Goal: Task Accomplishment & Management: Manage account settings

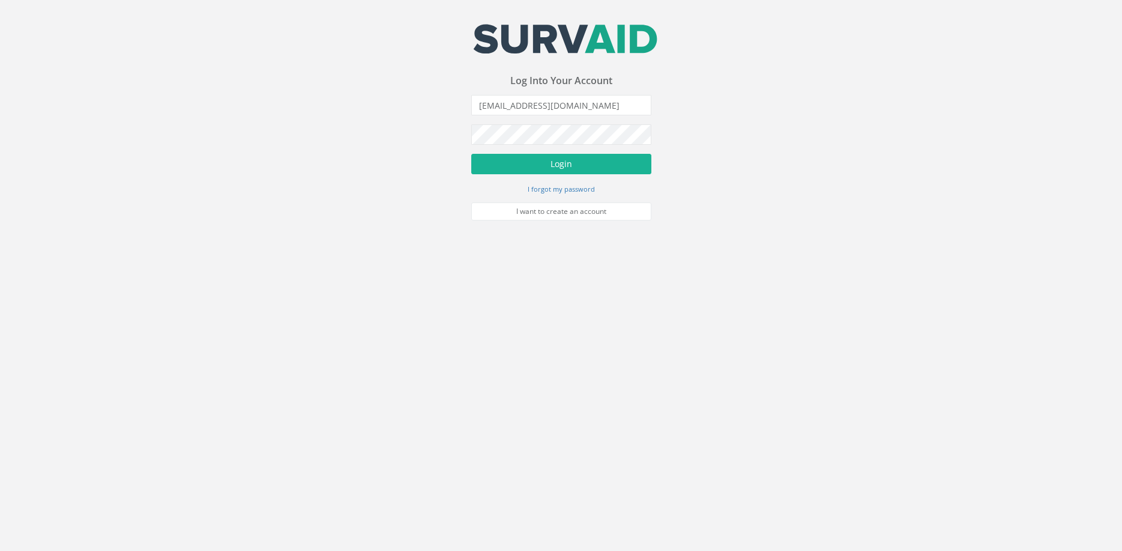
type input "[EMAIL_ADDRESS][DOMAIN_NAME]"
click at [471, 154] on button "Login" at bounding box center [561, 164] width 180 height 20
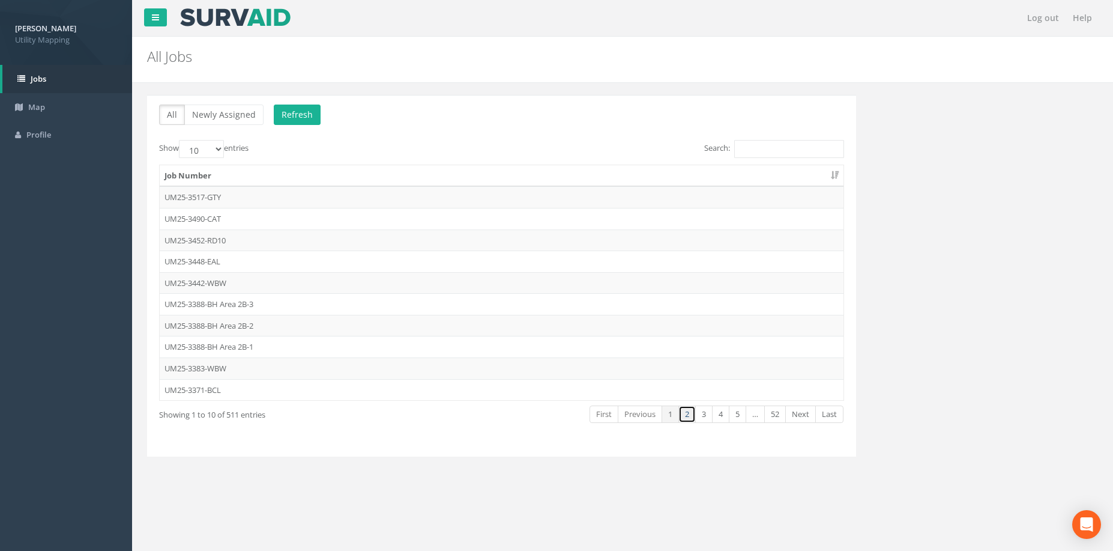
click at [689, 418] on link "2" at bounding box center [686, 413] width 17 height 17
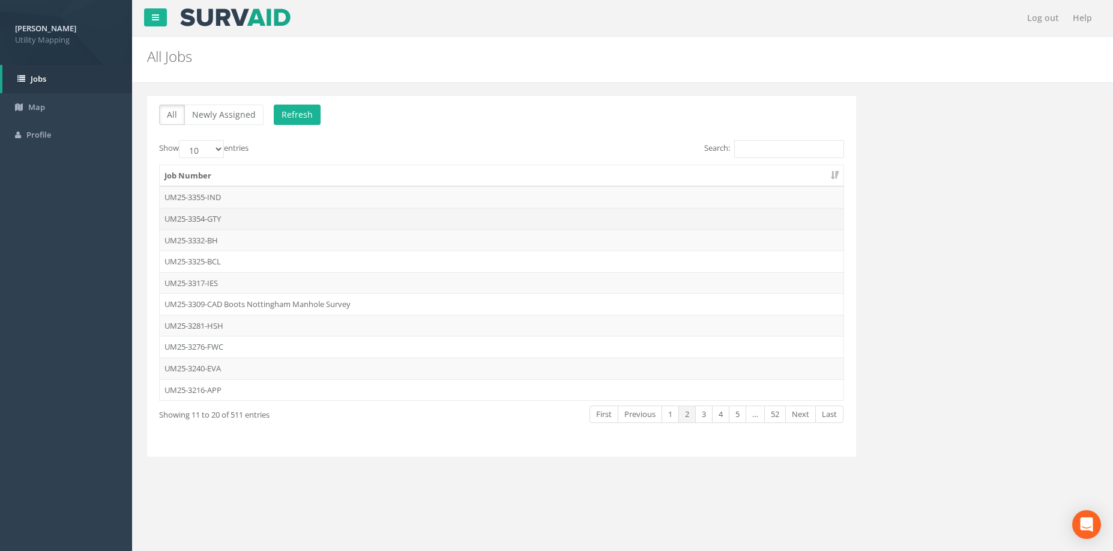
click at [263, 217] on td "UM25-3354-GTY" at bounding box center [502, 219] width 684 height 22
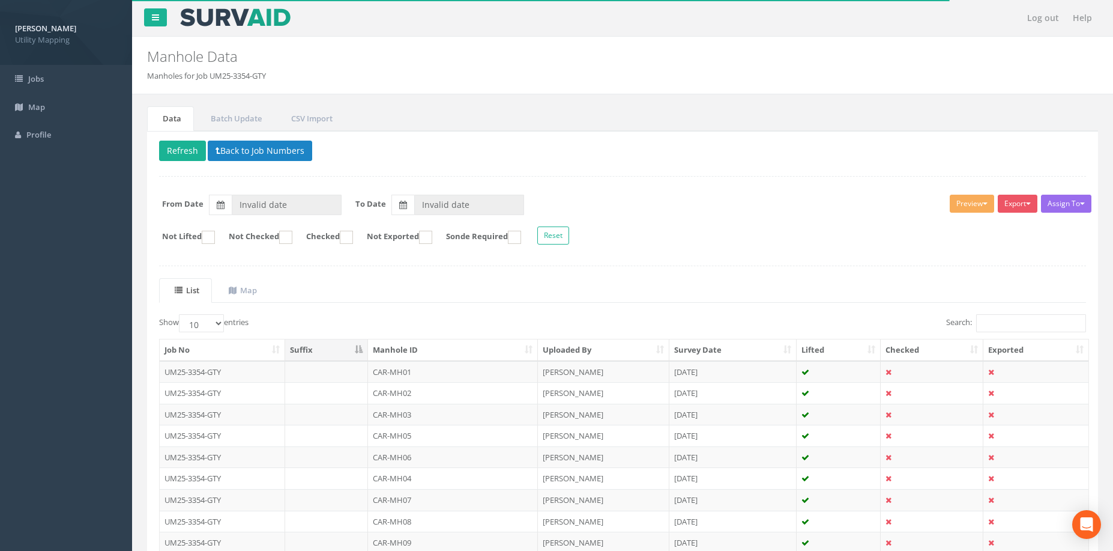
type input "[DATE]"
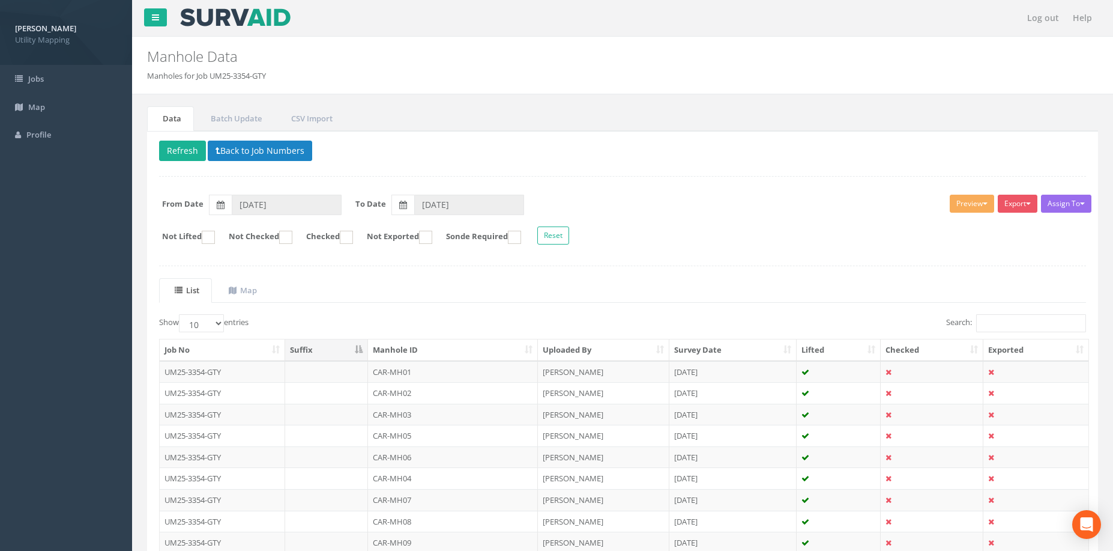
click at [984, 446] on td at bounding box center [1036, 457] width 105 height 22
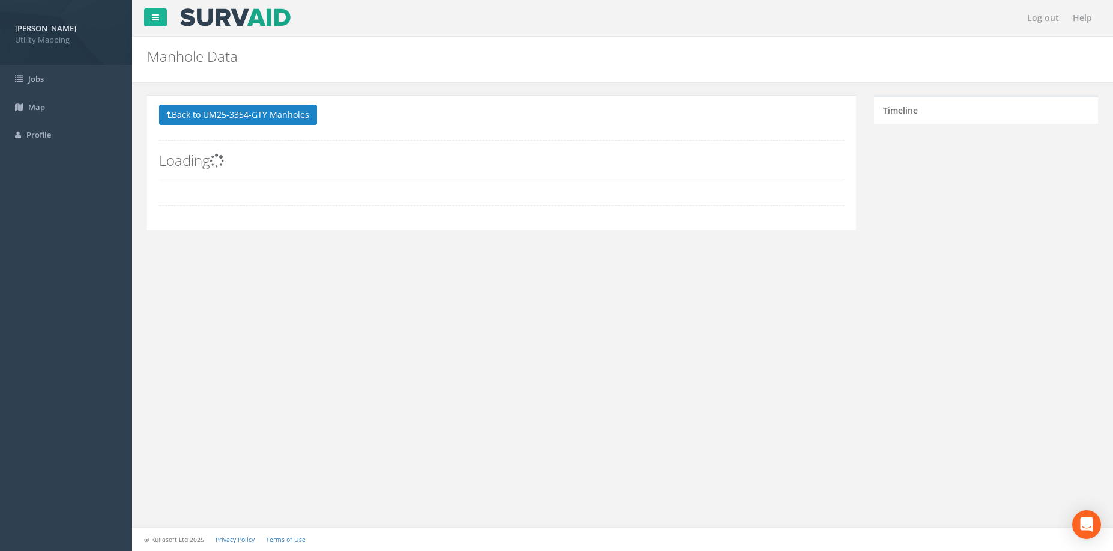
click at [976, 425] on div "Log out Help Manhole Data Manholes for Job UM25-3354-GTY × There was an error f…" at bounding box center [622, 275] width 981 height 551
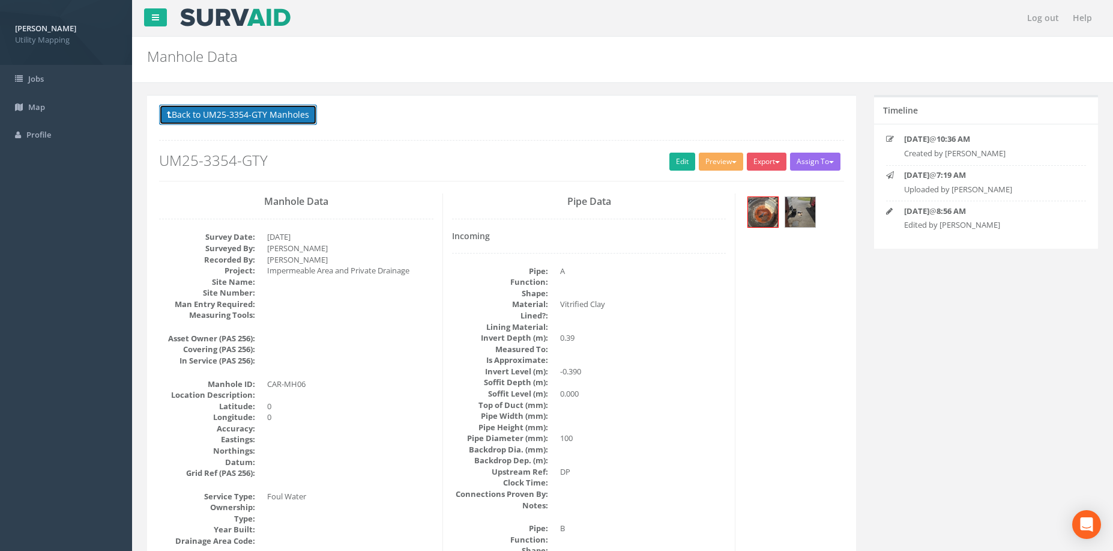
click at [265, 116] on button "Back to UM25-3354-GTY Manholes" at bounding box center [238, 114] width 158 height 20
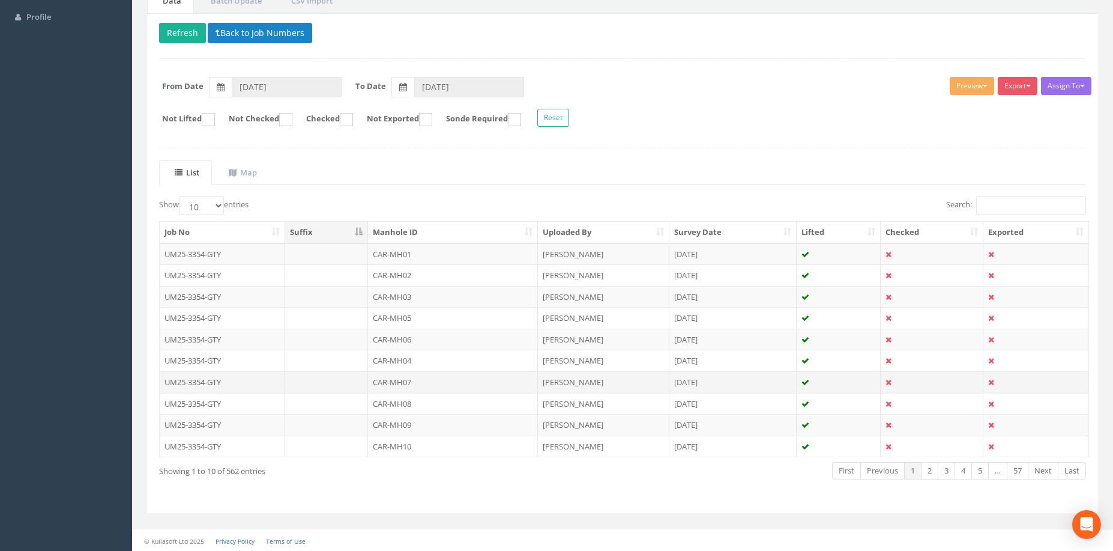
scroll to position [119, 0]
click at [982, 471] on link "5" at bounding box center [980, 469] width 17 height 17
click at [473, 230] on th "Manhole ID" at bounding box center [453, 231] width 170 height 22
click at [492, 233] on th "Manhole ID" at bounding box center [453, 231] width 170 height 22
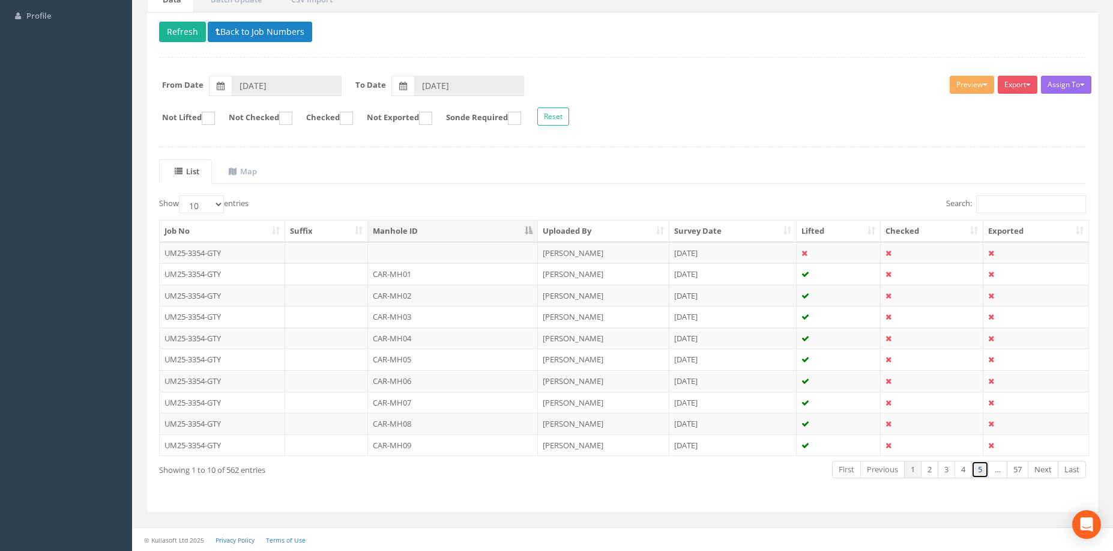
click at [984, 469] on link "5" at bounding box center [980, 469] width 17 height 17
click at [984, 469] on link "6" at bounding box center [980, 469] width 17 height 17
click at [984, 469] on link "7" at bounding box center [980, 469] width 17 height 17
click at [984, 469] on link "8" at bounding box center [980, 469] width 17 height 17
click at [984, 469] on link "9" at bounding box center [980, 469] width 17 height 17
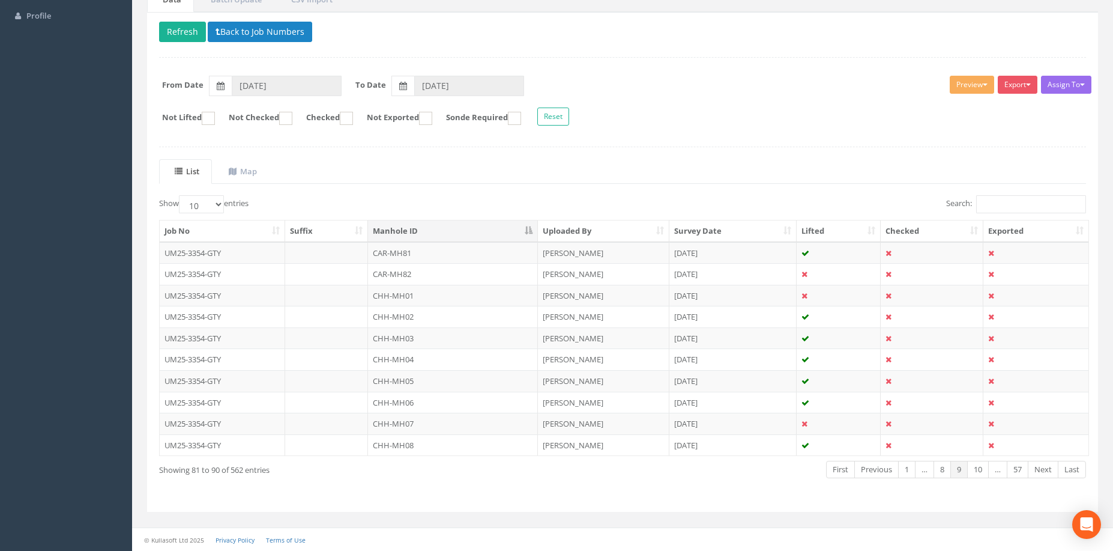
click at [984, 469] on link "10" at bounding box center [978, 469] width 22 height 17
click at [984, 469] on link "11" at bounding box center [978, 469] width 22 height 17
click at [984, 469] on link "12" at bounding box center [978, 469] width 22 height 17
click at [984, 469] on link "13" at bounding box center [978, 469] width 22 height 17
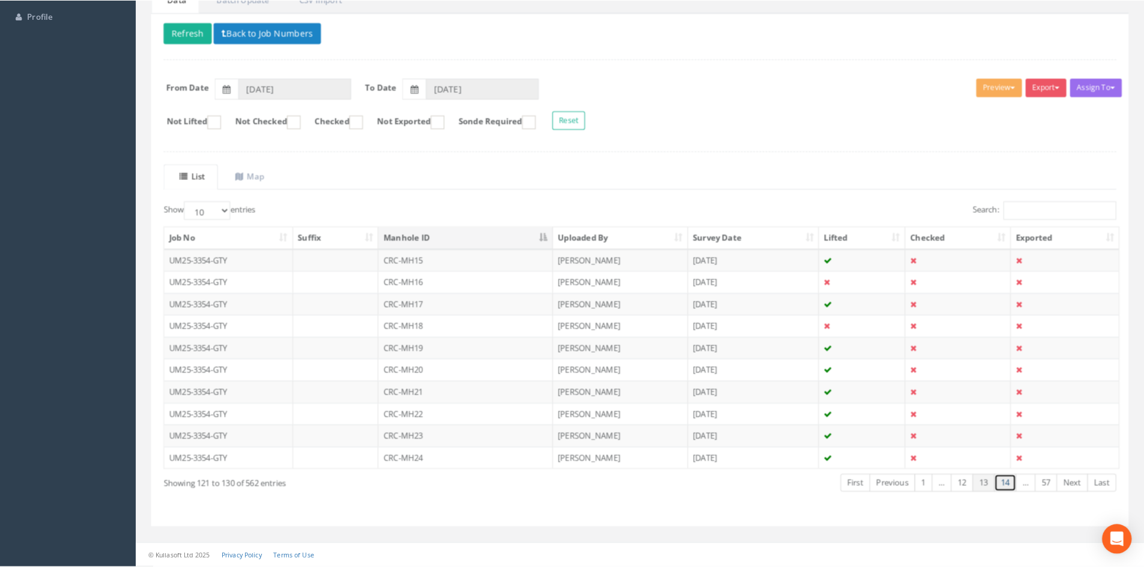
scroll to position [102, 0]
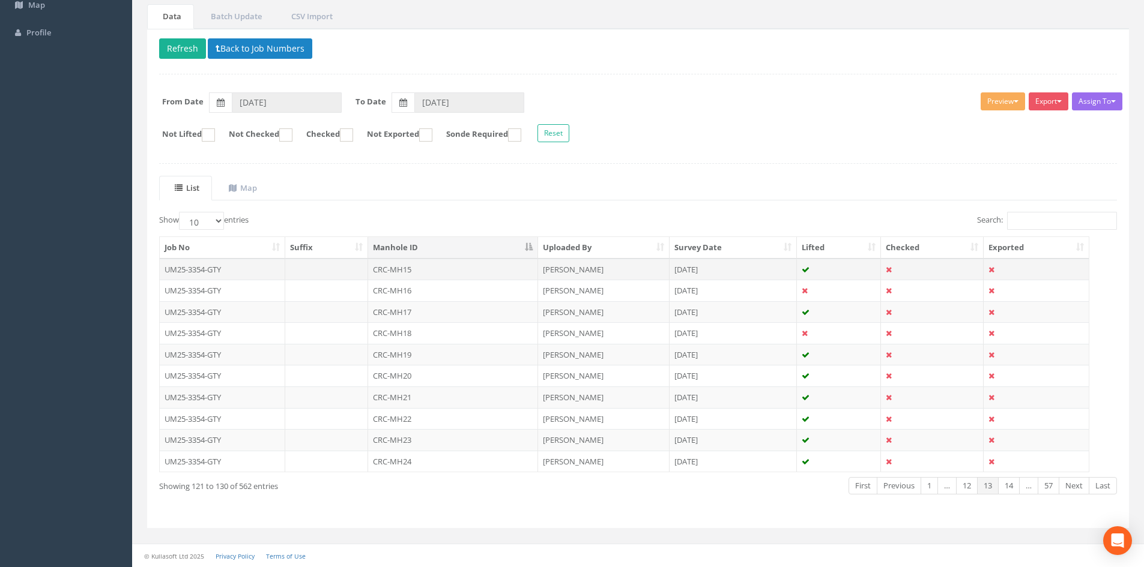
click at [398, 262] on td "CRC-MH15" at bounding box center [453, 270] width 170 height 22
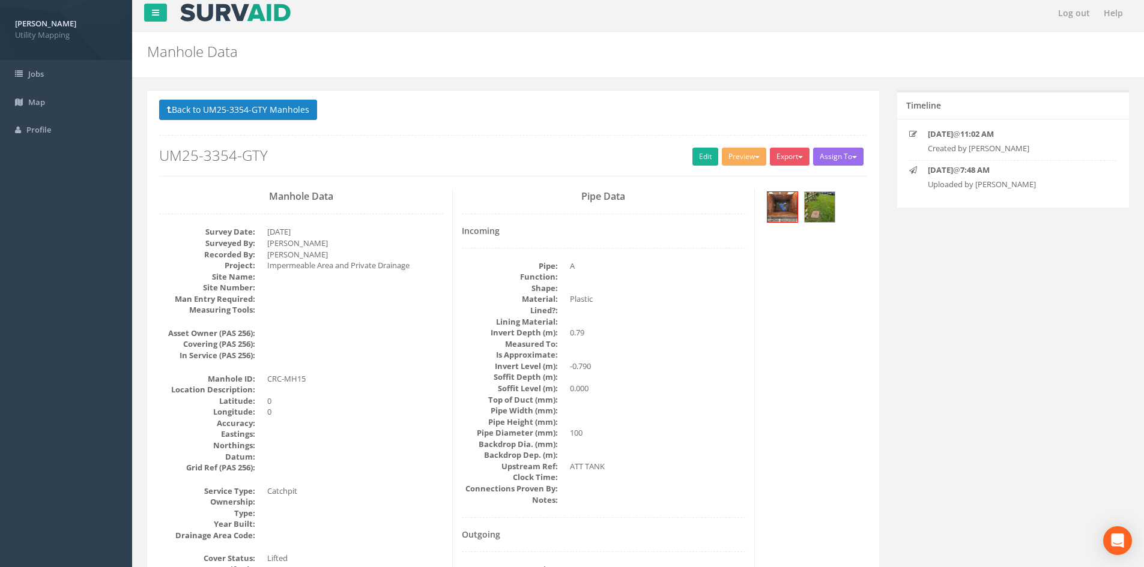
scroll to position [0, 0]
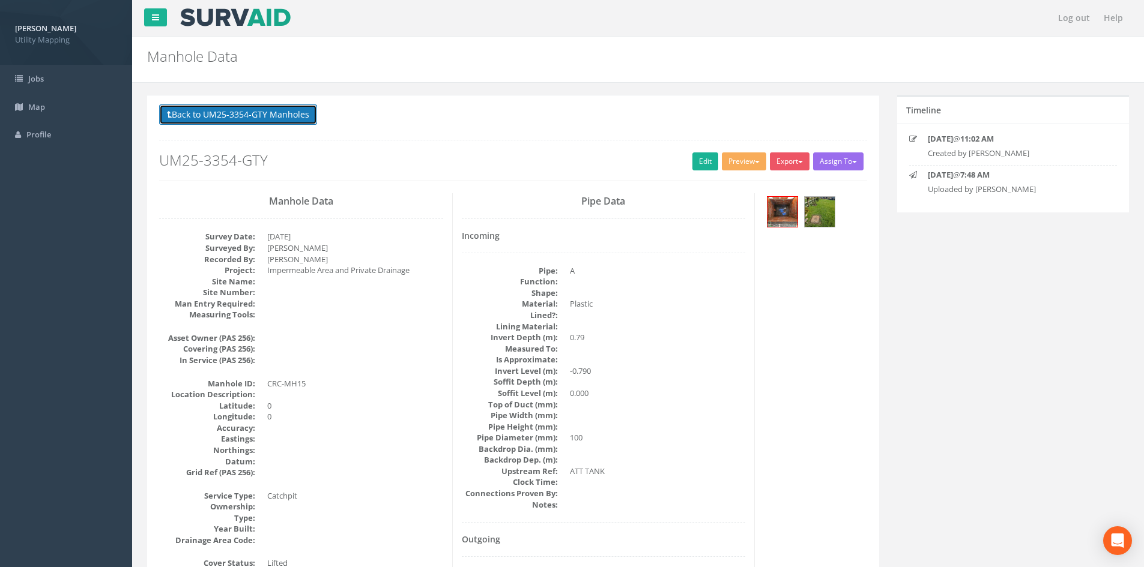
click at [259, 118] on button "Back to UM25-3354-GTY Manholes" at bounding box center [238, 114] width 158 height 20
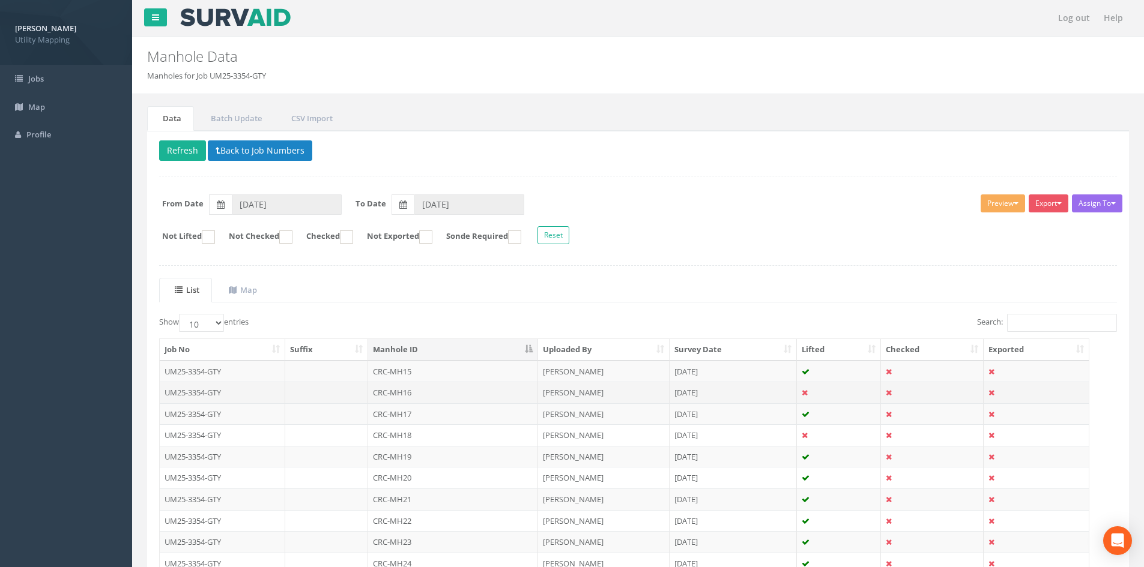
click at [456, 396] on td "CRC-MH16" at bounding box center [453, 393] width 170 height 22
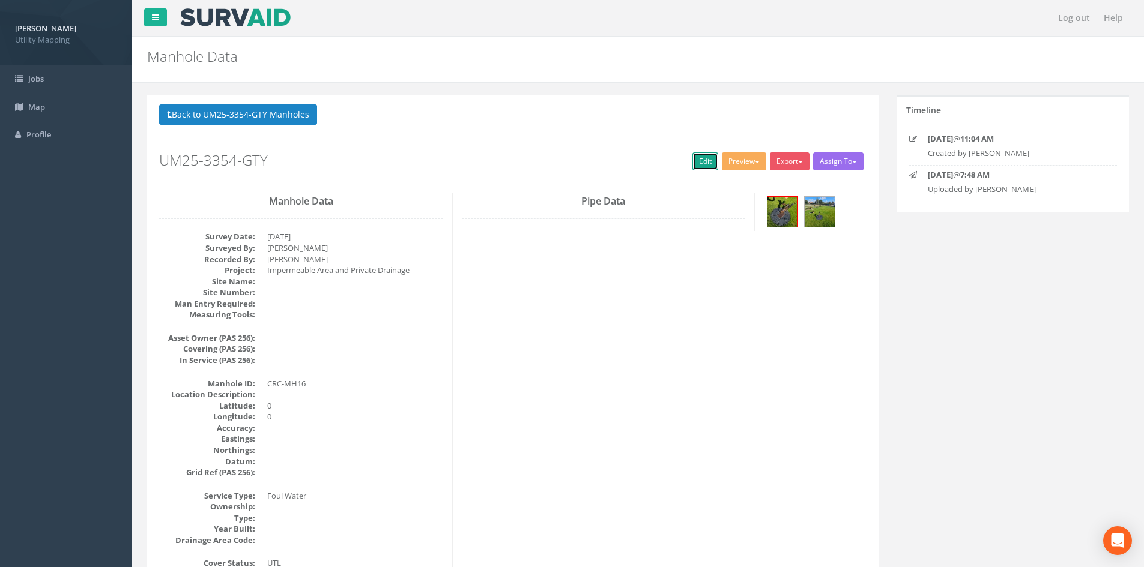
click at [699, 167] on link "Edit" at bounding box center [705, 162] width 26 height 18
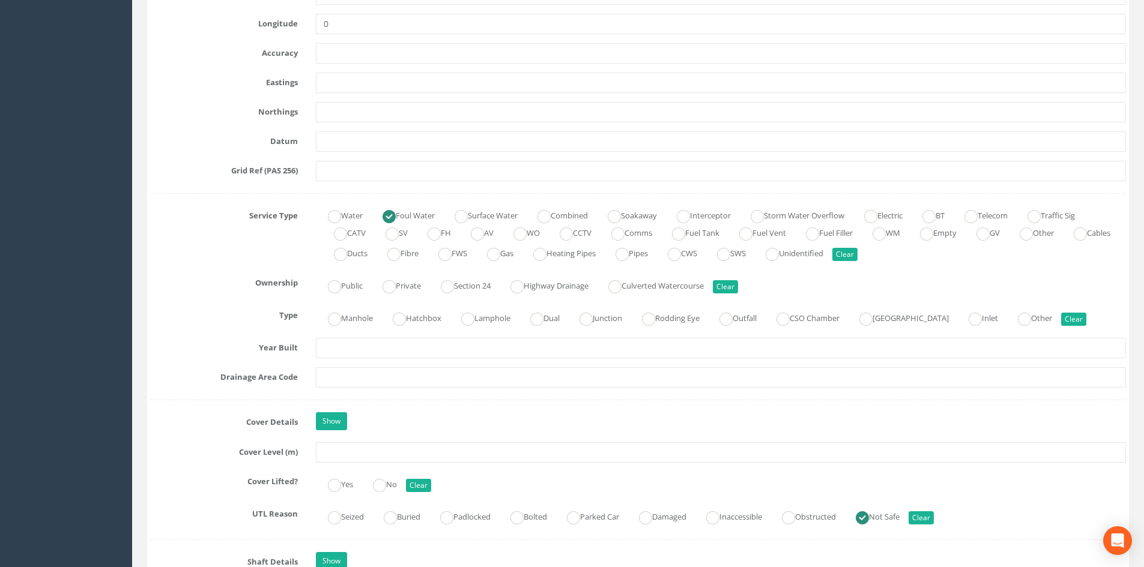
scroll to position [701, 0]
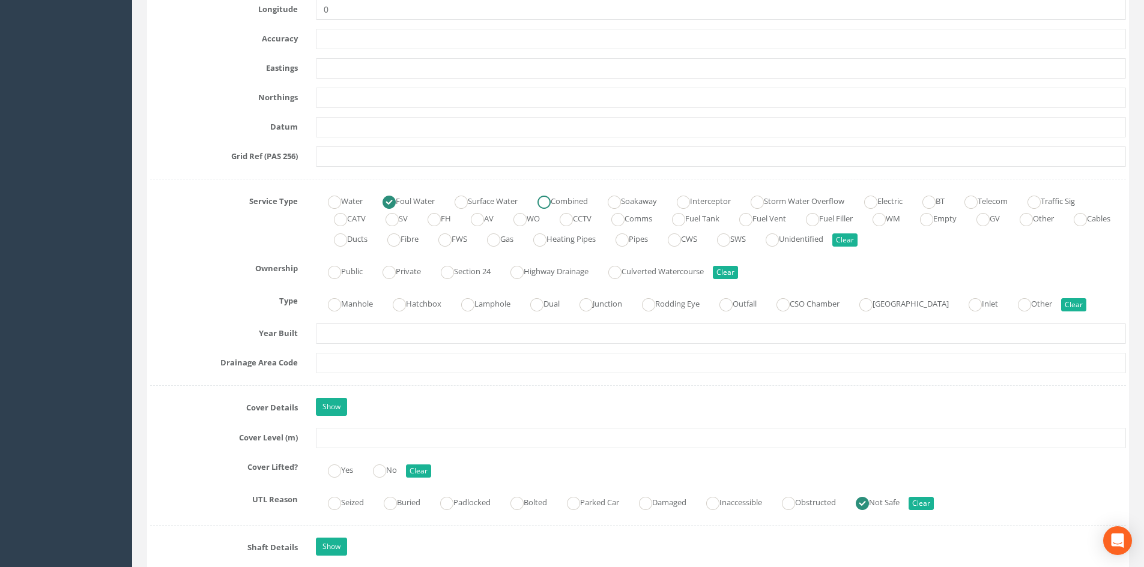
click at [547, 200] on ins at bounding box center [543, 202] width 13 height 13
radio input "false"
radio input "true"
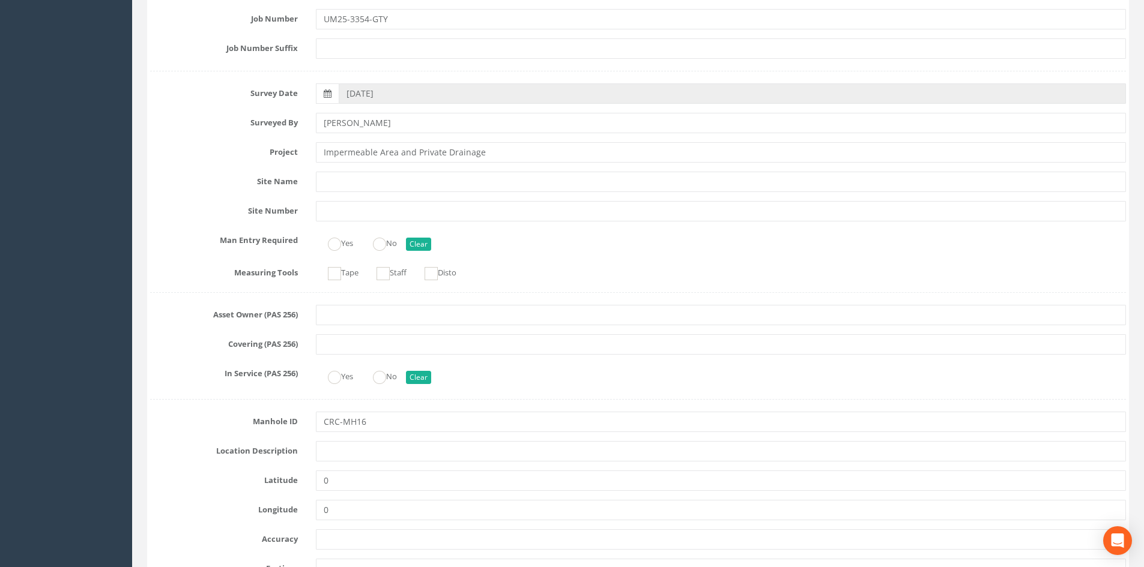
scroll to position [0, 0]
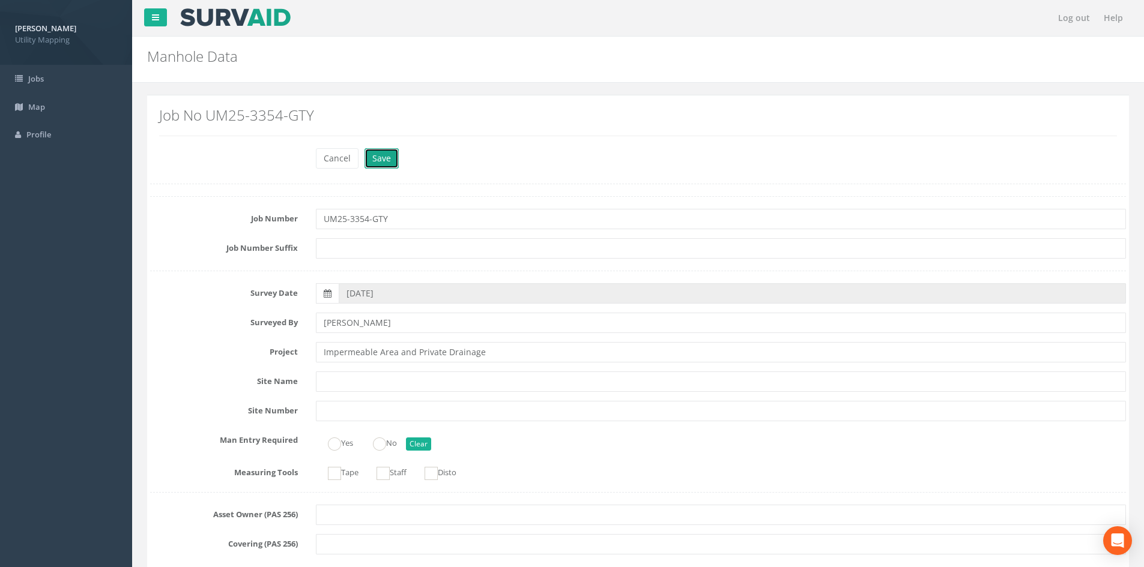
drag, startPoint x: 379, startPoint y: 157, endPoint x: 384, endPoint y: 172, distance: 15.8
click at [379, 156] on button "Save" at bounding box center [381, 158] width 34 height 20
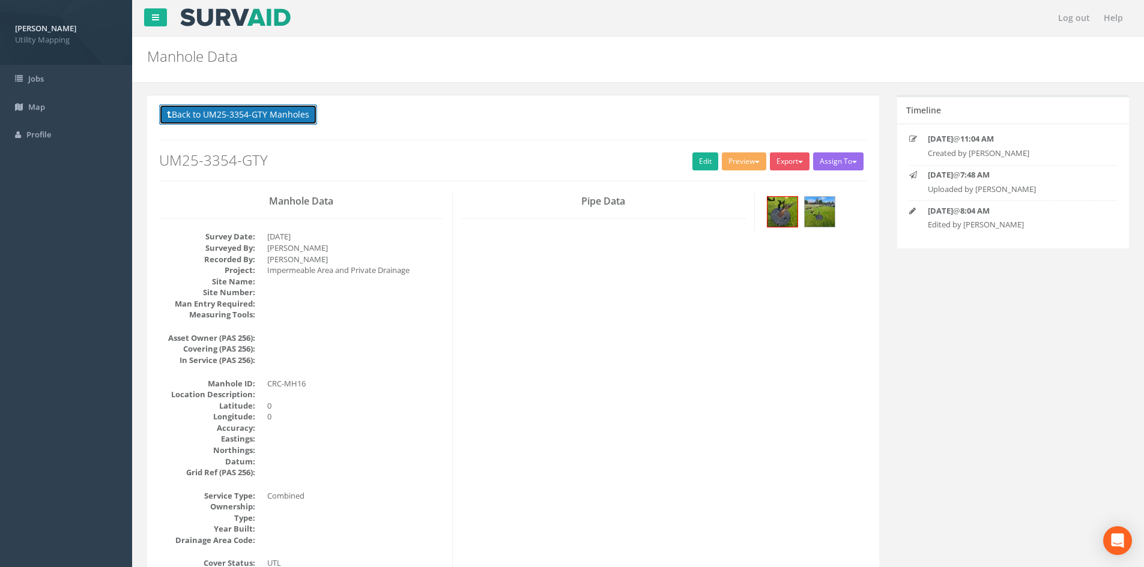
click at [297, 123] on button "Back to UM25-3354-GTY Manholes" at bounding box center [238, 114] width 158 height 20
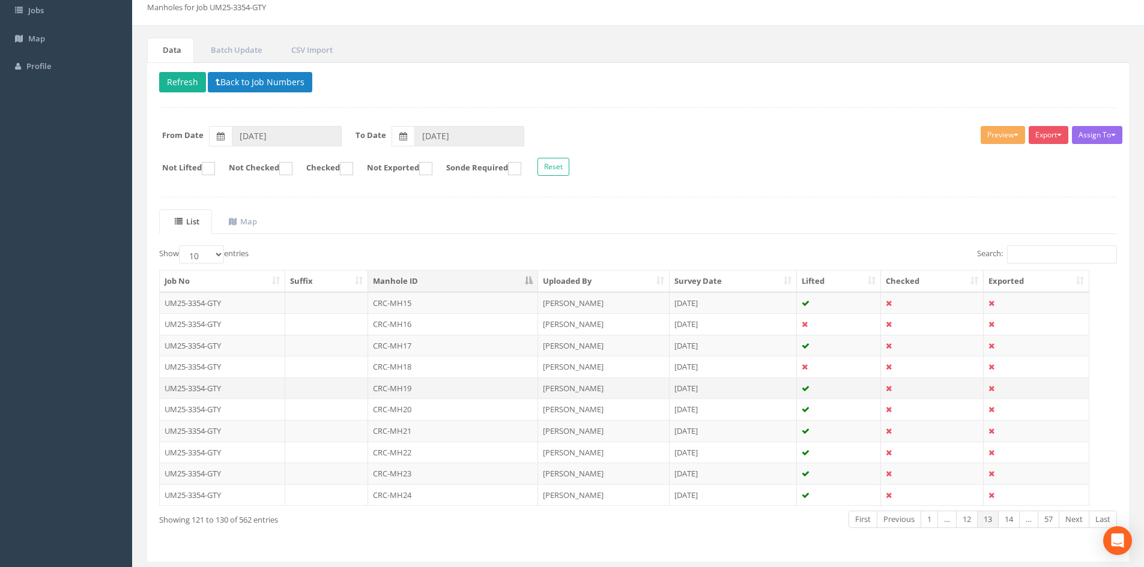
scroll to position [102, 0]
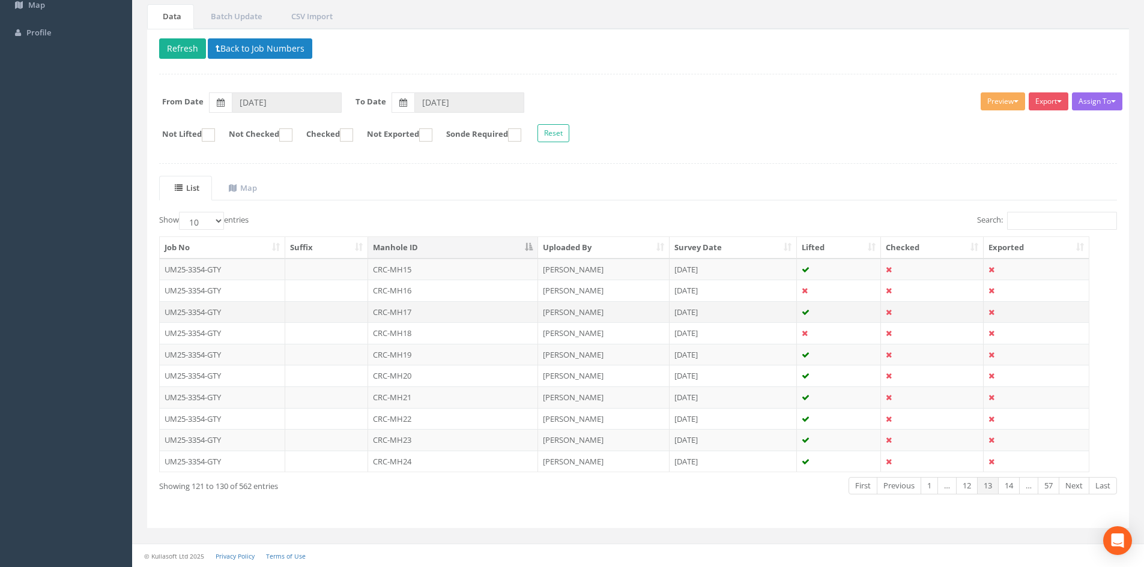
click at [425, 316] on td "CRC-MH17" at bounding box center [453, 312] width 170 height 22
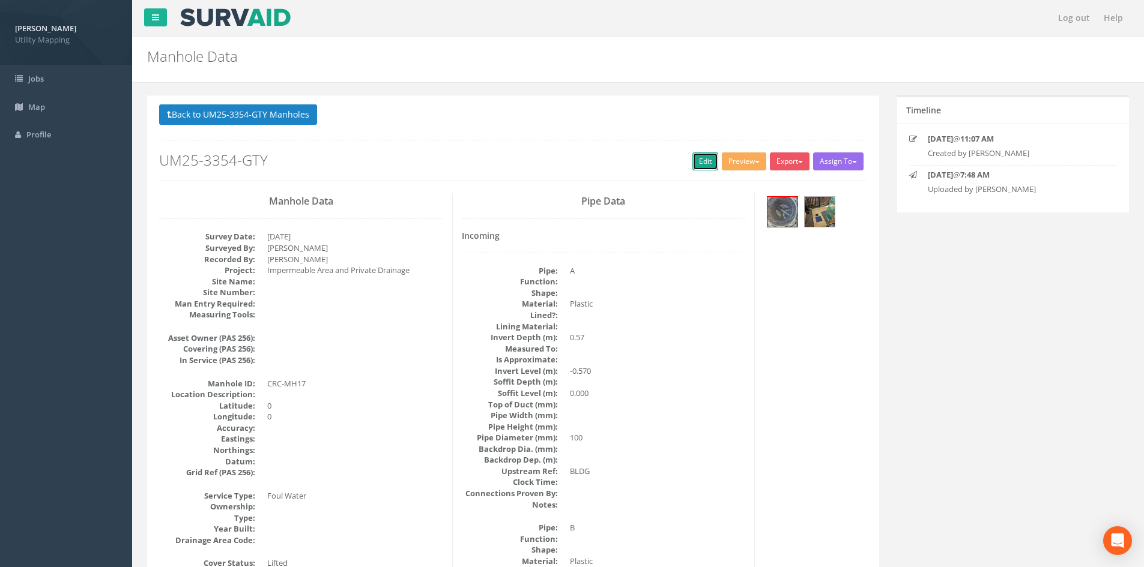
click at [701, 163] on link "Edit" at bounding box center [705, 162] width 26 height 18
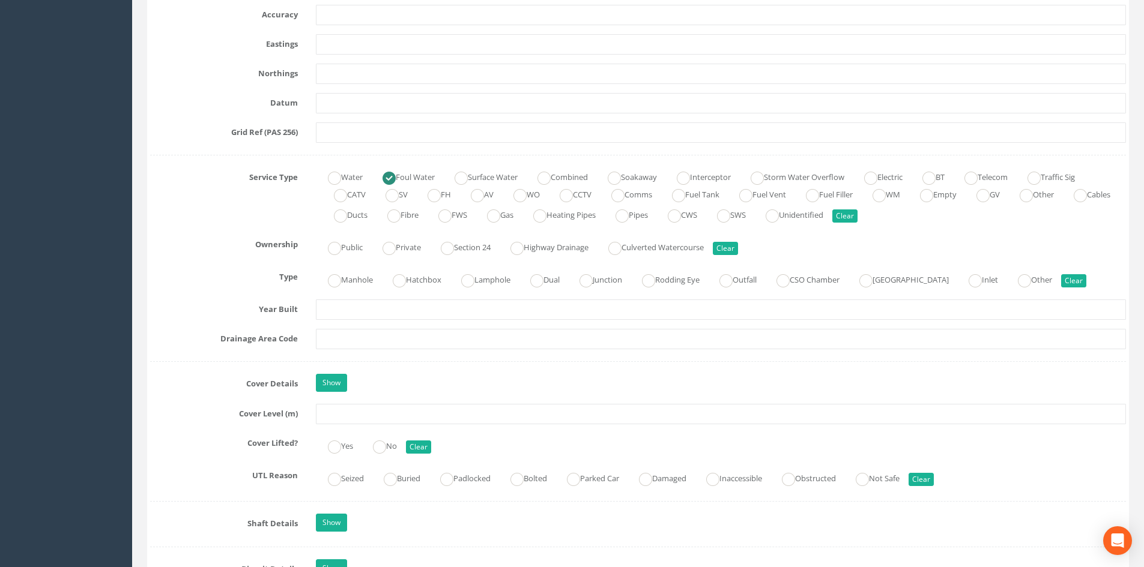
scroll to position [701, 0]
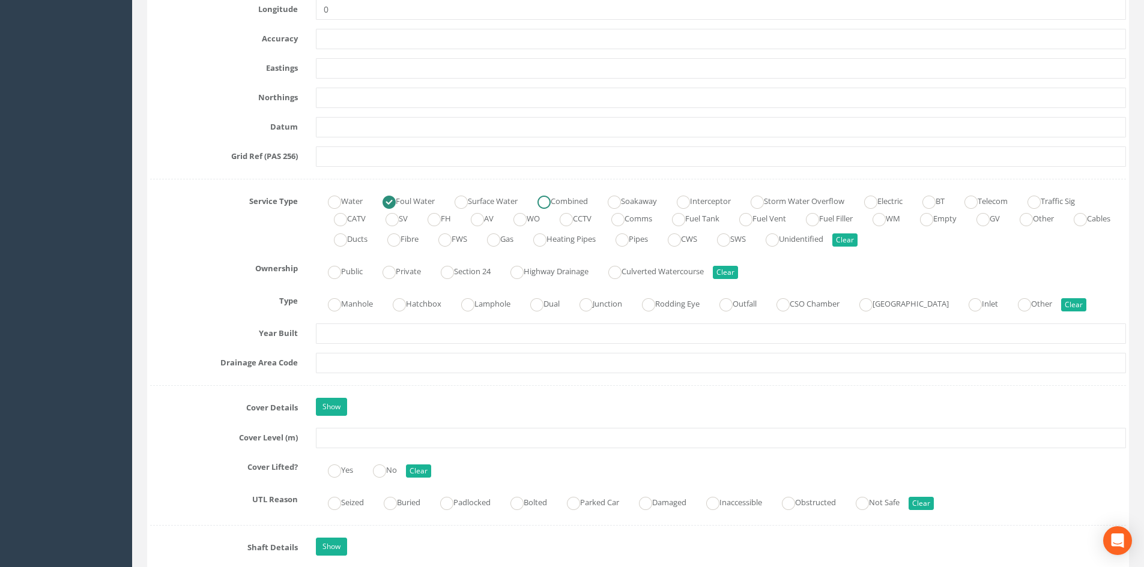
click at [546, 205] on ins at bounding box center [543, 202] width 13 height 13
radio input "false"
radio input "true"
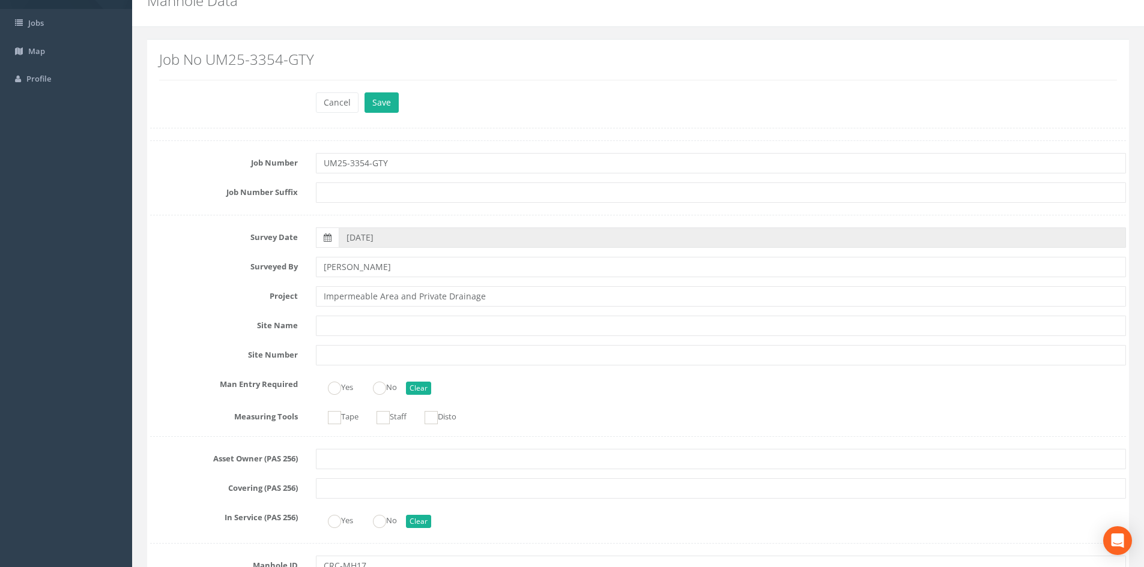
scroll to position [0, 0]
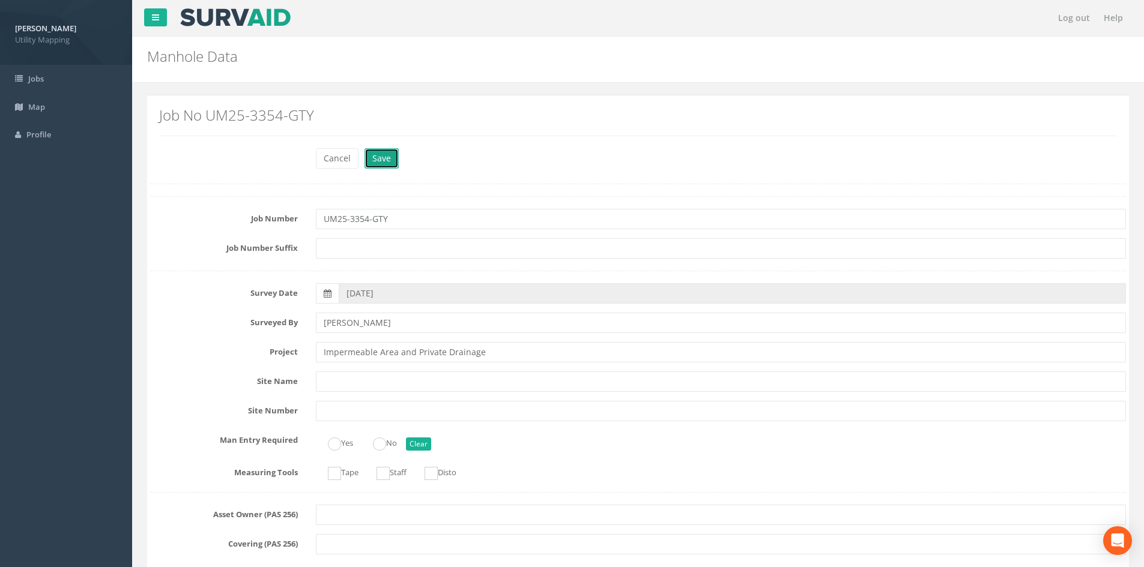
click at [381, 152] on button "Save" at bounding box center [381, 158] width 34 height 20
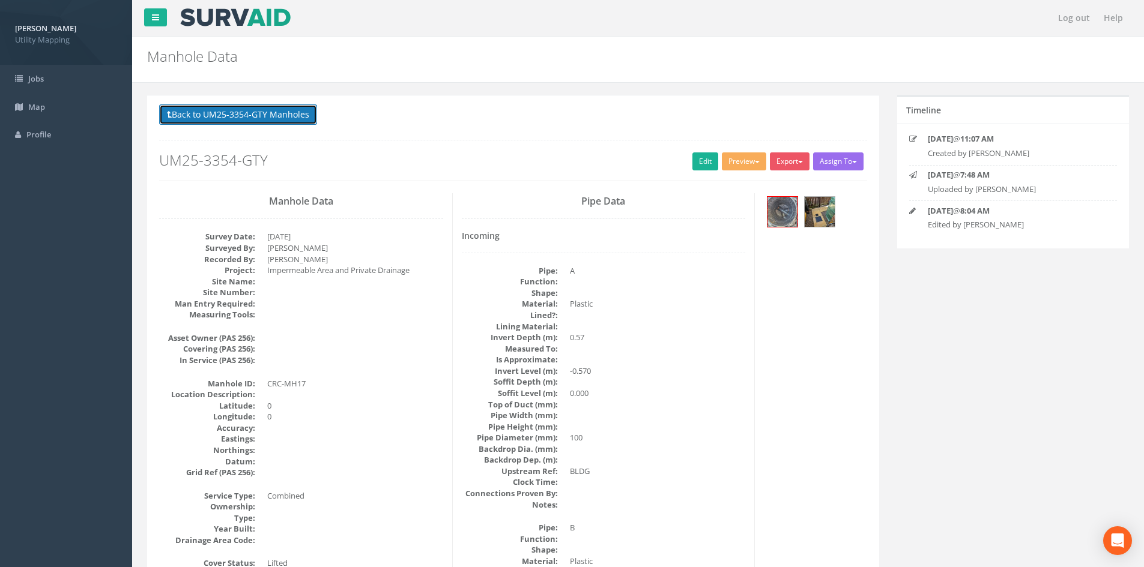
click at [289, 118] on button "Back to UM25-3354-GTY Manholes" at bounding box center [238, 114] width 158 height 20
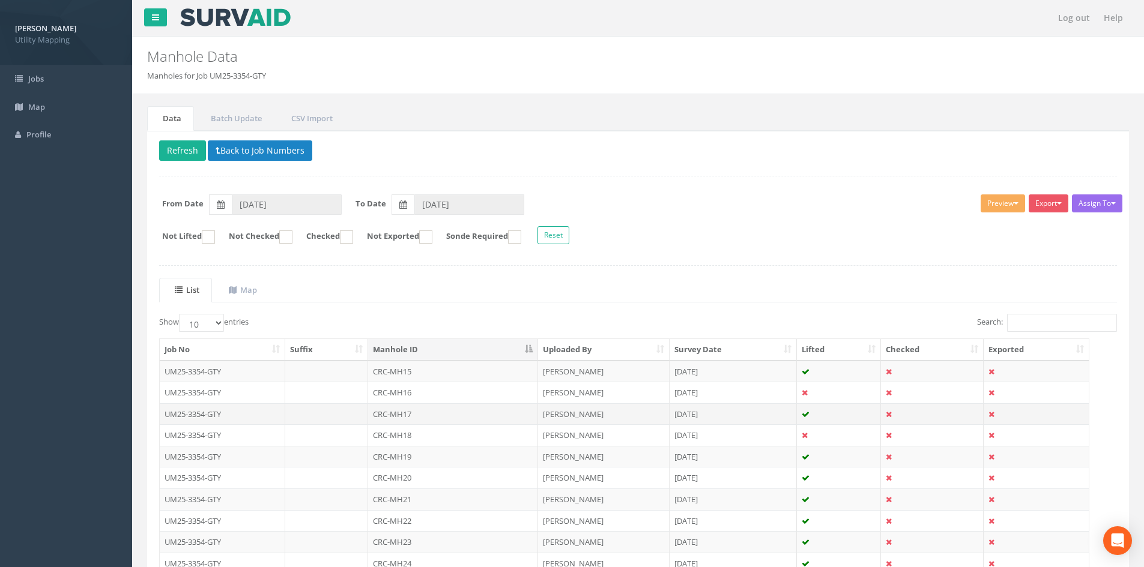
click at [453, 416] on td "CRC-MH17" at bounding box center [453, 414] width 170 height 22
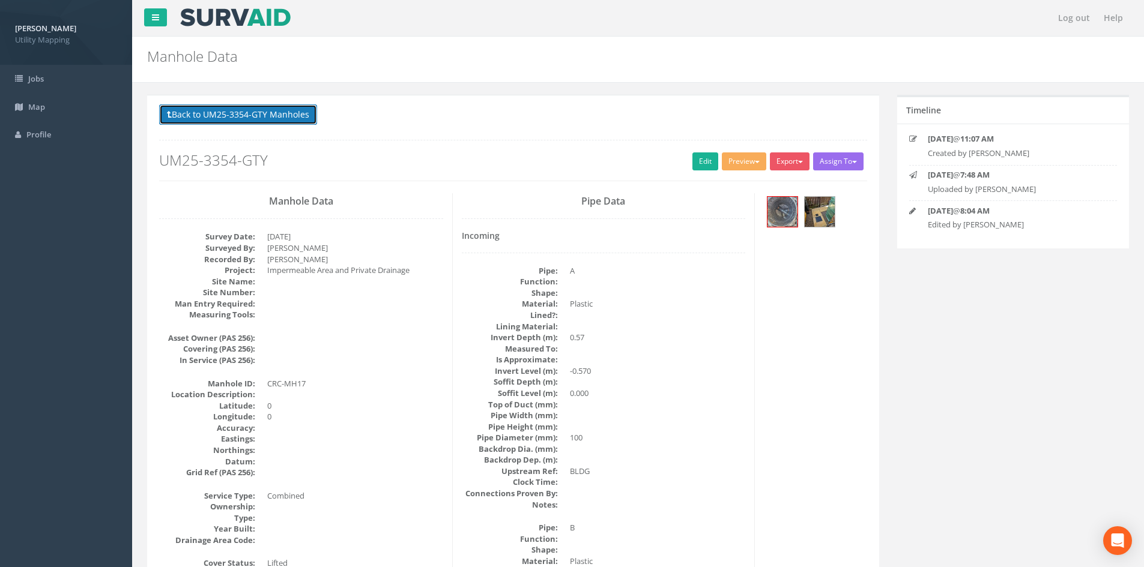
click at [308, 121] on button "Back to UM25-3354-GTY Manholes" at bounding box center [238, 114] width 158 height 20
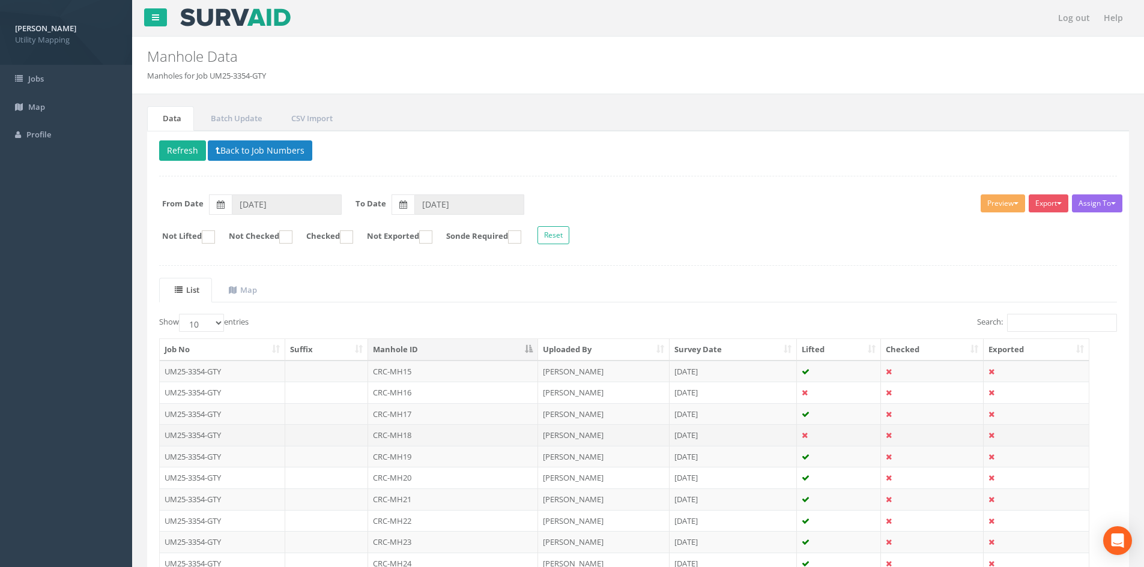
click at [555, 434] on td "[PERSON_NAME]" at bounding box center [603, 436] width 131 height 22
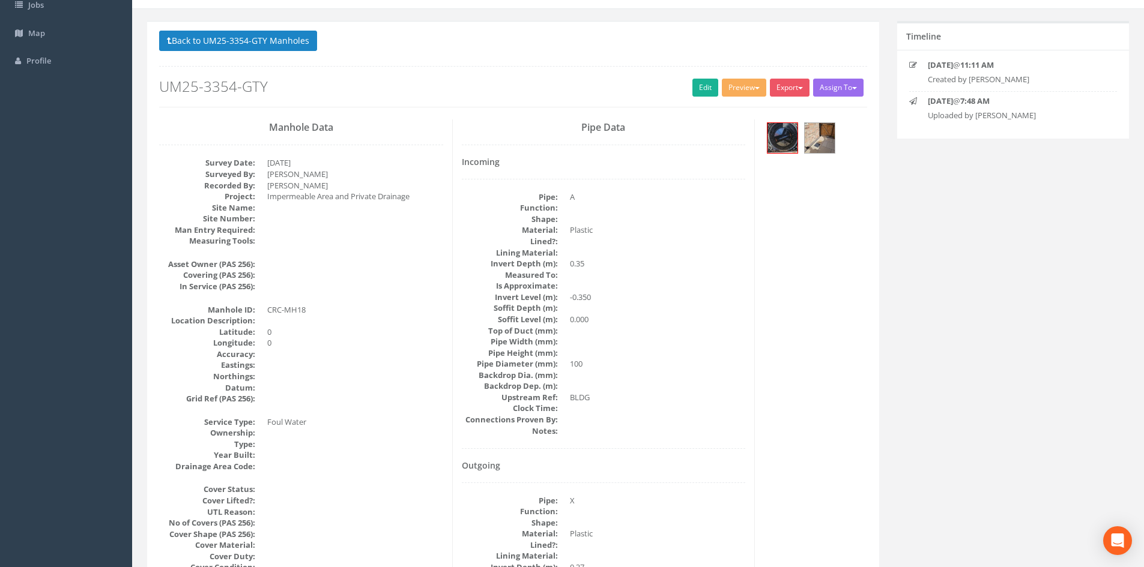
scroll to position [100, 0]
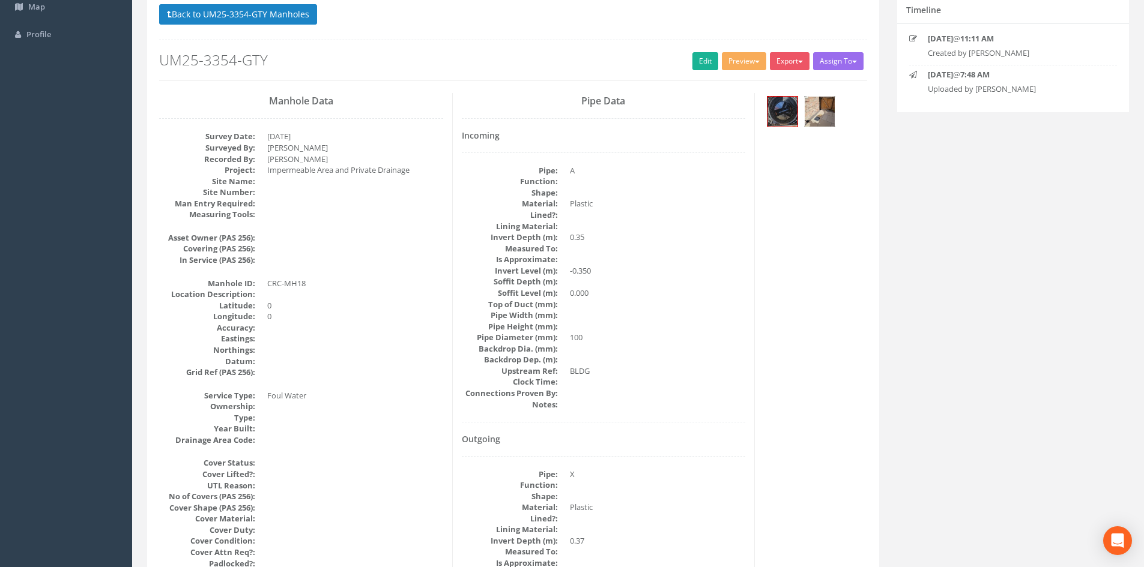
click at [817, 121] on img at bounding box center [820, 112] width 30 height 30
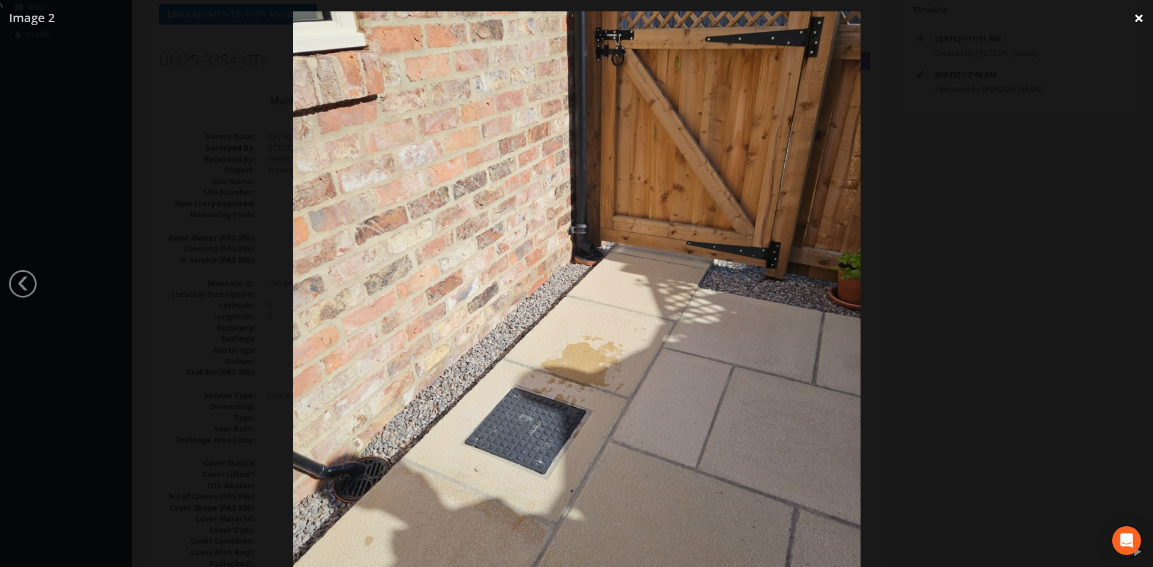
click at [1122, 25] on link "×" at bounding box center [1139, 18] width 28 height 36
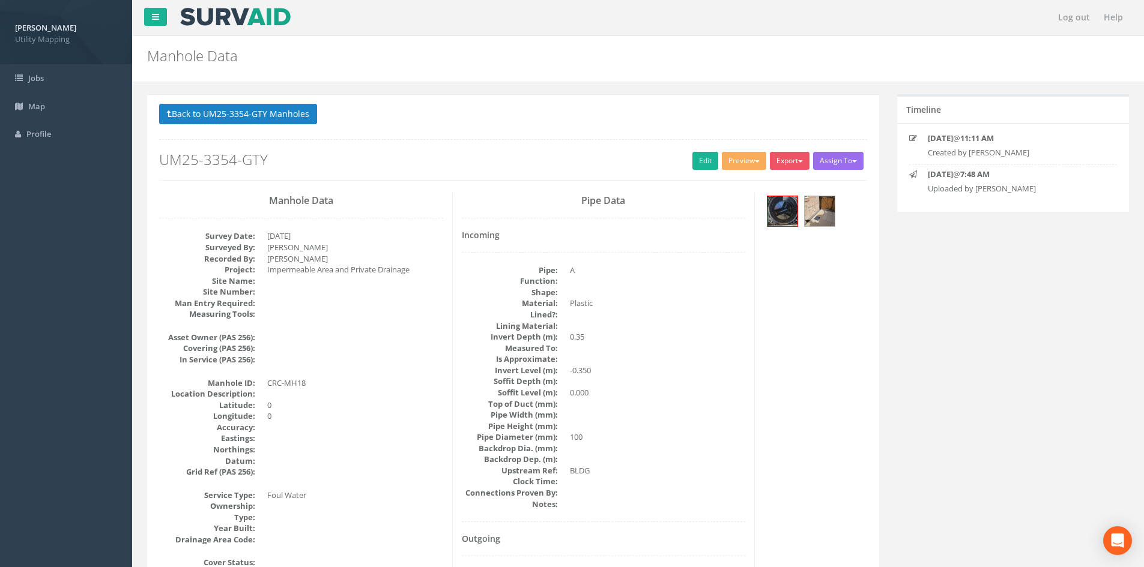
scroll to position [0, 0]
click at [698, 157] on link "Edit" at bounding box center [705, 162] width 26 height 18
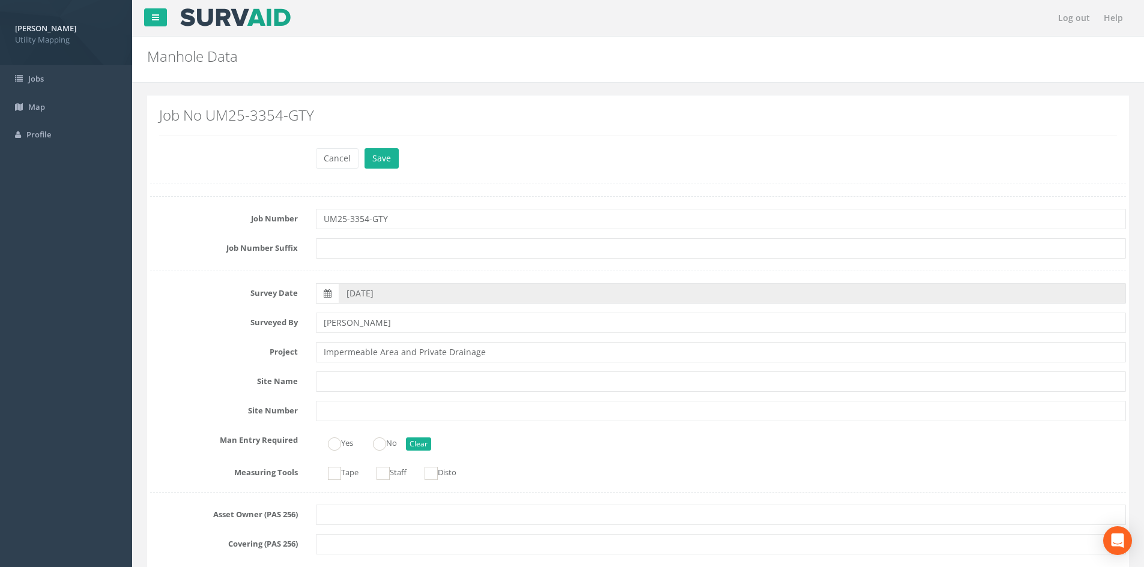
scroll to position [600, 0]
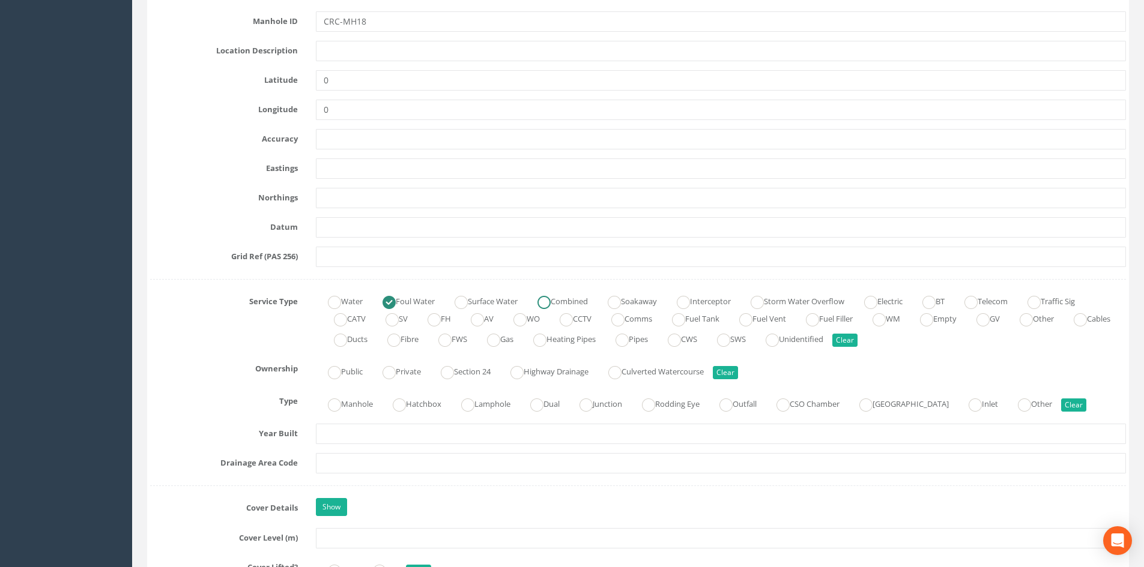
click at [586, 301] on label "Combined" at bounding box center [556, 300] width 62 height 17
radio input "false"
radio input "true"
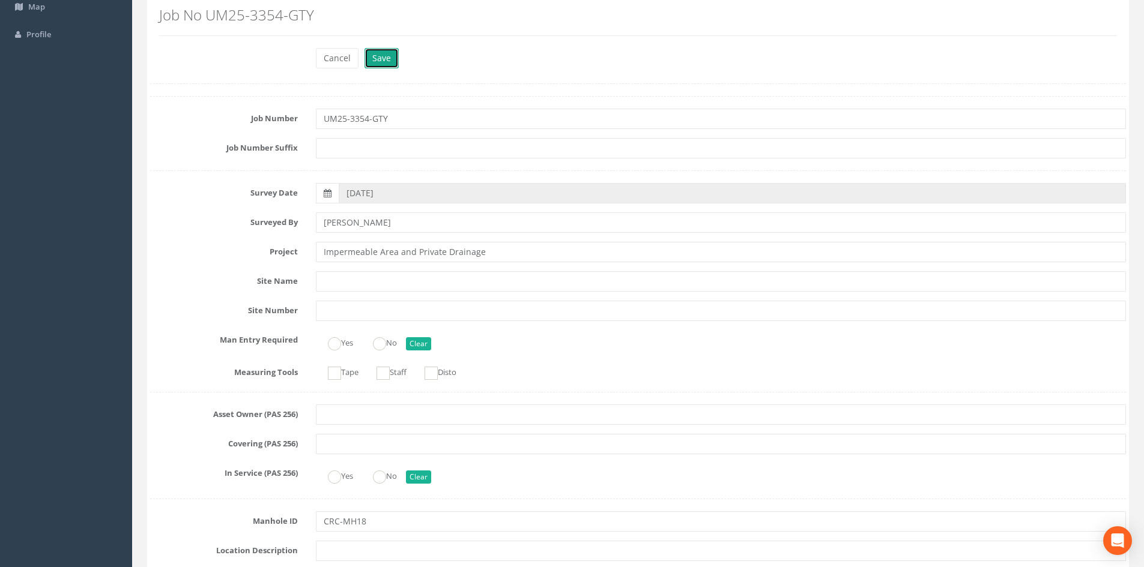
click at [394, 62] on button "Save" at bounding box center [381, 58] width 34 height 20
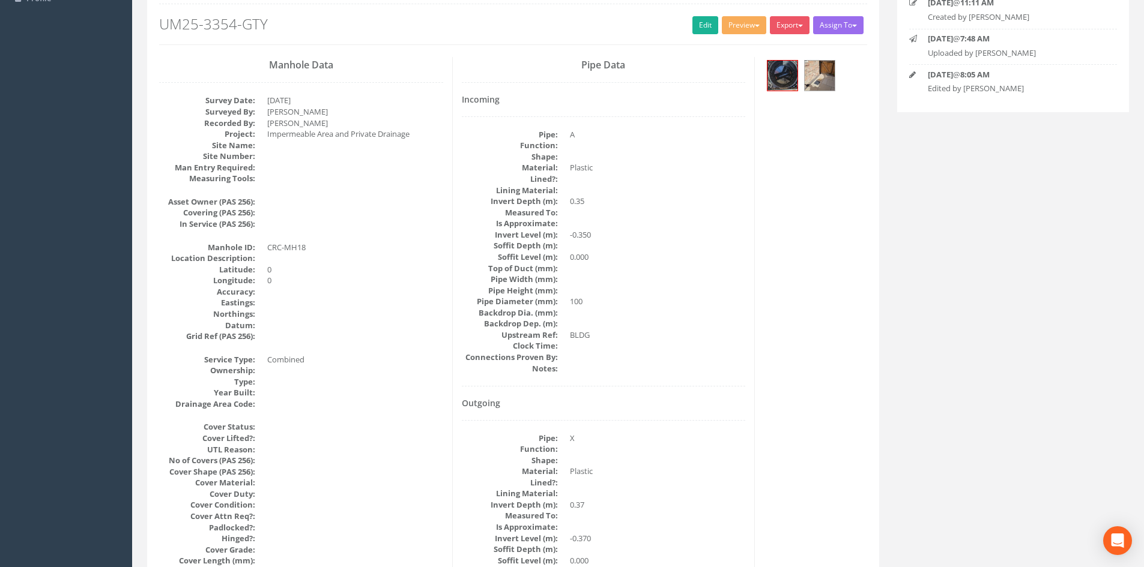
scroll to position [0, 0]
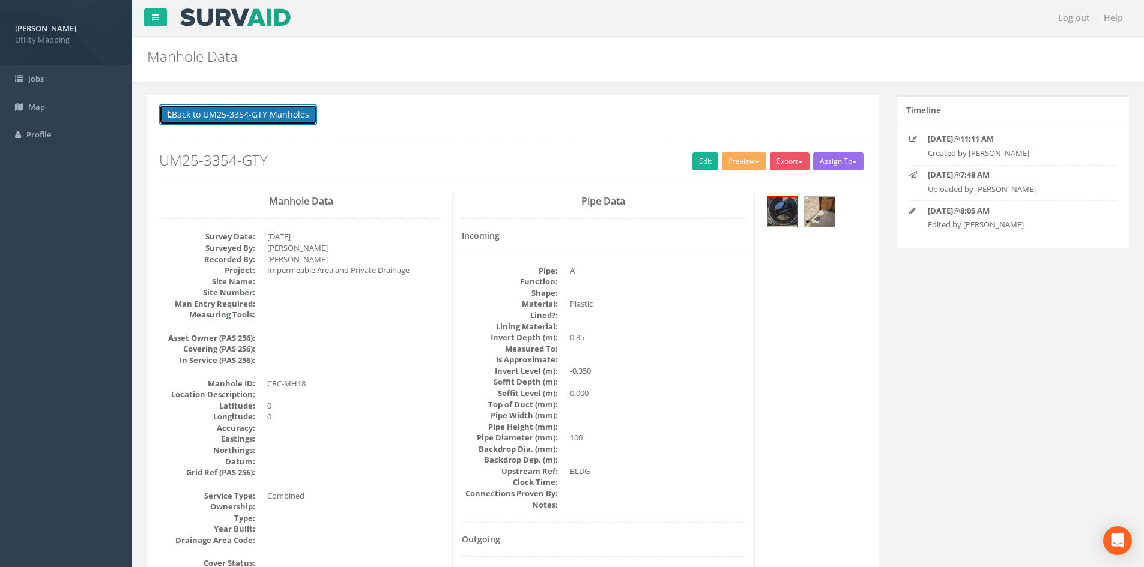
click at [307, 119] on button "Back to UM25-3354-GTY Manholes" at bounding box center [238, 114] width 158 height 20
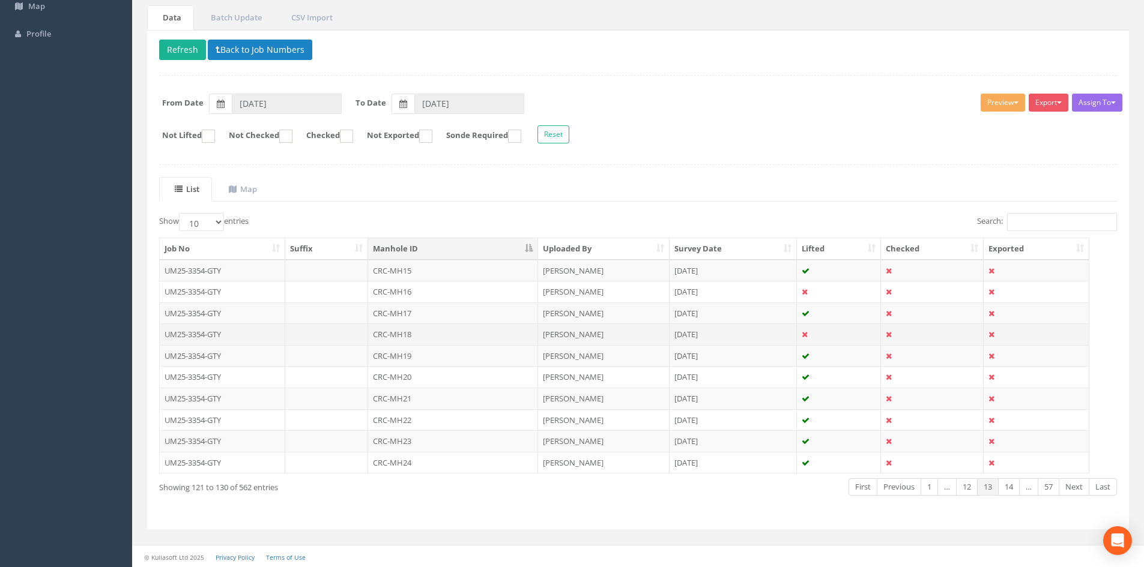
scroll to position [102, 0]
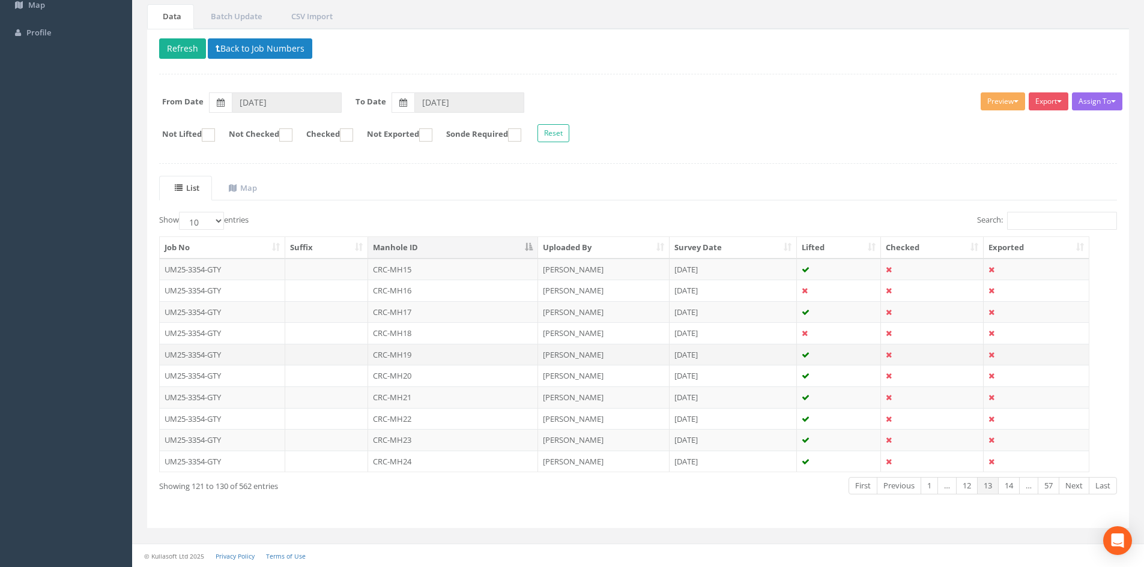
click at [425, 351] on td "CRC-MH19" at bounding box center [453, 355] width 170 height 22
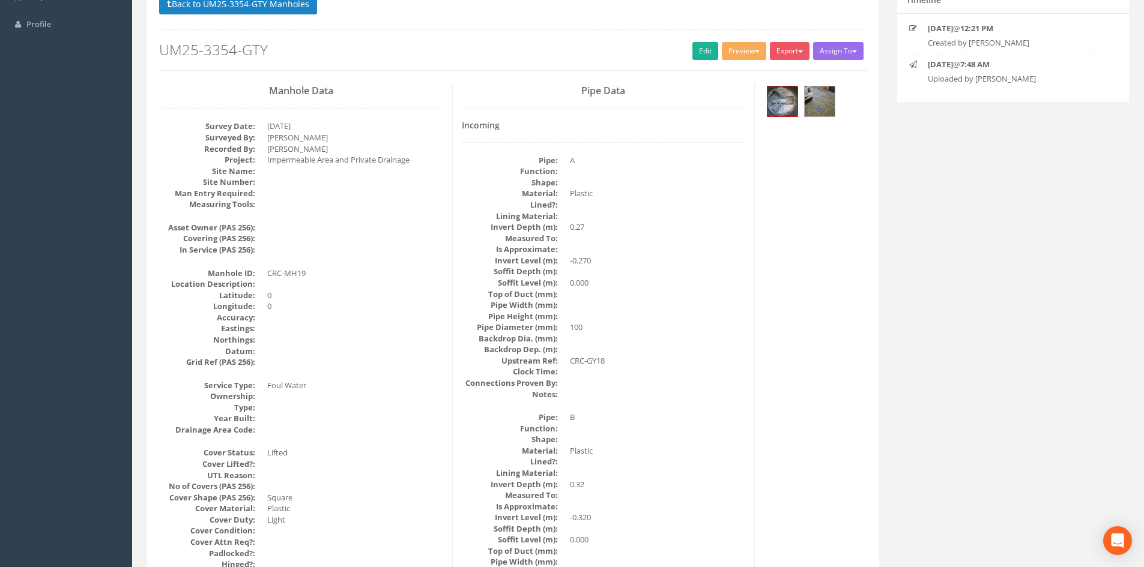
scroll to position [100, 0]
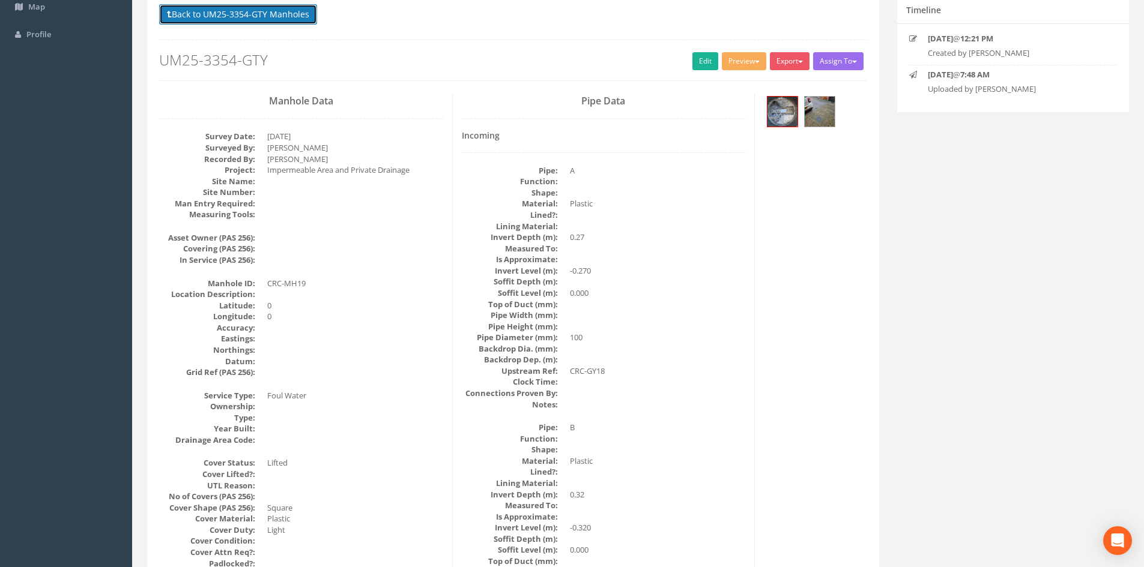
click at [285, 20] on button "Back to UM25-3354-GTY Manholes" at bounding box center [238, 14] width 158 height 20
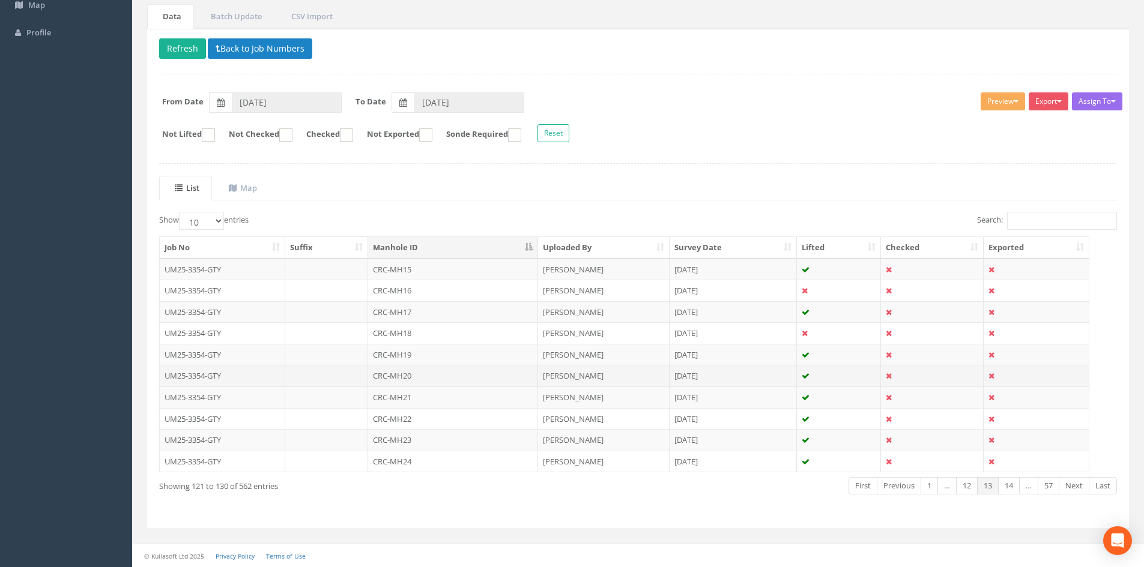
click at [439, 381] on td "CRC-MH20" at bounding box center [453, 376] width 170 height 22
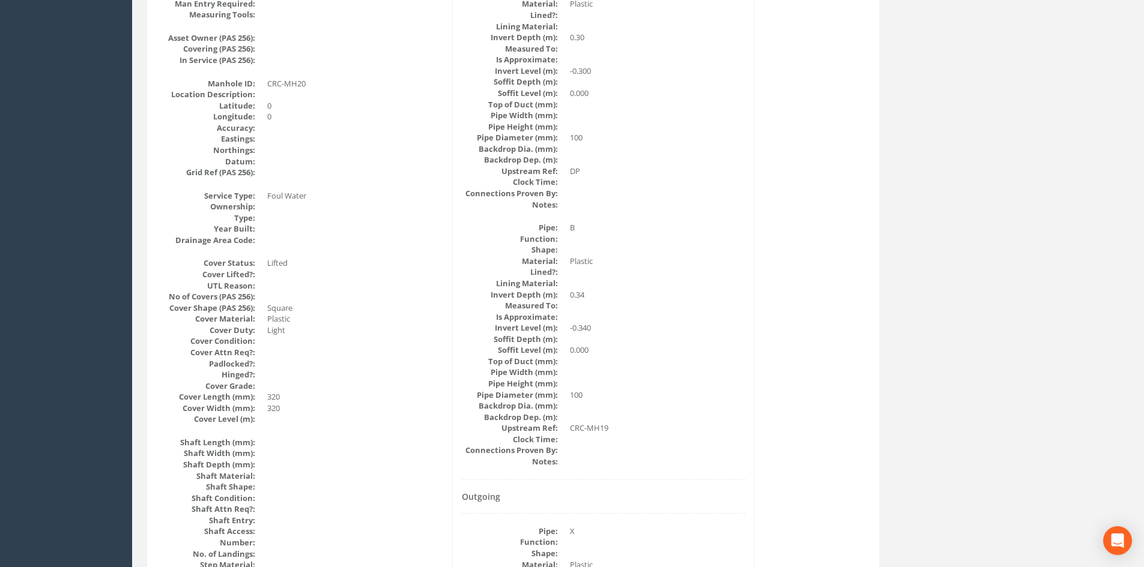
scroll to position [0, 0]
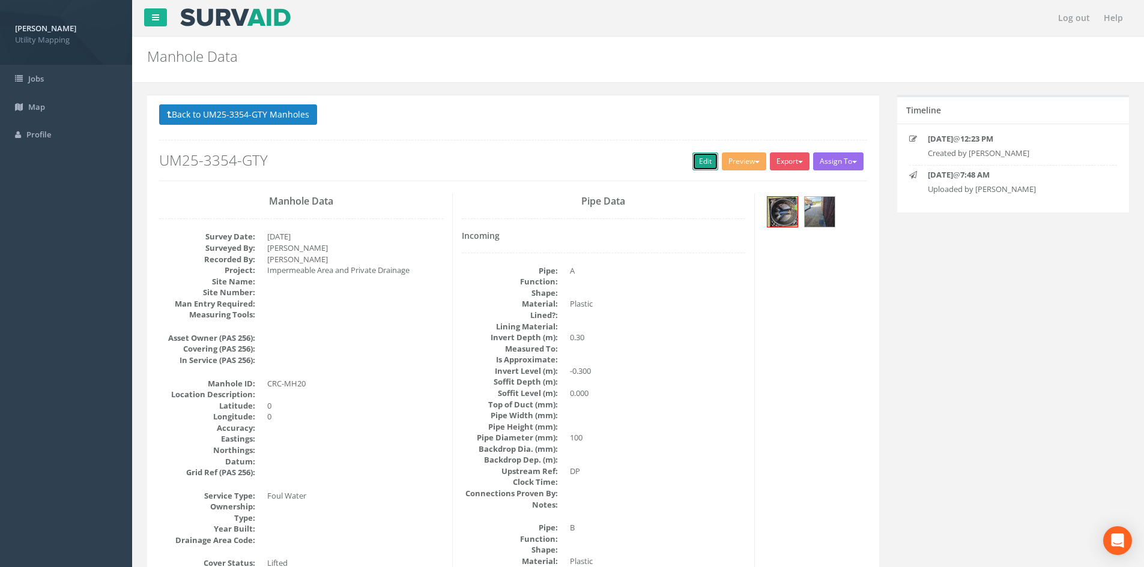
click at [707, 162] on link "Edit" at bounding box center [705, 162] width 26 height 18
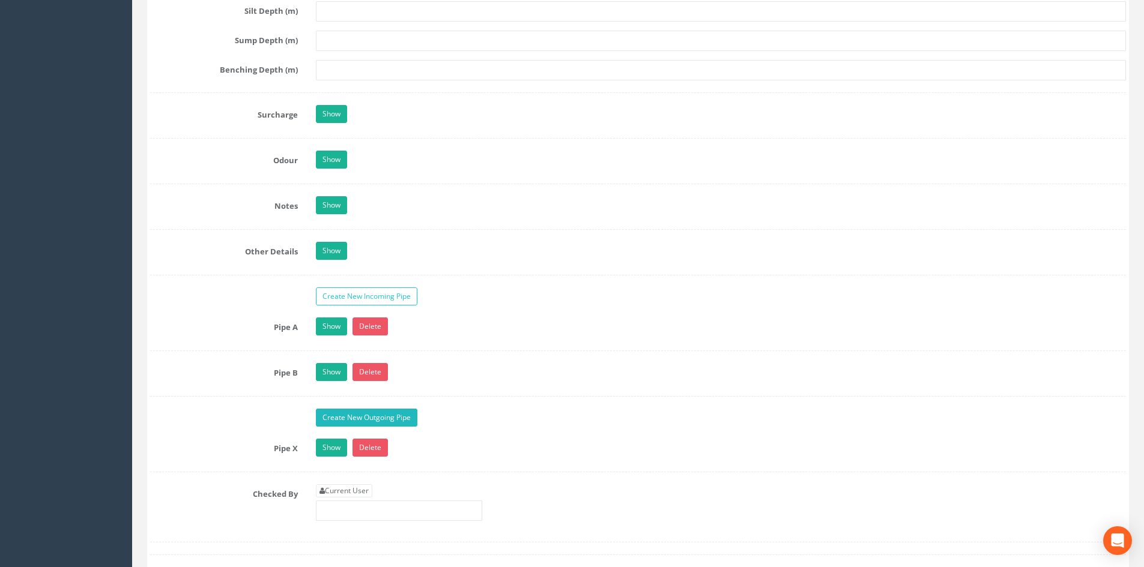
scroll to position [1701, 0]
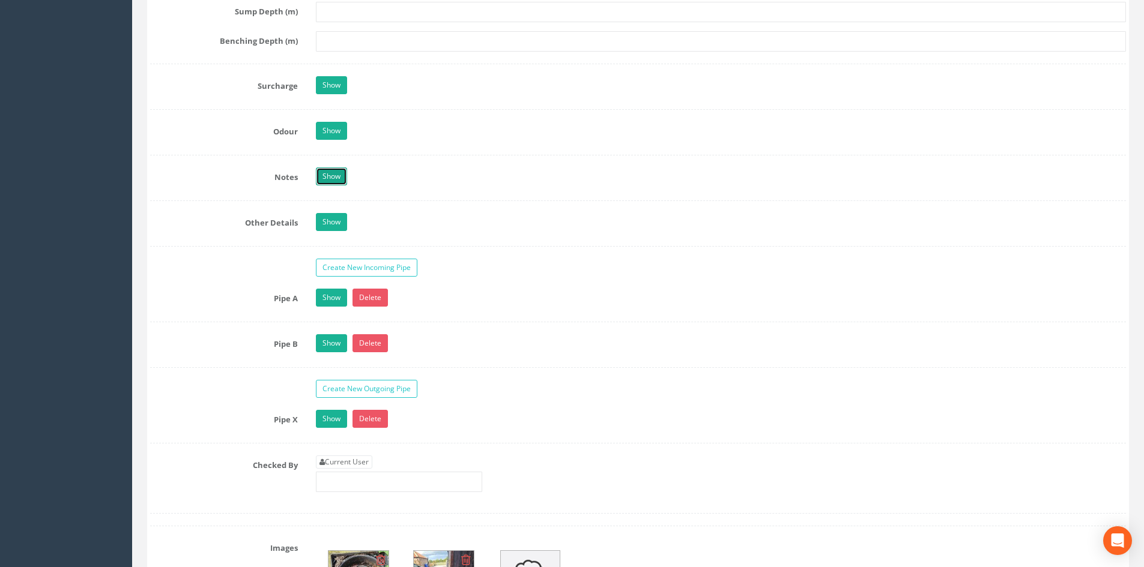
click at [327, 178] on link "Show" at bounding box center [331, 177] width 31 height 18
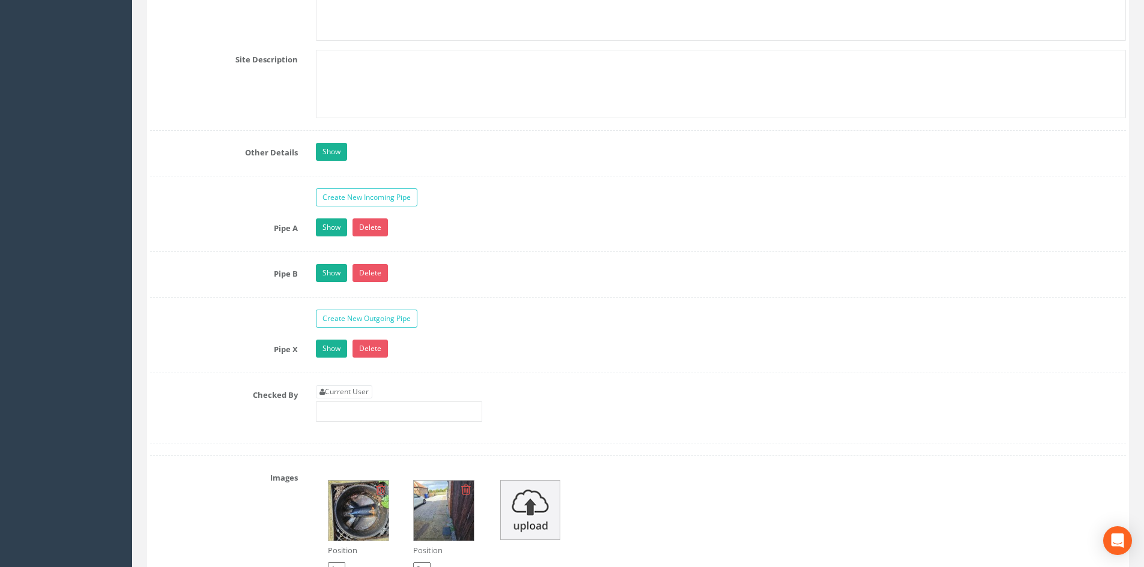
scroll to position [2202, 0]
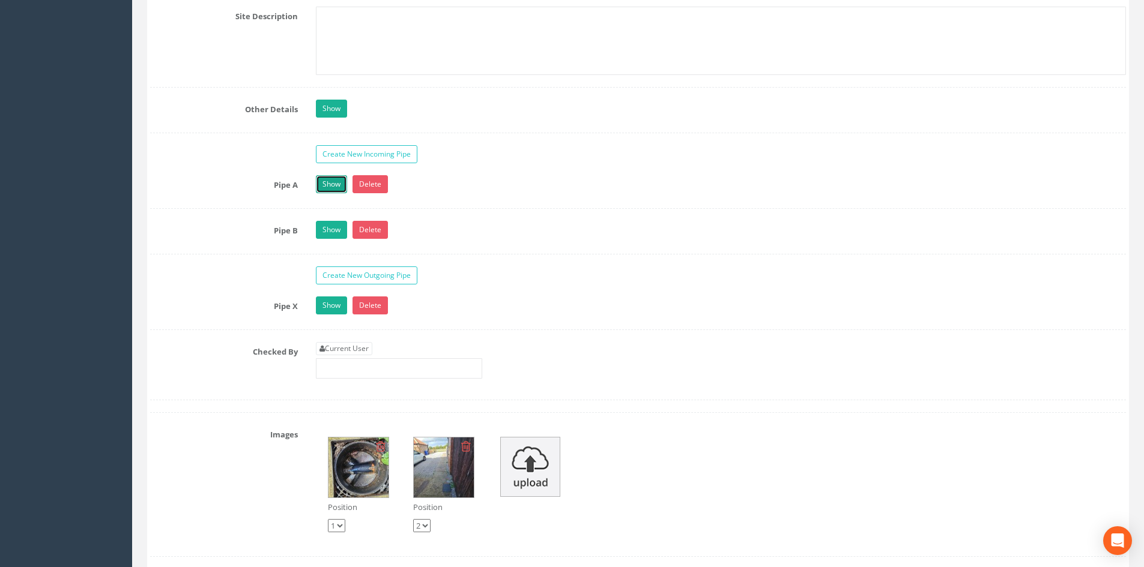
click at [325, 184] on link "Show" at bounding box center [331, 184] width 31 height 18
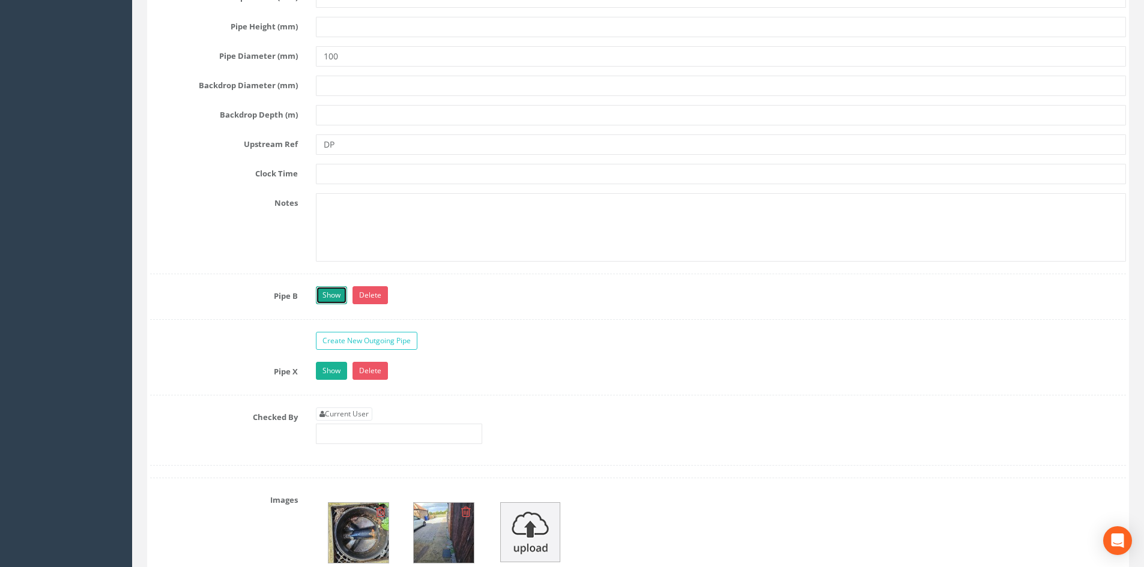
click at [324, 292] on link "Show" at bounding box center [331, 295] width 31 height 18
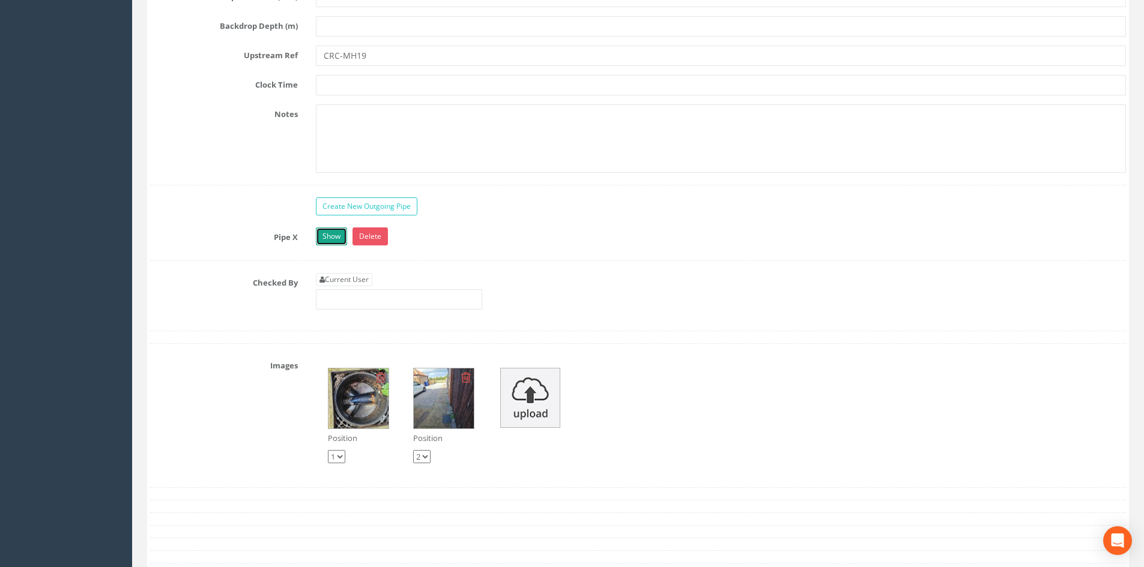
click at [337, 244] on link "Show" at bounding box center [331, 237] width 31 height 18
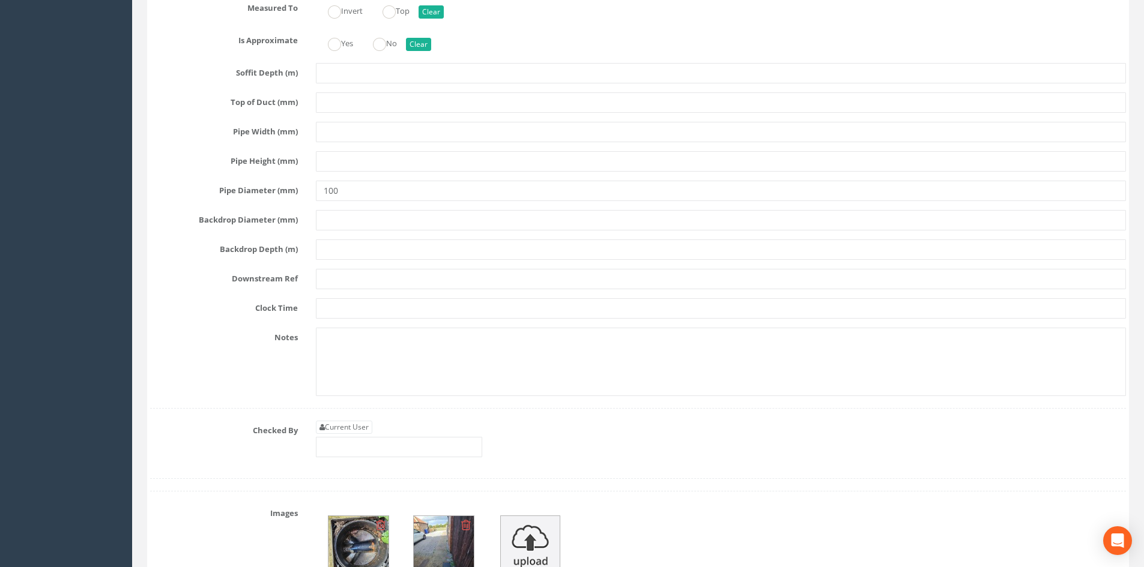
scroll to position [4203, 0]
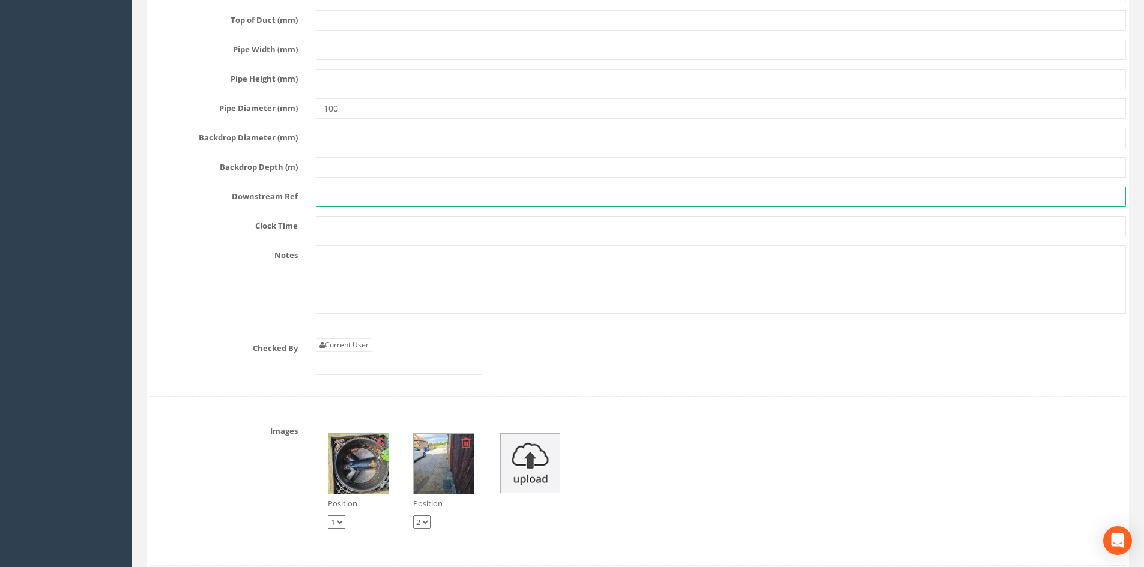
click at [391, 192] on input "text" at bounding box center [721, 197] width 810 height 20
click at [336, 198] on input "CEC-MH21" at bounding box center [721, 197] width 810 height 20
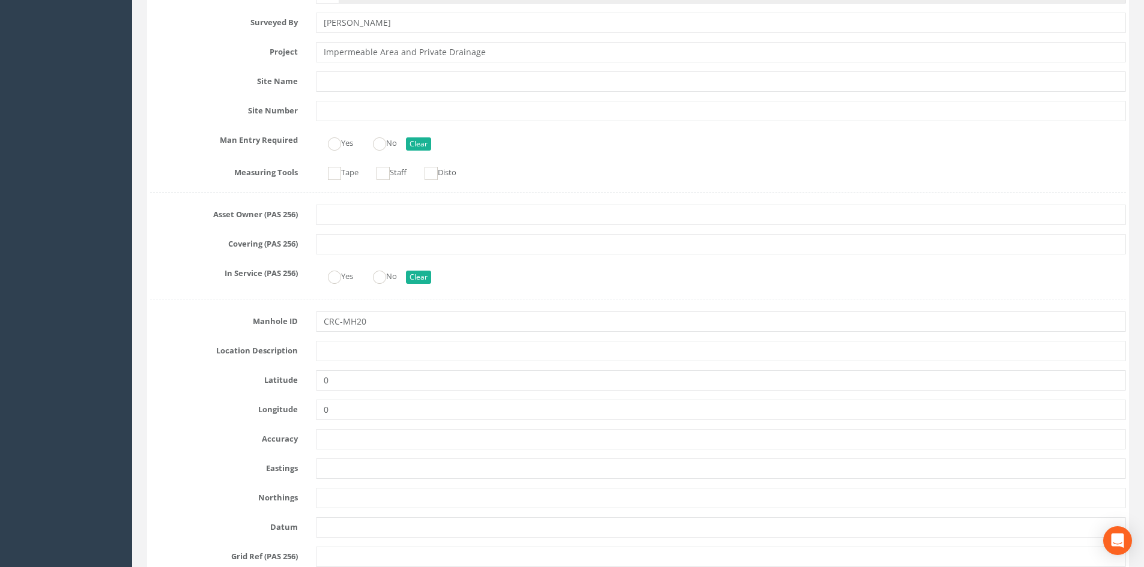
scroll to position [0, 0]
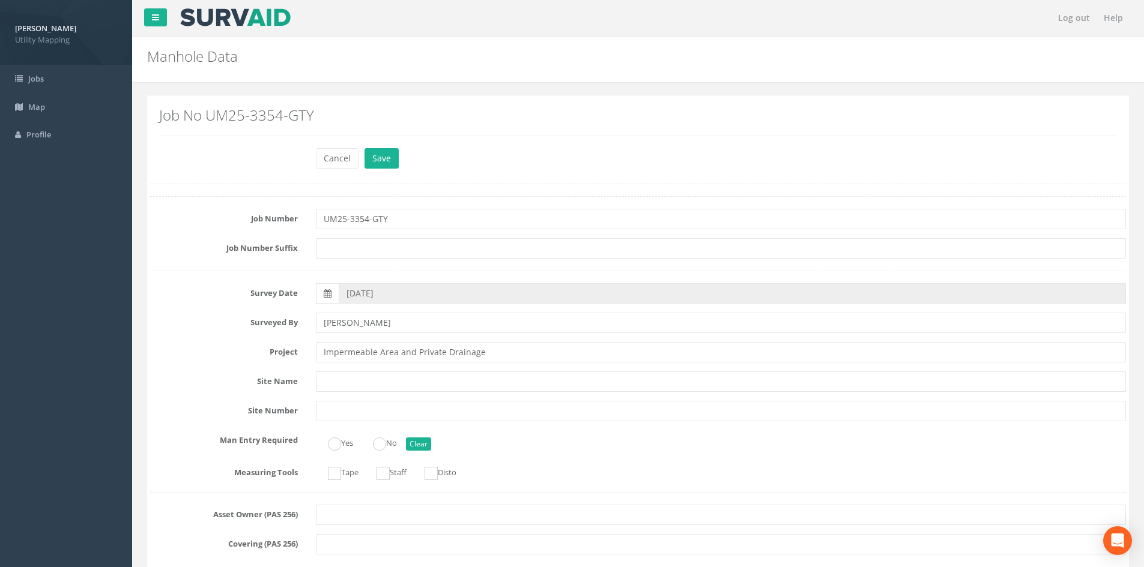
type input "CRC-MH21"
click at [399, 166] on div "Cancel Save Delete" at bounding box center [721, 159] width 828 height 23
click at [381, 160] on button "Save" at bounding box center [381, 158] width 34 height 20
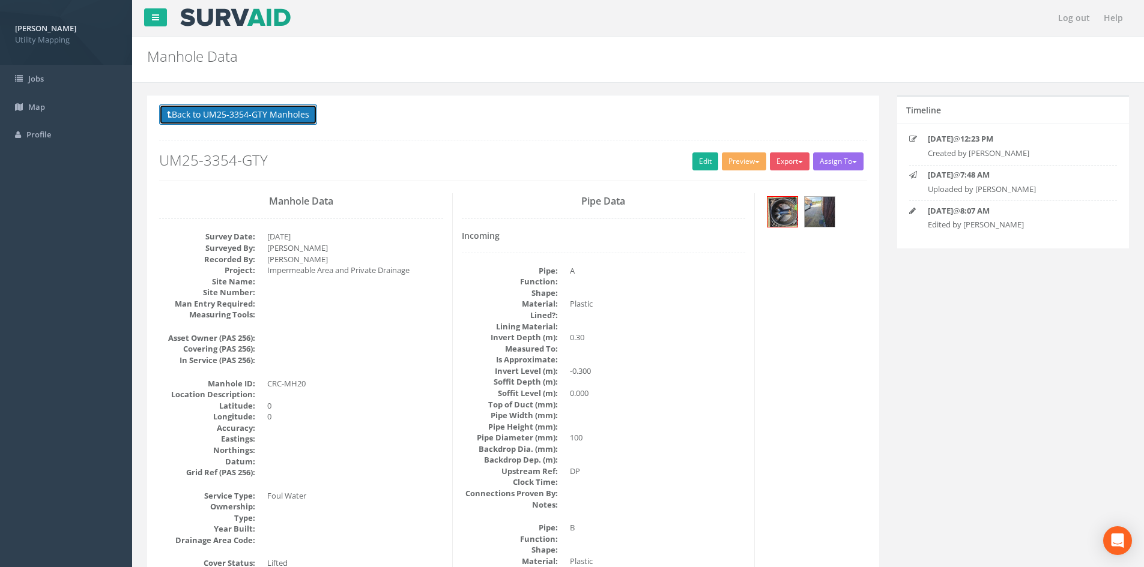
click at [277, 113] on button "Back to UM25-3354-GTY Manholes" at bounding box center [238, 114] width 158 height 20
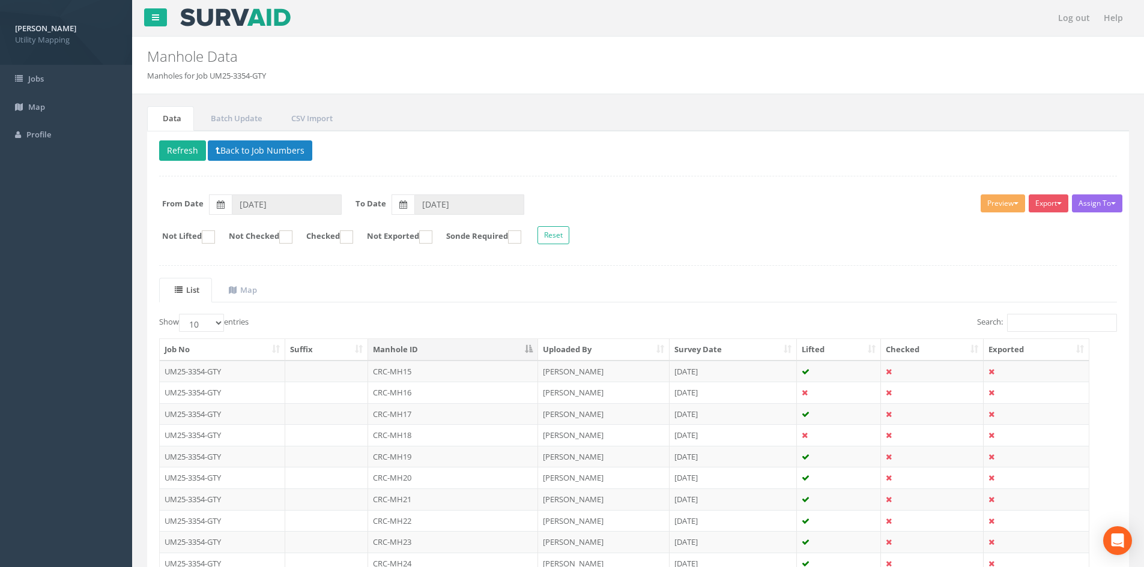
scroll to position [102, 0]
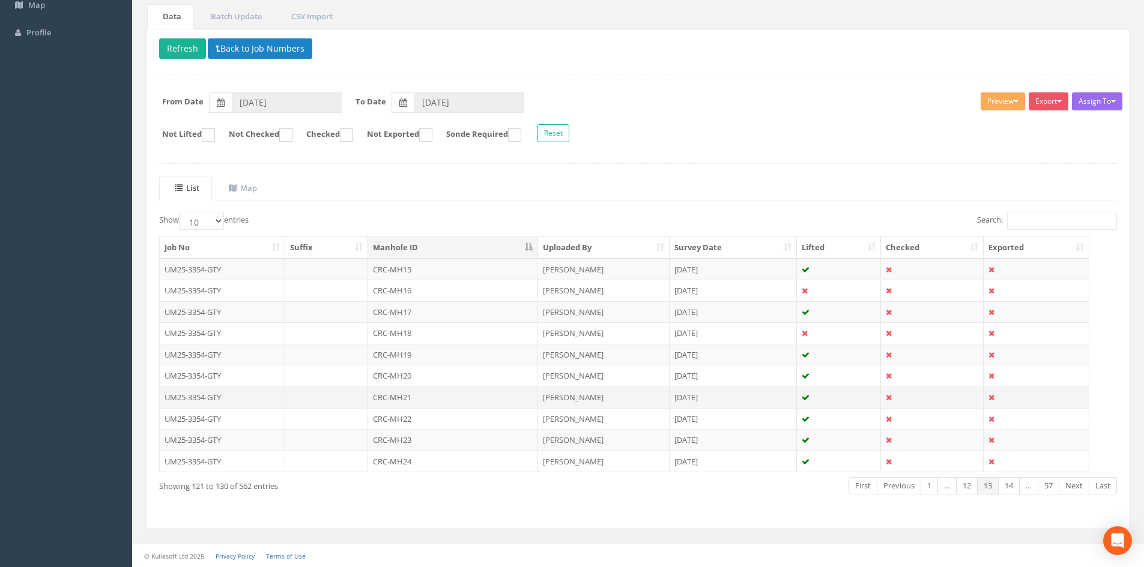
click at [457, 394] on td "CRC-MH21" at bounding box center [453, 398] width 170 height 22
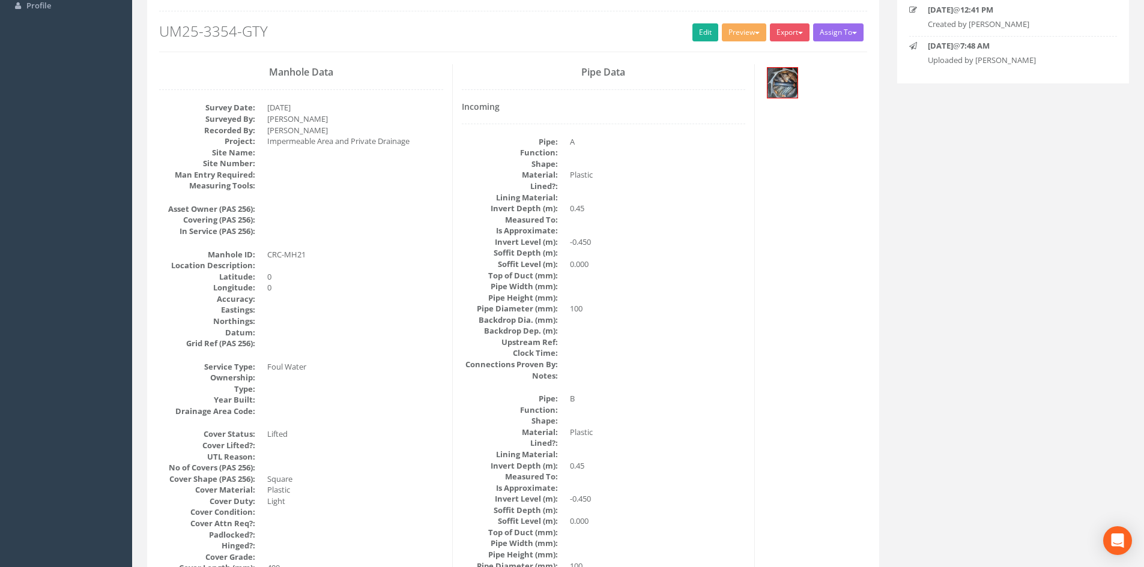
scroll to position [100, 0]
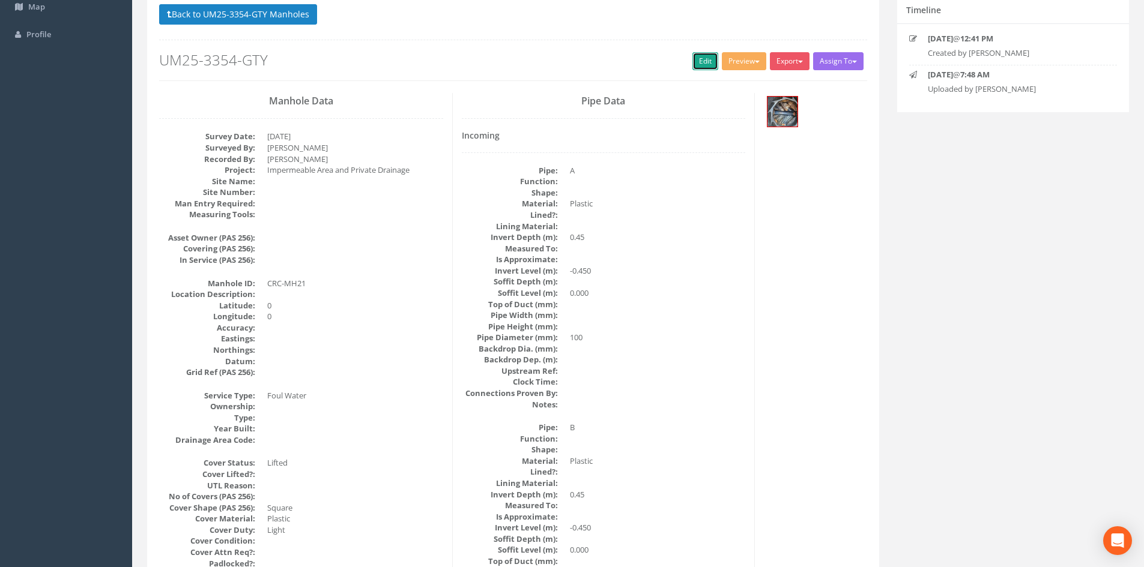
click at [701, 62] on link "Edit" at bounding box center [705, 61] width 26 height 18
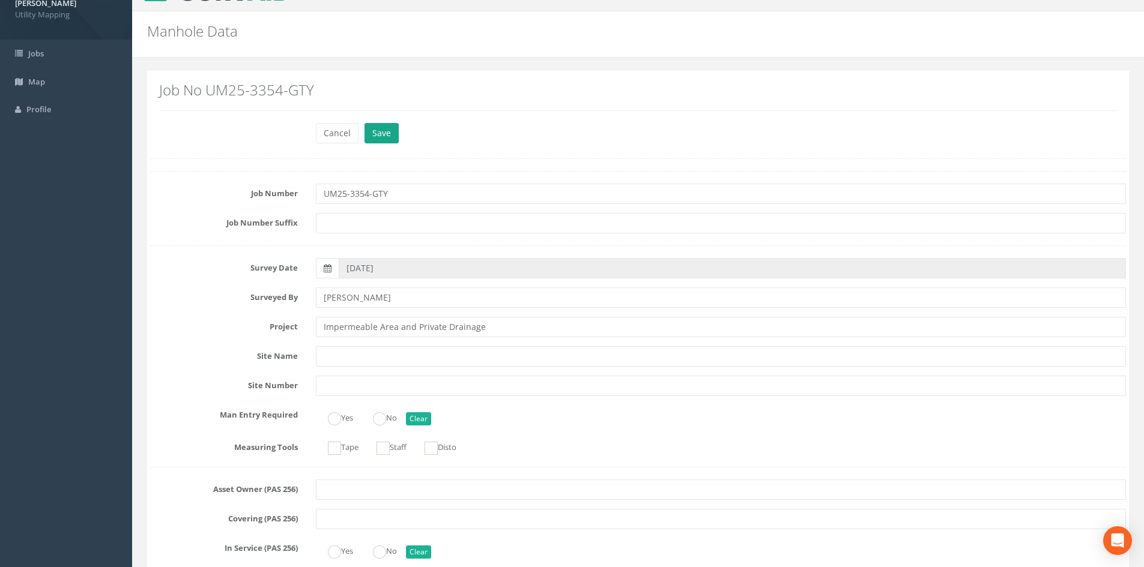
scroll to position [0, 0]
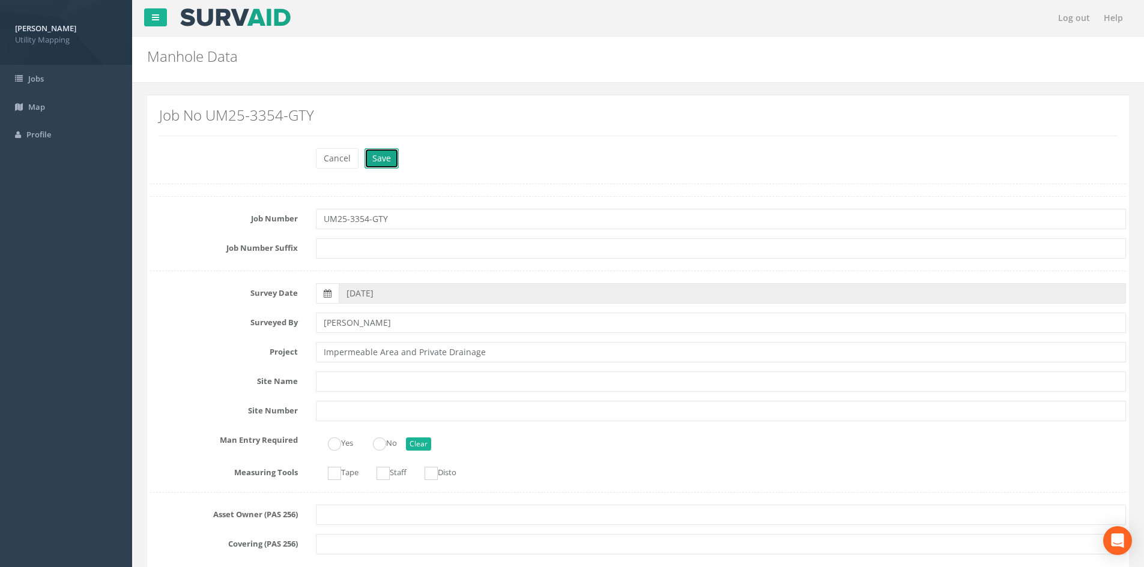
click at [368, 159] on button "Save" at bounding box center [381, 158] width 34 height 20
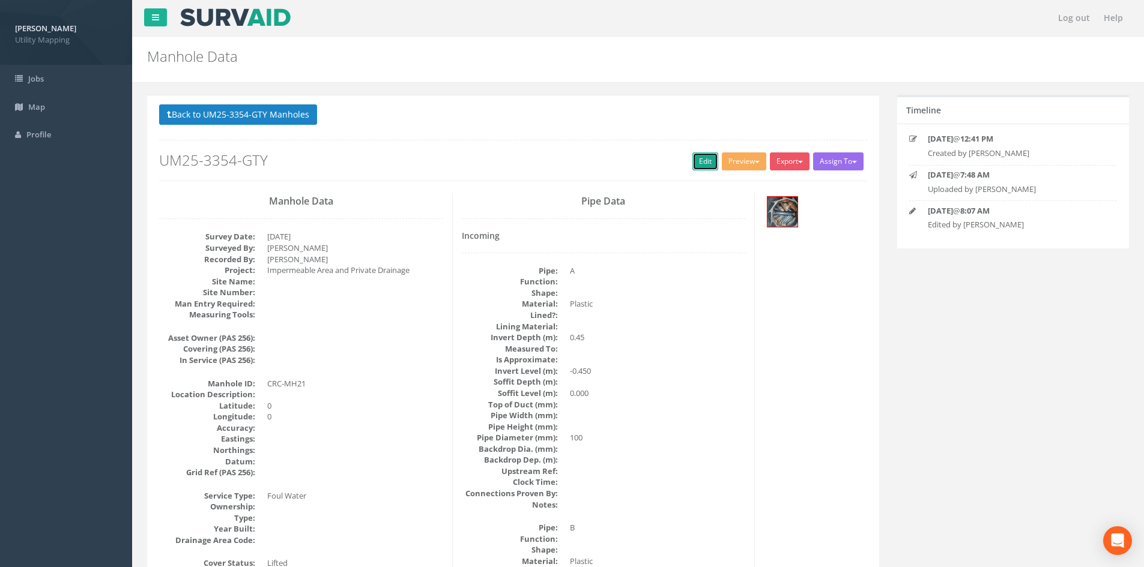
click at [702, 170] on link "Edit" at bounding box center [705, 162] width 26 height 18
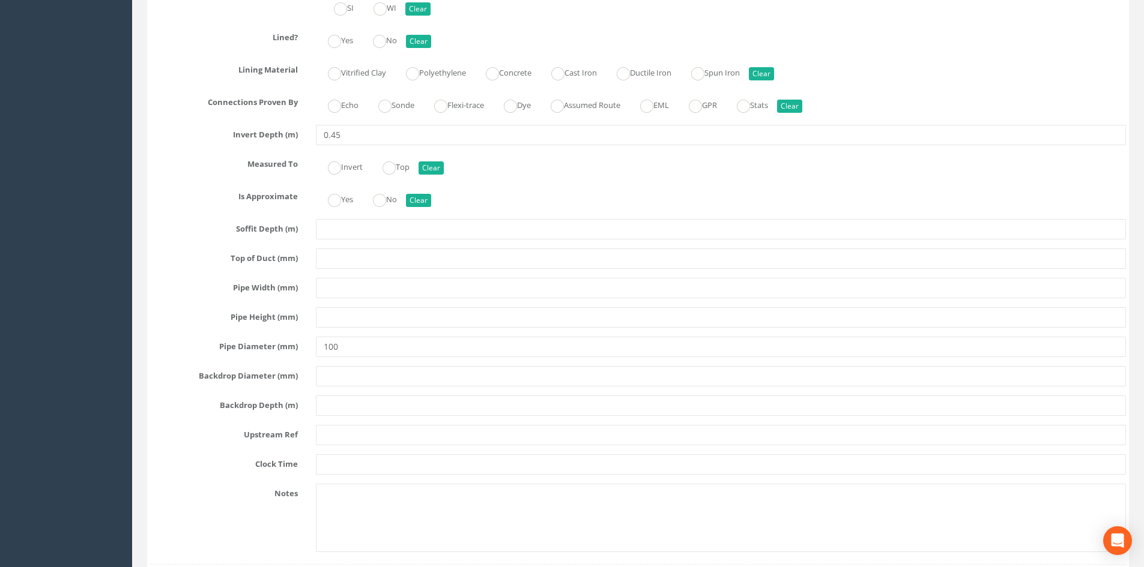
scroll to position [2502, 0]
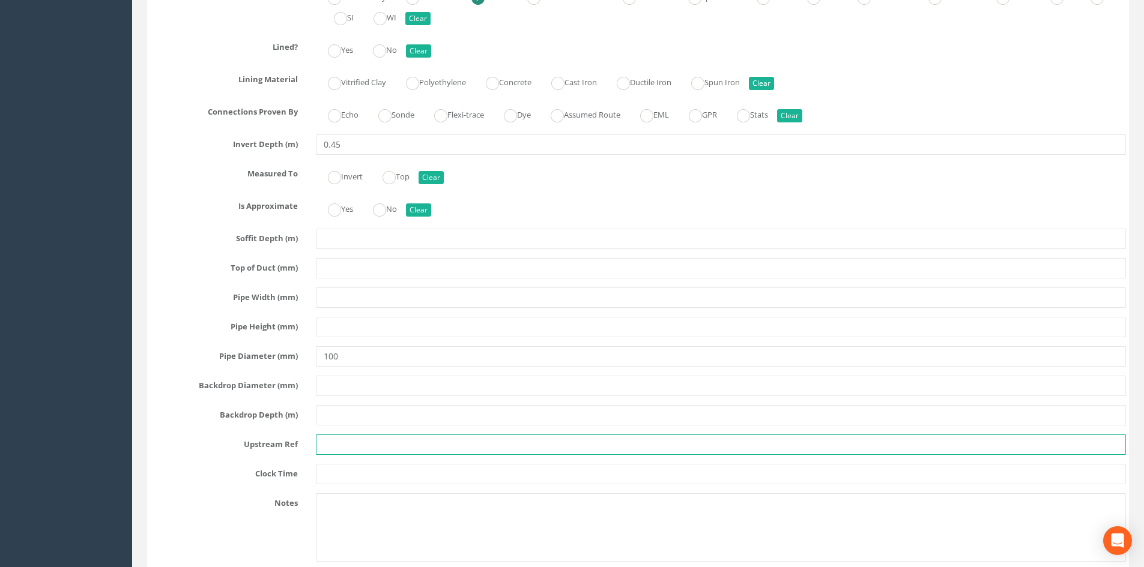
click at [329, 448] on input "text" at bounding box center [721, 445] width 810 height 20
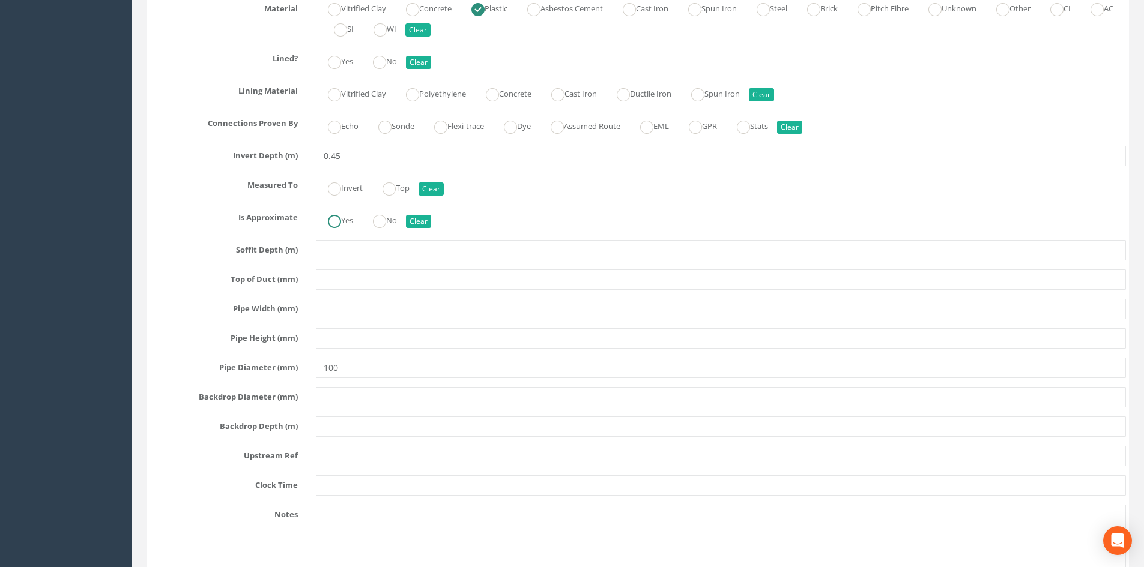
scroll to position [3302, 0]
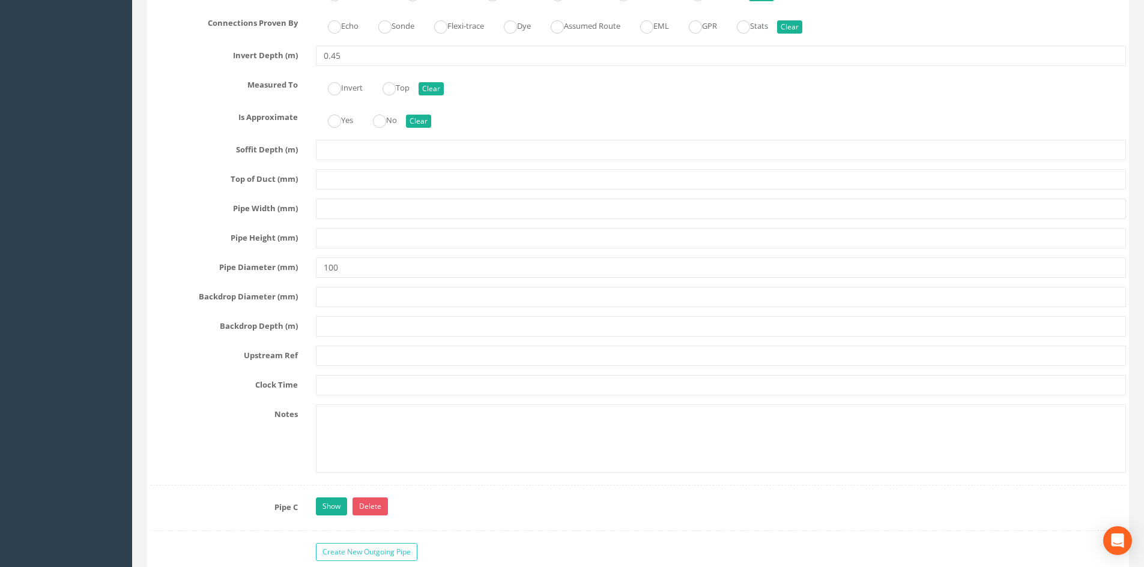
type input "BLDG"
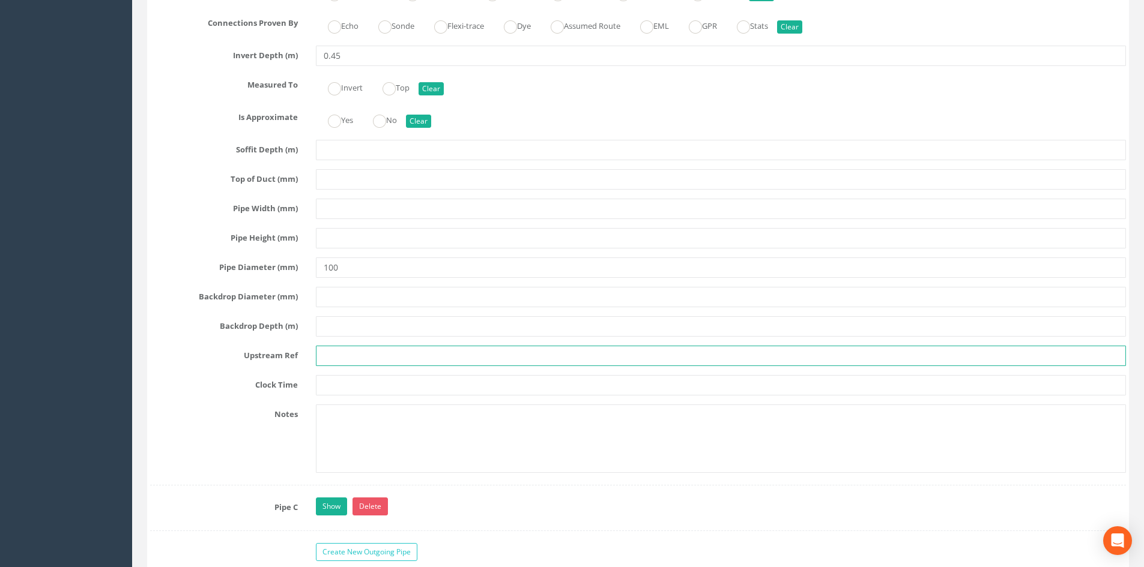
click at [349, 354] on input "text" at bounding box center [721, 356] width 810 height 20
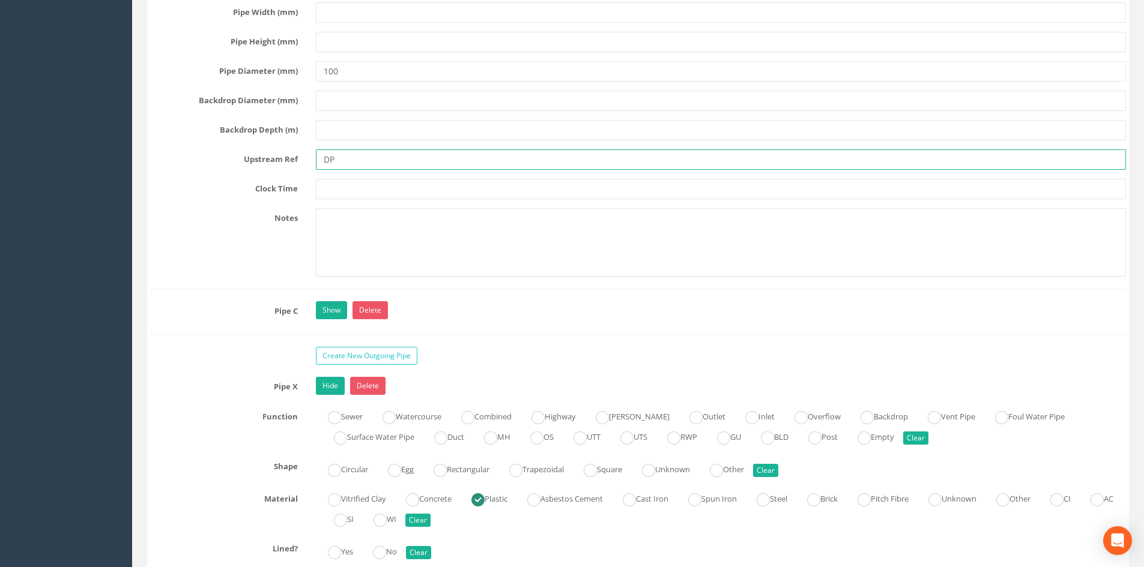
scroll to position [3502, 0]
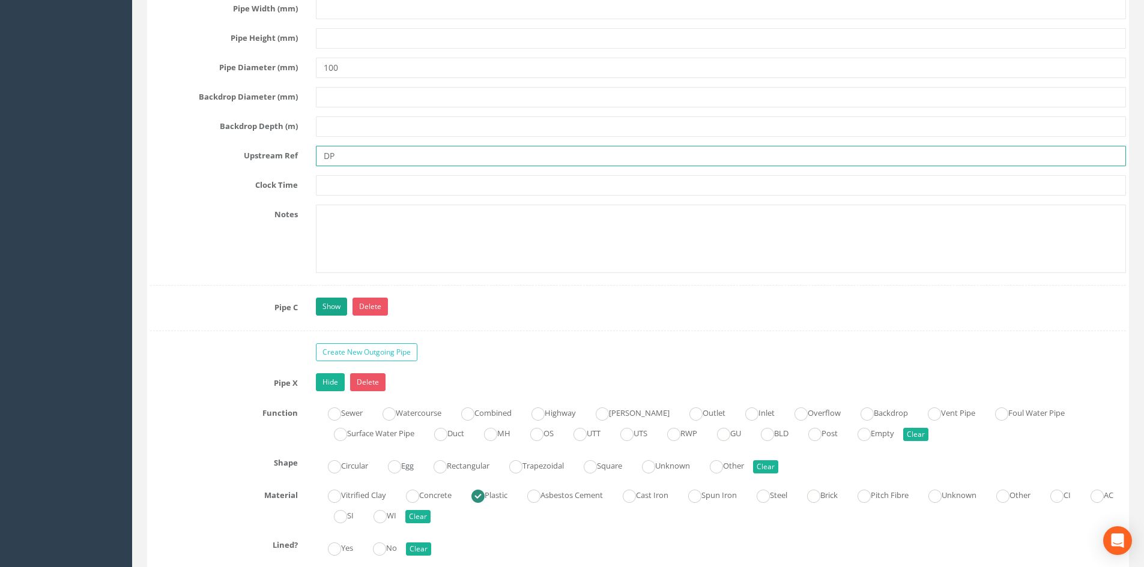
type input "DP"
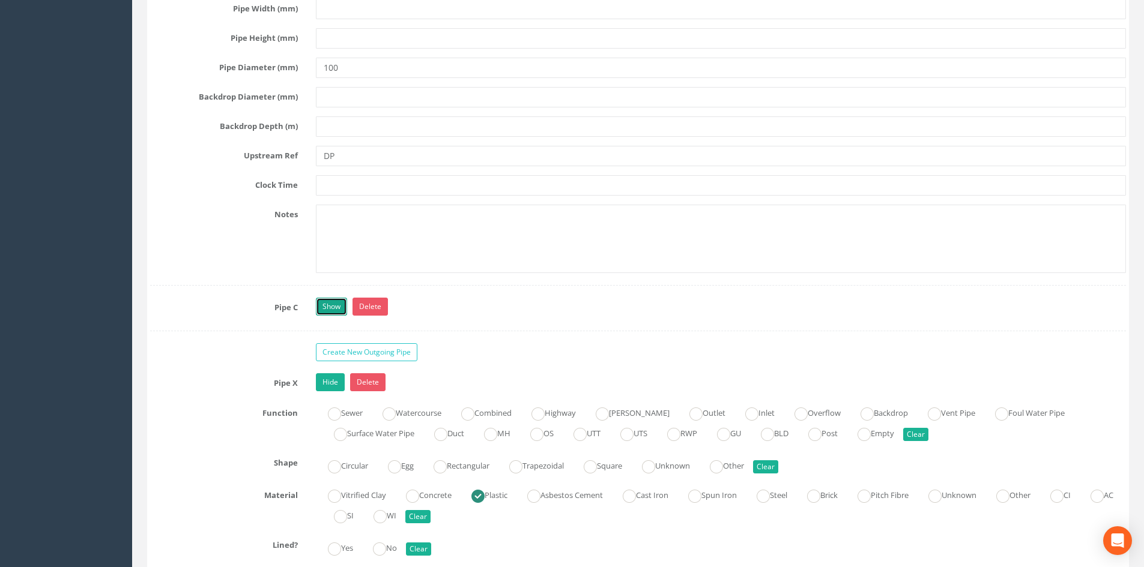
click at [325, 313] on link "Show" at bounding box center [331, 307] width 31 height 18
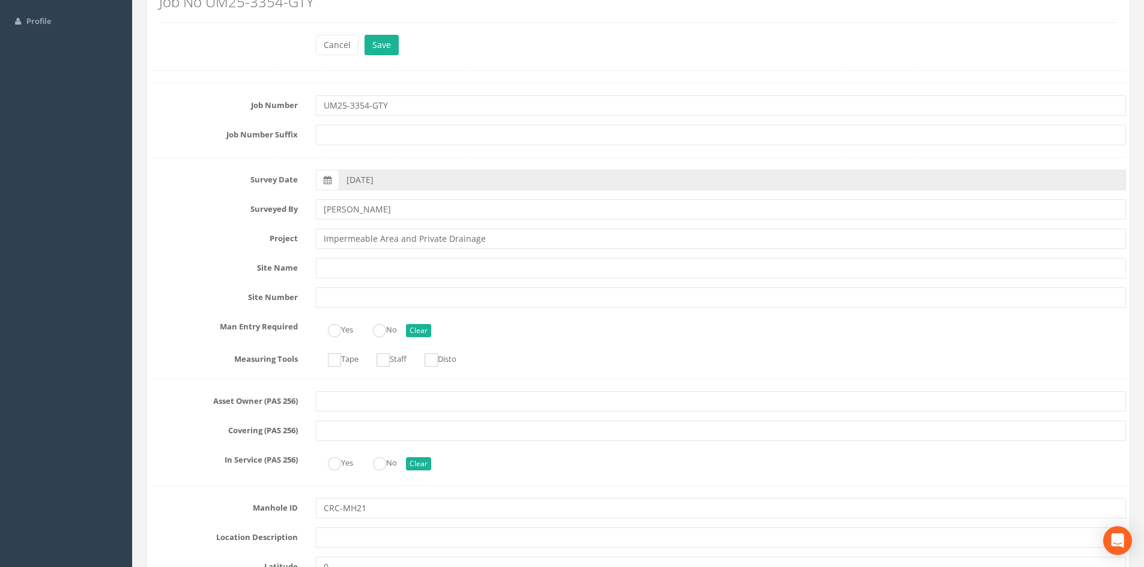
scroll to position [0, 0]
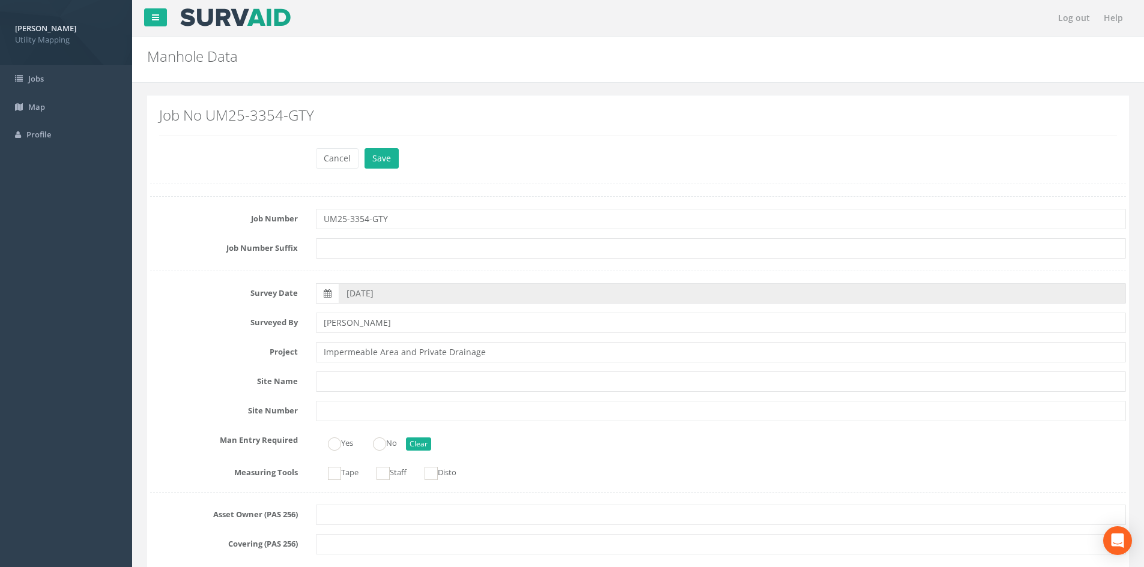
click at [385, 169] on div "Cancel Save Delete" at bounding box center [721, 159] width 828 height 23
click at [385, 165] on button "Save" at bounding box center [381, 158] width 34 height 20
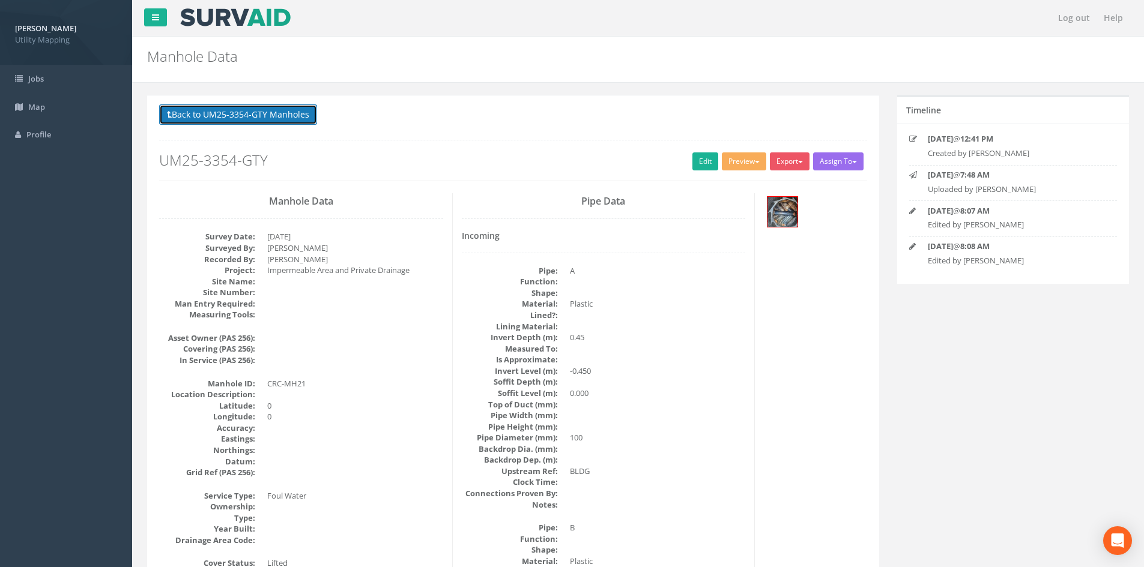
click at [289, 118] on button "Back to UM25-3354-GTY Manholes" at bounding box center [238, 114] width 158 height 20
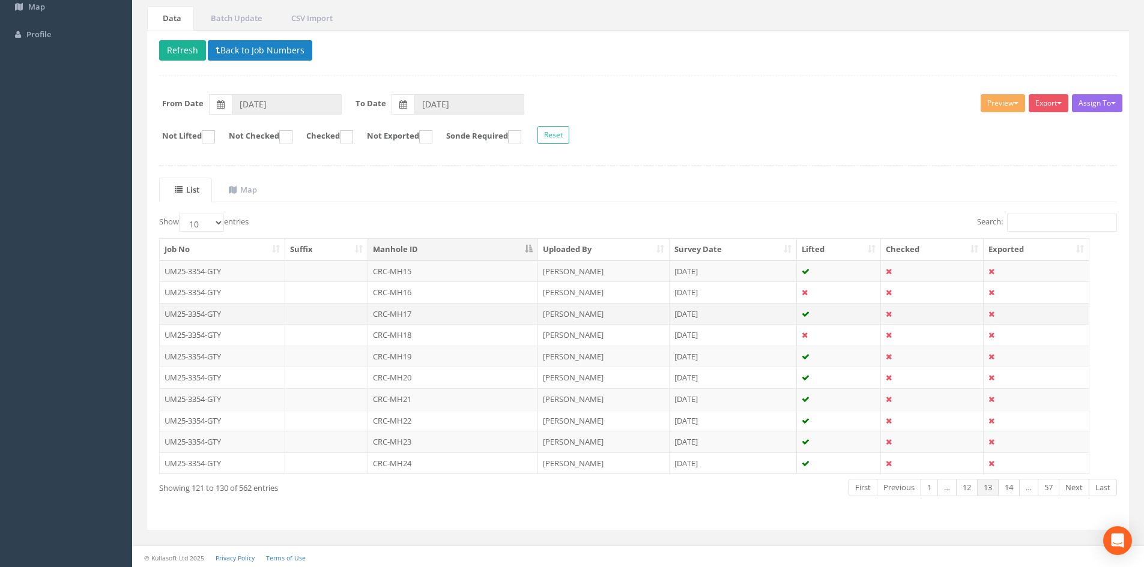
scroll to position [102, 0]
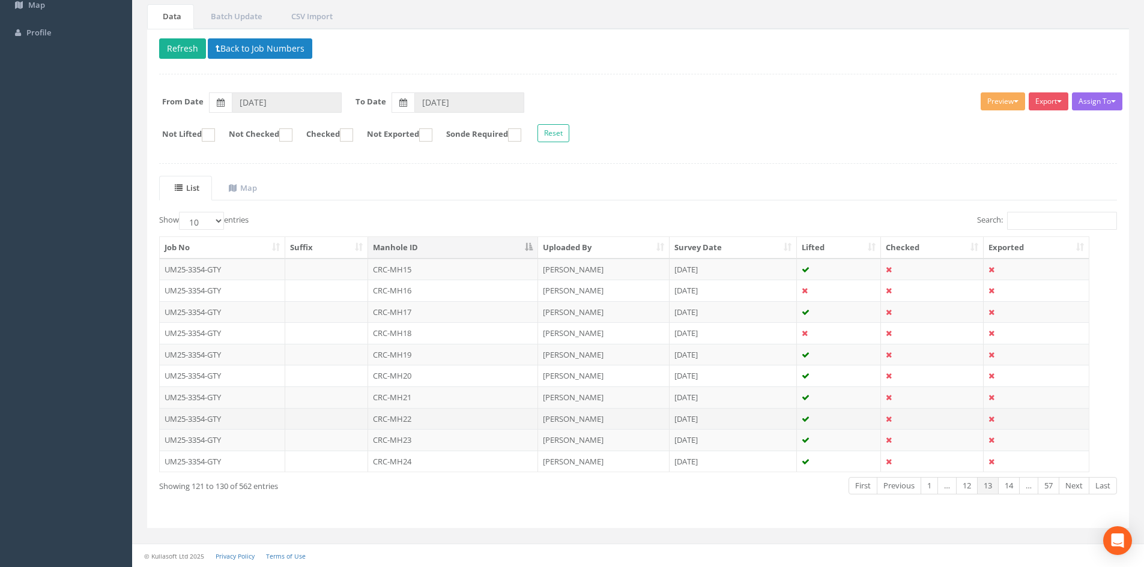
click at [430, 419] on td "CRC-MH22" at bounding box center [453, 419] width 170 height 22
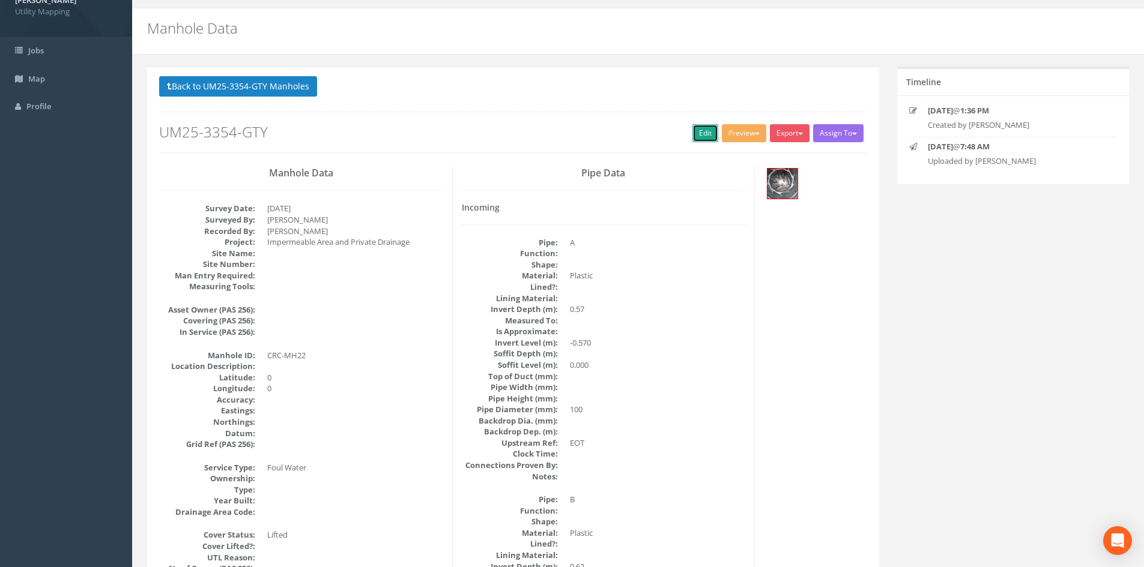
scroll to position [0, 0]
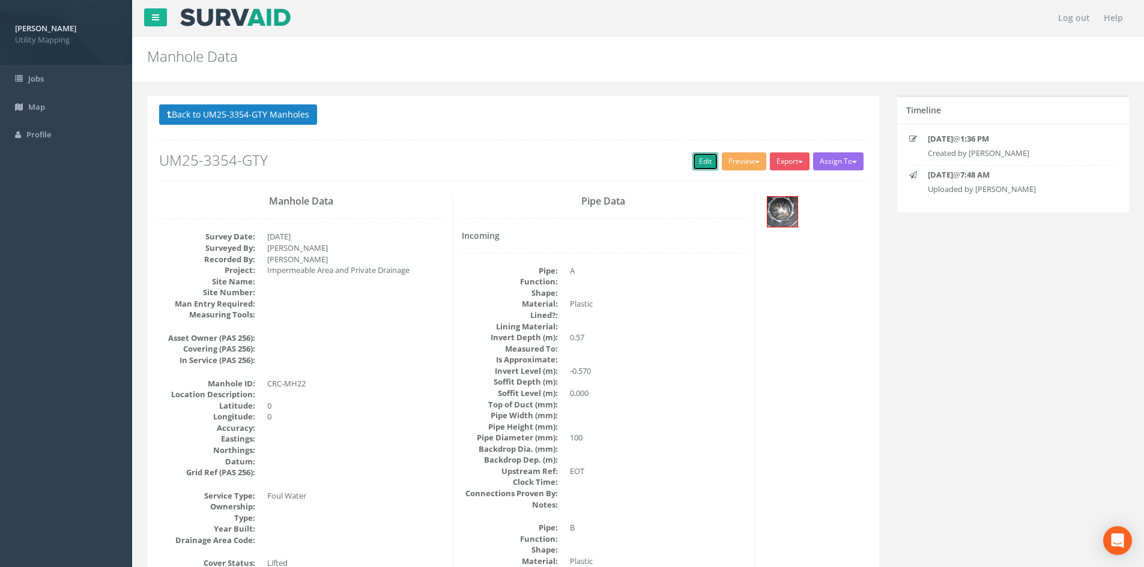
click at [694, 159] on link "Edit" at bounding box center [705, 162] width 26 height 18
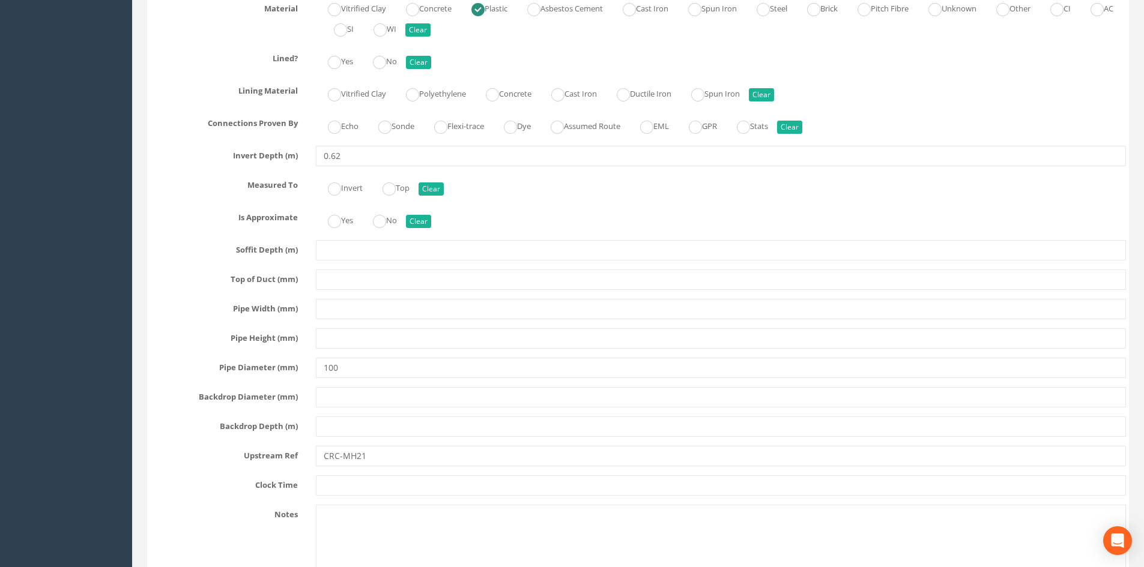
scroll to position [3403, 0]
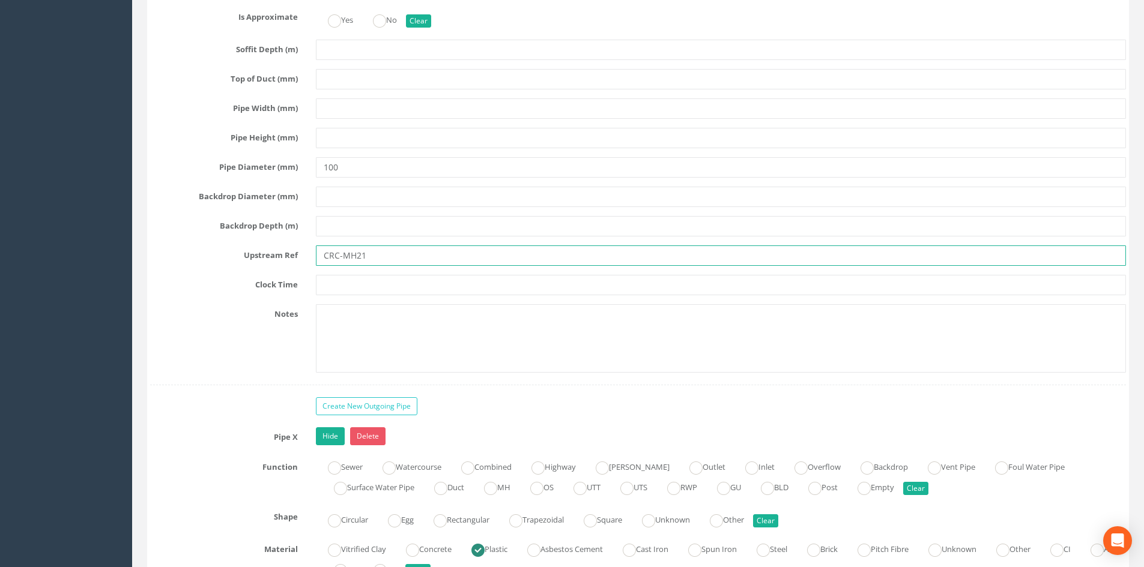
drag, startPoint x: 385, startPoint y: 262, endPoint x: 361, endPoint y: 262, distance: 23.4
click at [361, 262] on input "CRC-MH21" at bounding box center [721, 256] width 810 height 20
type input "CRC-MH21"
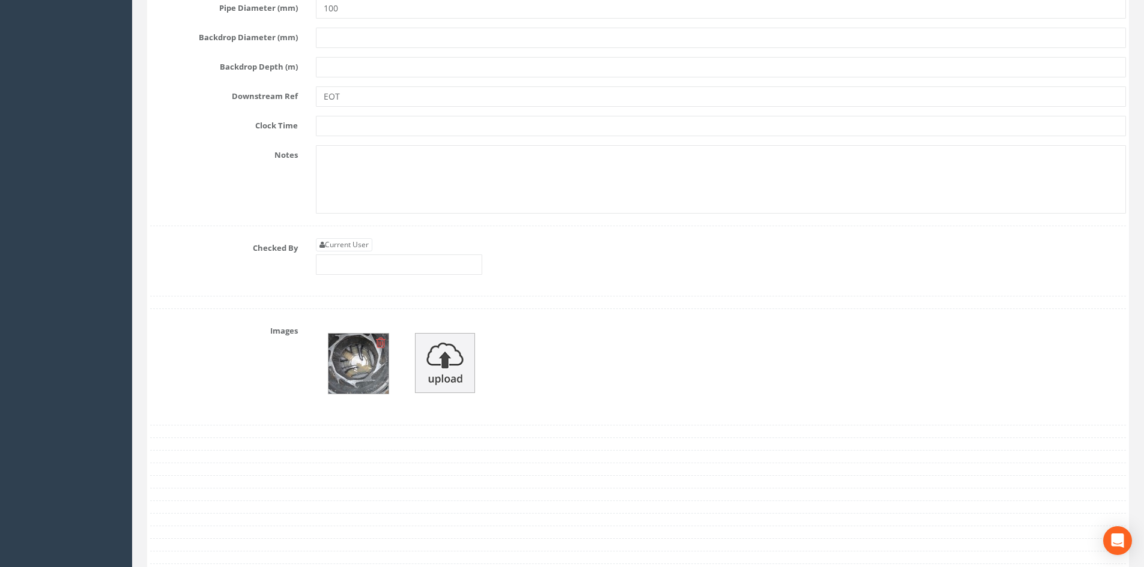
scroll to position [4203, 0]
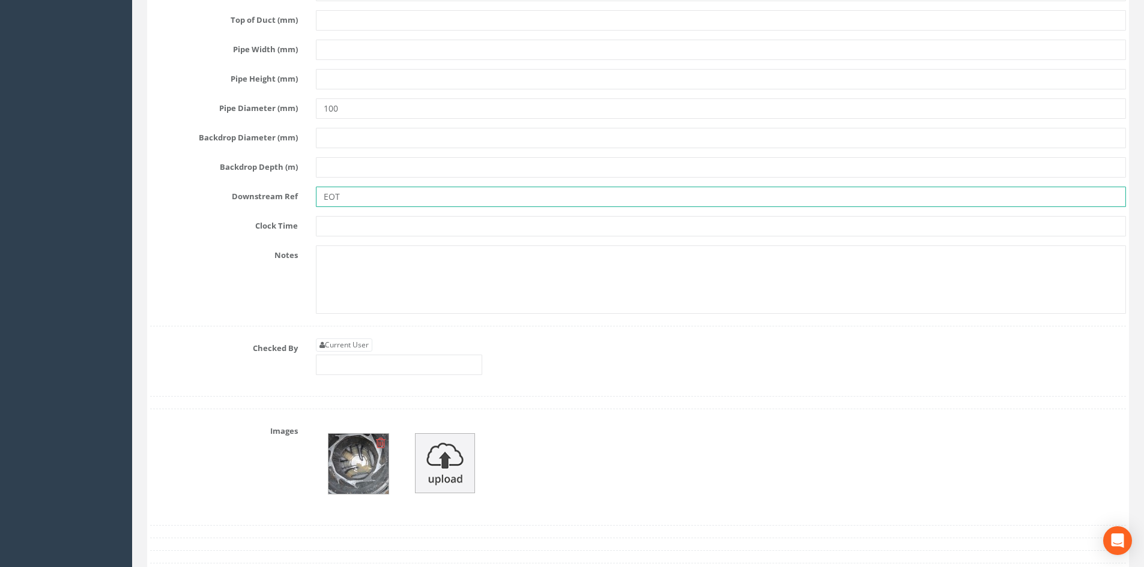
type input "CRC"
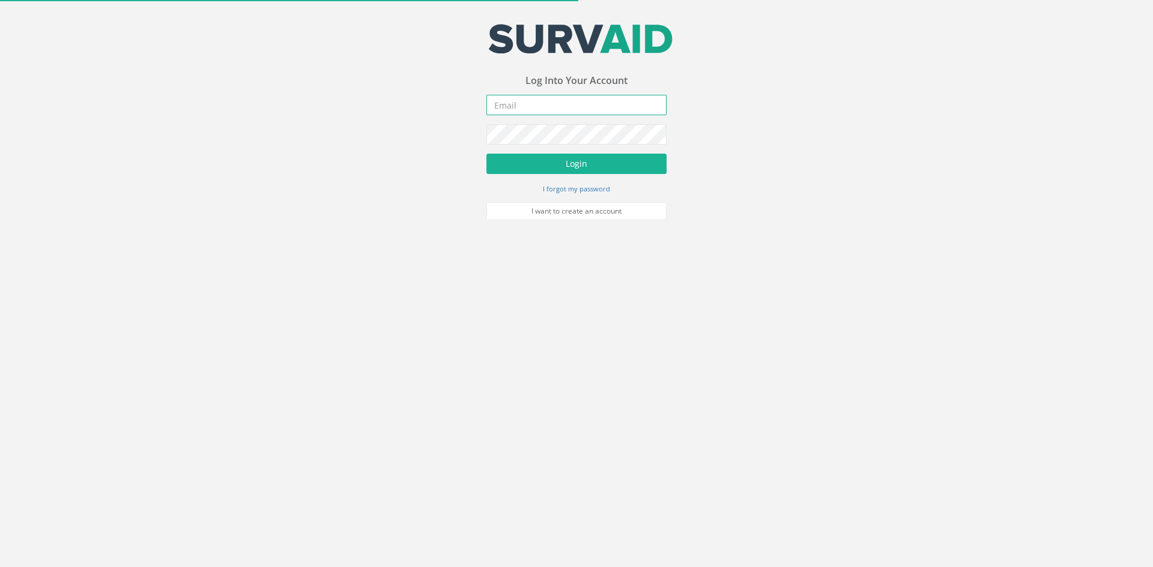
click at [584, 105] on input "email" at bounding box center [576, 105] width 180 height 20
type input "[EMAIL_ADDRESS][DOMAIN_NAME]"
click at [394, 132] on div "Your email address was sucessfully verified - please login below to continue Yo…" at bounding box center [576, 110] width 1153 height 220
click at [486, 154] on button "Login" at bounding box center [576, 164] width 180 height 20
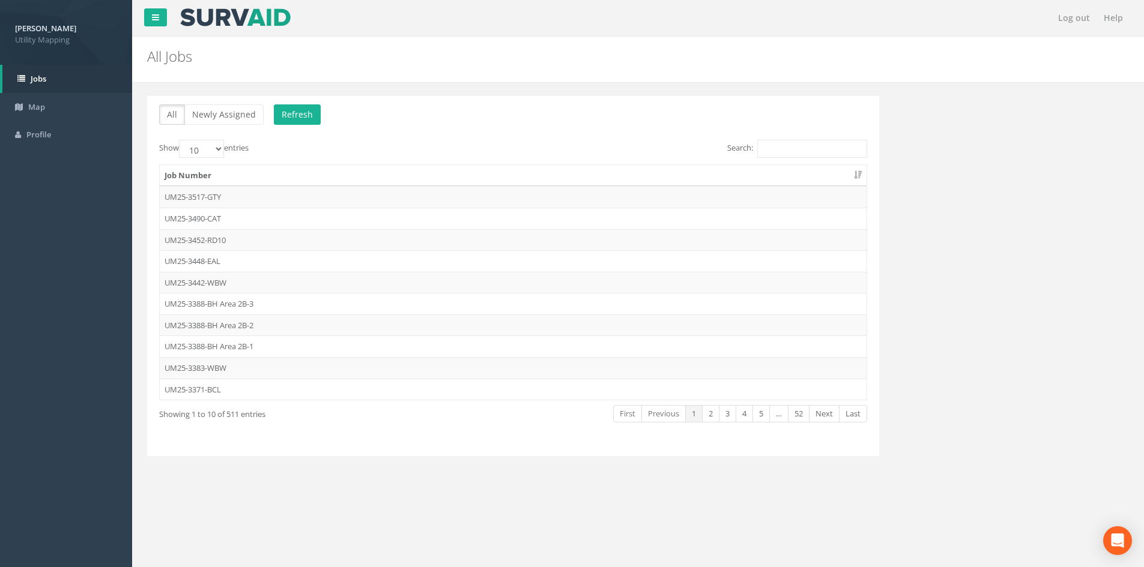
click at [97, 393] on div "[PERSON_NAME] Utility Mapping Logout S Jobs Map Profile Log out Help All Jobs P…" at bounding box center [572, 360] width 1144 height 721
click at [706, 414] on link "2" at bounding box center [710, 413] width 17 height 17
click at [222, 219] on td "UM25-3354-GTY" at bounding box center [513, 219] width 707 height 22
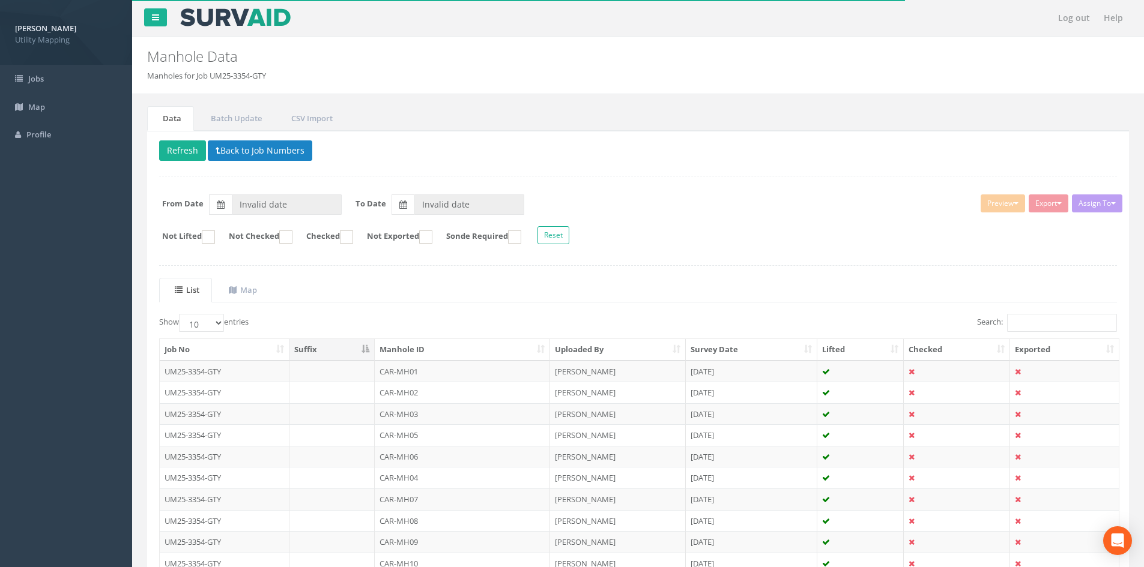
type input "[DATE]"
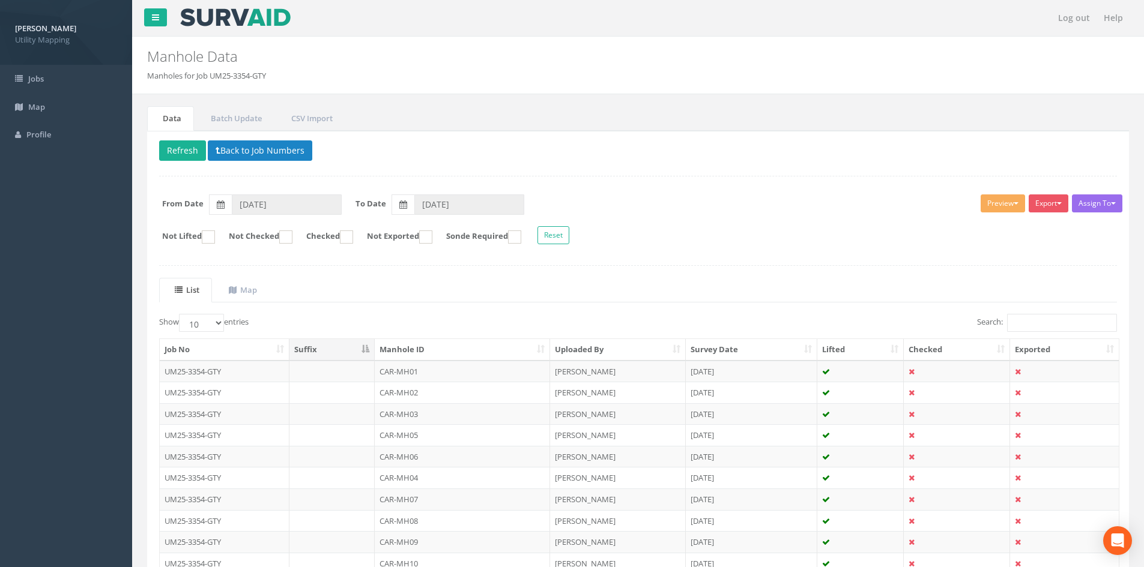
click at [488, 343] on th "Manhole ID" at bounding box center [462, 350] width 175 height 22
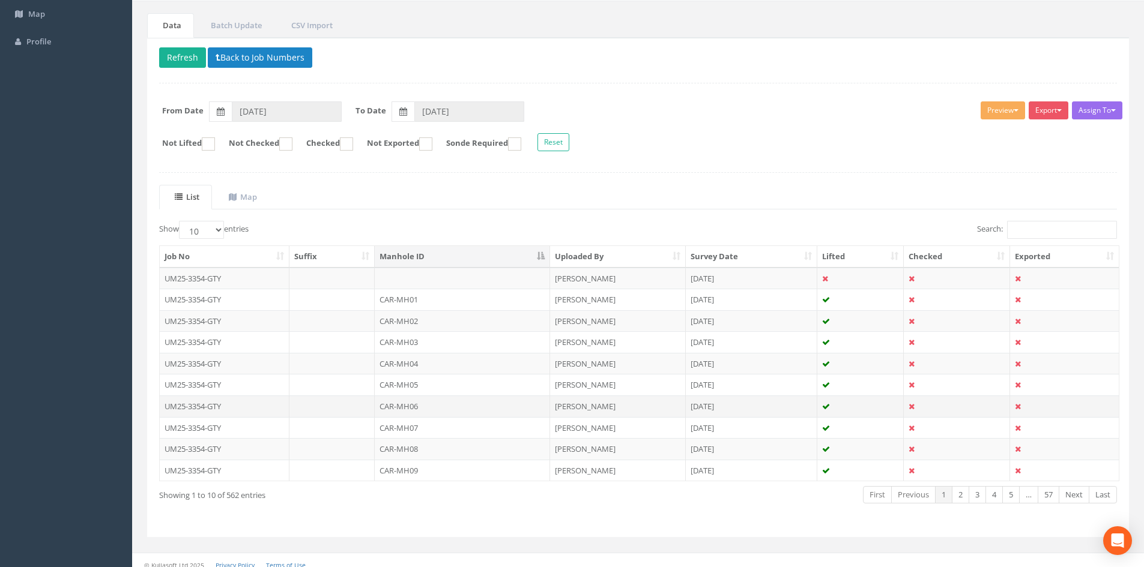
scroll to position [102, 0]
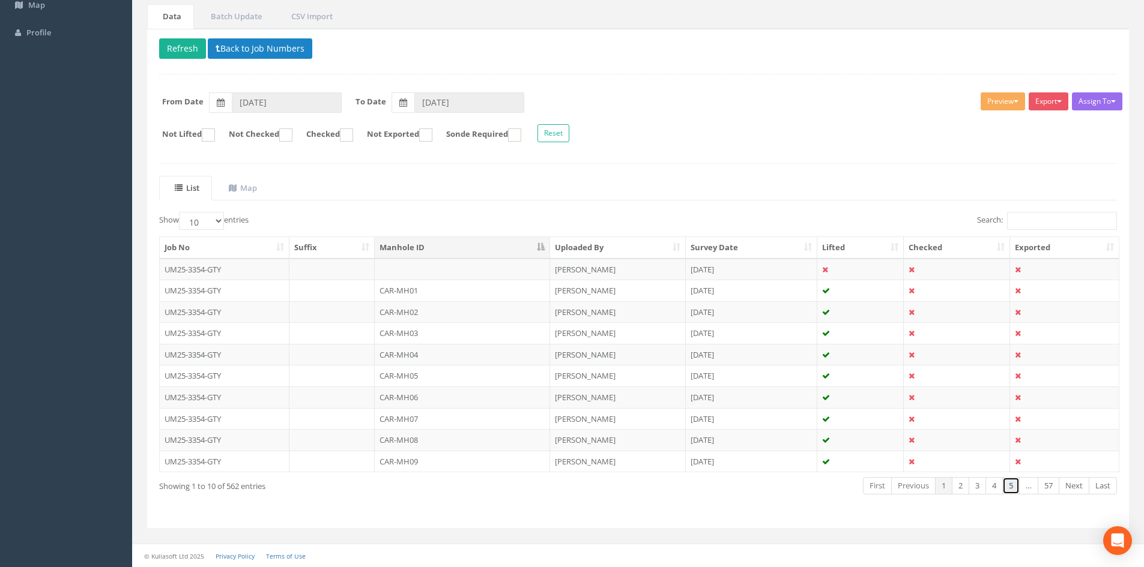
click at [1015, 486] on link "5" at bounding box center [1010, 485] width 17 height 17
click at [1012, 491] on link "6" at bounding box center [1010, 485] width 17 height 17
click at [1012, 491] on link "7" at bounding box center [1010, 485] width 17 height 17
click at [1012, 491] on link "8" at bounding box center [1010, 485] width 17 height 17
click at [1012, 491] on link "9" at bounding box center [1010, 485] width 17 height 17
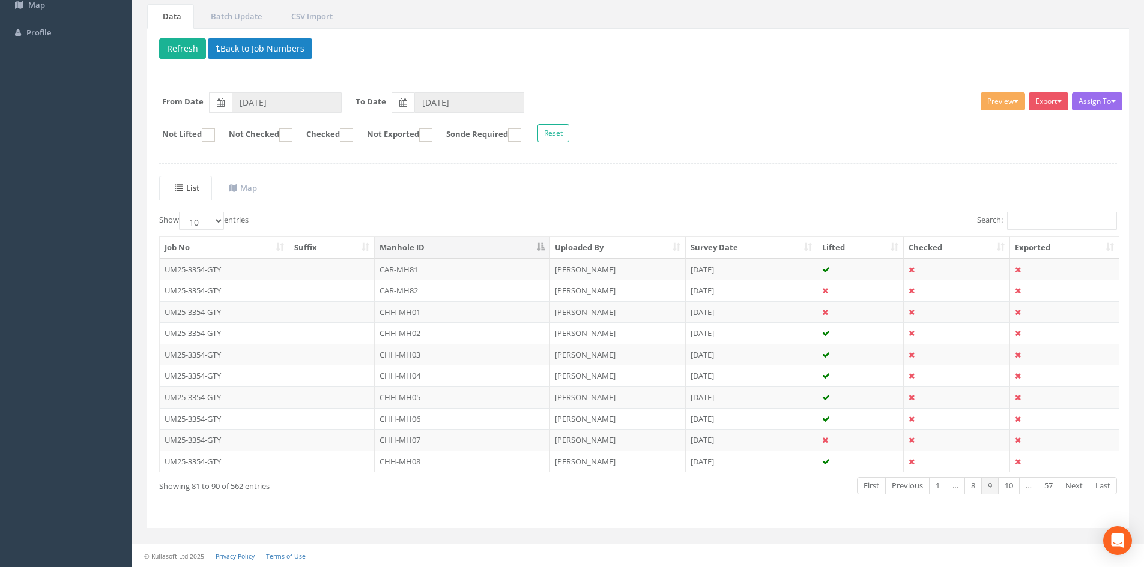
click at [1012, 491] on link "10" at bounding box center [1009, 485] width 22 height 17
click at [1012, 491] on link "11" at bounding box center [1009, 485] width 22 height 17
click at [1012, 491] on link "12" at bounding box center [1009, 485] width 22 height 17
click at [971, 486] on link "11" at bounding box center [967, 485] width 22 height 17
click at [1013, 487] on link "12" at bounding box center [1009, 485] width 22 height 17
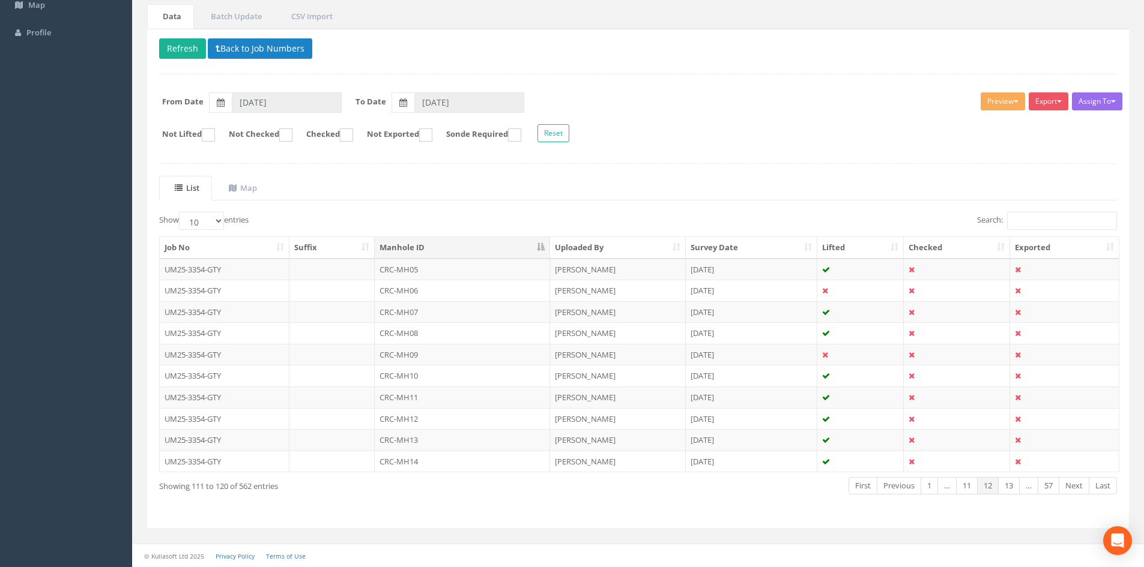
click at [1013, 487] on link "13" at bounding box center [1009, 485] width 22 height 17
click at [972, 491] on link "13" at bounding box center [967, 485] width 22 height 17
click at [454, 449] on td "CRC-MH23" at bounding box center [462, 440] width 175 height 22
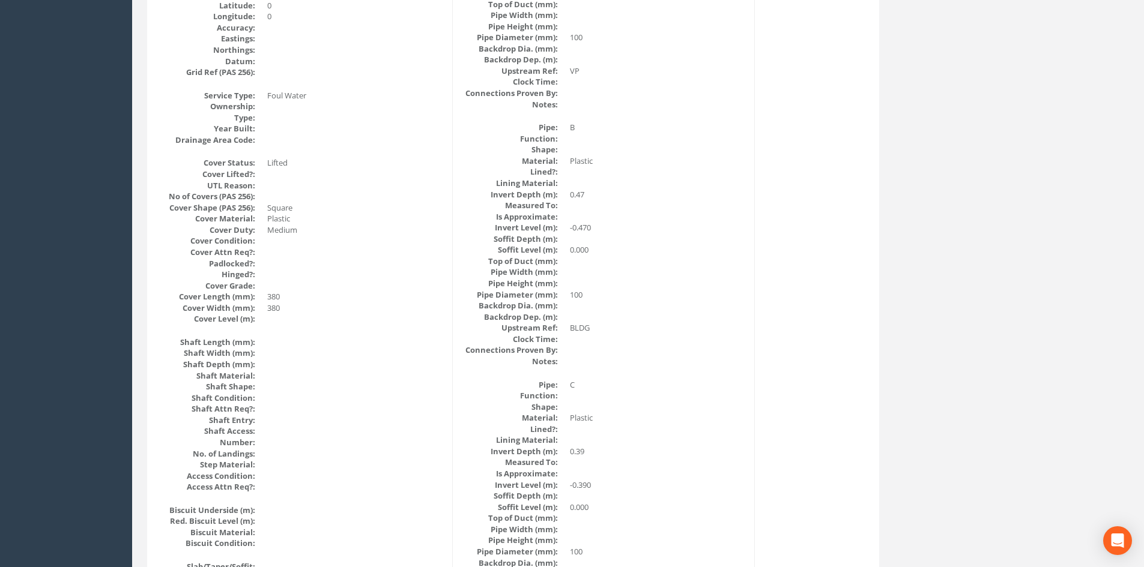
scroll to position [0, 0]
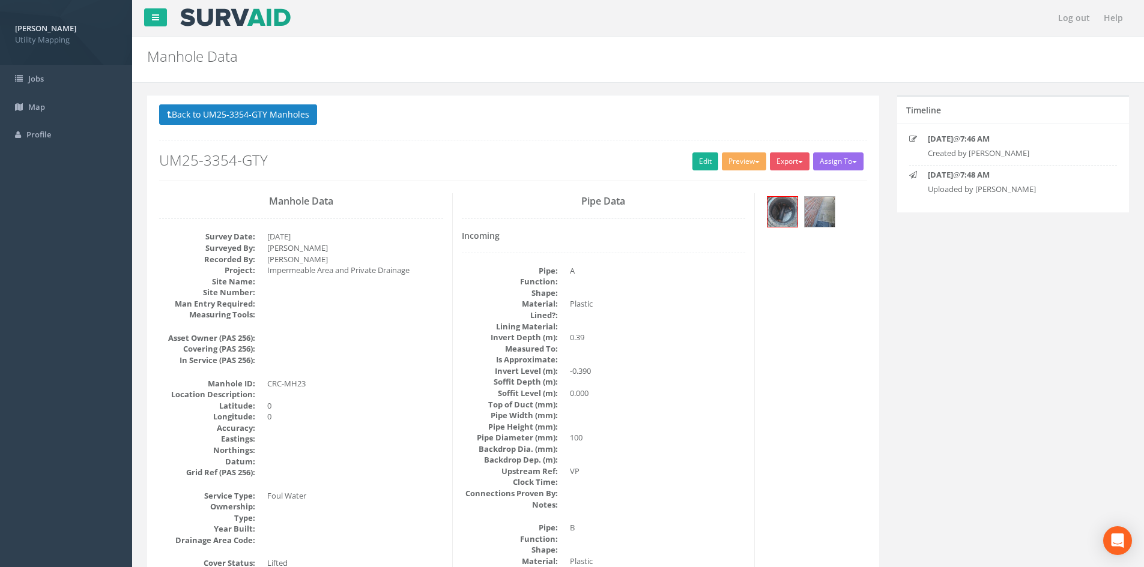
click at [263, 126] on p "Back to UM25-3354-GTY Manholes Back to Map" at bounding box center [513, 115] width 708 height 23
click at [265, 118] on button "Back to UM25-3354-GTY Manholes" at bounding box center [238, 114] width 158 height 20
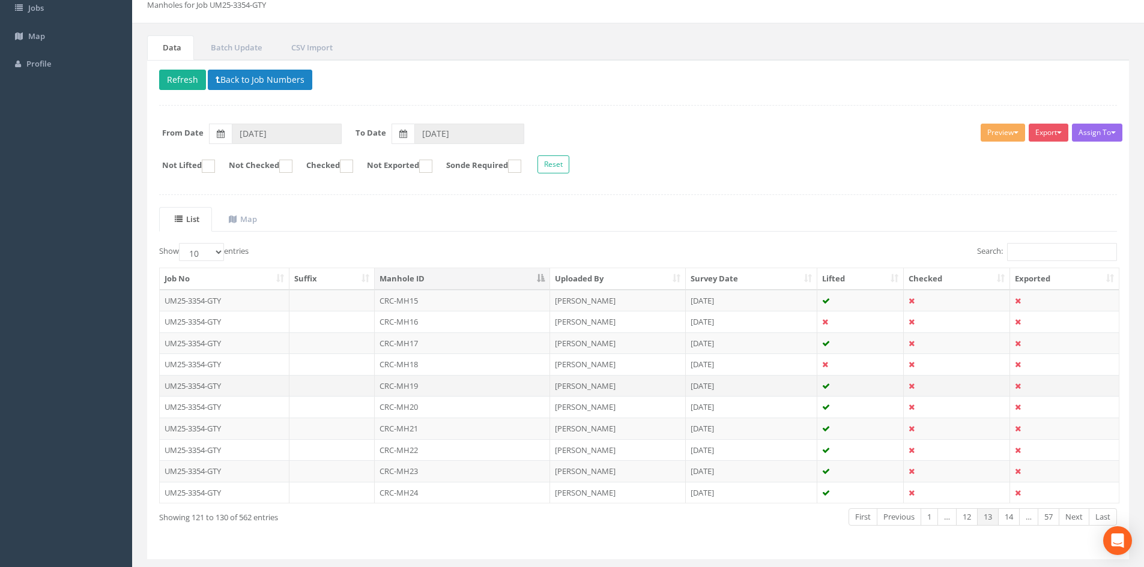
scroll to position [100, 0]
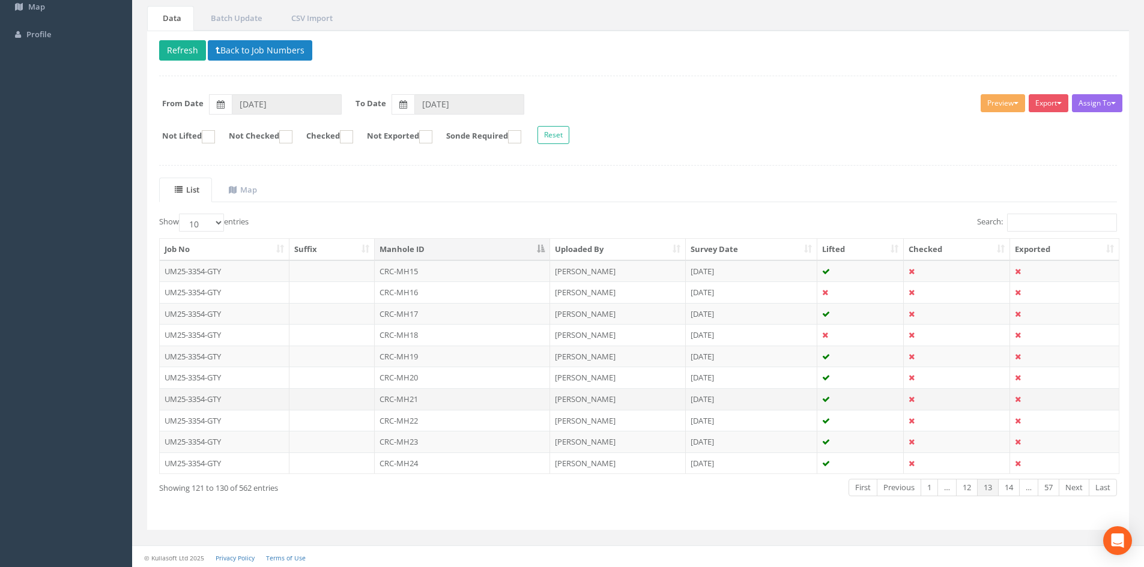
click at [449, 404] on td "CRC-MH21" at bounding box center [462, 399] width 175 height 22
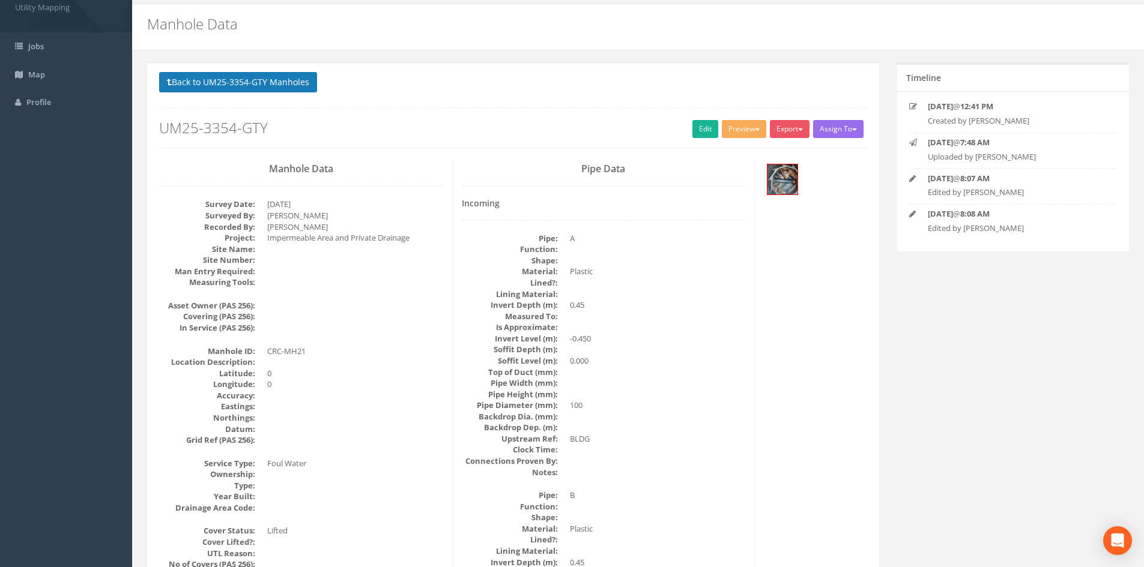
scroll to position [0, 0]
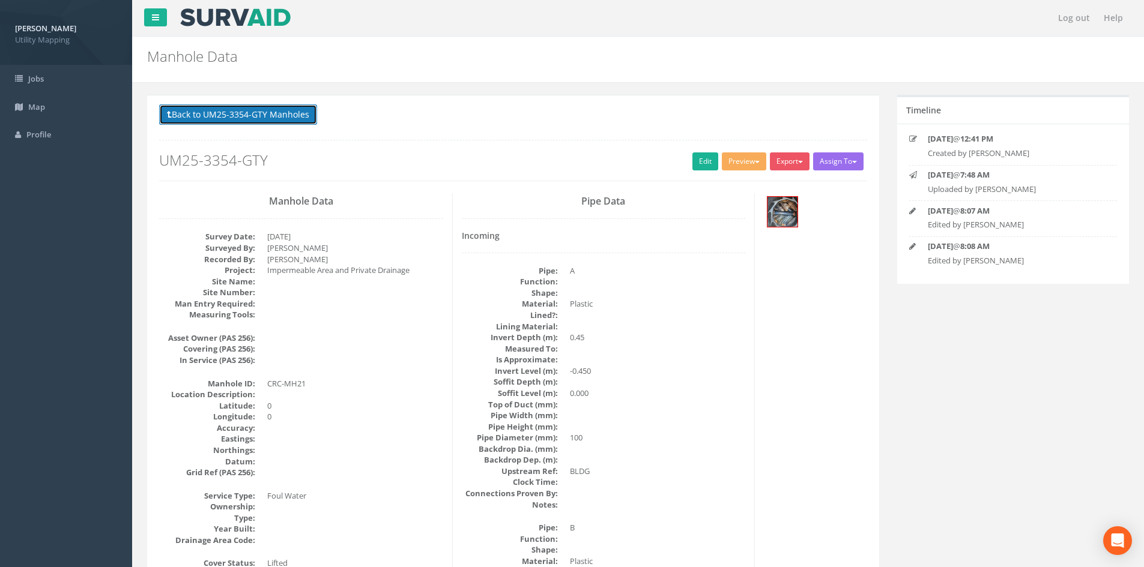
click at [254, 118] on button "Back to UM25-3354-GTY Manholes" at bounding box center [238, 114] width 158 height 20
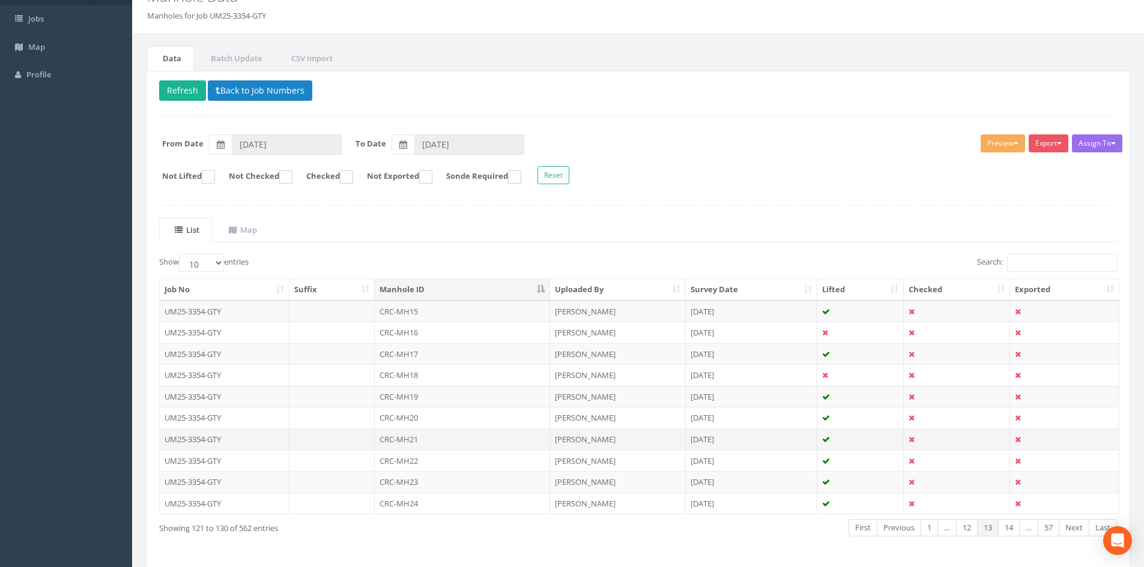
scroll to position [102, 0]
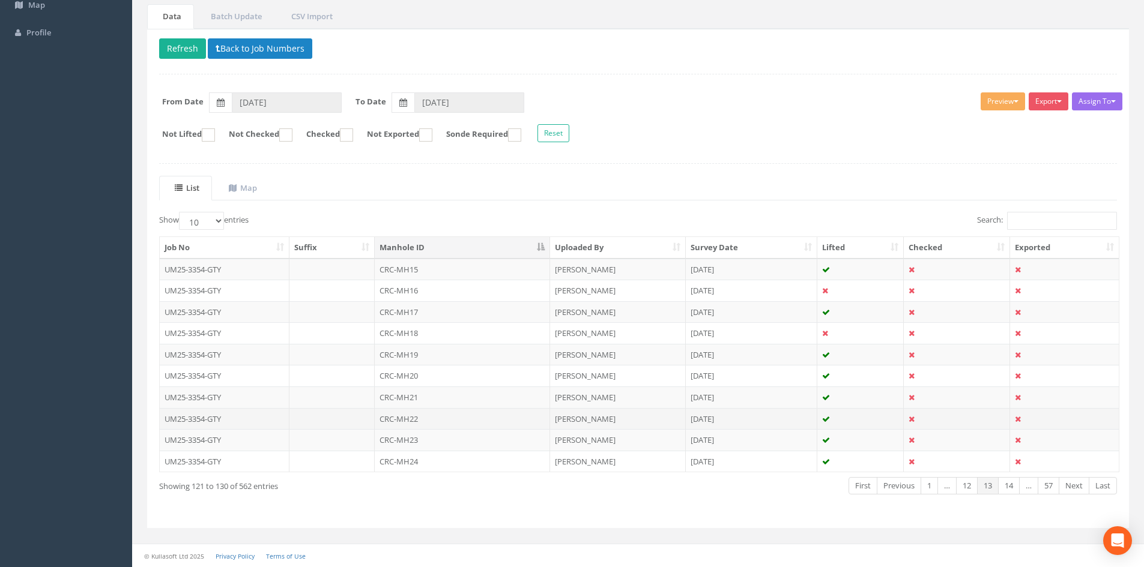
click at [438, 415] on td "CRC-MH22" at bounding box center [462, 419] width 175 height 22
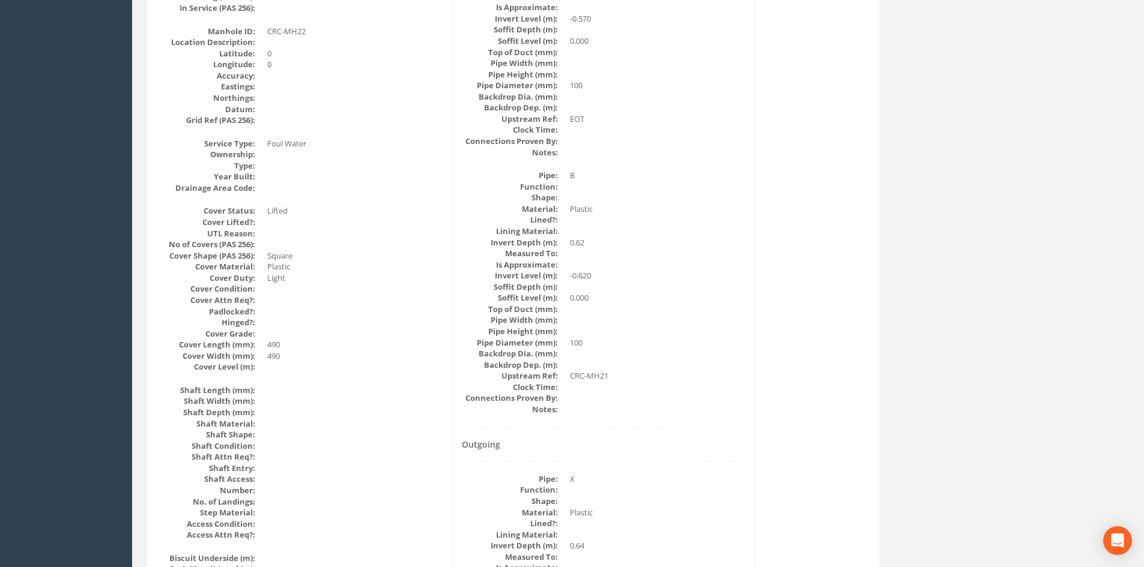
scroll to position [100, 0]
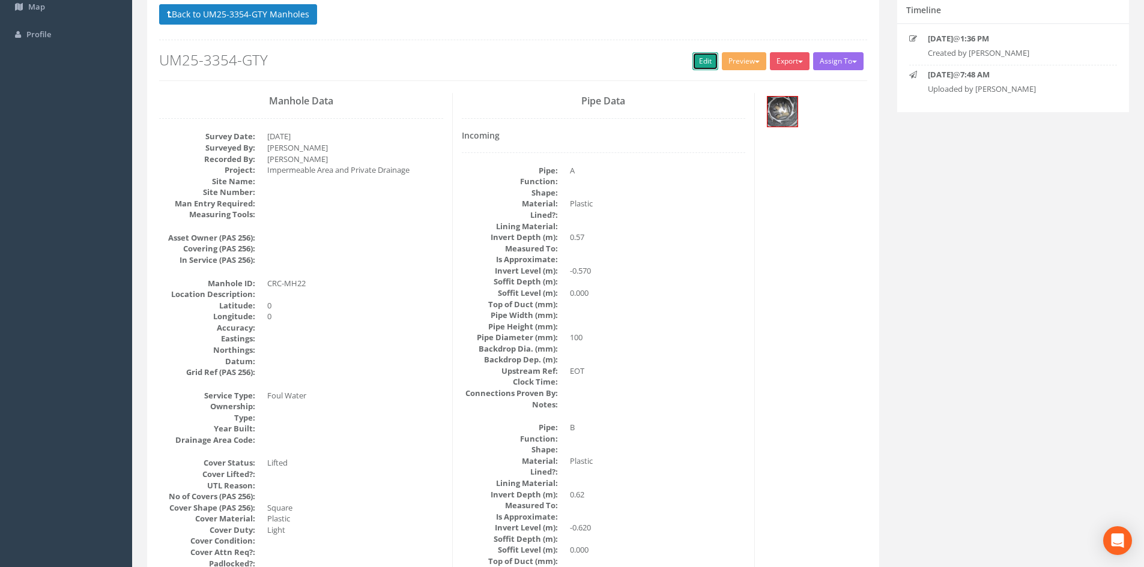
click at [706, 64] on link "Edit" at bounding box center [705, 61] width 26 height 18
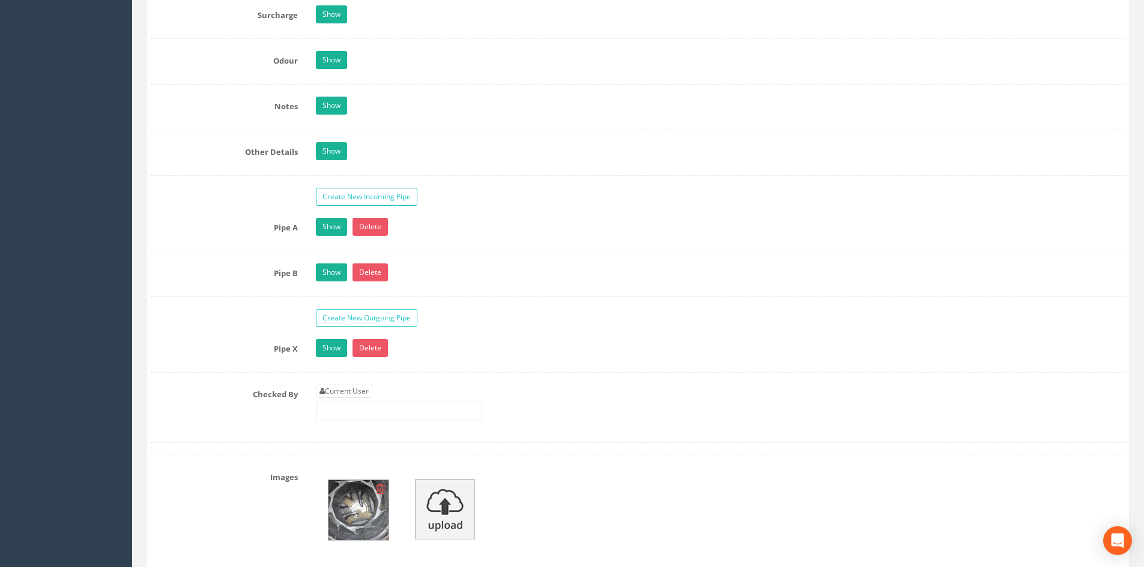
scroll to position [1801, 0]
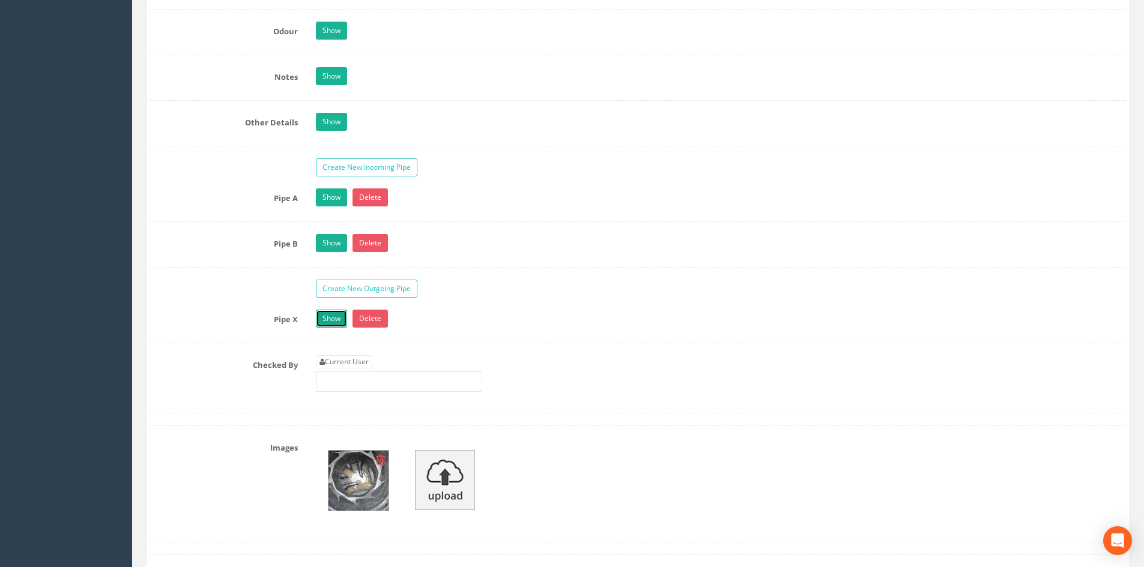
click at [329, 326] on link "Show" at bounding box center [331, 319] width 31 height 18
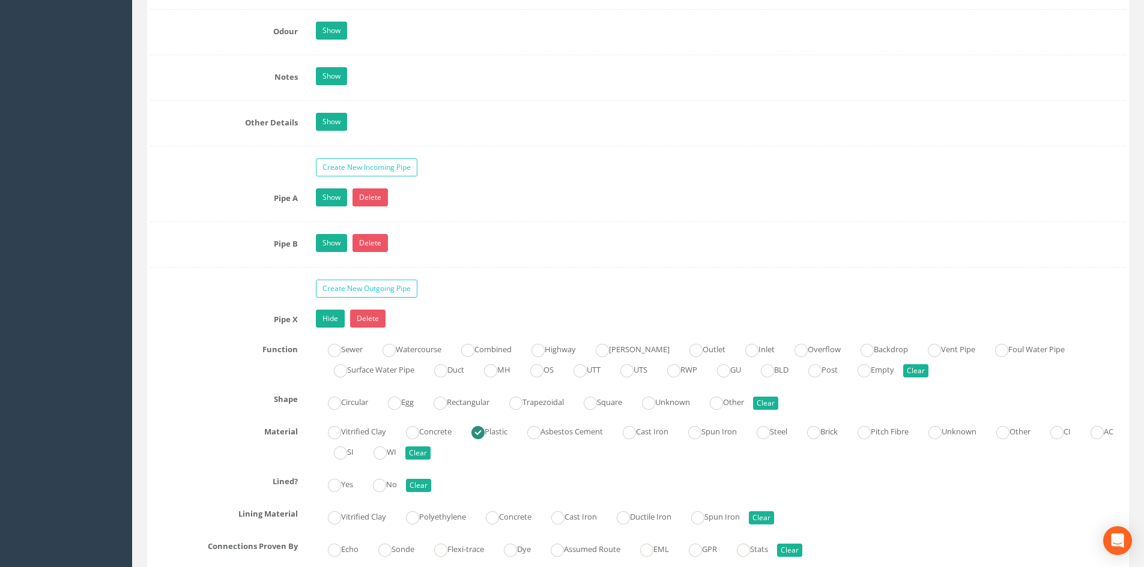
click at [323, 257] on div "Pipe B Show Delete Function Sewer Watercourse Combined Highway [PERSON_NAME] Ou…" at bounding box center [638, 251] width 976 height 34
click at [329, 243] on link "Show" at bounding box center [331, 243] width 31 height 18
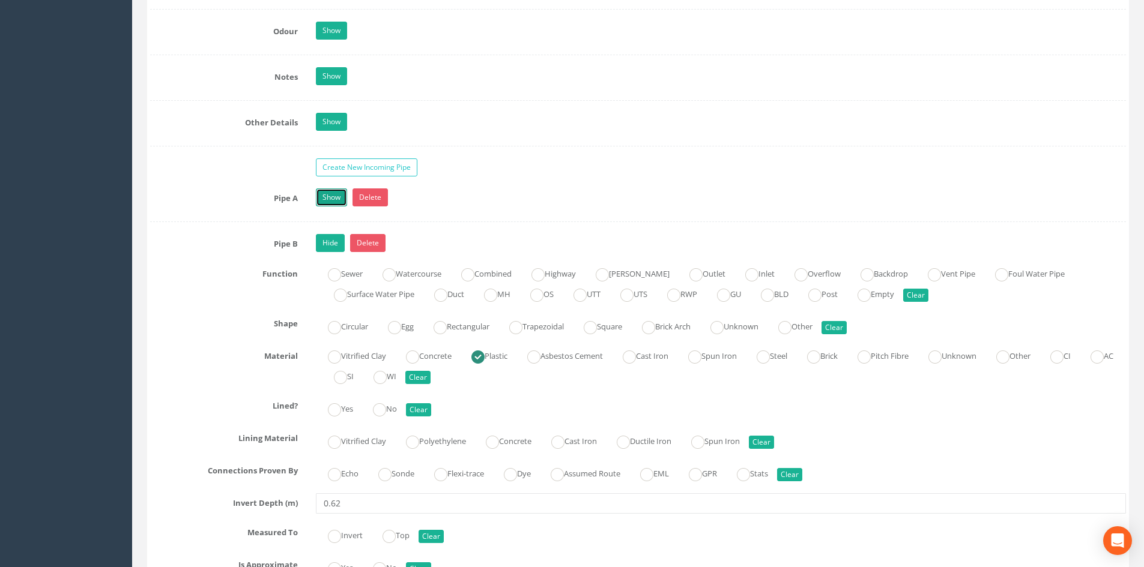
click at [338, 205] on link "Show" at bounding box center [331, 198] width 31 height 18
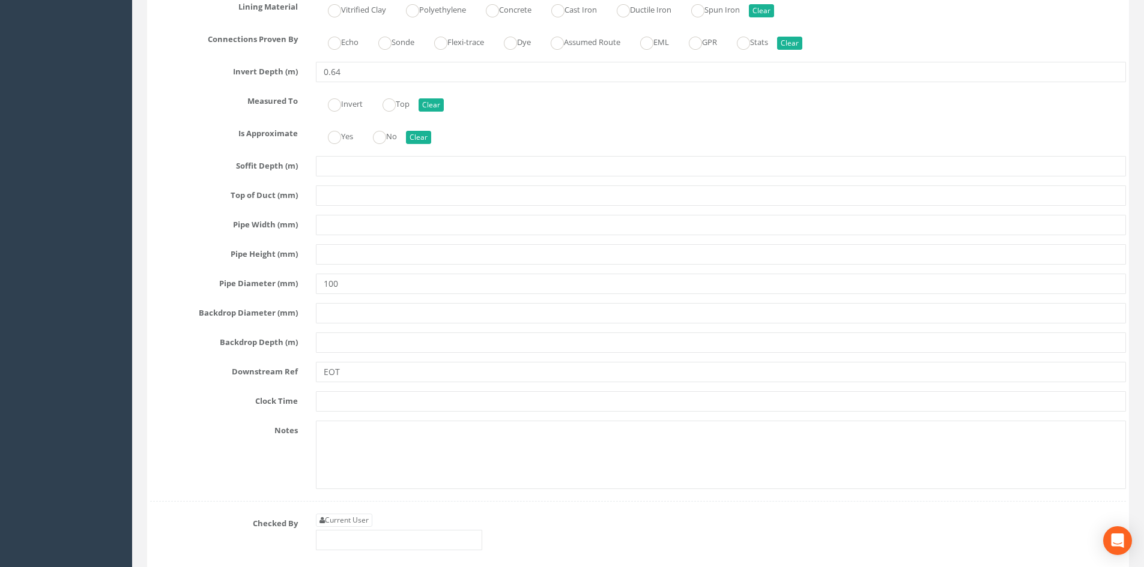
scroll to position [3703, 0]
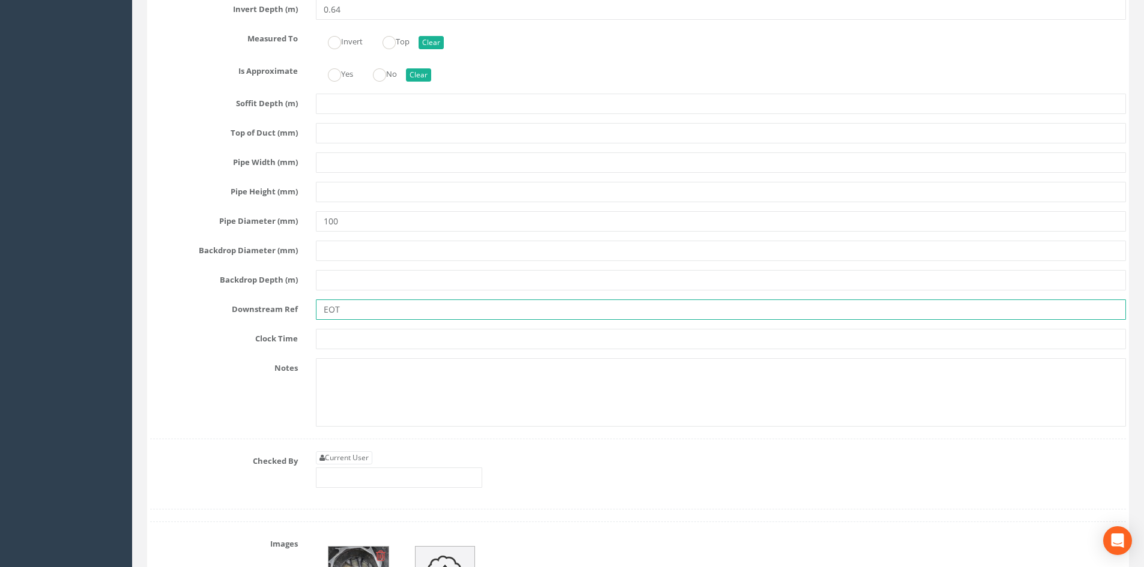
drag, startPoint x: 277, startPoint y: 316, endPoint x: 262, endPoint y: 316, distance: 14.4
click at [262, 316] on div "Downstream Ref EOT" at bounding box center [638, 310] width 994 height 20
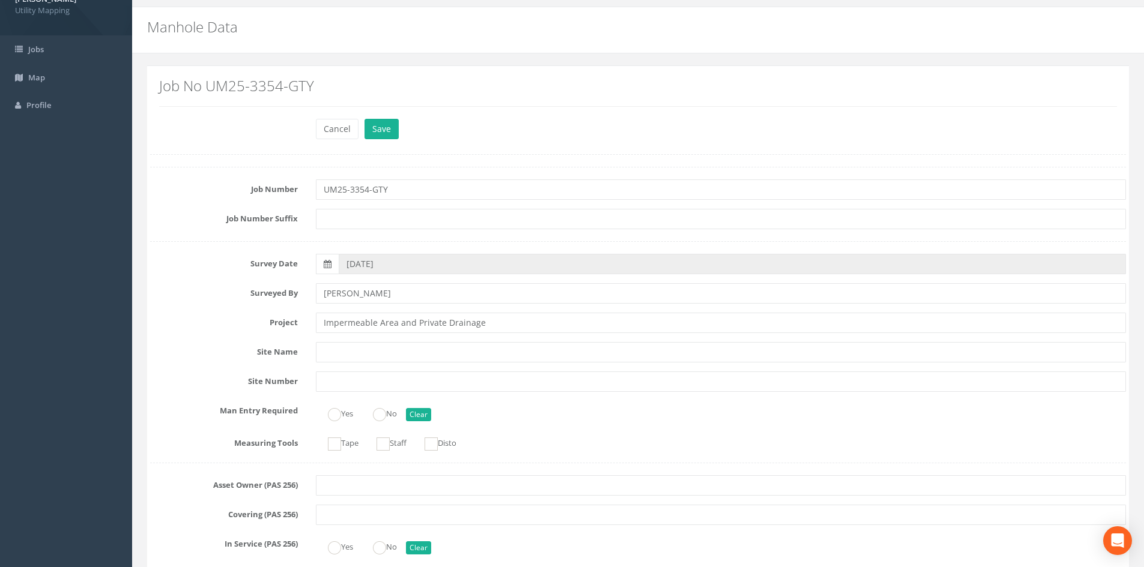
scroll to position [0, 0]
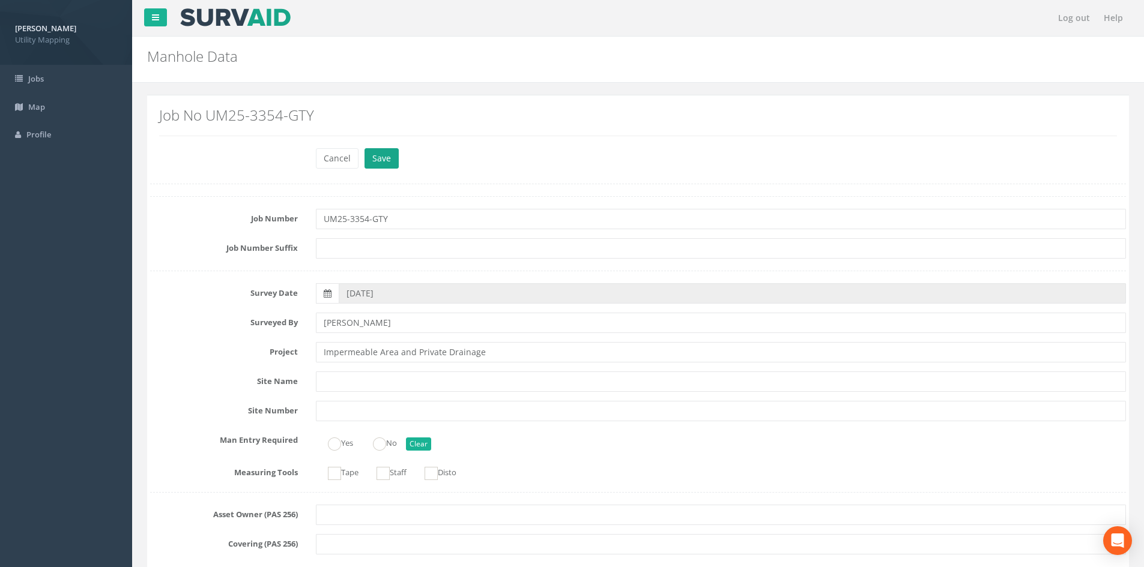
type input "CRC-MH24"
click at [384, 156] on button "Save" at bounding box center [381, 158] width 34 height 20
click at [381, 153] on button "Save" at bounding box center [385, 158] width 43 height 20
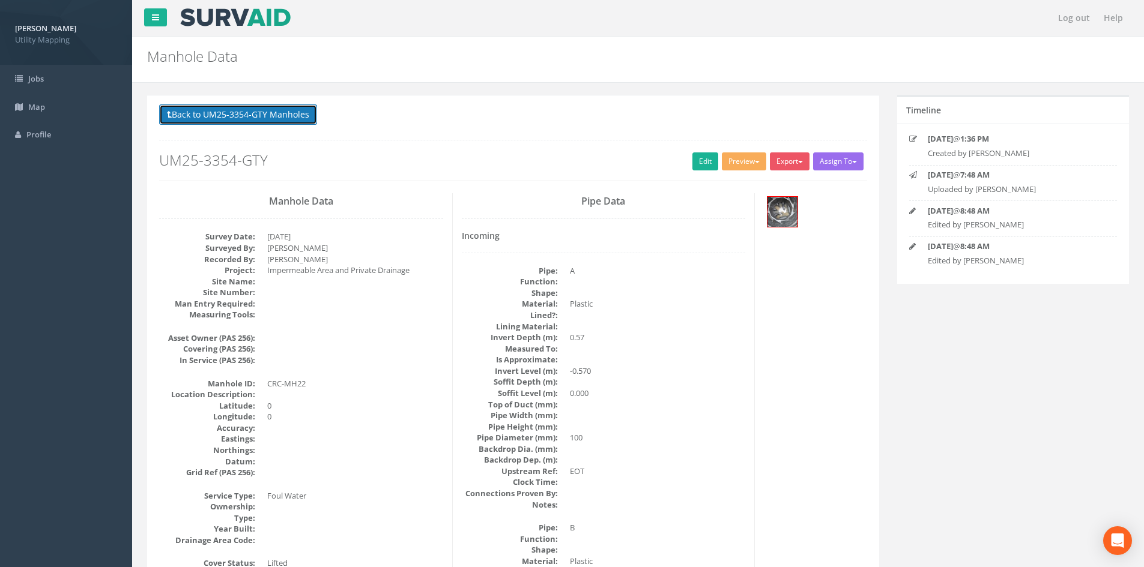
click at [270, 121] on button "Back to UM25-3354-GTY Manholes" at bounding box center [238, 114] width 158 height 20
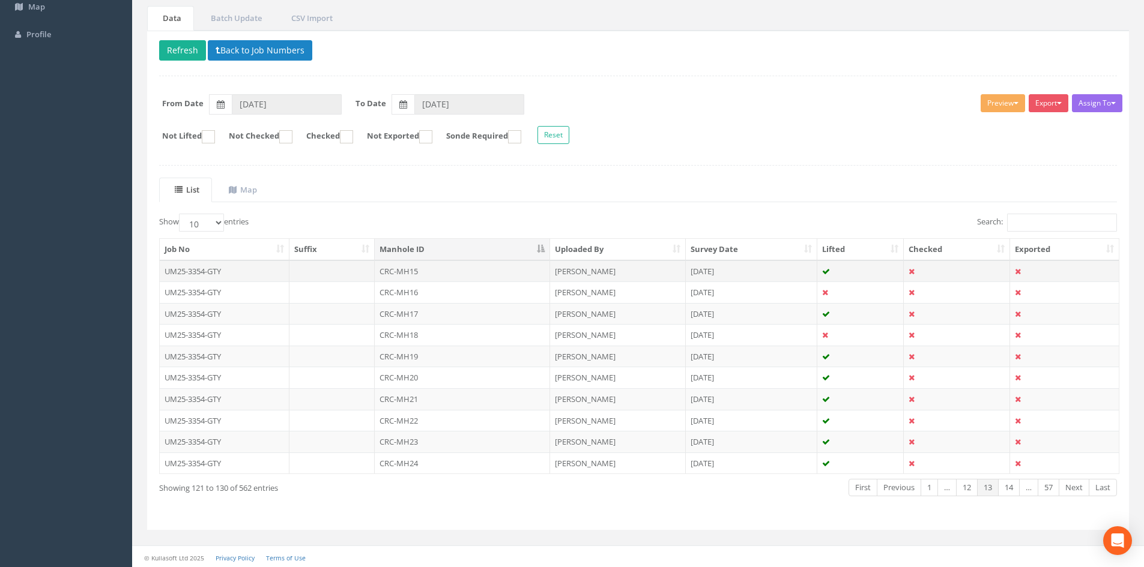
scroll to position [102, 0]
click at [437, 440] on td "CRC-MH23" at bounding box center [462, 440] width 175 height 22
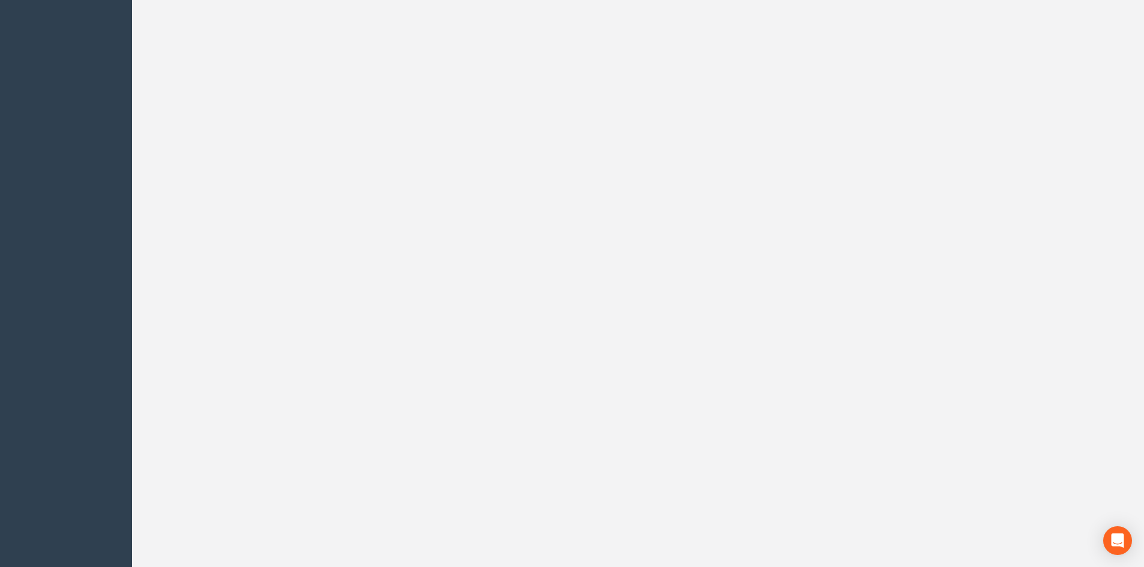
scroll to position [0, 0]
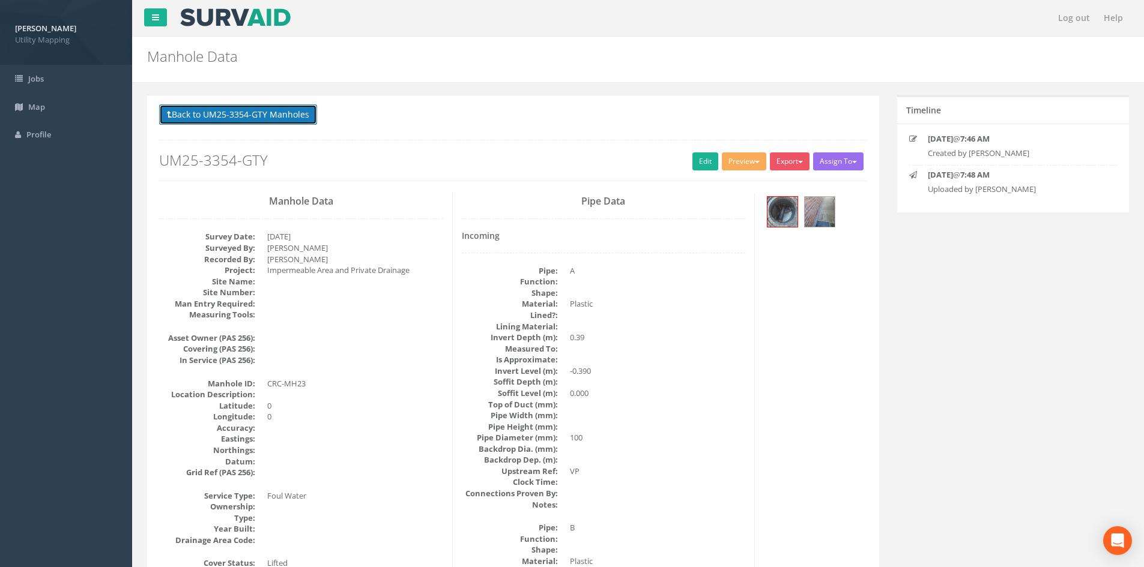
click at [282, 123] on button "Back to UM25-3354-GTY Manholes" at bounding box center [238, 114] width 158 height 20
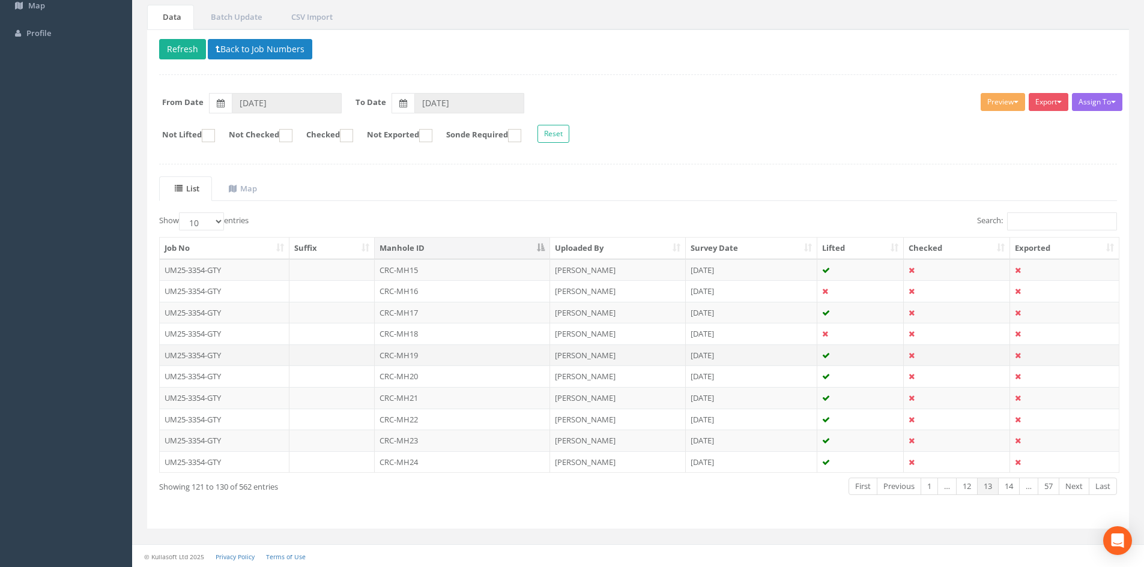
scroll to position [102, 0]
click at [431, 459] on td "CRC-MH24" at bounding box center [462, 462] width 175 height 22
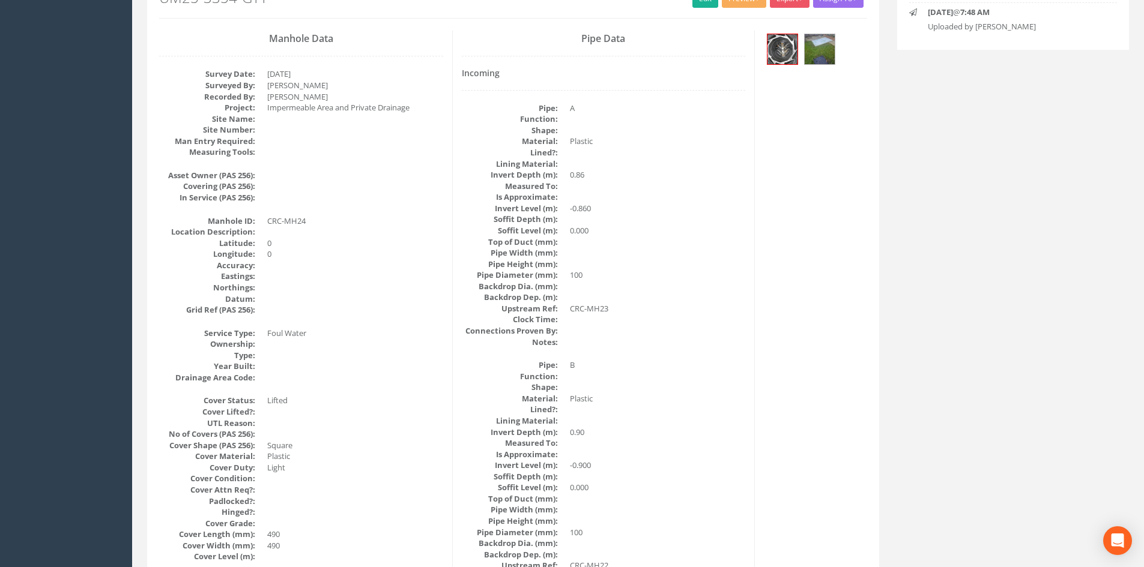
scroll to position [100, 0]
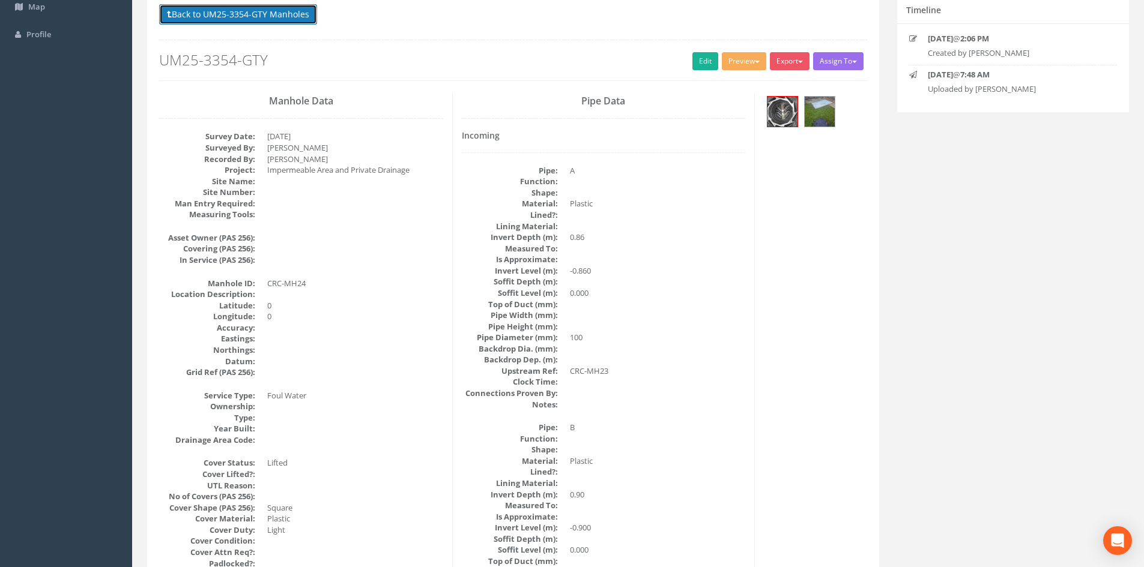
click at [262, 16] on button "Back to UM25-3354-GTY Manholes" at bounding box center [238, 14] width 158 height 20
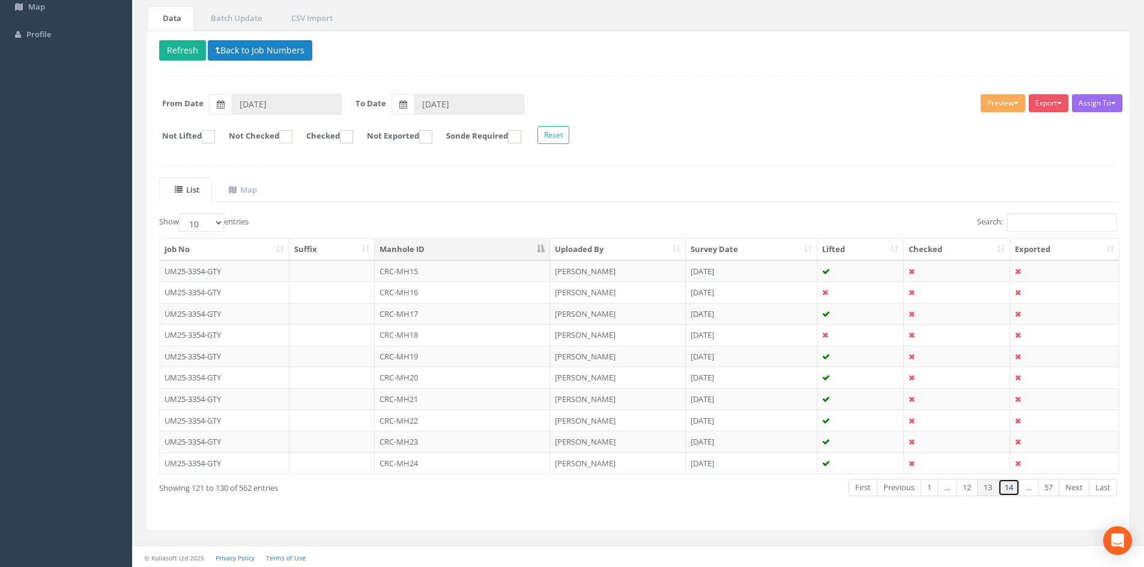
click at [1016, 488] on link "14" at bounding box center [1009, 487] width 22 height 17
click at [973, 491] on link "13" at bounding box center [967, 487] width 22 height 17
click at [1006, 494] on link "14" at bounding box center [1009, 487] width 22 height 17
click at [481, 267] on td "CRC-MH26" at bounding box center [462, 272] width 175 height 22
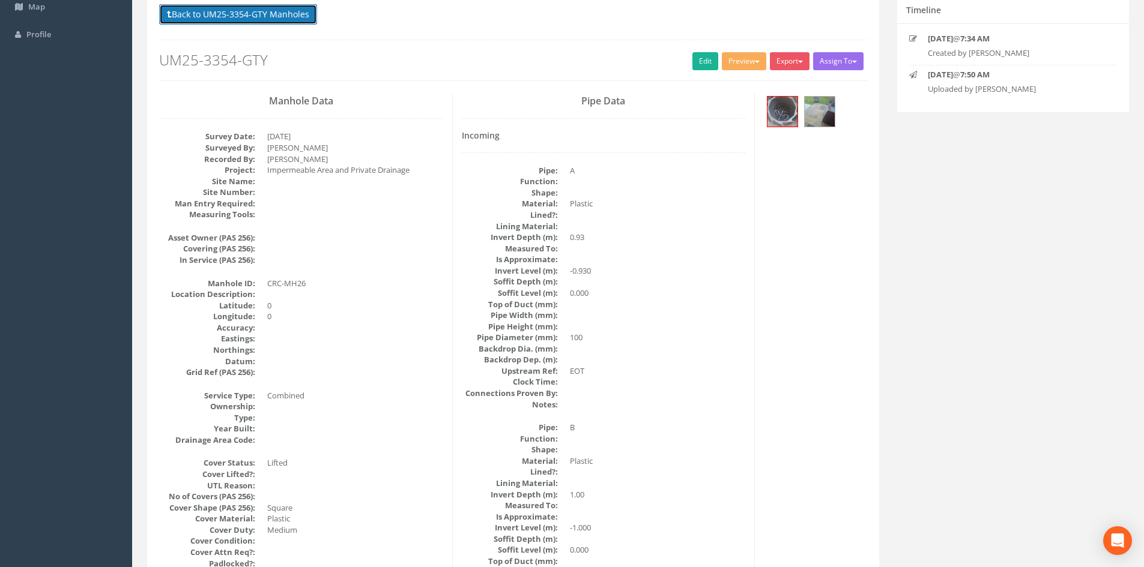
click at [289, 11] on button "Back to UM25-3354-GTY Manholes" at bounding box center [238, 14] width 158 height 20
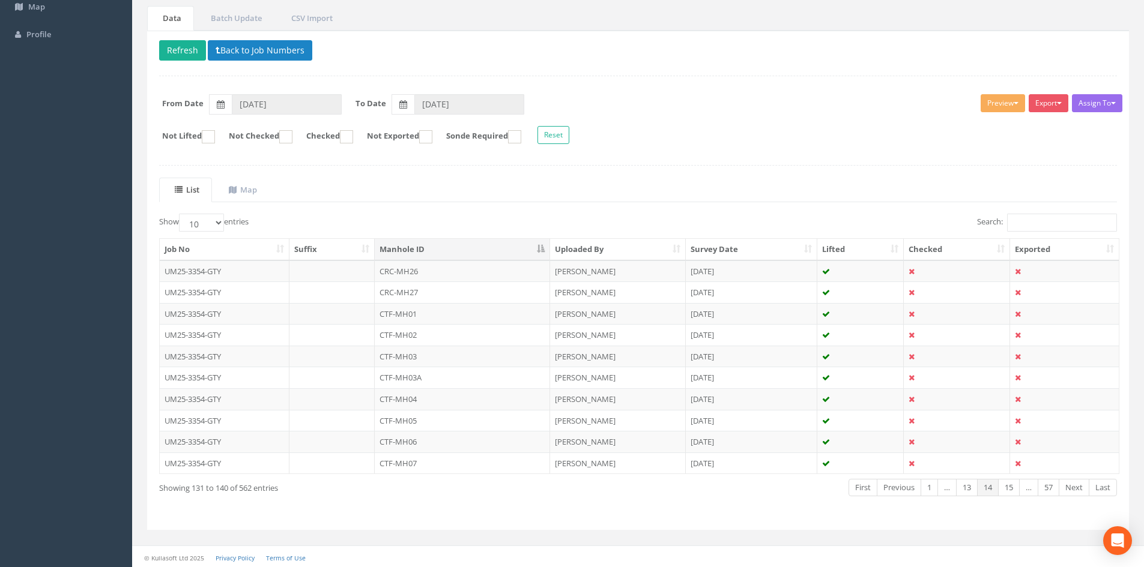
scroll to position [102, 0]
click at [434, 273] on td "CRC-MH26" at bounding box center [462, 270] width 175 height 22
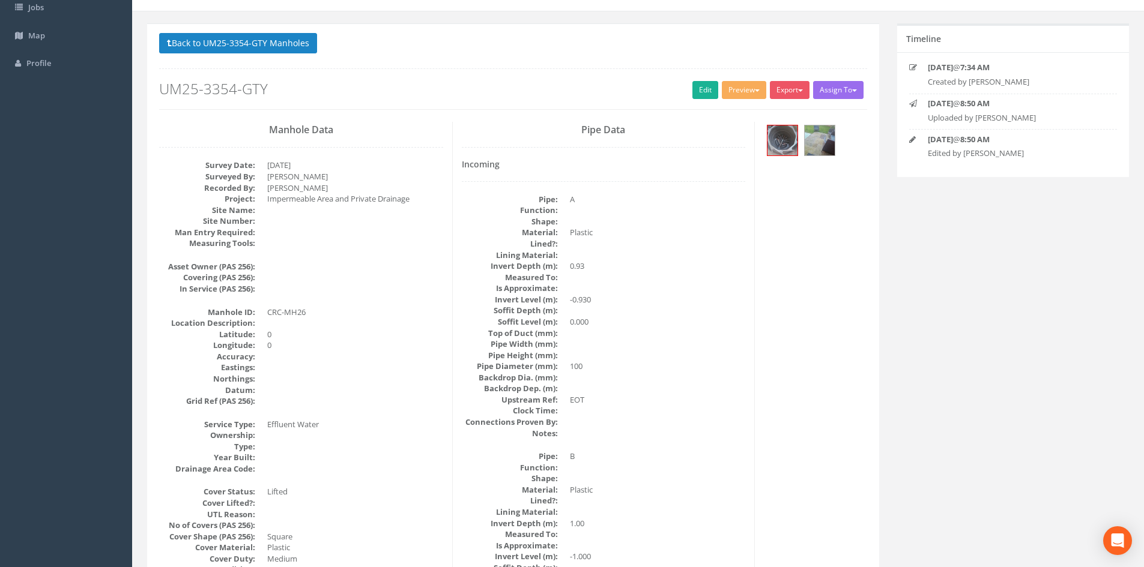
scroll to position [0, 0]
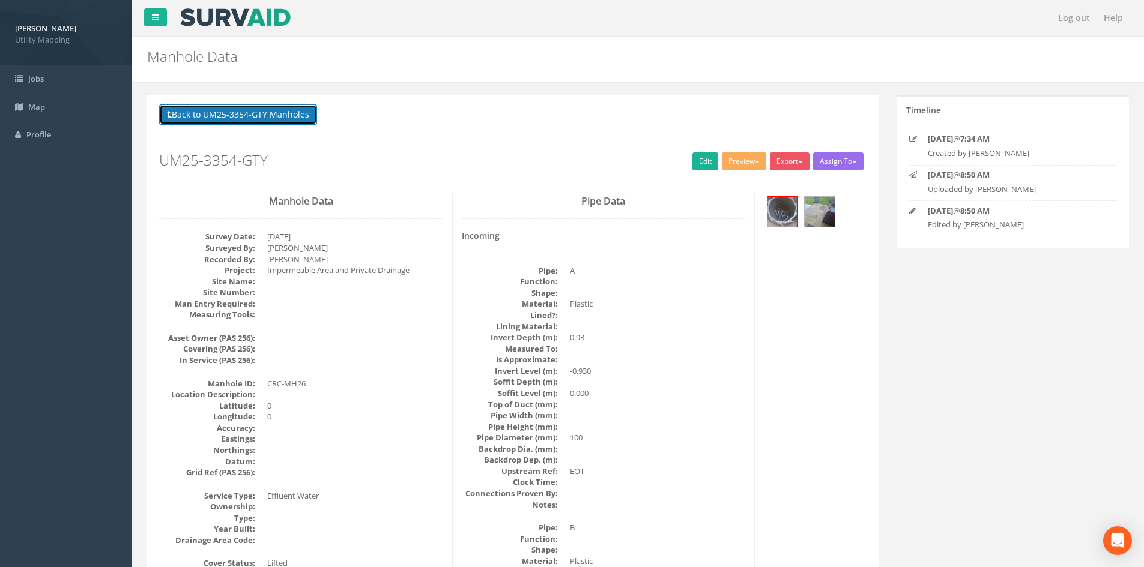
click at [305, 114] on button "Back to UM25-3354-GTY Manholes" at bounding box center [238, 114] width 158 height 20
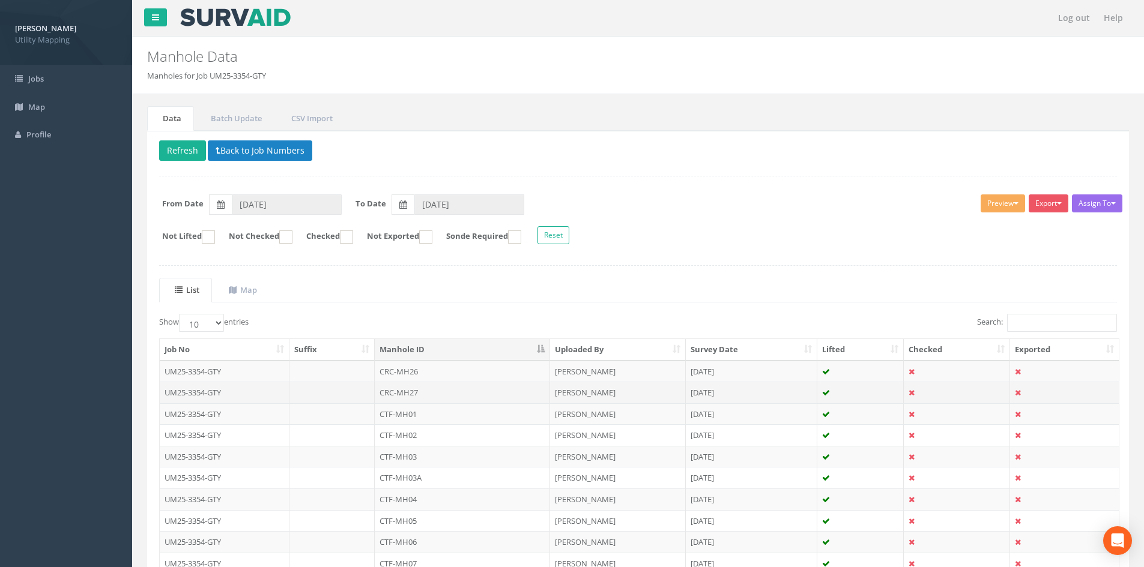
click at [482, 399] on td "CRC-MH27" at bounding box center [462, 393] width 175 height 22
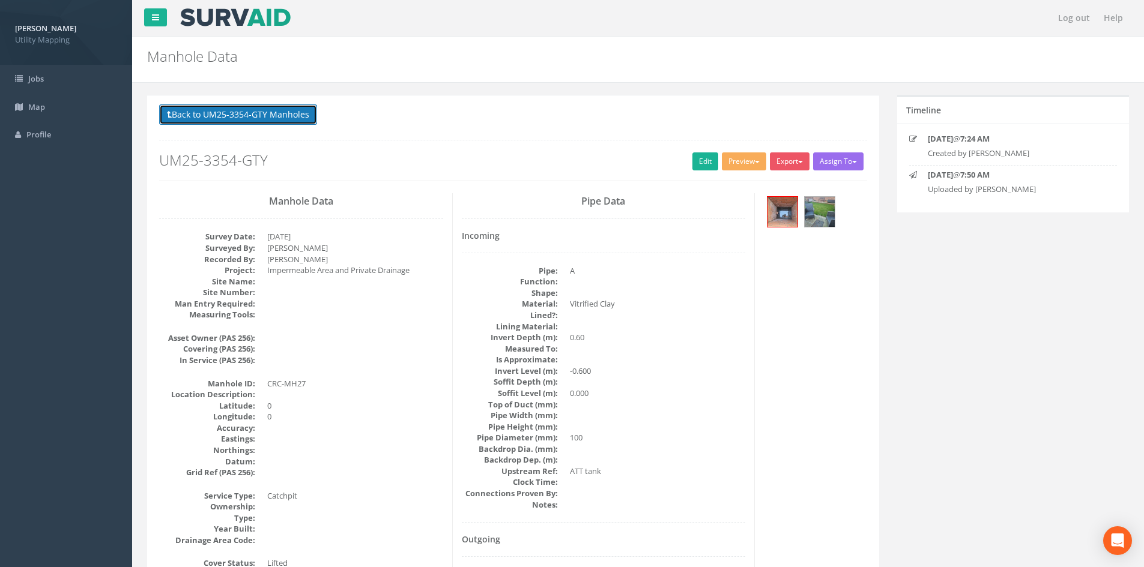
click at [270, 112] on button "Back to UM25-3354-GTY Manholes" at bounding box center [238, 114] width 158 height 20
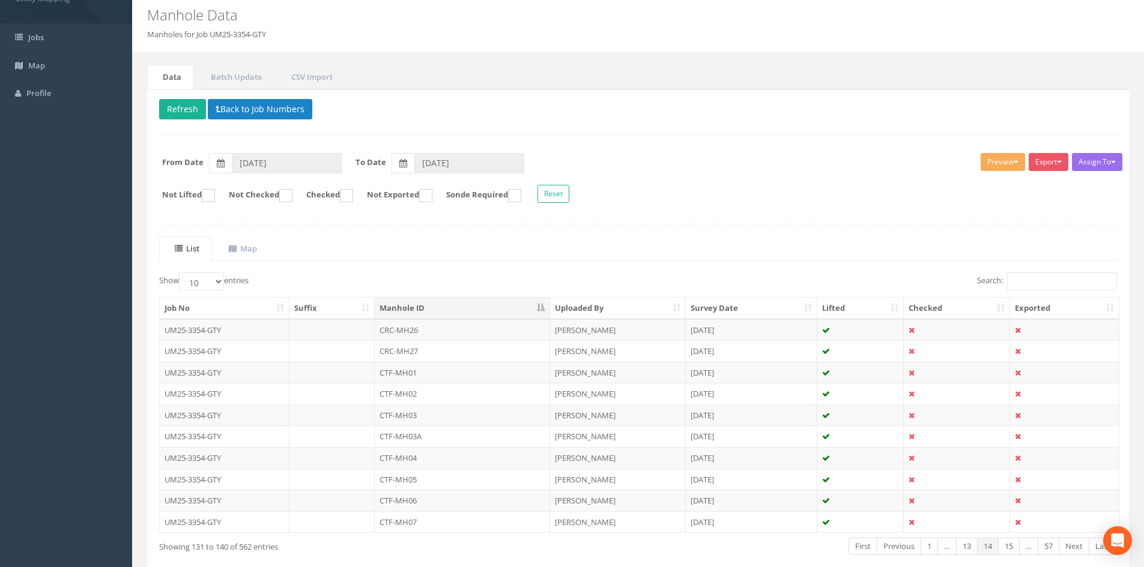
scroll to position [102, 0]
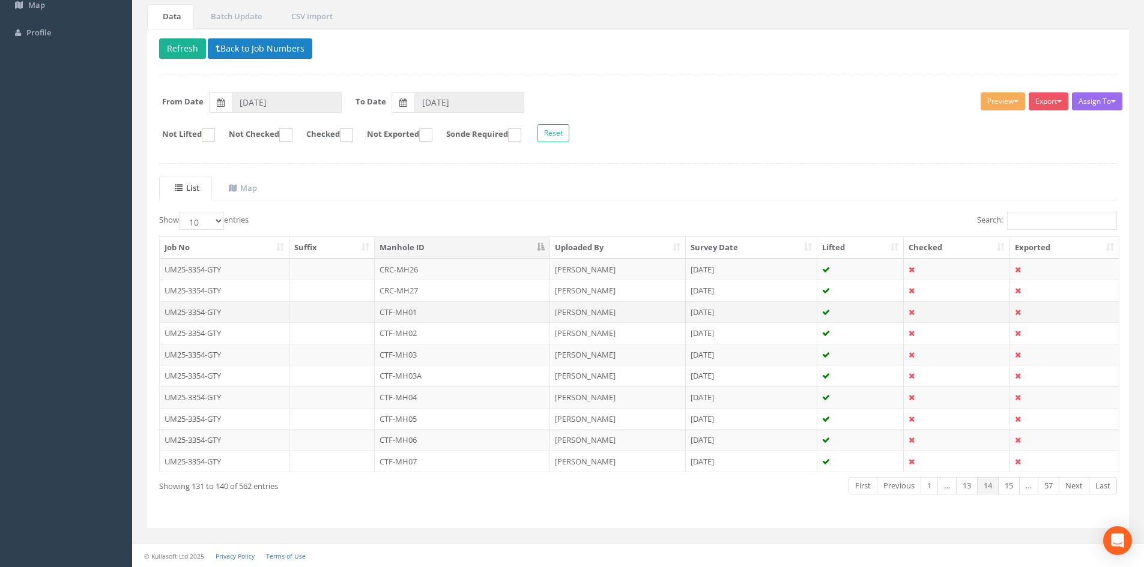
click at [432, 312] on td "CTF-MH01" at bounding box center [462, 312] width 175 height 22
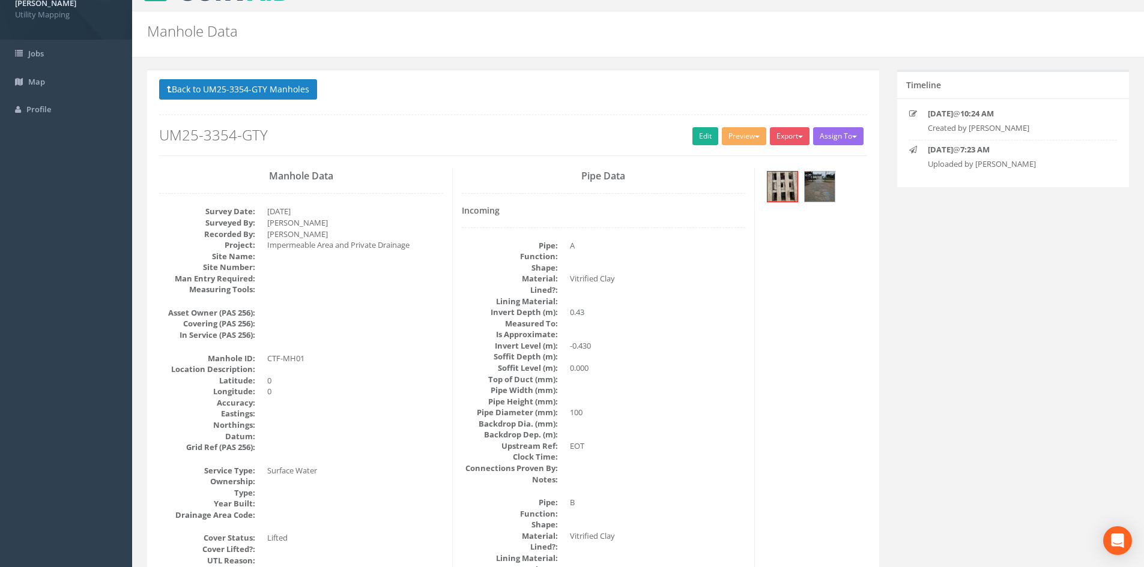
scroll to position [0, 0]
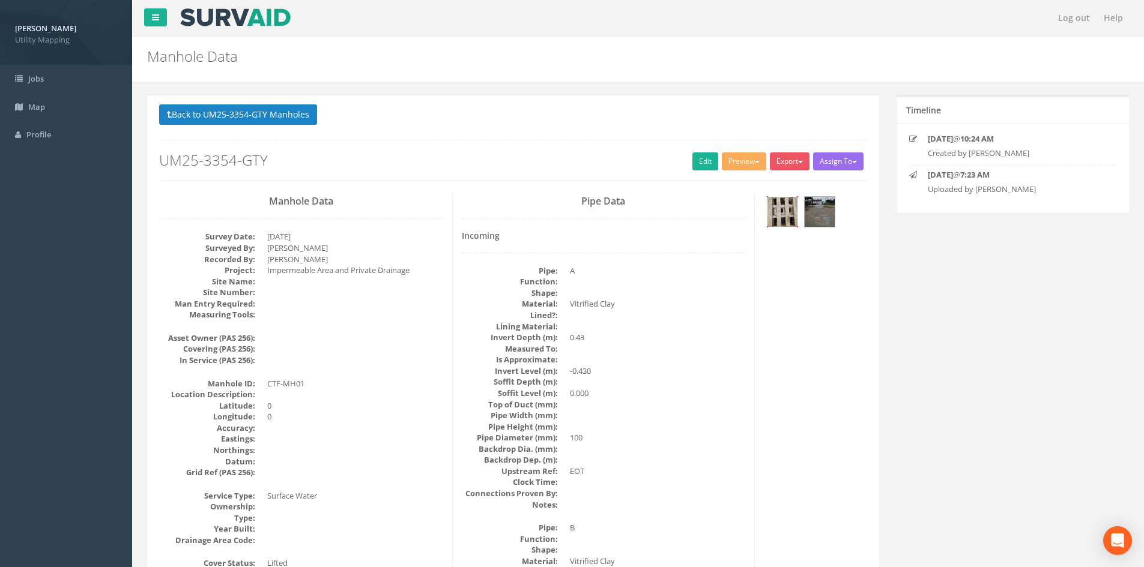
click at [789, 214] on img at bounding box center [782, 212] width 30 height 30
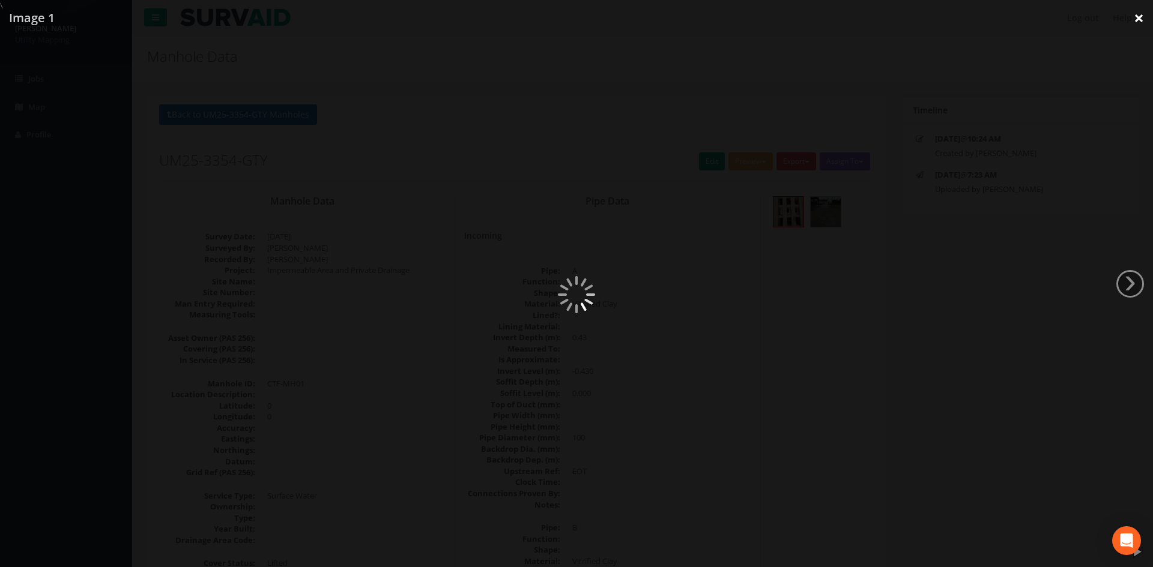
click at [1144, 19] on link "×" at bounding box center [1139, 18] width 28 height 36
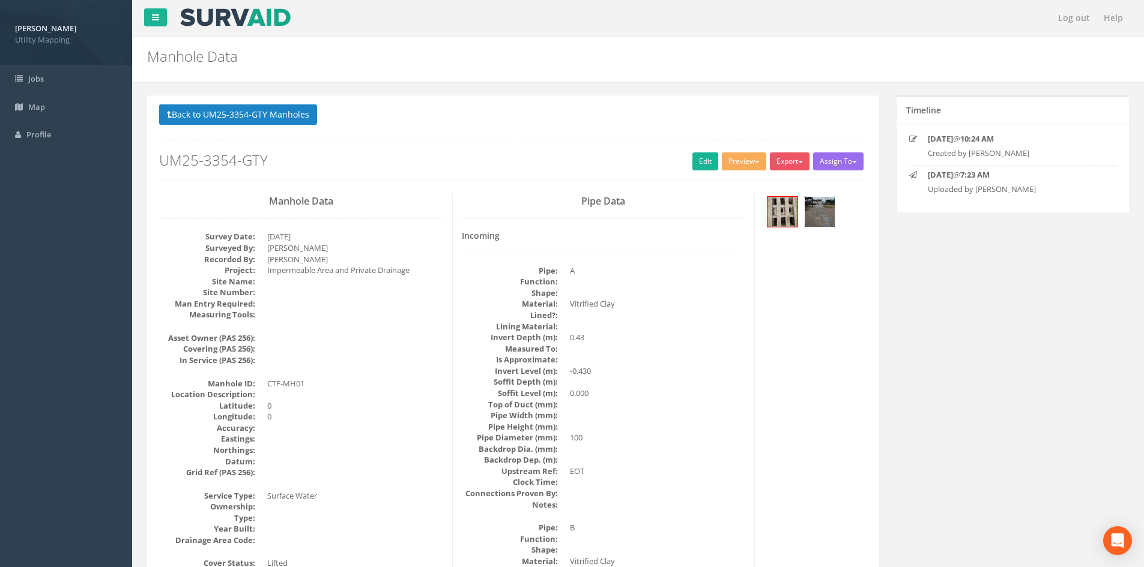
click at [813, 214] on img at bounding box center [820, 212] width 30 height 30
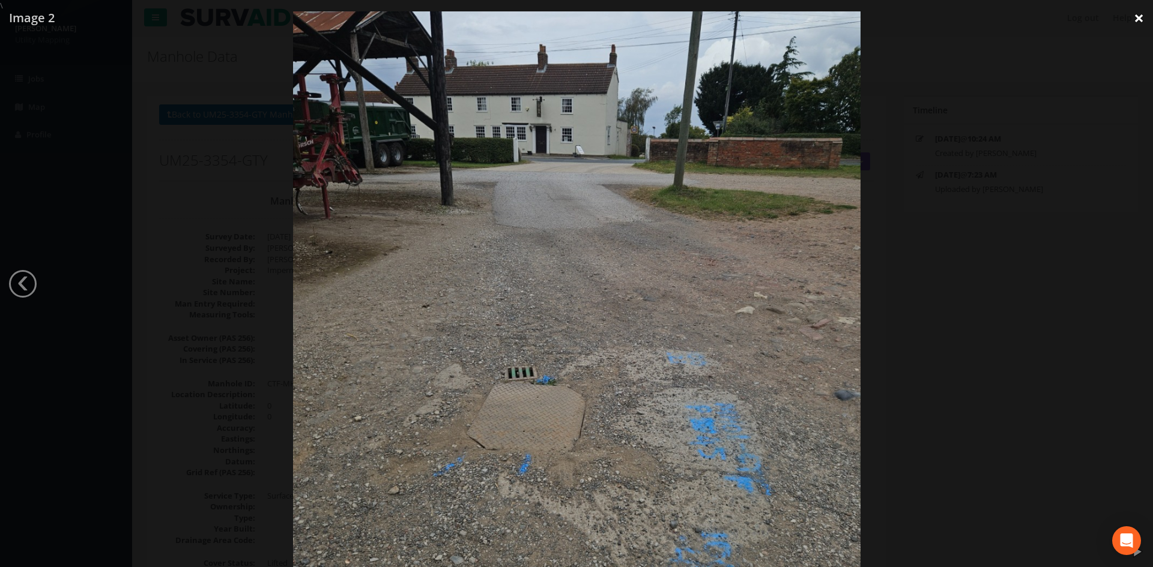
click at [1137, 20] on link "×" at bounding box center [1139, 18] width 28 height 36
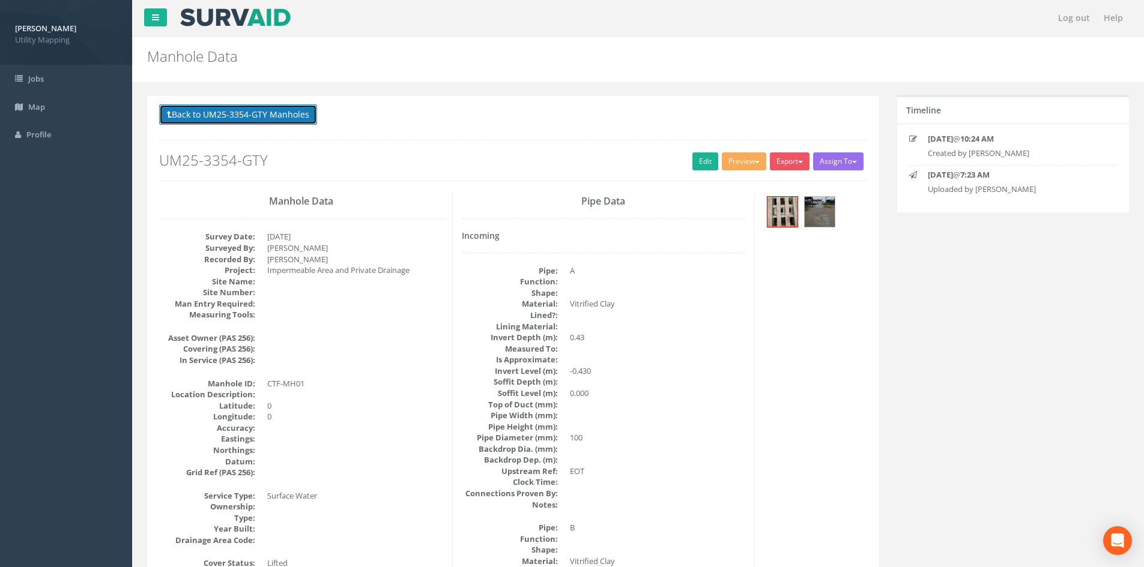
click at [283, 120] on button "Back to UM25-3354-GTY Manholes" at bounding box center [238, 114] width 158 height 20
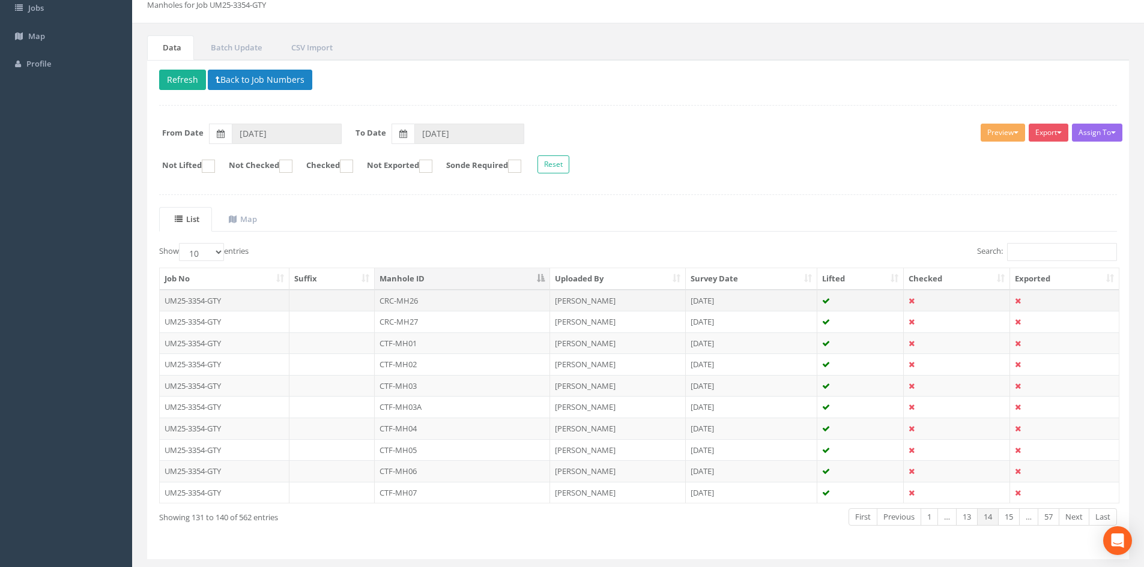
scroll to position [100, 0]
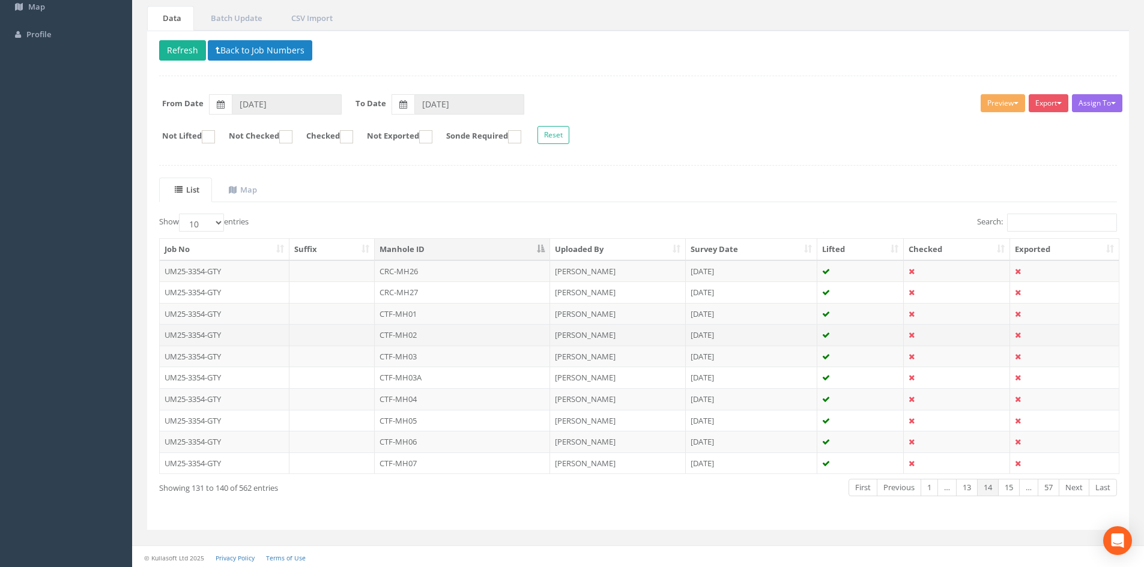
click at [420, 337] on td "CTF-MH02" at bounding box center [462, 335] width 175 height 22
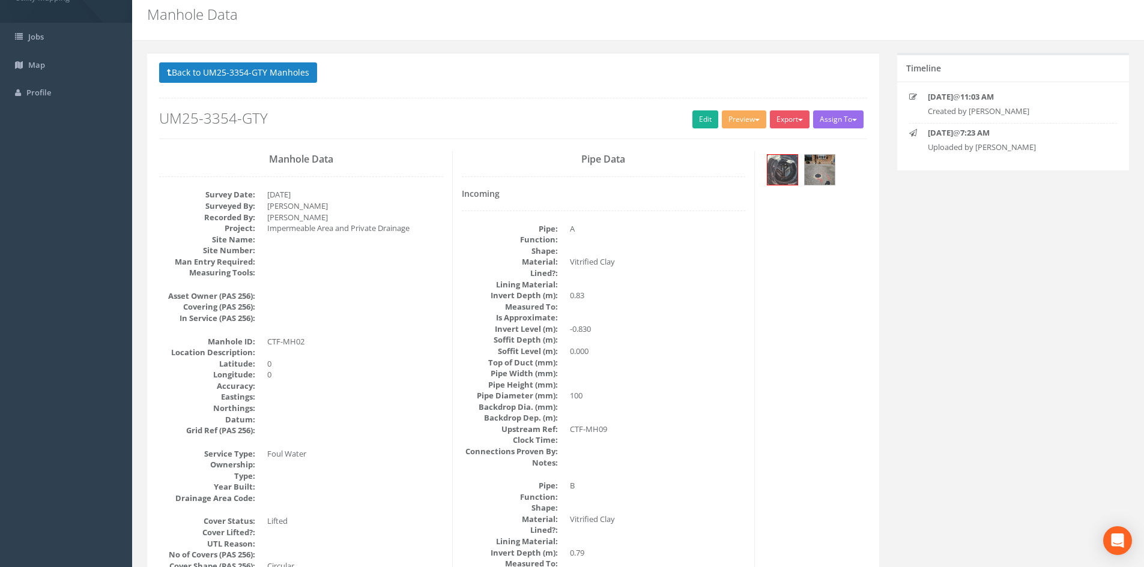
scroll to position [0, 0]
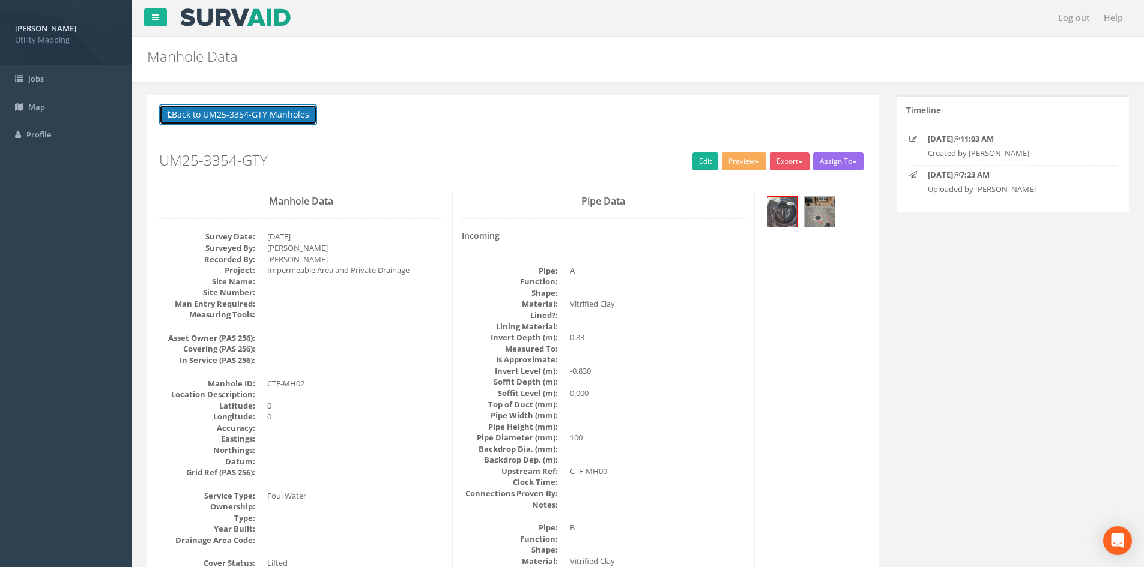
click at [283, 107] on button "Back to UM25-3354-GTY Manholes" at bounding box center [238, 114] width 158 height 20
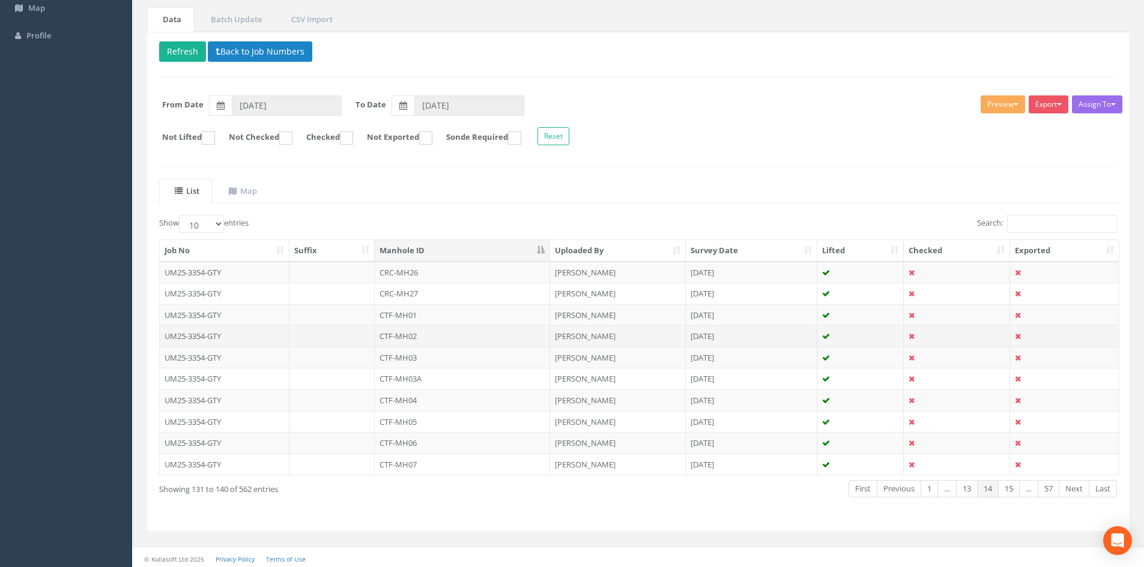
scroll to position [102, 0]
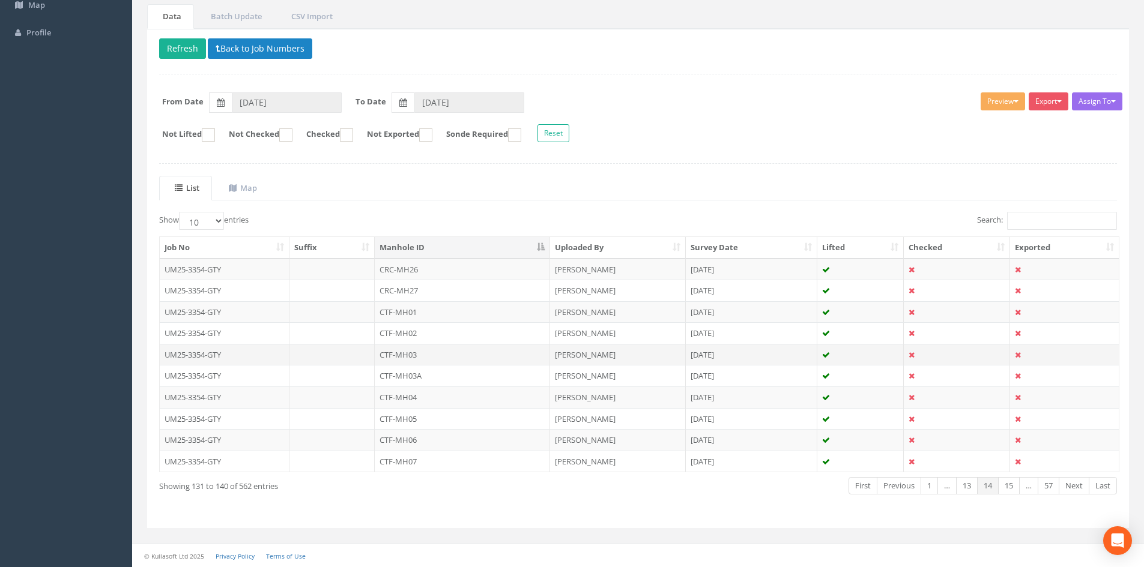
click at [452, 358] on td "CTF-MH03" at bounding box center [462, 355] width 175 height 22
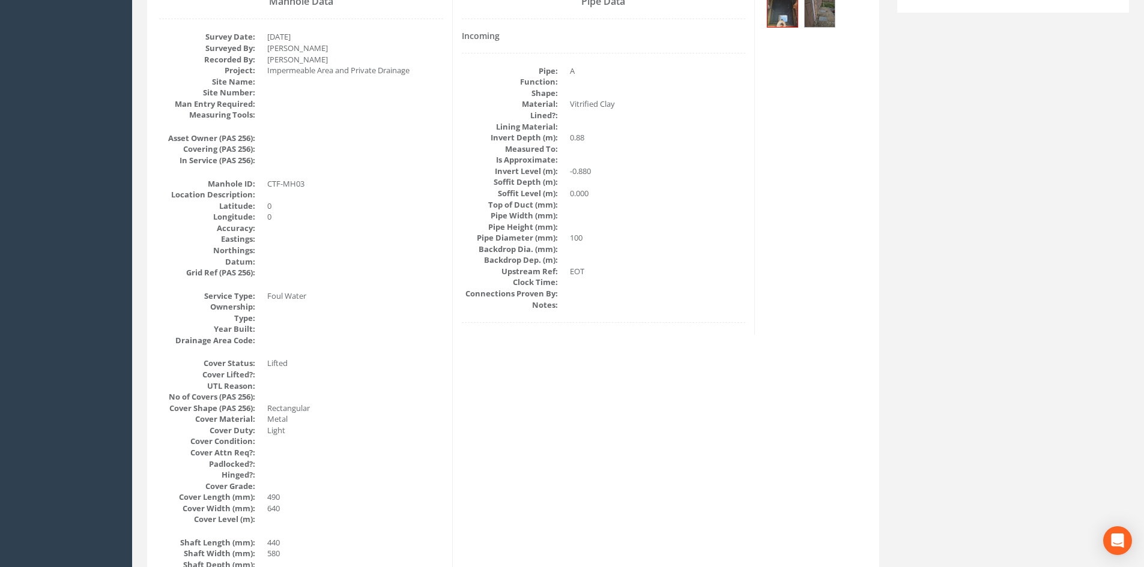
scroll to position [0, 0]
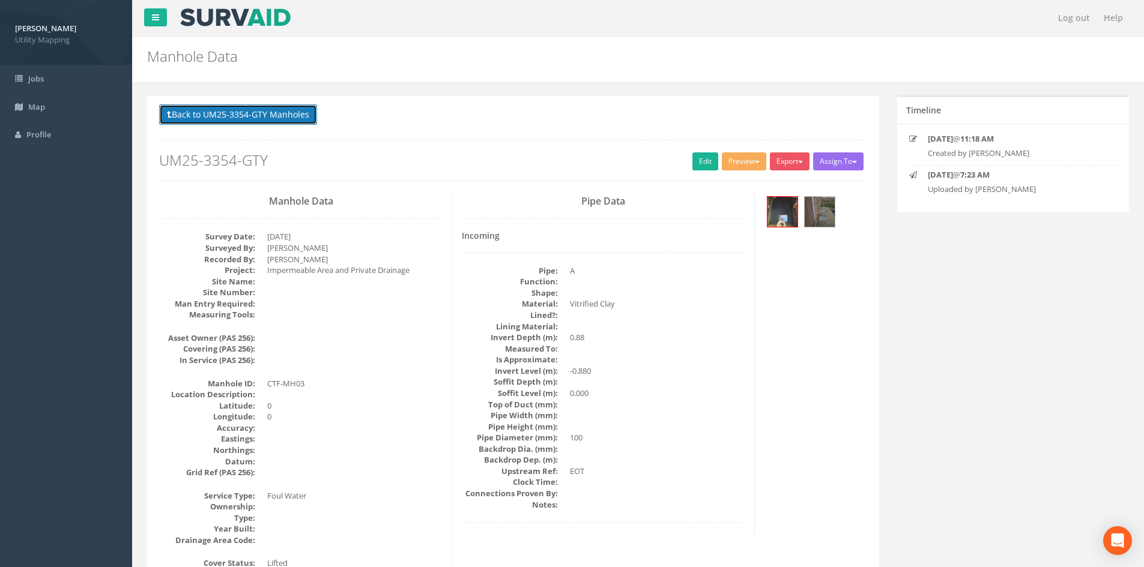
click at [245, 121] on button "Back to UM25-3354-GTY Manholes" at bounding box center [238, 114] width 158 height 20
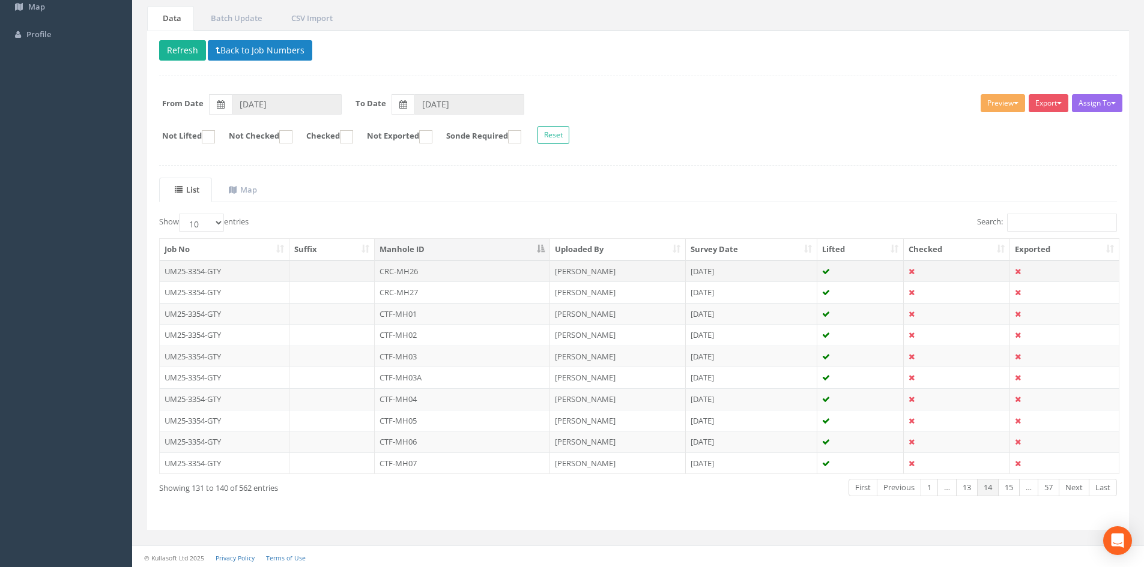
scroll to position [102, 0]
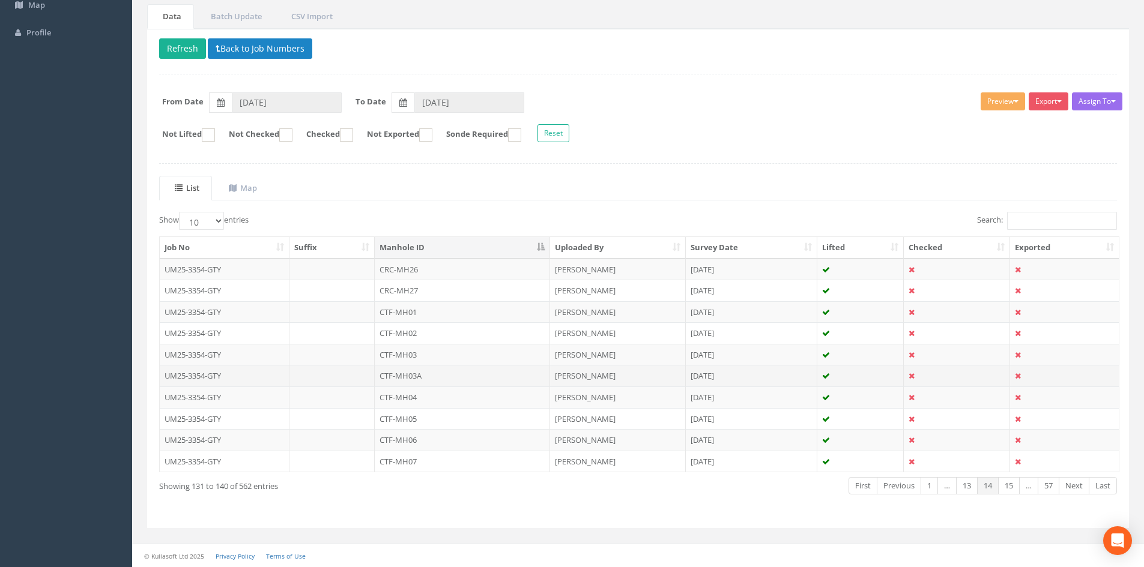
click at [434, 375] on td "CTF-MH03A" at bounding box center [462, 376] width 175 height 22
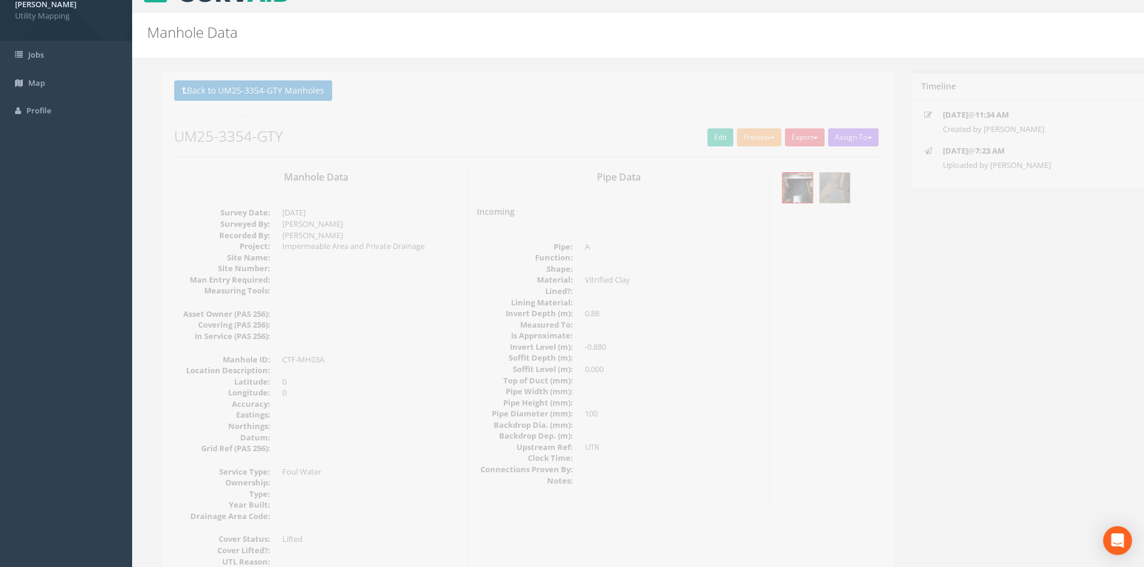
scroll to position [0, 0]
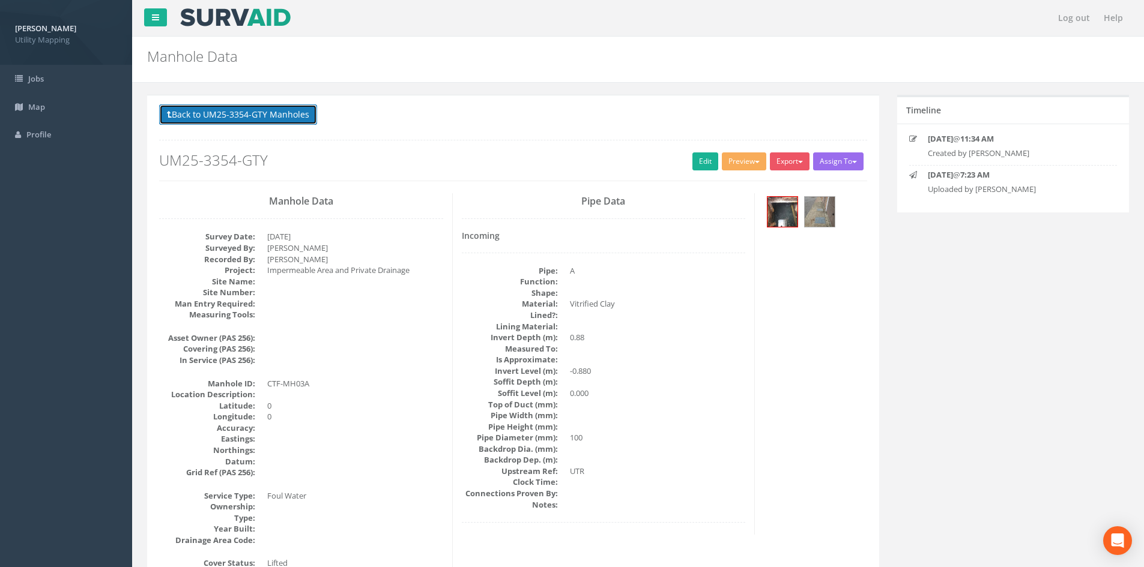
click at [274, 115] on button "Back to UM25-3354-GTY Manholes" at bounding box center [238, 114] width 158 height 20
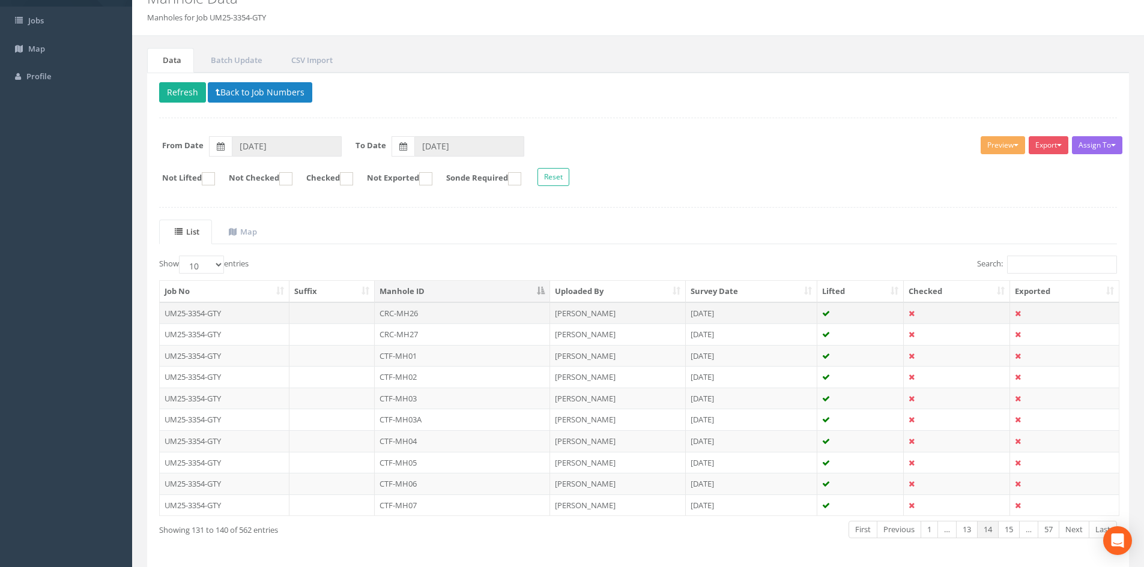
scroll to position [102, 0]
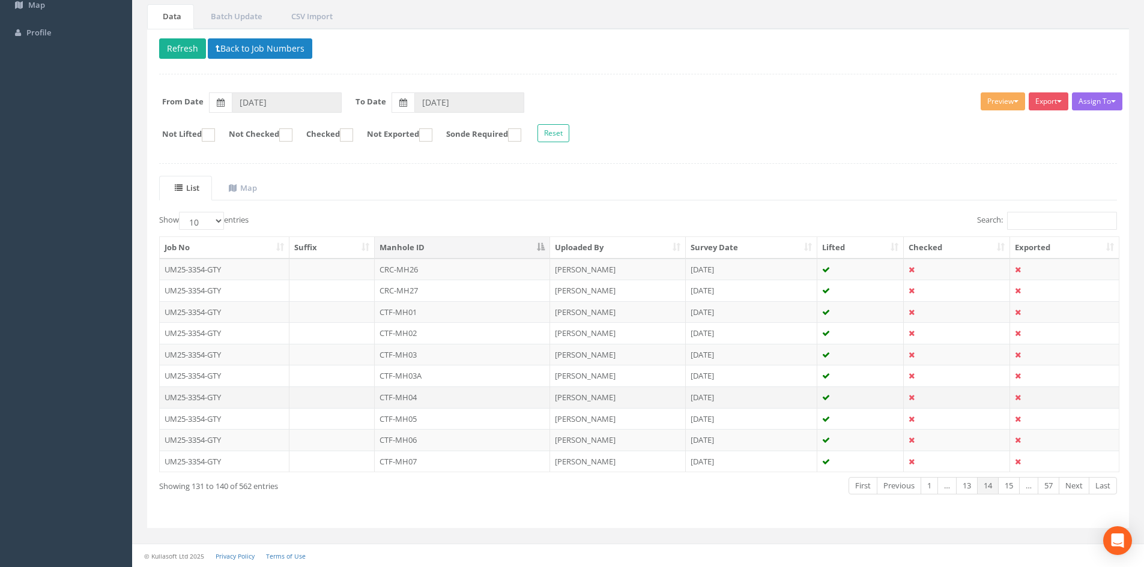
click at [412, 400] on td "CTF-MH04" at bounding box center [462, 398] width 175 height 22
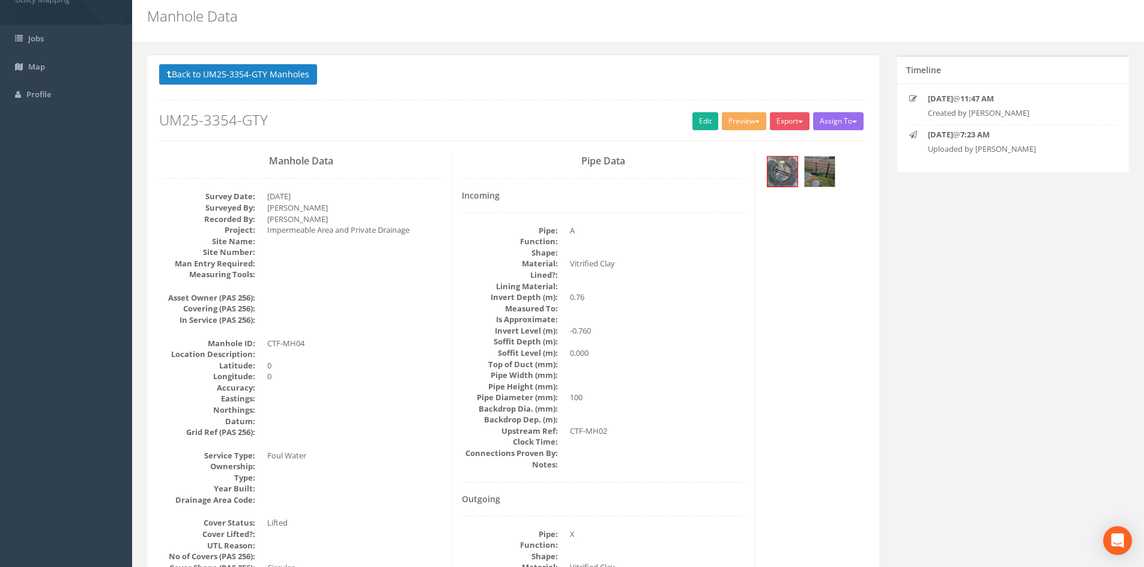
scroll to position [0, 0]
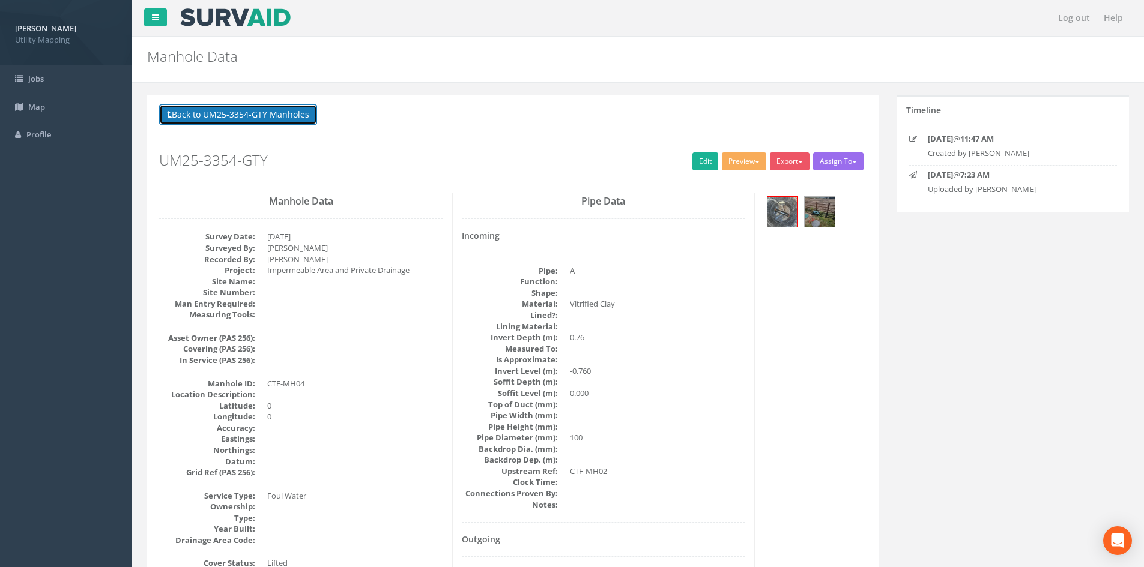
click at [300, 117] on button "Back to UM25-3354-GTY Manholes" at bounding box center [238, 114] width 158 height 20
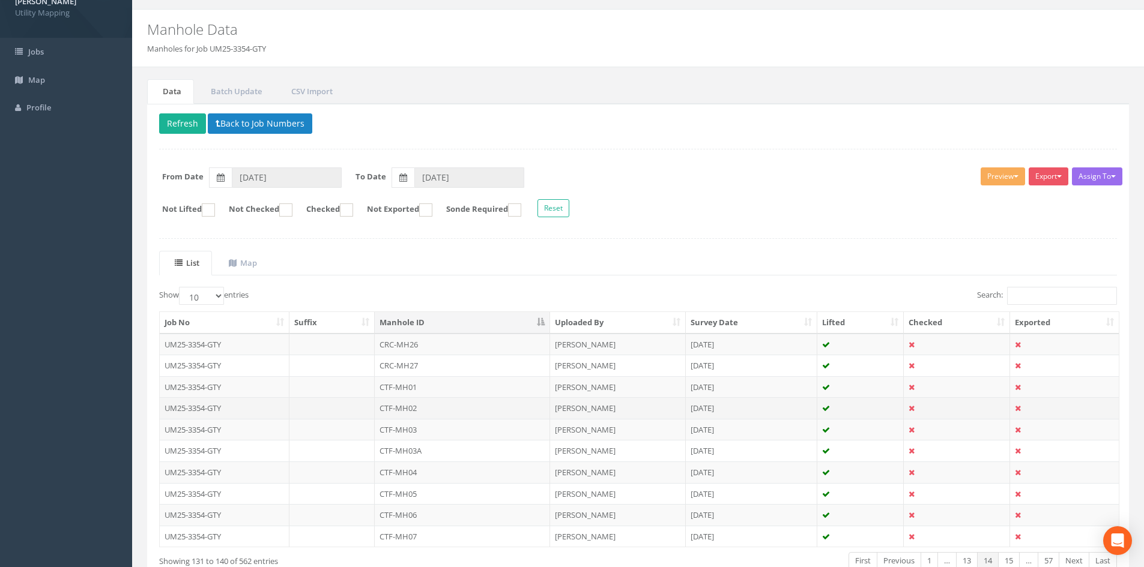
scroll to position [102, 0]
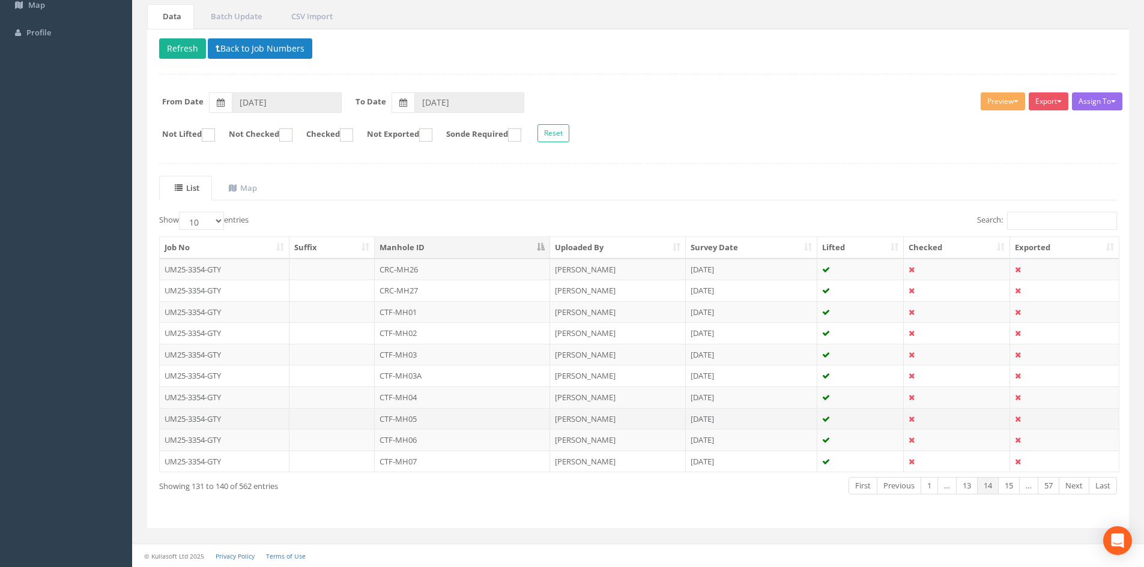
click at [425, 419] on td "CTF-MH05" at bounding box center [462, 419] width 175 height 22
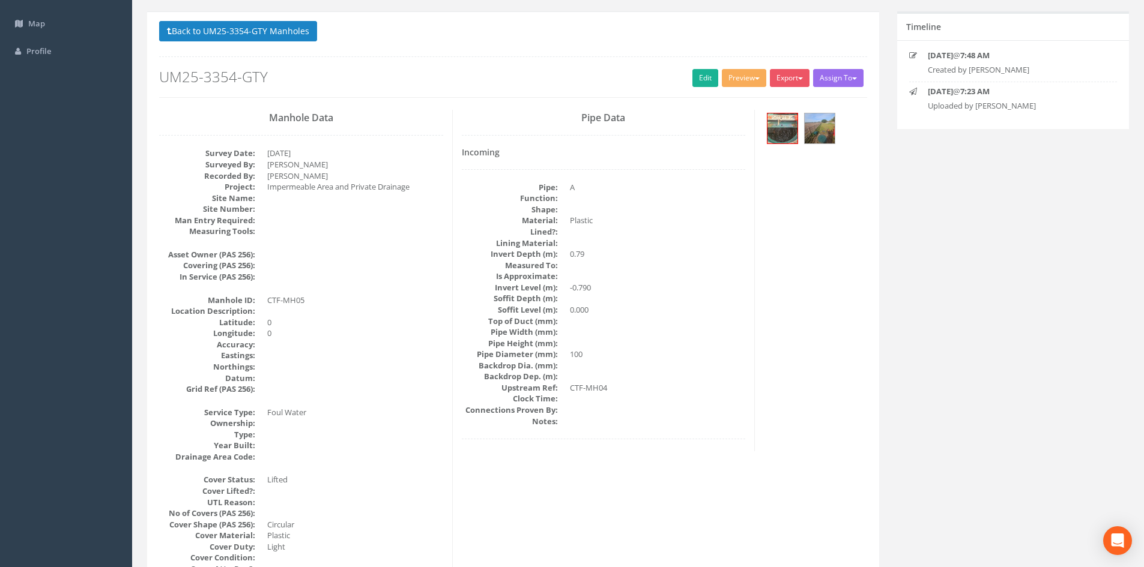
scroll to position [100, 0]
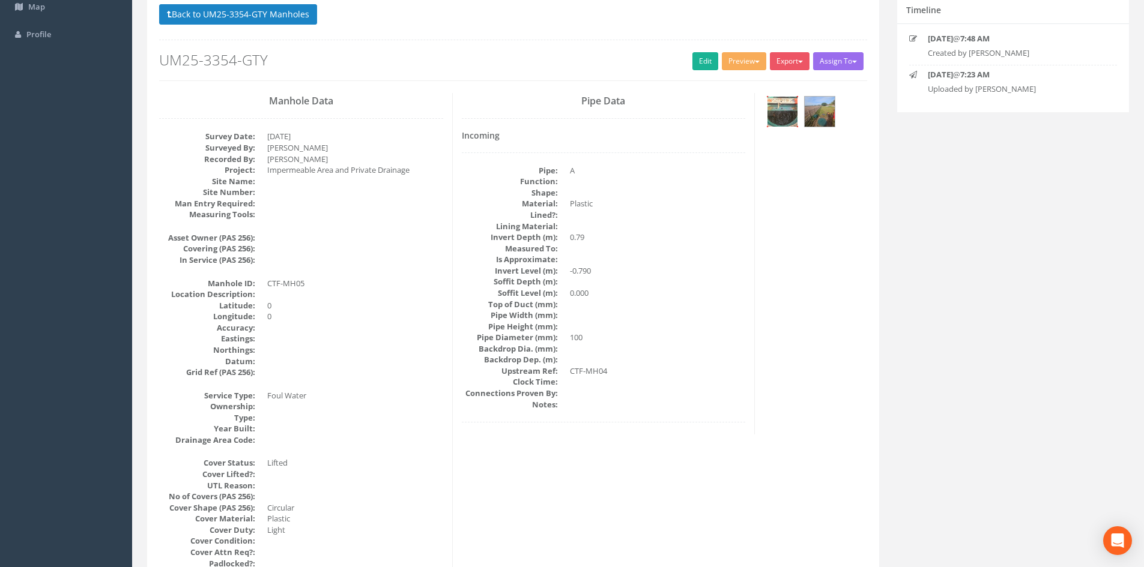
click at [774, 113] on img at bounding box center [782, 112] width 30 height 30
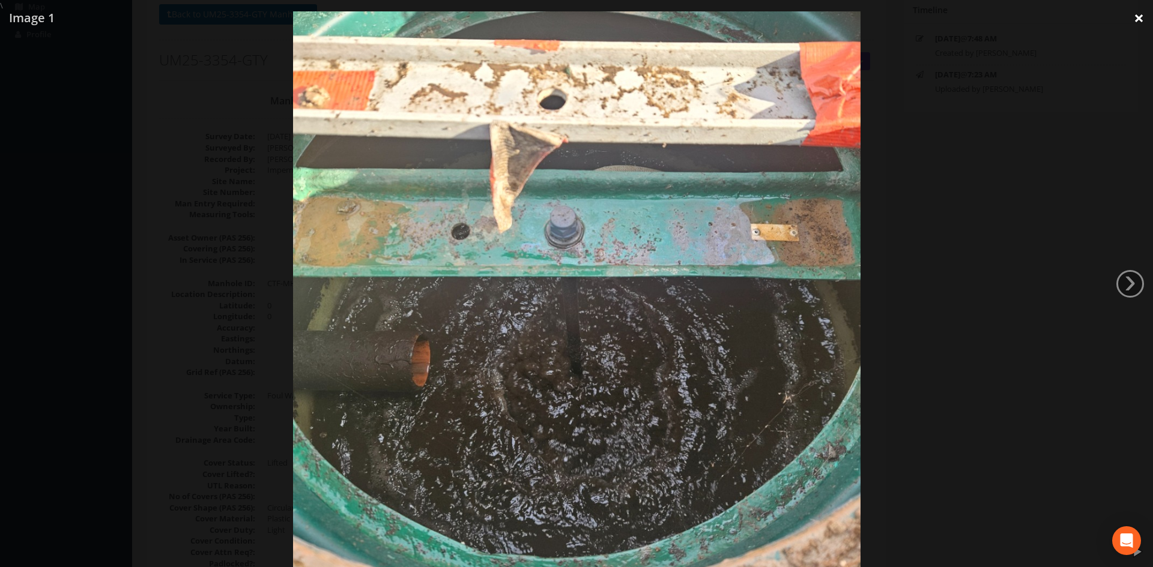
click at [1137, 23] on link "×" at bounding box center [1139, 18] width 28 height 36
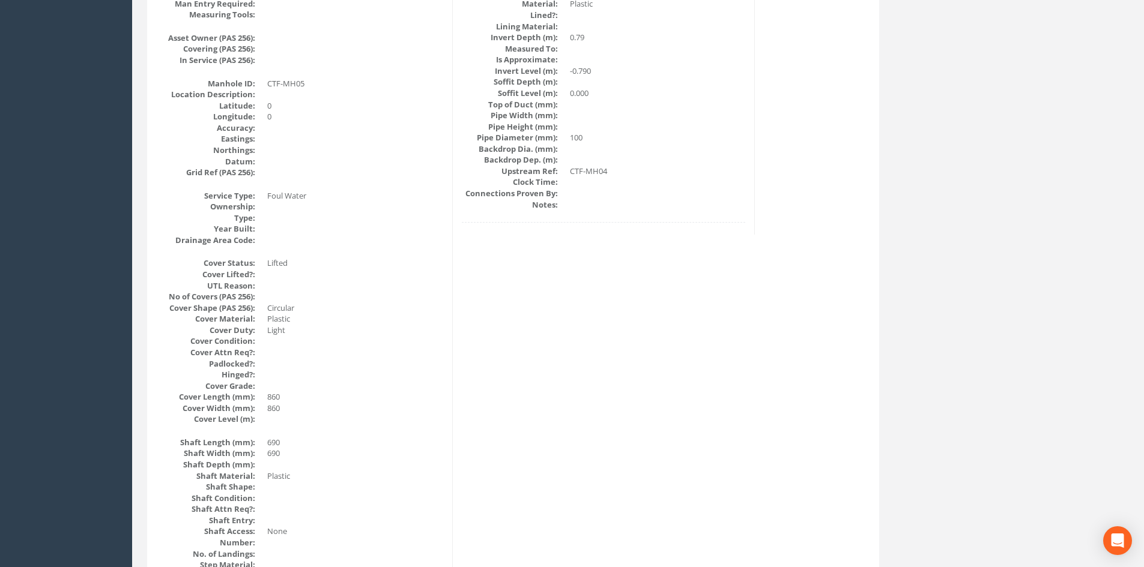
scroll to position [0, 0]
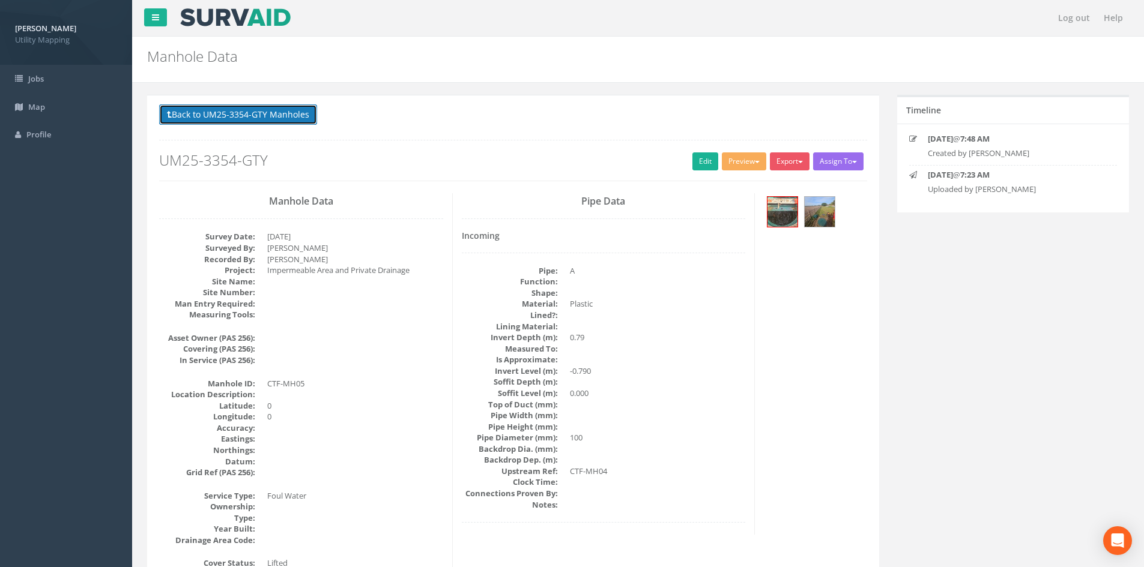
click at [268, 118] on button "Back to UM25-3354-GTY Manholes" at bounding box center [238, 114] width 158 height 20
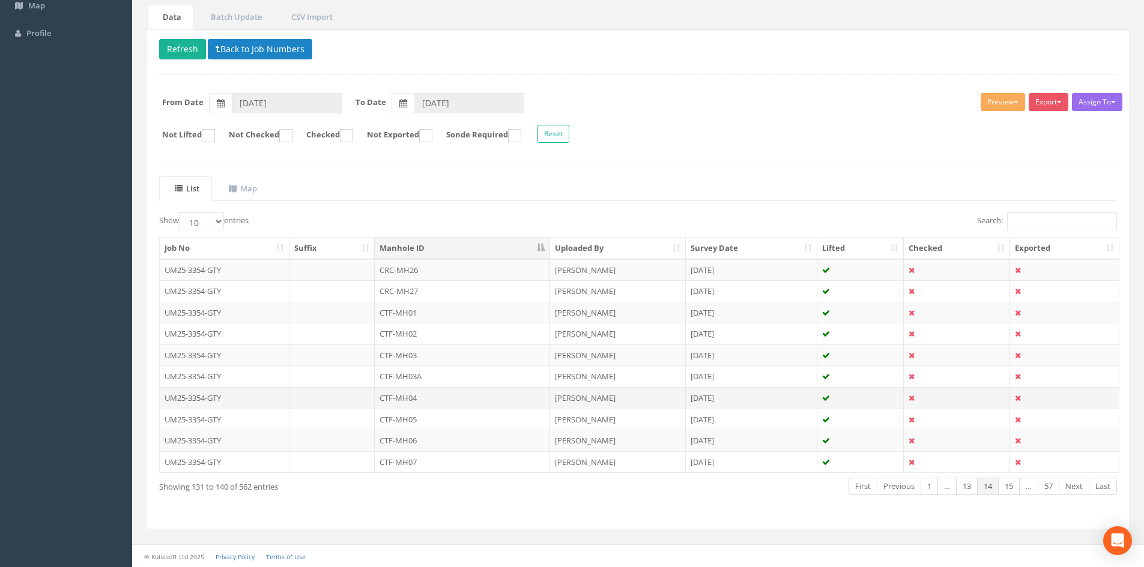
scroll to position [102, 0]
click at [452, 438] on td "CTF-MH06" at bounding box center [462, 440] width 175 height 22
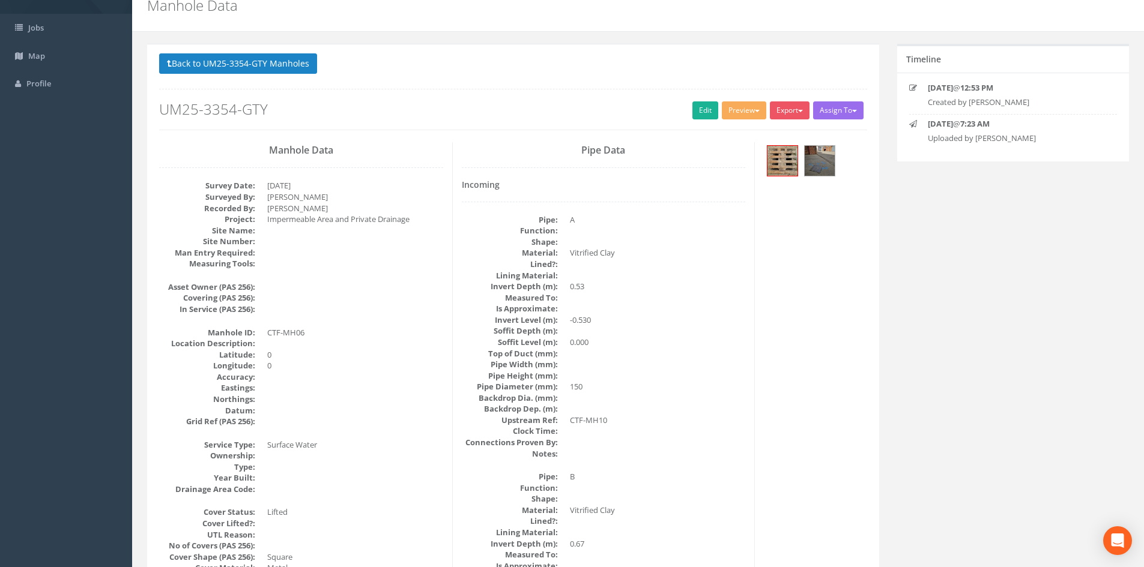
scroll to position [0, 0]
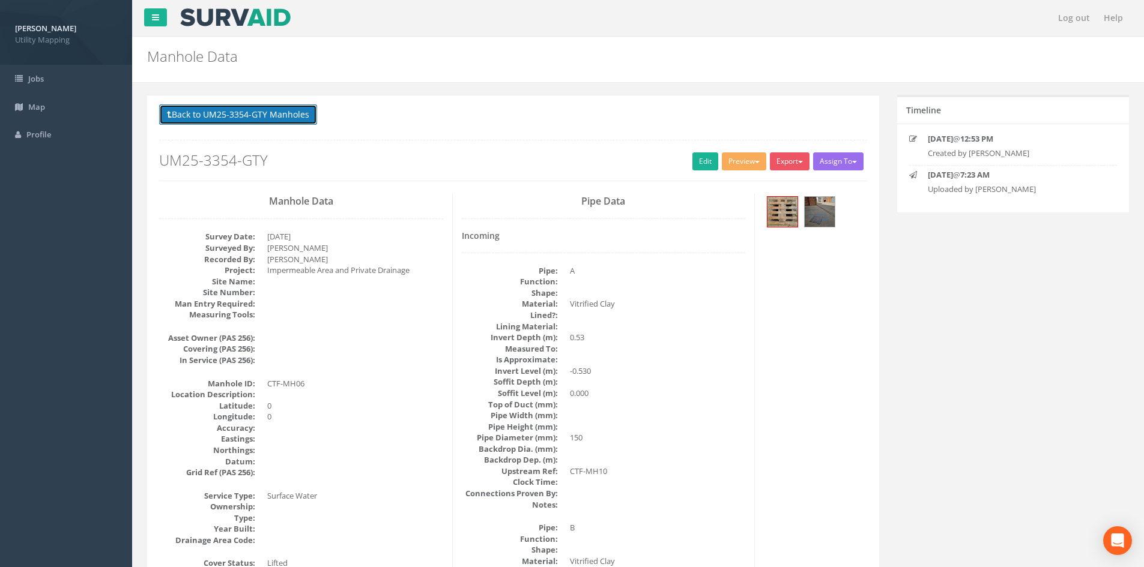
click at [279, 116] on button "Back to UM25-3354-GTY Manholes" at bounding box center [238, 114] width 158 height 20
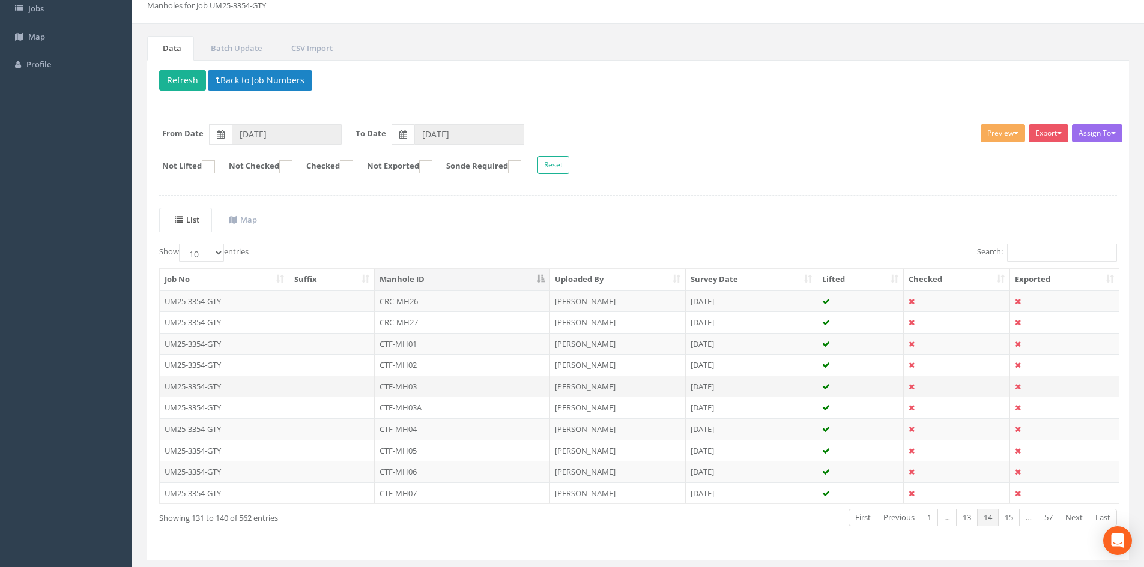
scroll to position [102, 0]
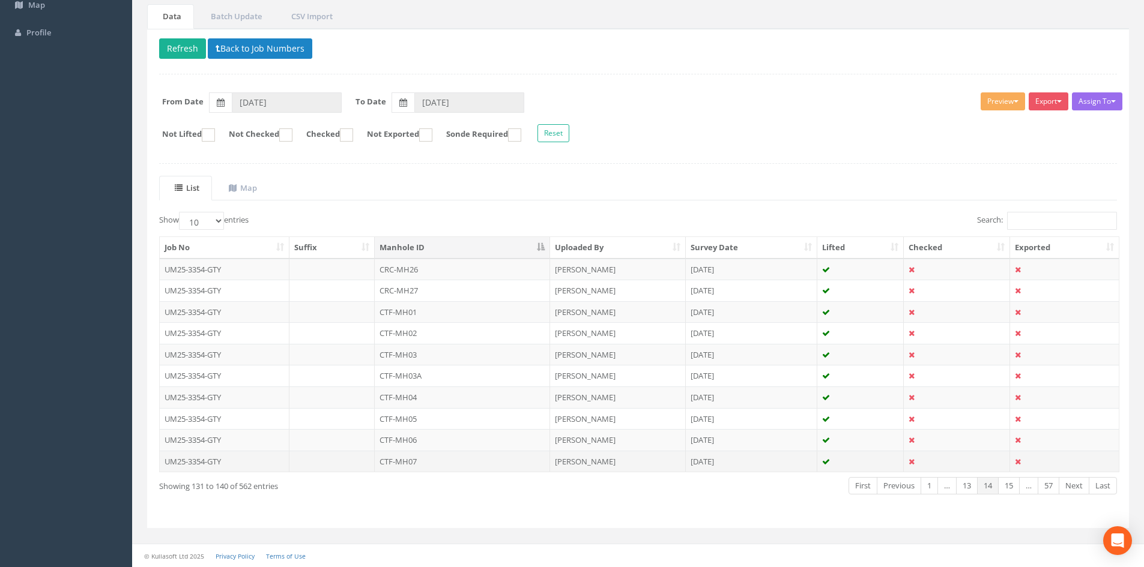
click at [486, 458] on td "CTF-MH07" at bounding box center [462, 462] width 175 height 22
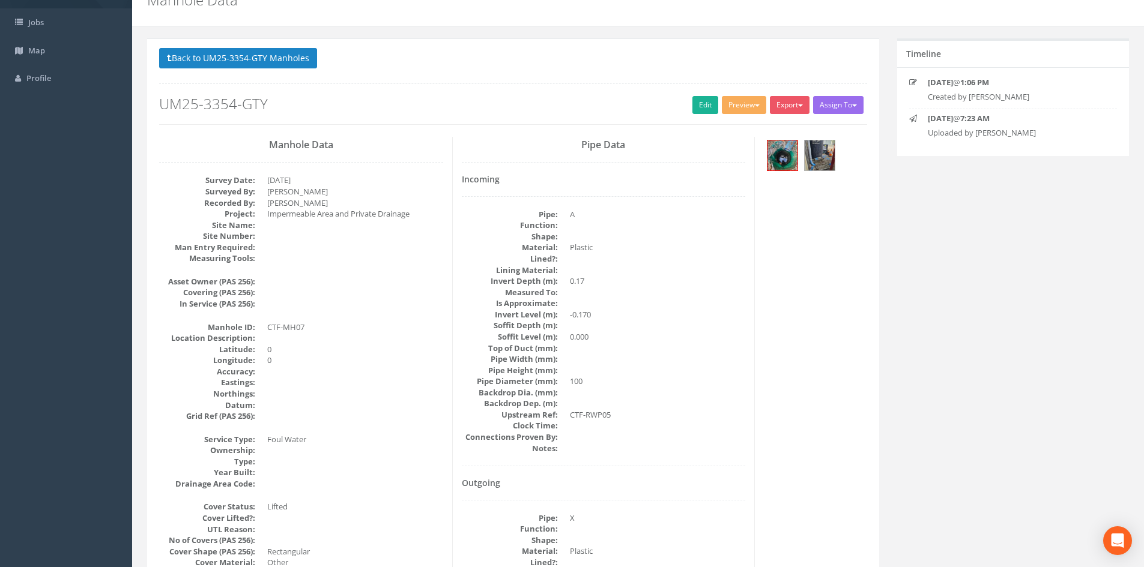
scroll to position [100, 0]
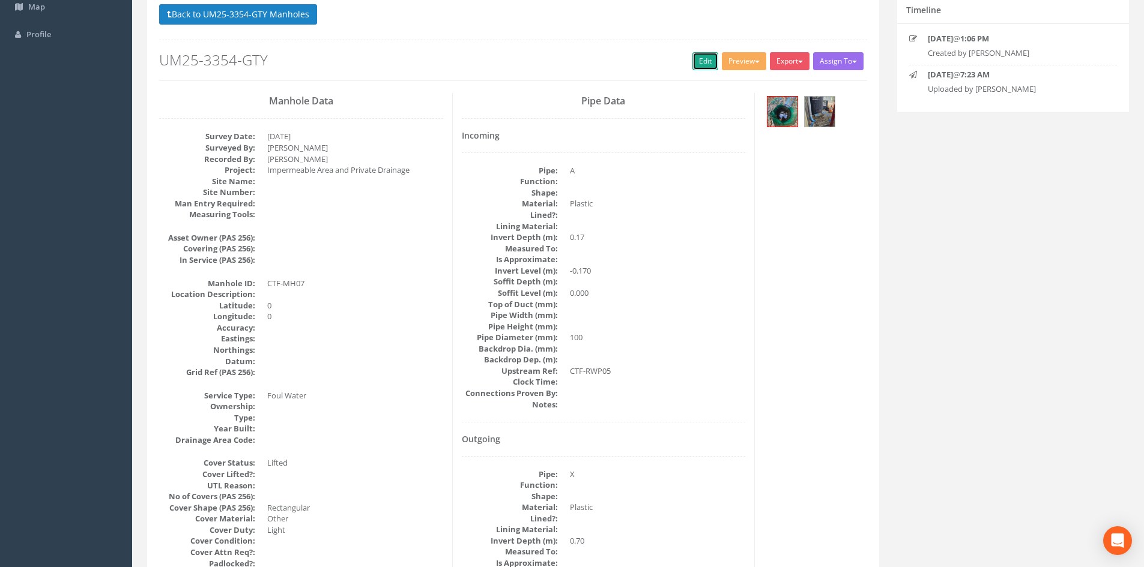
click at [708, 61] on link "Edit" at bounding box center [705, 61] width 26 height 18
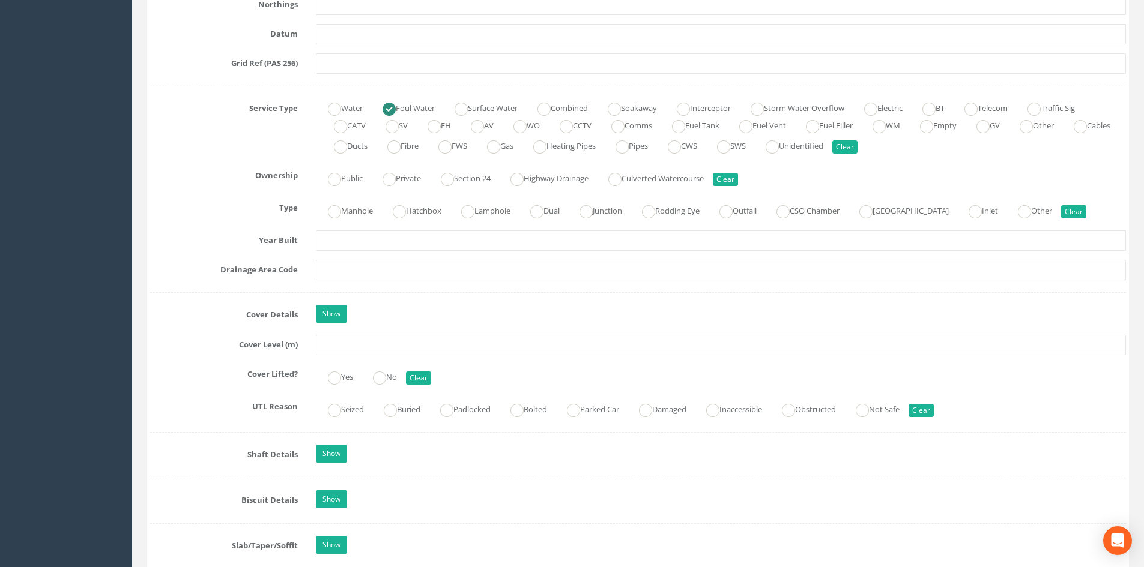
scroll to position [800, 0]
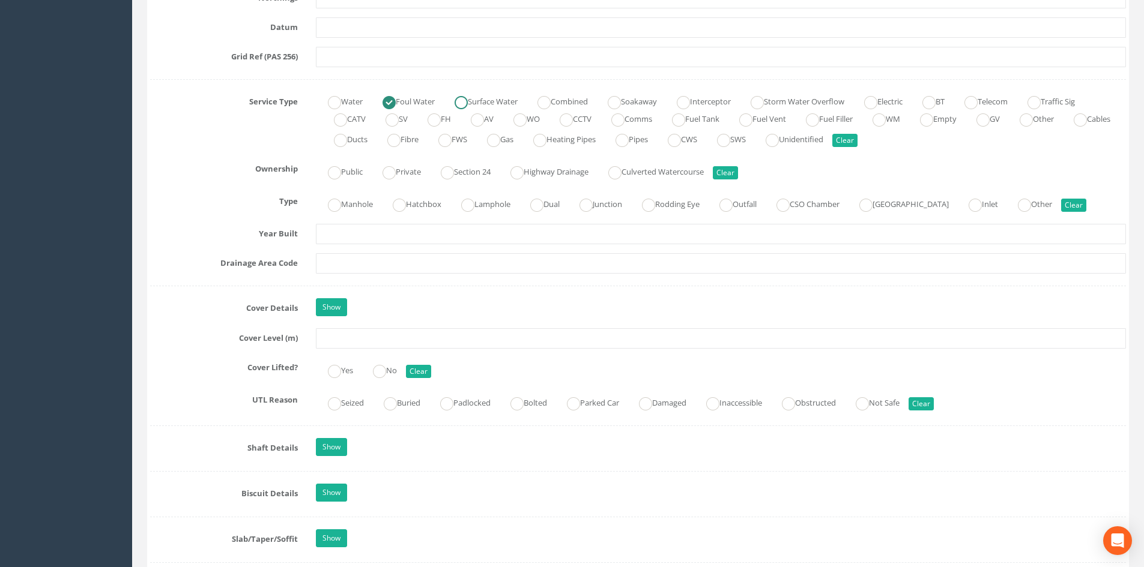
click at [468, 107] on ins at bounding box center [461, 102] width 13 height 13
radio input "false"
radio input "true"
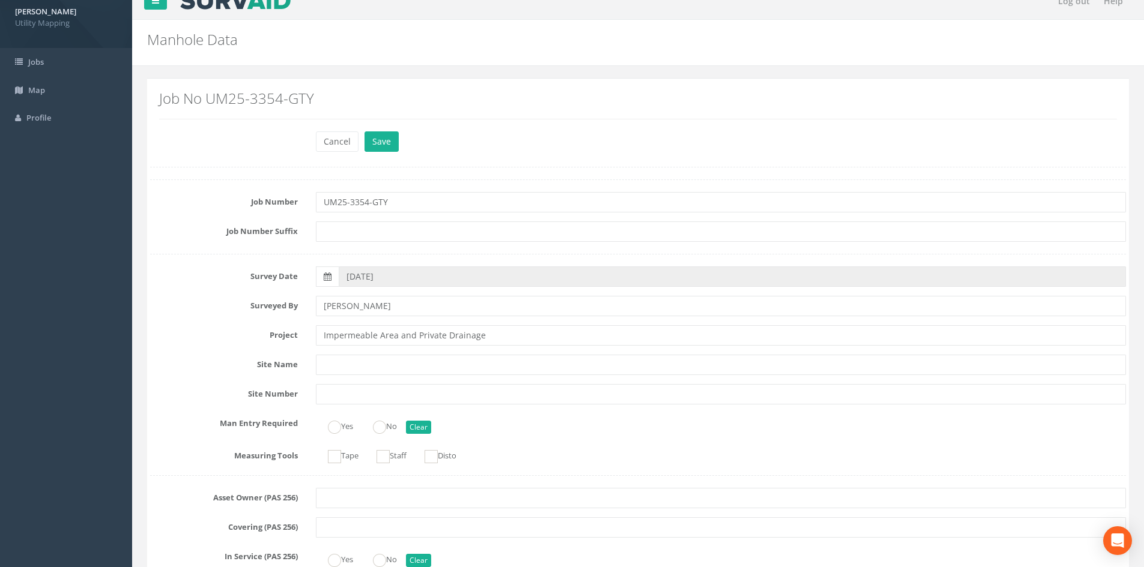
scroll to position [0, 0]
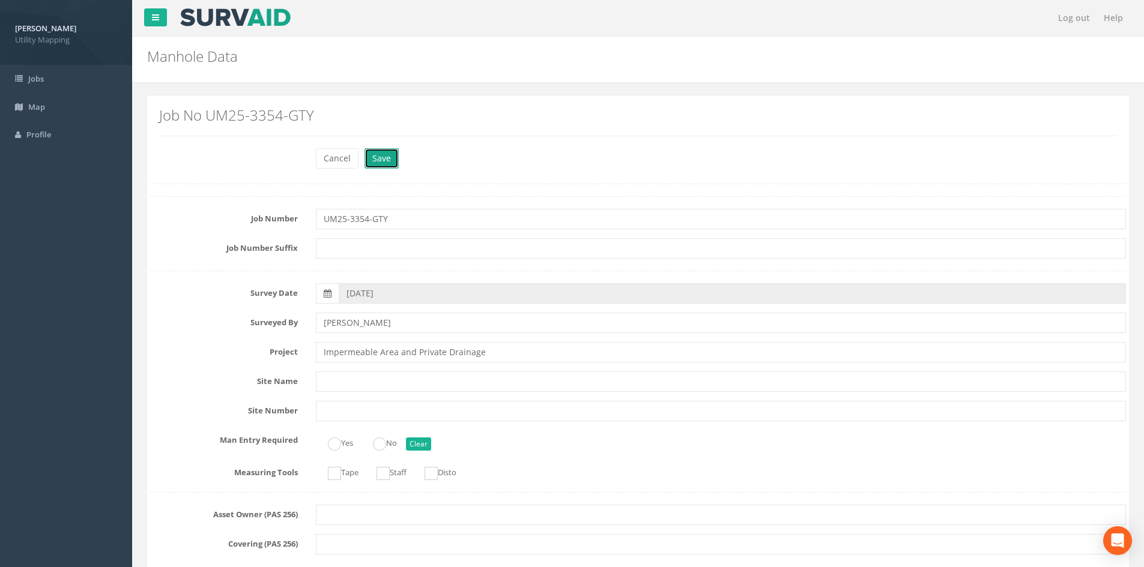
click at [390, 162] on button "Save" at bounding box center [381, 158] width 34 height 20
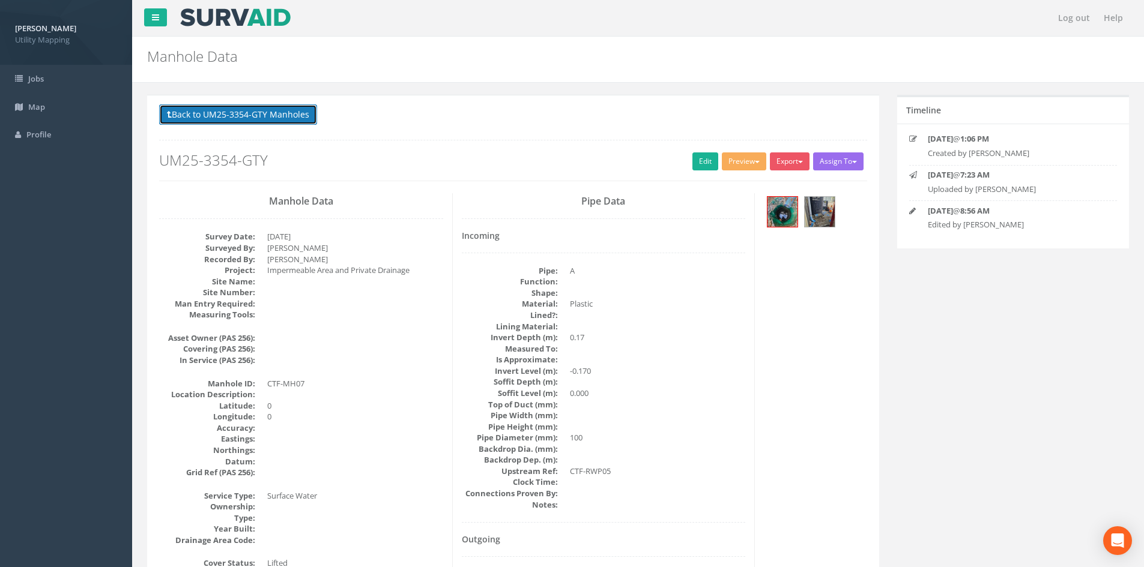
click at [247, 118] on button "Back to UM25-3354-GTY Manholes" at bounding box center [238, 114] width 158 height 20
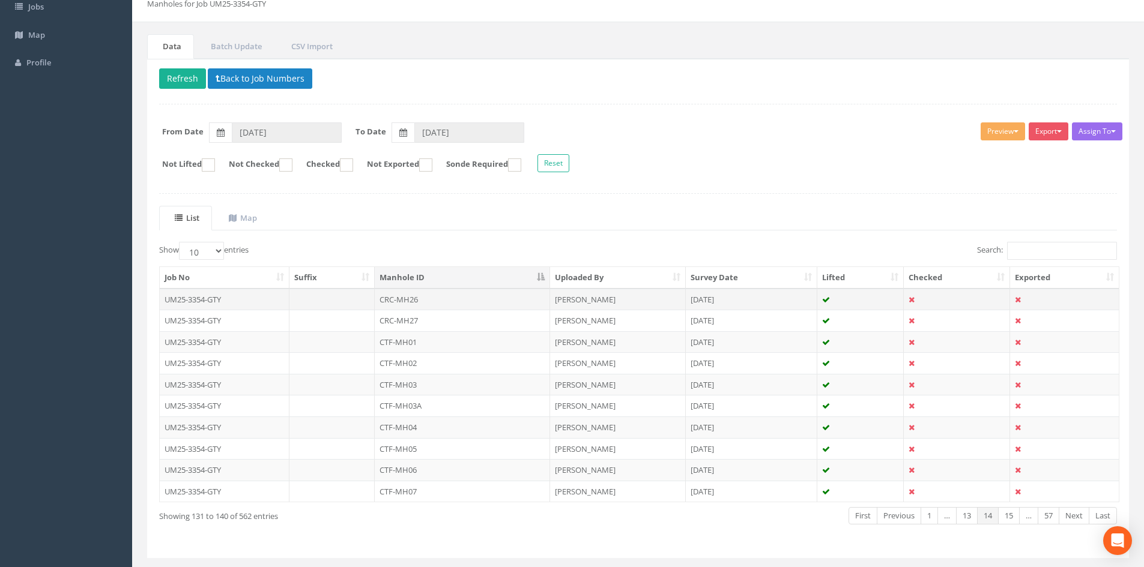
scroll to position [100, 0]
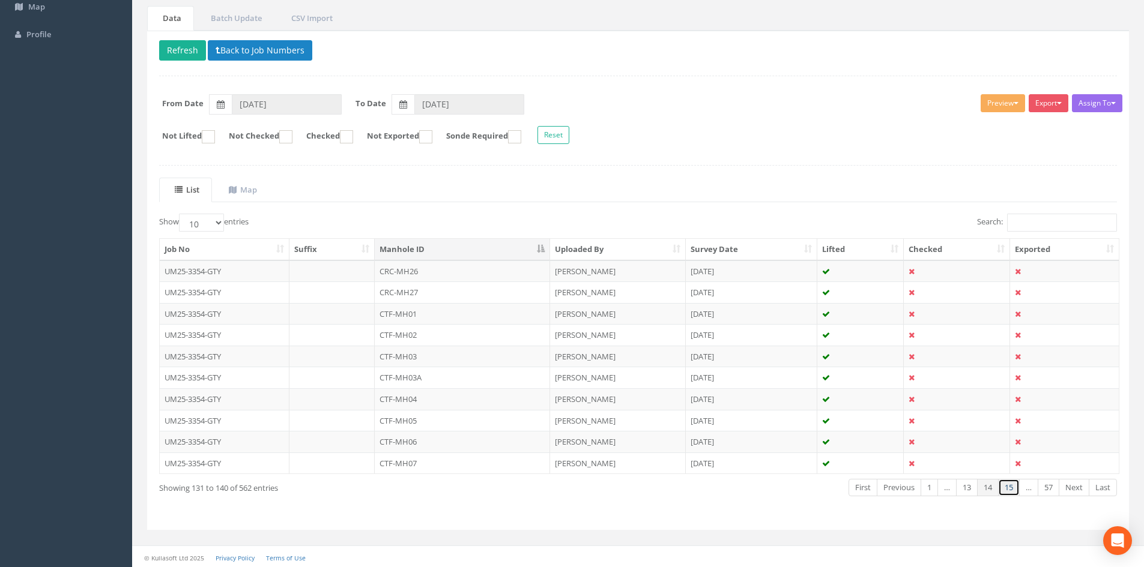
click at [1015, 485] on link "15" at bounding box center [1009, 487] width 22 height 17
click at [482, 267] on td "CTF-MH08" at bounding box center [462, 272] width 175 height 22
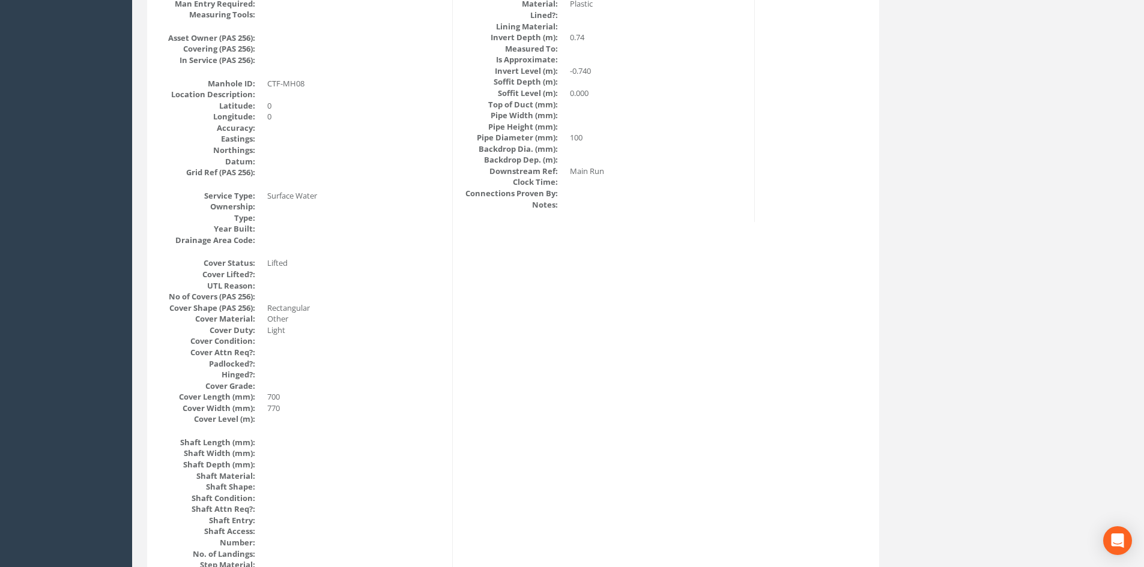
scroll to position [0, 0]
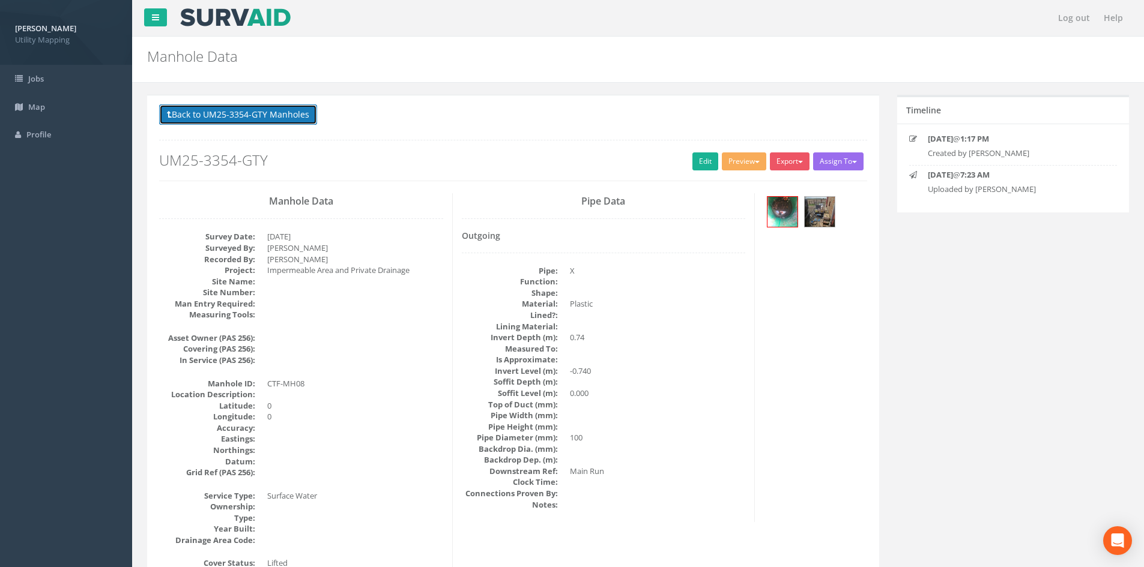
click at [265, 124] on button "Back to UM25-3354-GTY Manholes" at bounding box center [238, 114] width 158 height 20
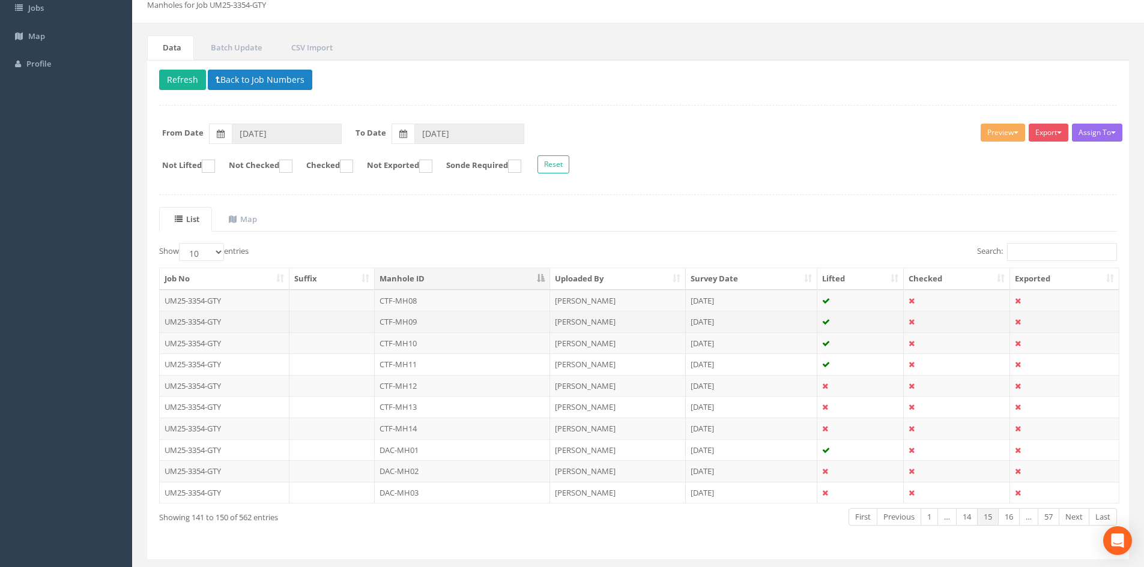
scroll to position [100, 0]
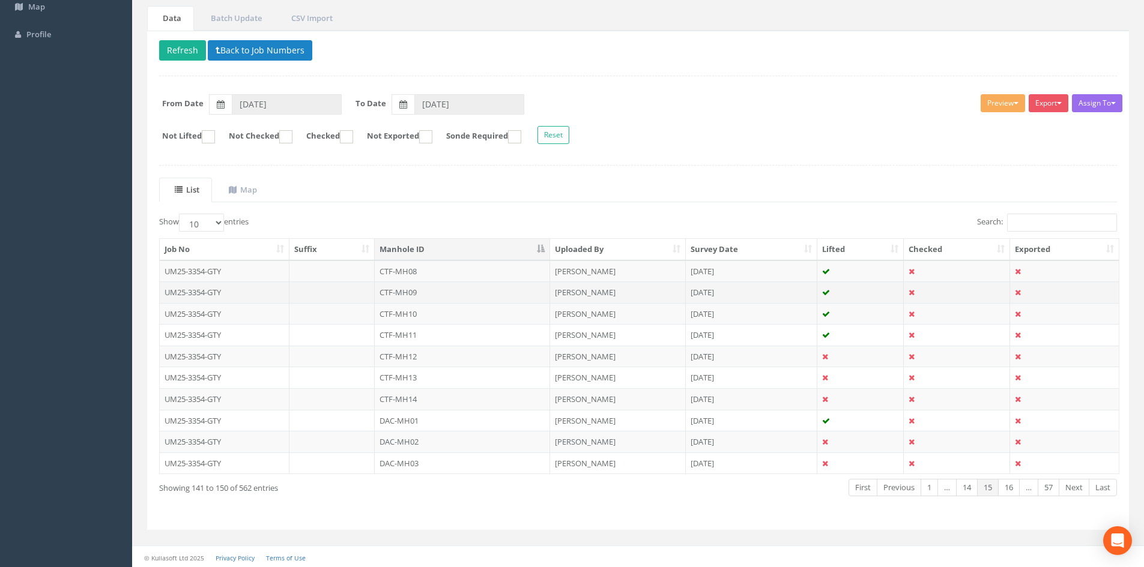
click at [419, 293] on td "CTF-MH09" at bounding box center [462, 293] width 175 height 22
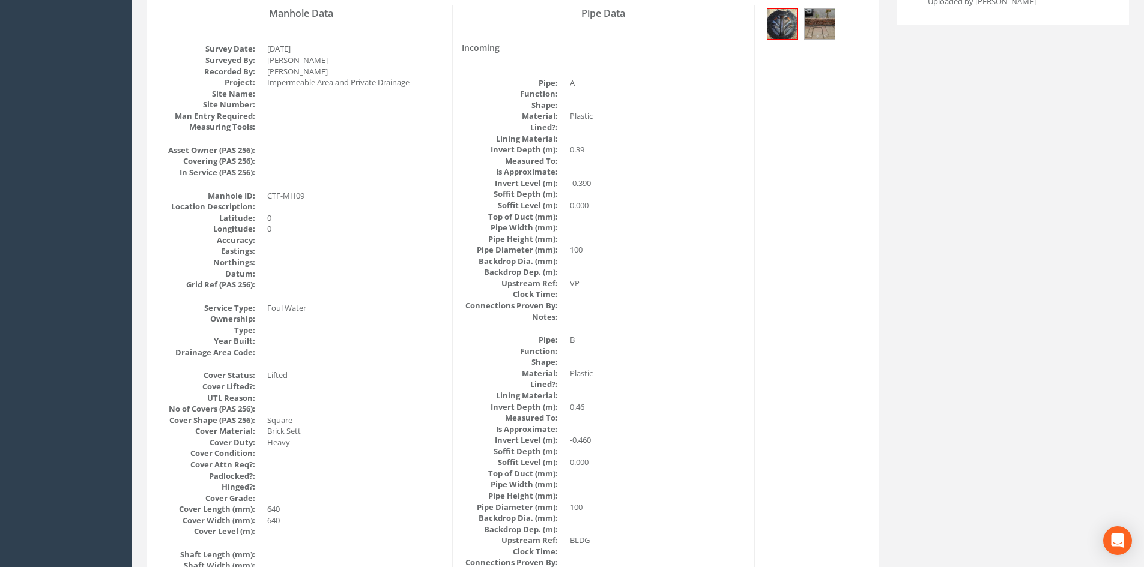
scroll to position [0, 0]
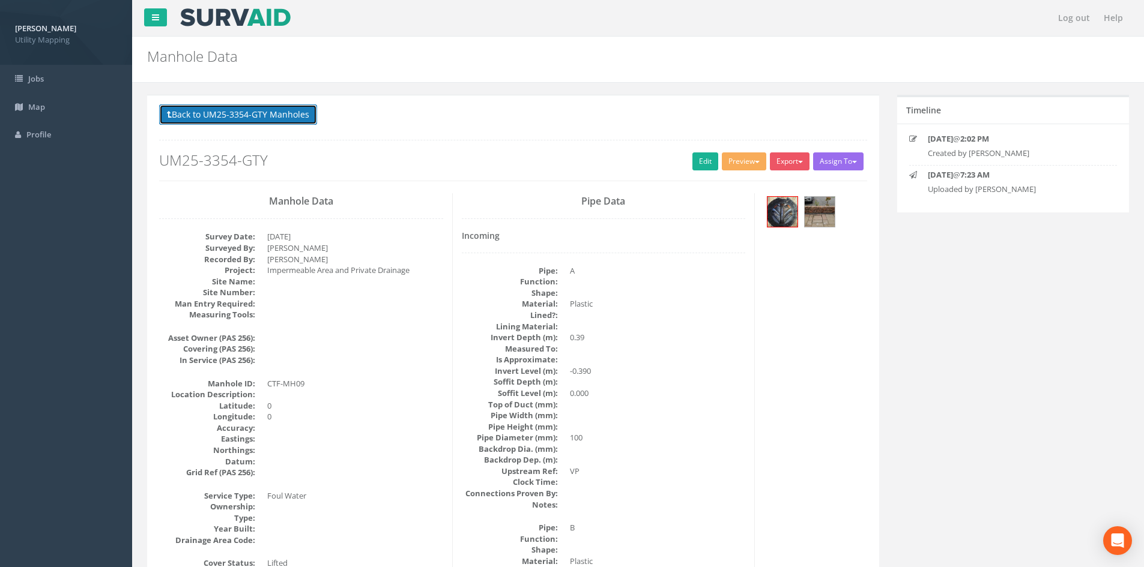
click at [253, 122] on button "Back to UM25-3354-GTY Manholes" at bounding box center [238, 114] width 158 height 20
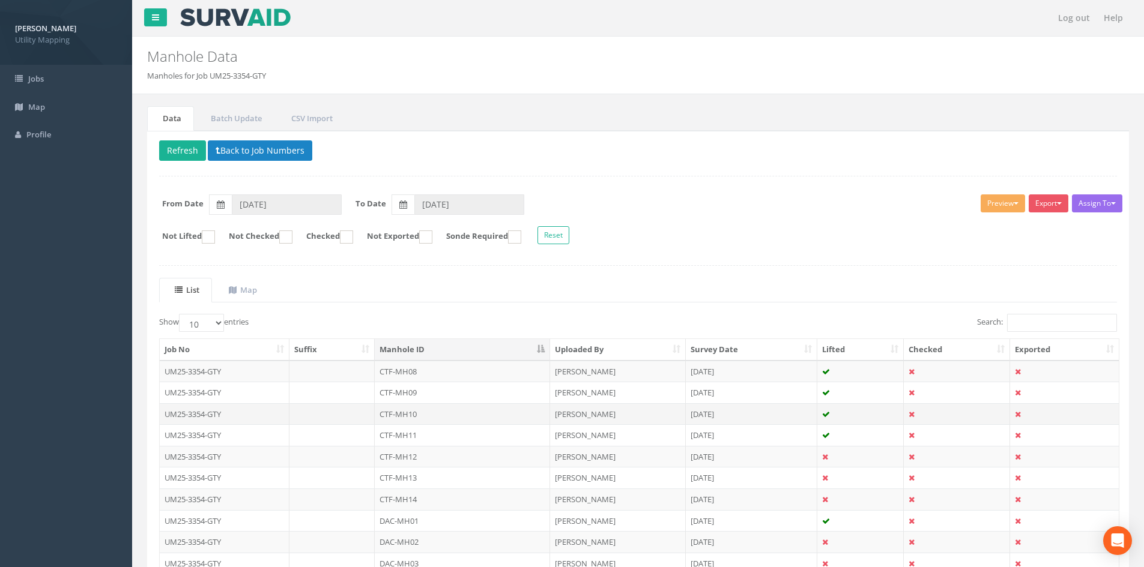
click at [484, 412] on td "CTF-MH10" at bounding box center [462, 414] width 175 height 22
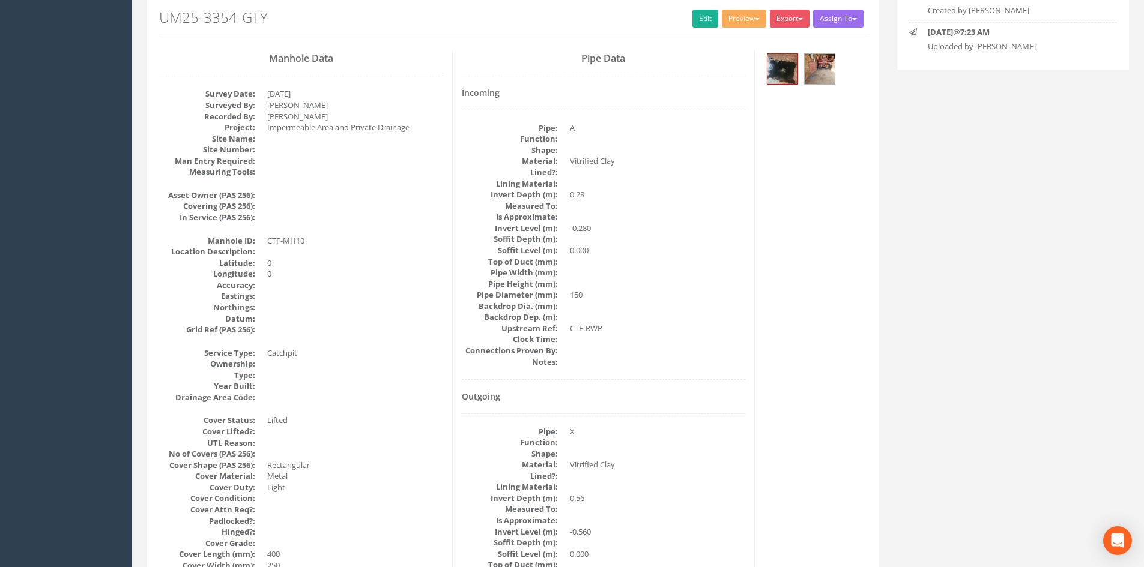
scroll to position [100, 0]
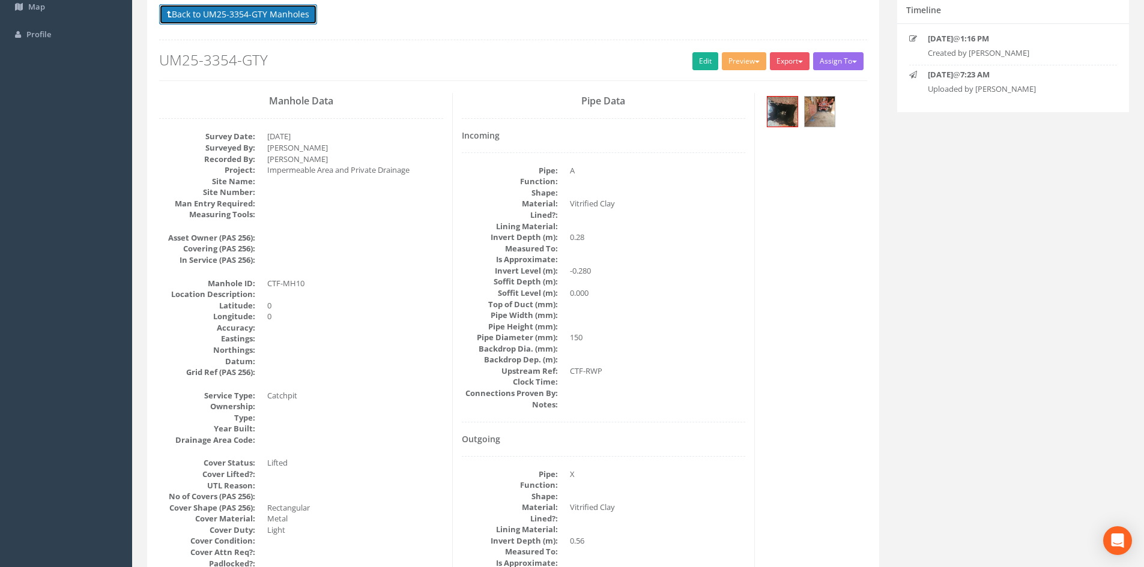
click at [269, 13] on button "Back to UM25-3354-GTY Manholes" at bounding box center [238, 14] width 158 height 20
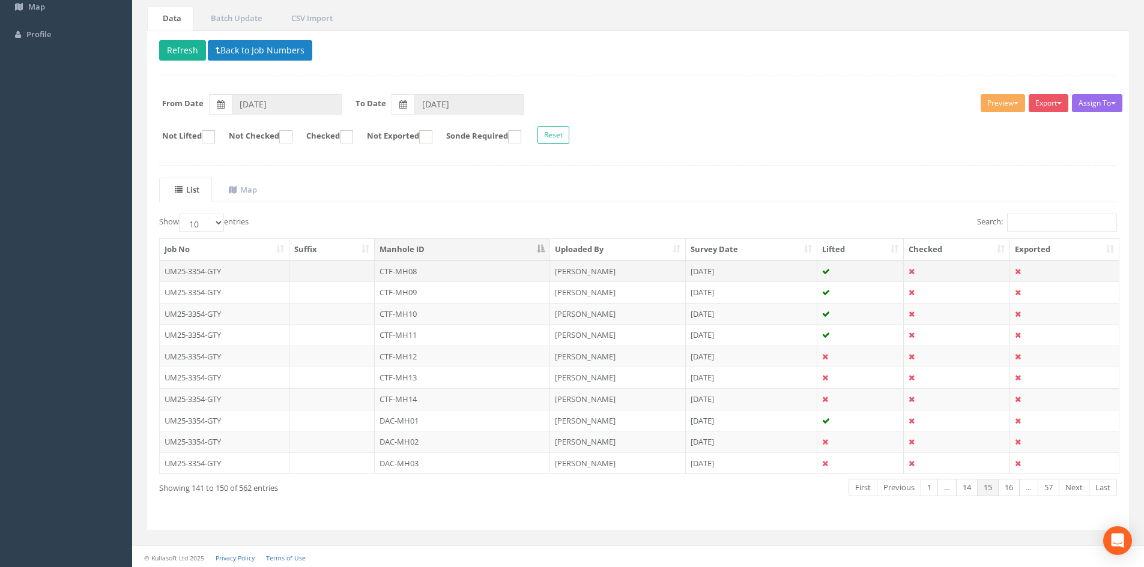
click at [454, 267] on td "CTF-MH08" at bounding box center [462, 272] width 175 height 22
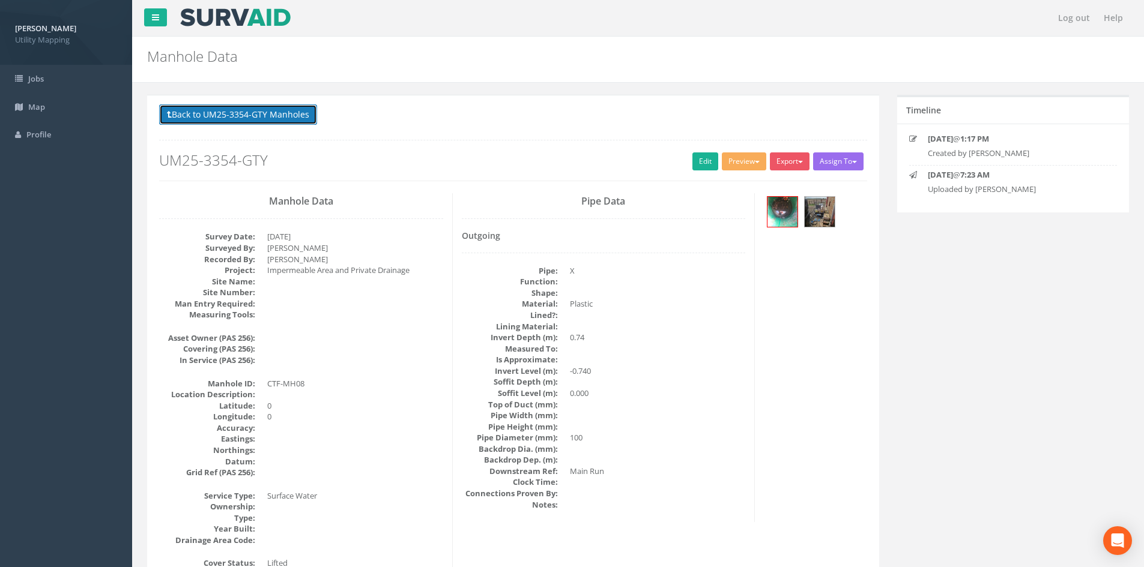
click at [277, 110] on button "Back to UM25-3354-GTY Manholes" at bounding box center [238, 114] width 158 height 20
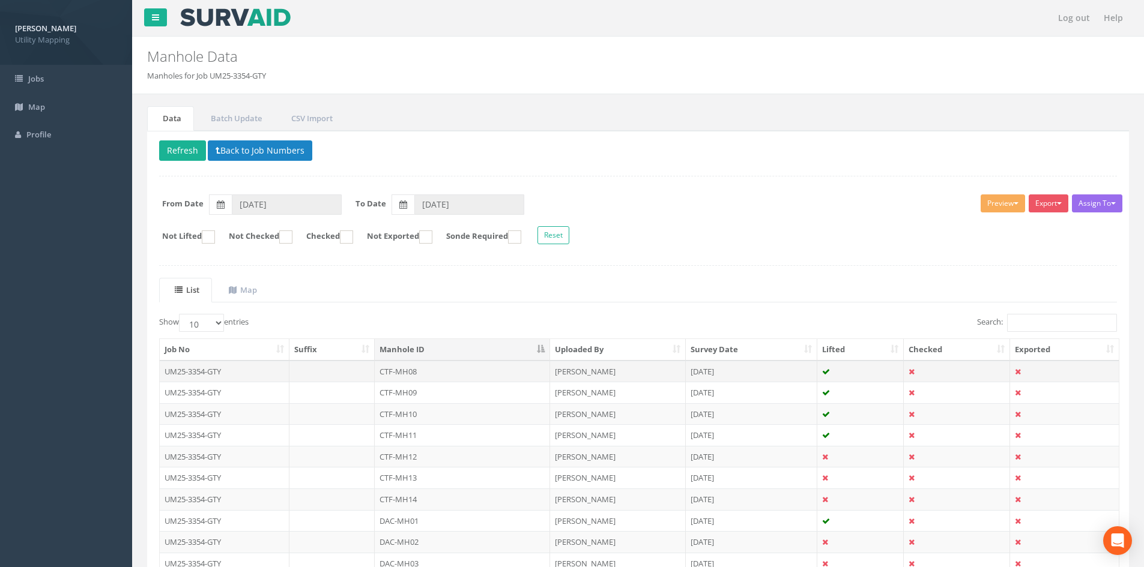
click at [449, 372] on td "CTF-MH08" at bounding box center [462, 372] width 175 height 22
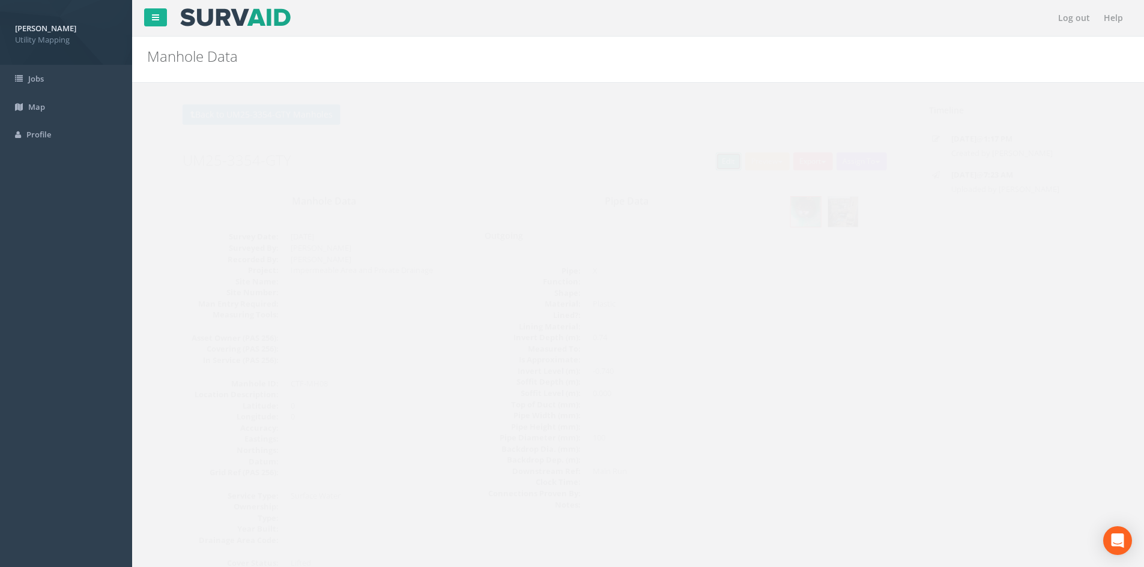
click at [702, 160] on link "Edit" at bounding box center [705, 162] width 26 height 18
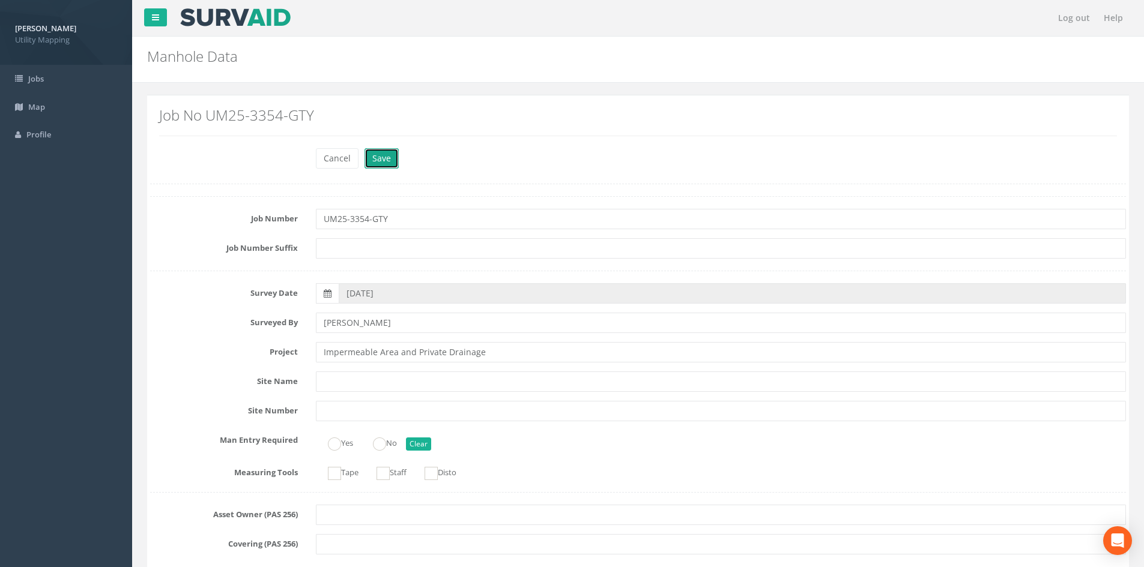
click at [390, 166] on button "Save" at bounding box center [381, 158] width 34 height 20
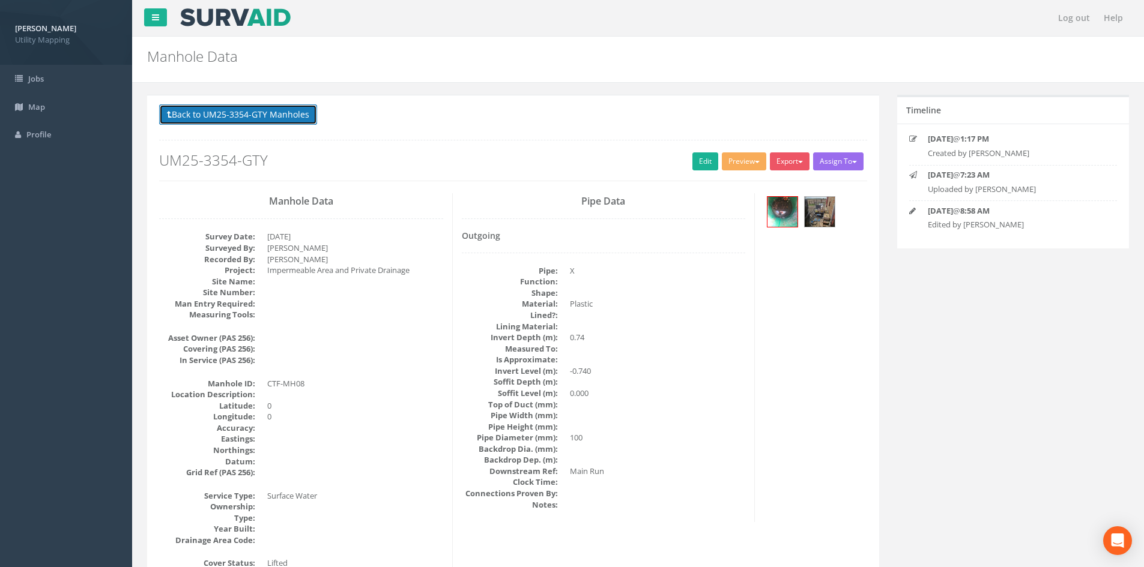
click at [296, 109] on button "Back to UM25-3354-GTY Manholes" at bounding box center [238, 114] width 158 height 20
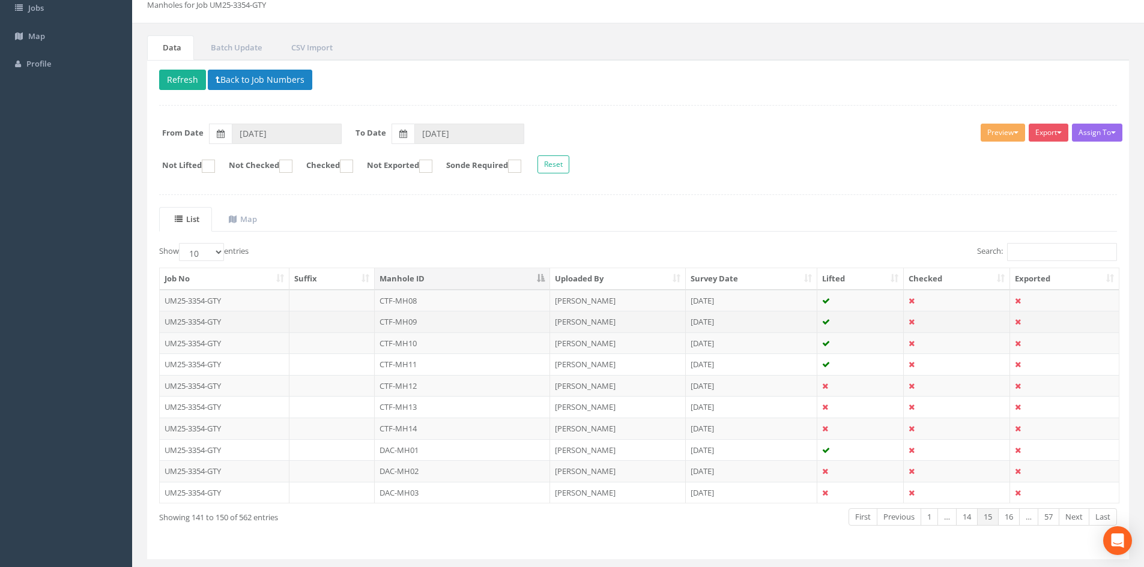
scroll to position [100, 0]
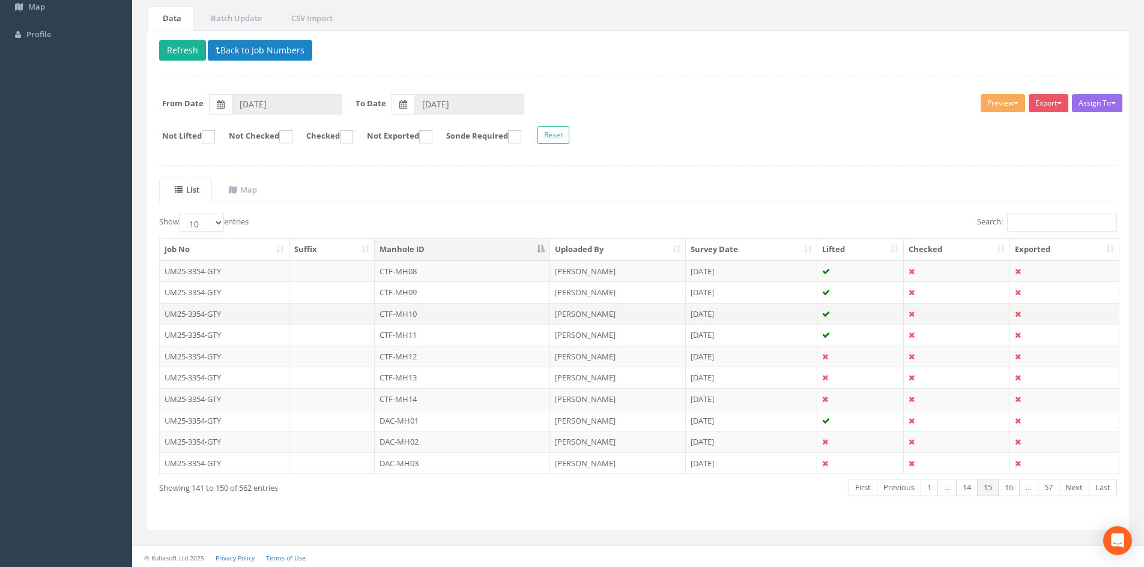
click at [436, 310] on td "CTF-MH10" at bounding box center [462, 314] width 175 height 22
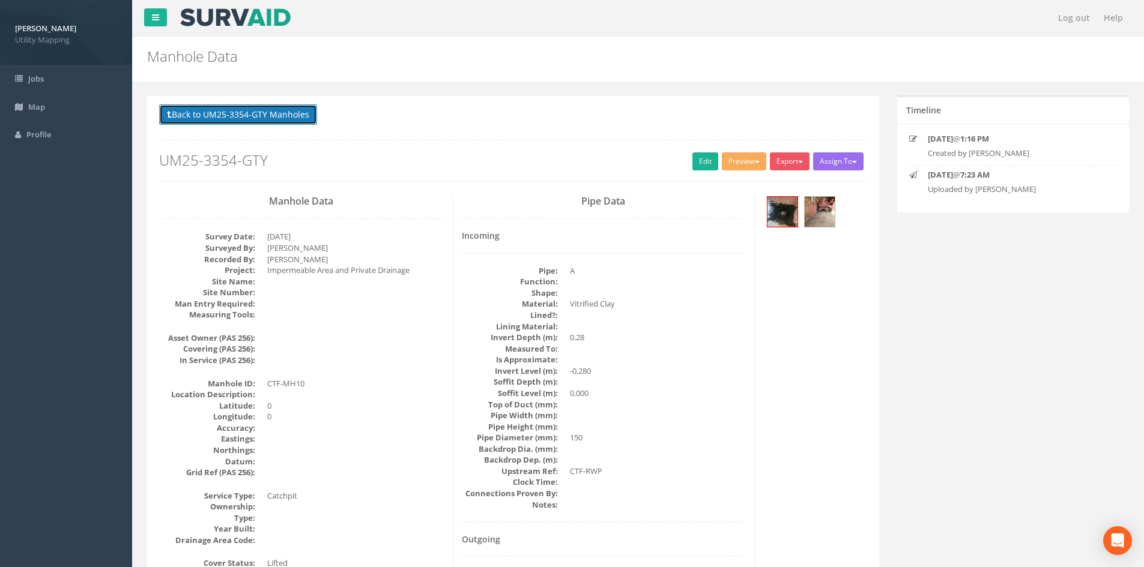
click at [271, 114] on button "Back to UM25-3354-GTY Manholes" at bounding box center [238, 114] width 158 height 20
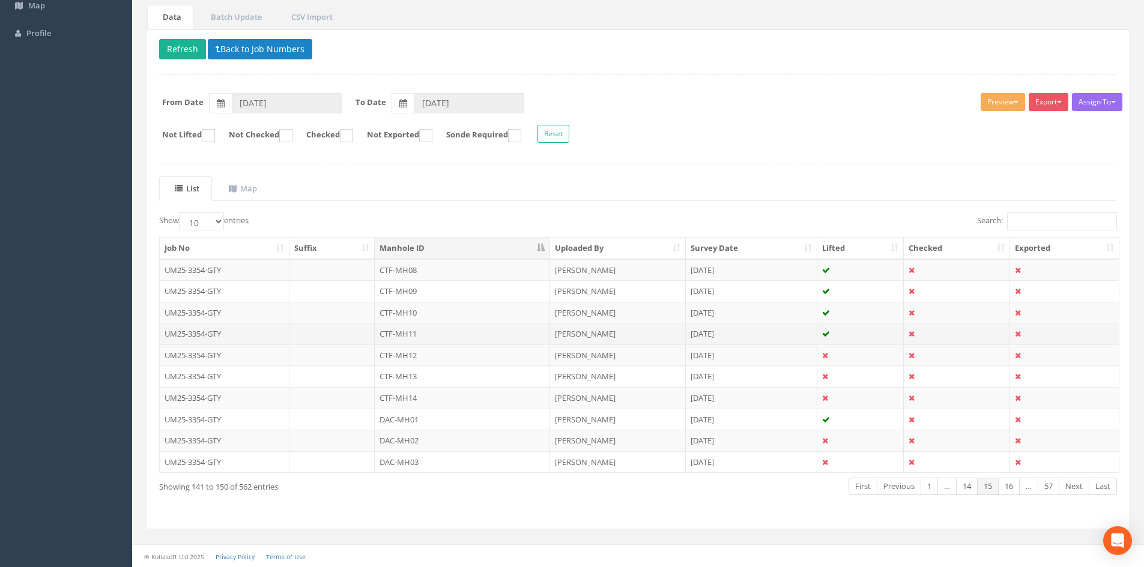
scroll to position [102, 0]
click at [422, 334] on td "CTF-MH11" at bounding box center [462, 333] width 175 height 22
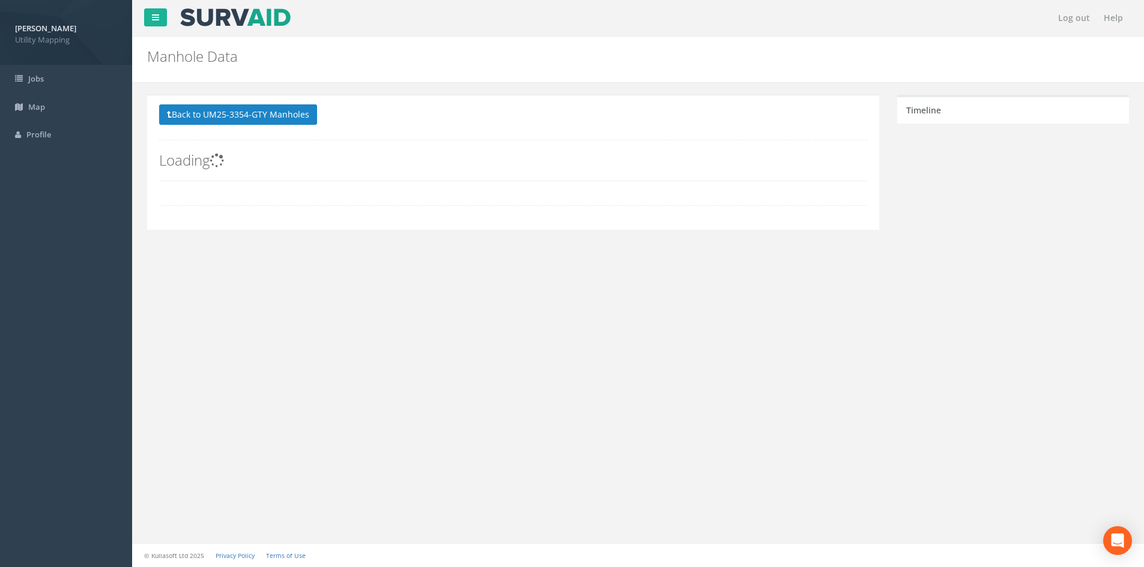
scroll to position [0, 0]
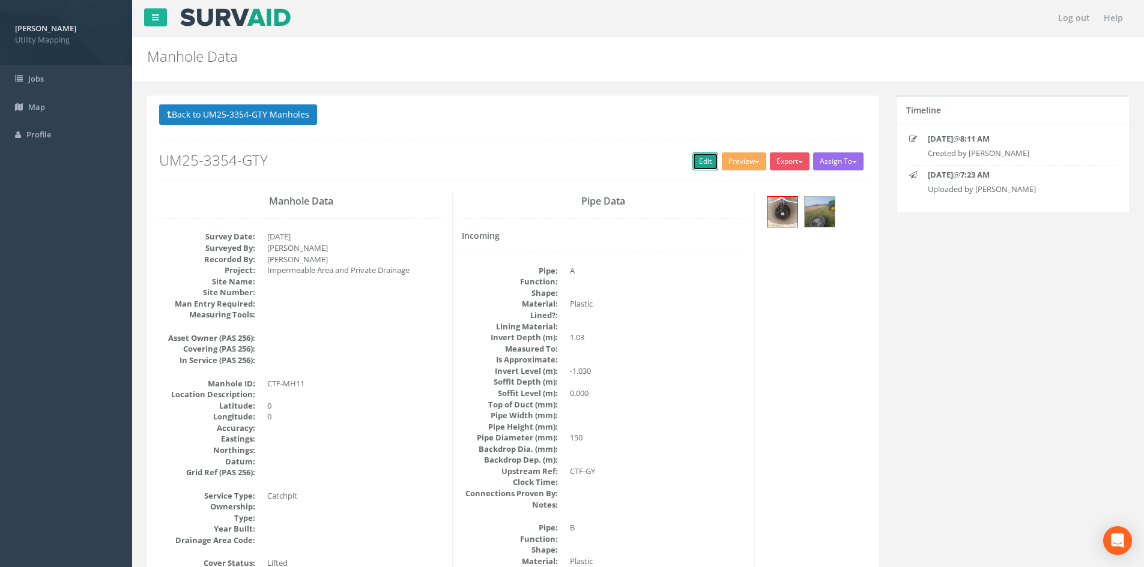
click at [708, 162] on link "Edit" at bounding box center [705, 162] width 26 height 18
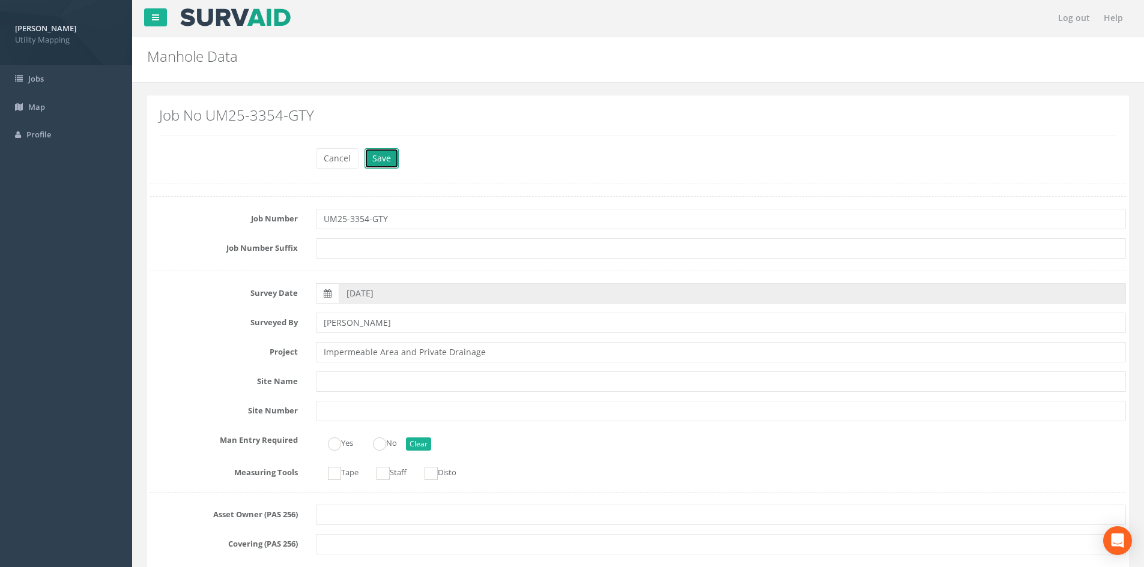
click at [373, 154] on button "Save" at bounding box center [381, 158] width 34 height 20
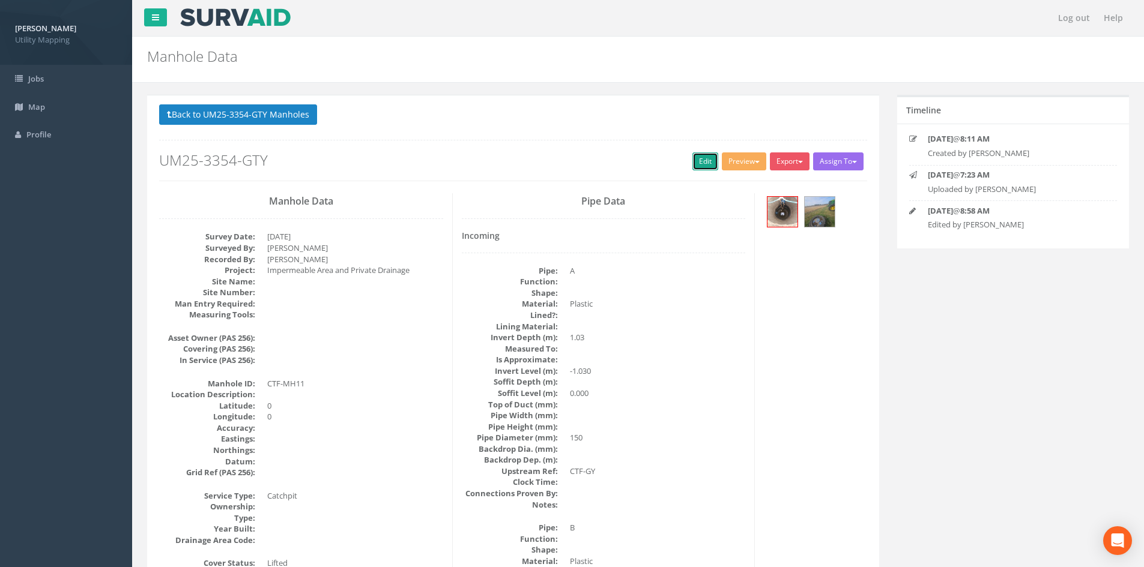
click at [698, 163] on link "Edit" at bounding box center [705, 162] width 26 height 18
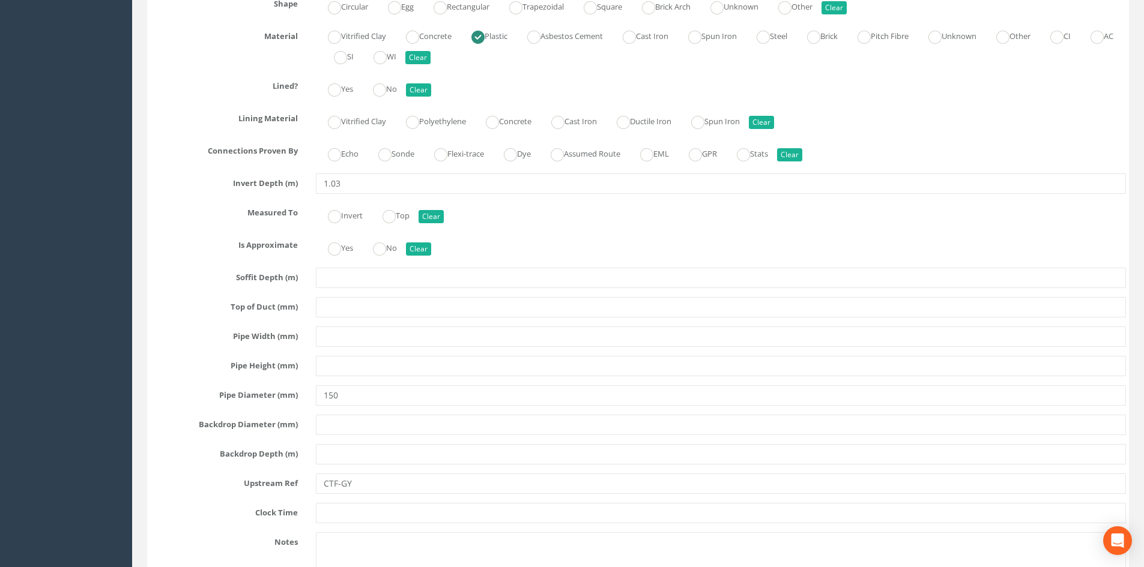
scroll to position [2102, 0]
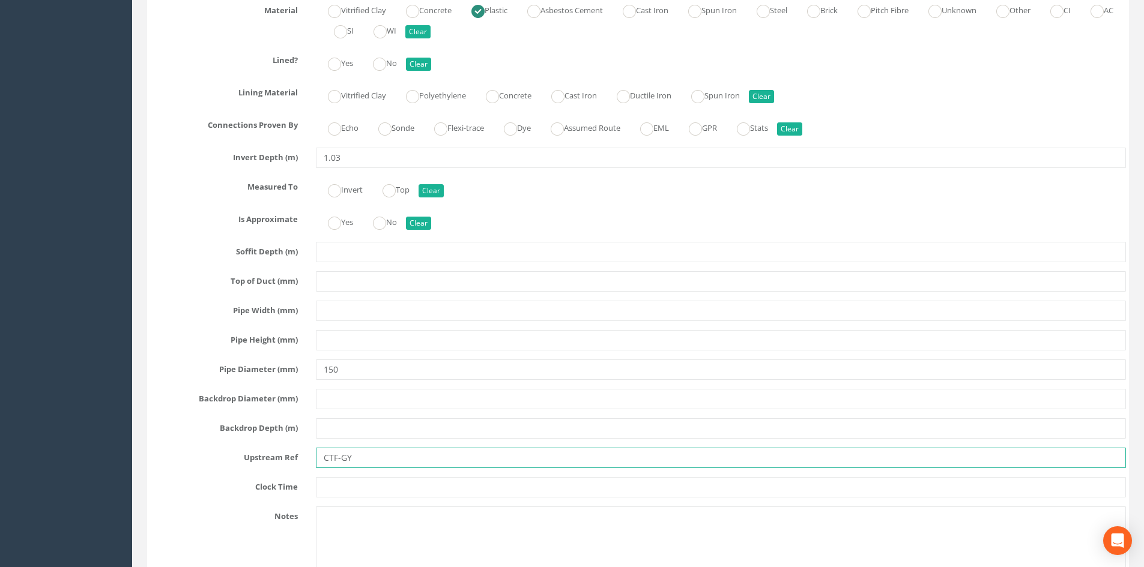
click at [373, 457] on input "CTF-GY" at bounding box center [721, 458] width 810 height 20
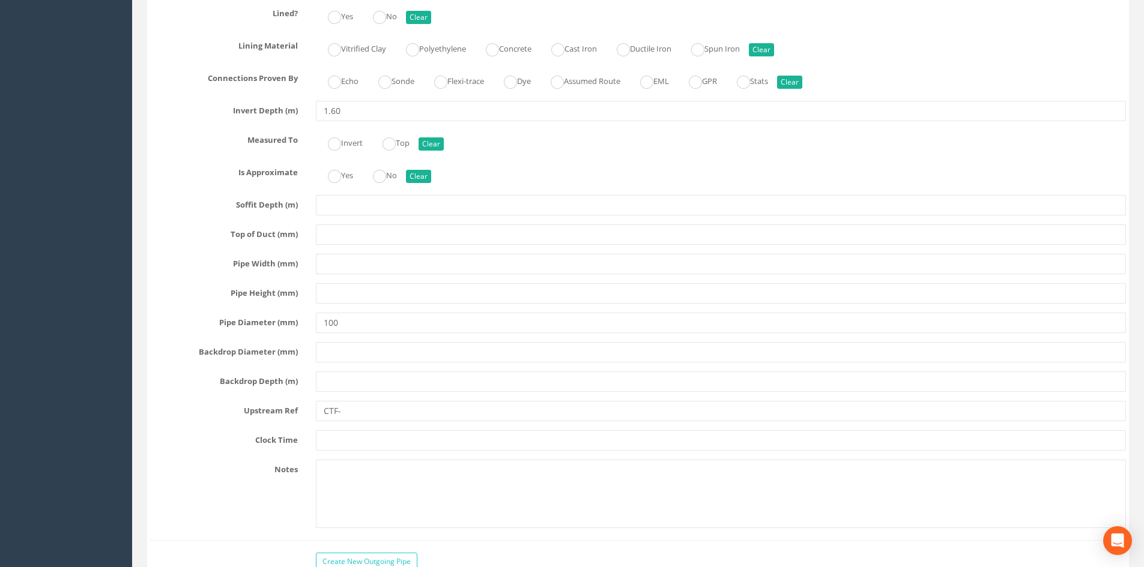
scroll to position [2902, 0]
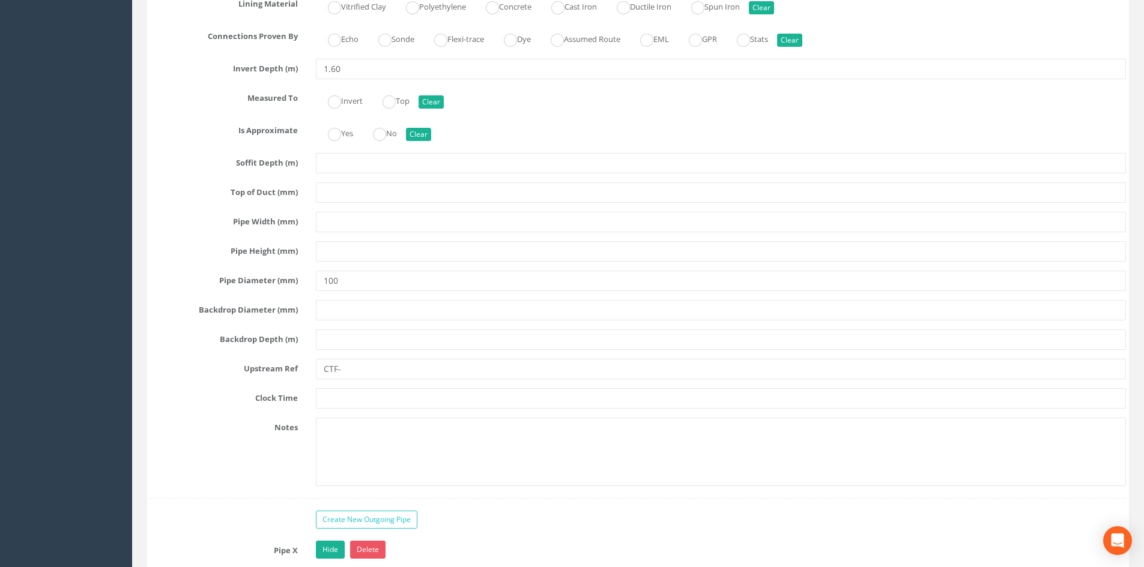
type input "CTF-GY07"
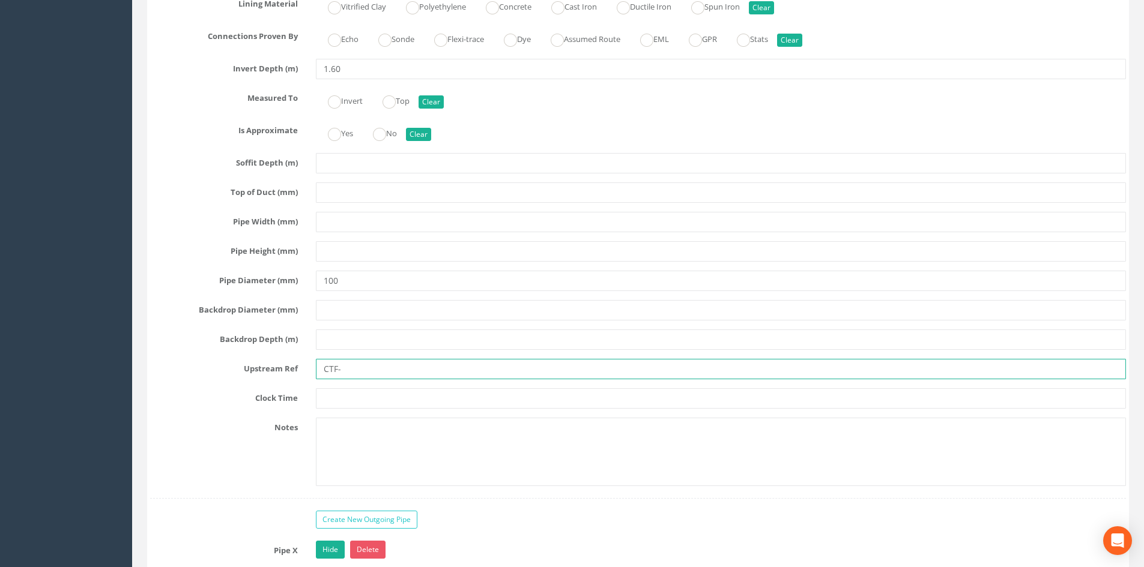
click at [358, 376] on input "CTF-" at bounding box center [721, 369] width 810 height 20
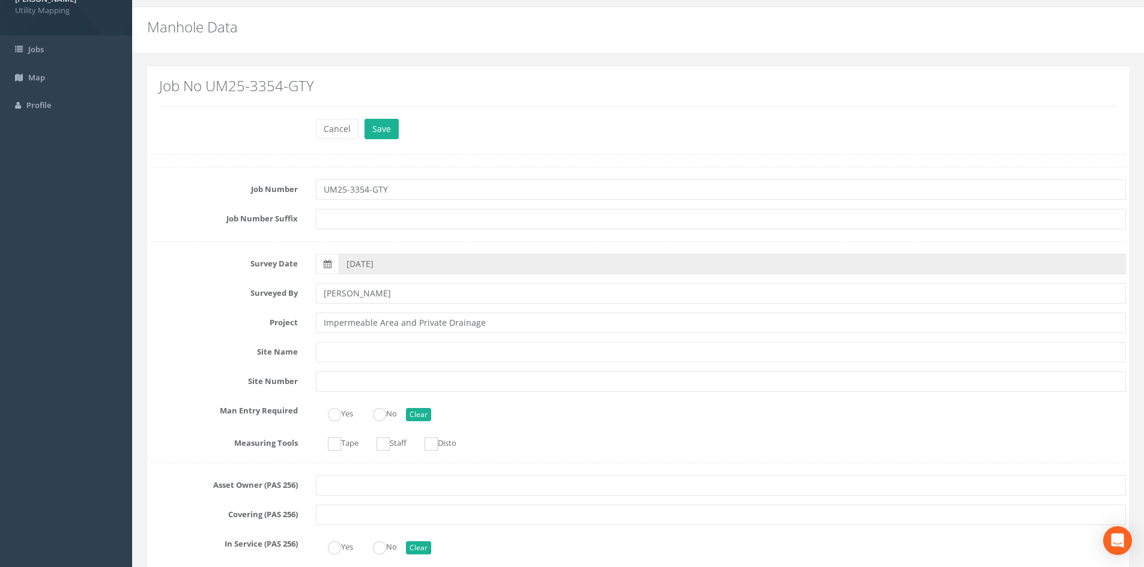
scroll to position [0, 0]
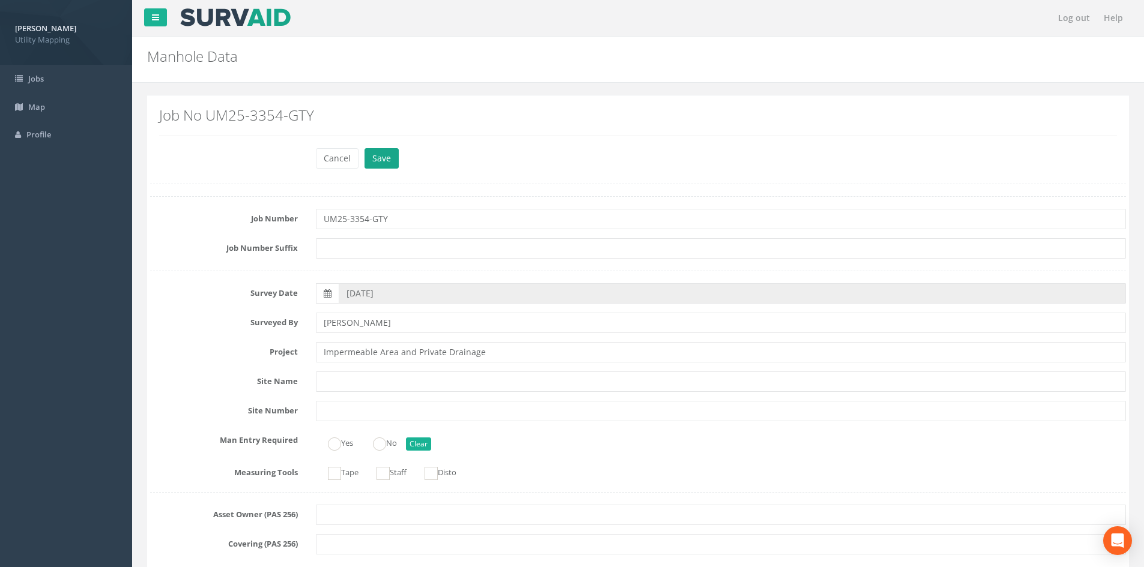
type input "CTF-RWP"
click at [389, 162] on button "Save" at bounding box center [381, 158] width 34 height 20
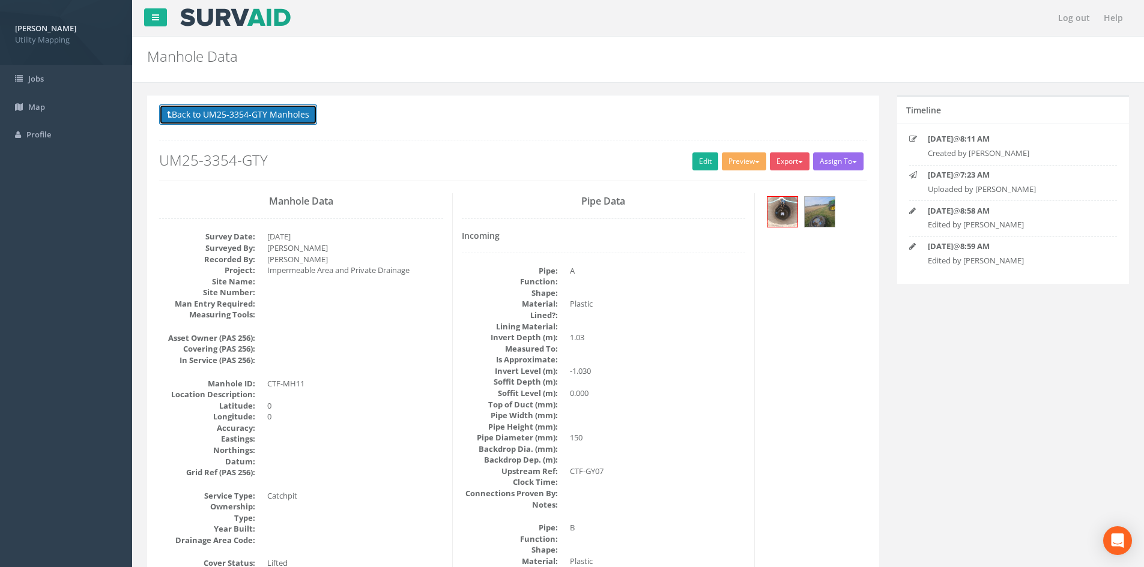
click at [282, 113] on button "Back to UM25-3354-GTY Manholes" at bounding box center [238, 114] width 158 height 20
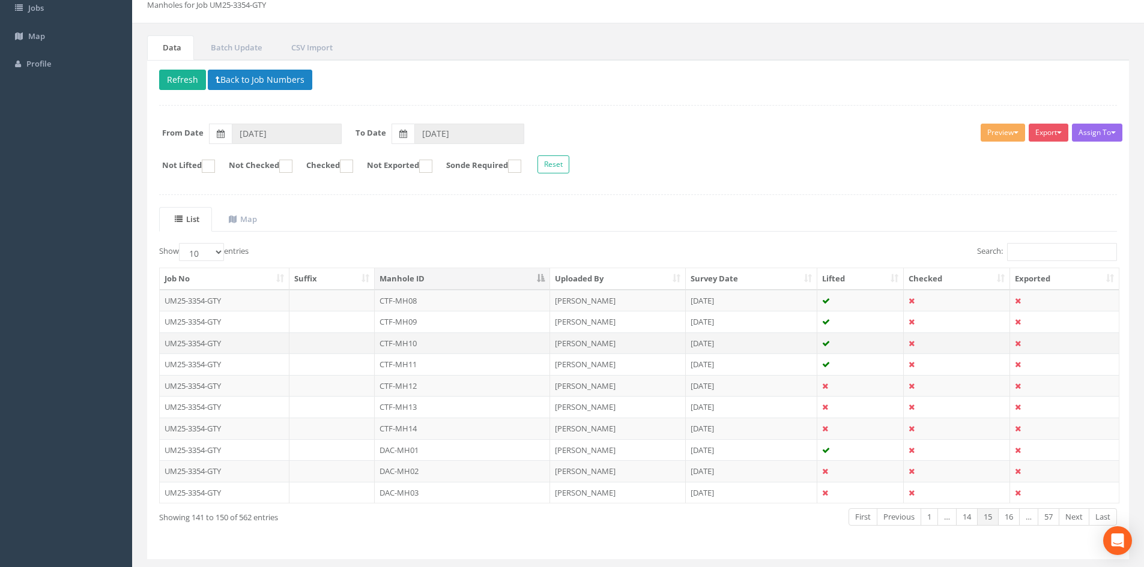
scroll to position [102, 0]
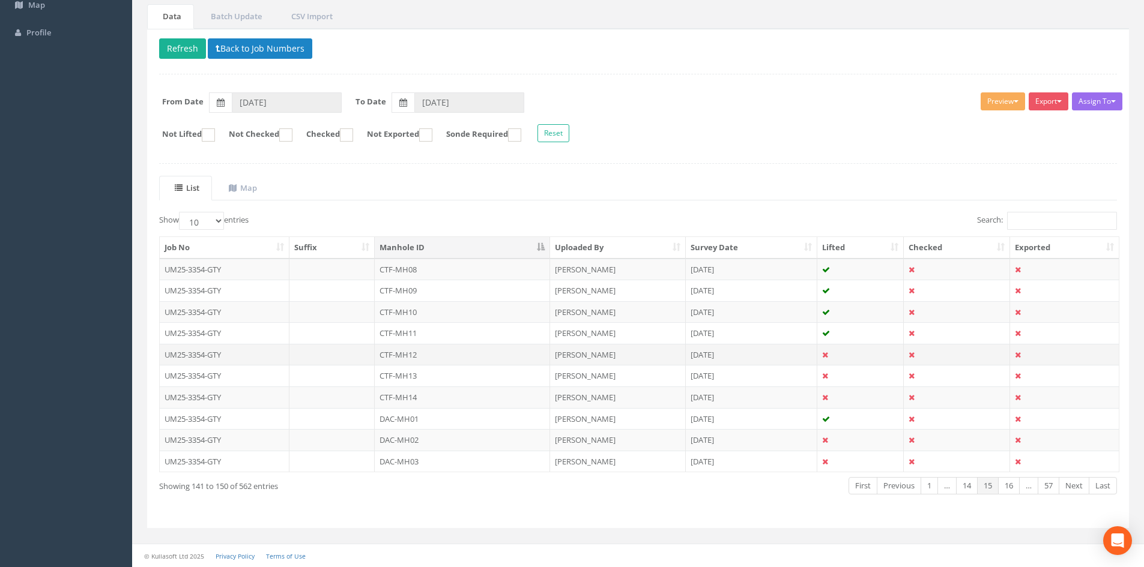
click at [418, 354] on td "CTF-MH12" at bounding box center [462, 355] width 175 height 22
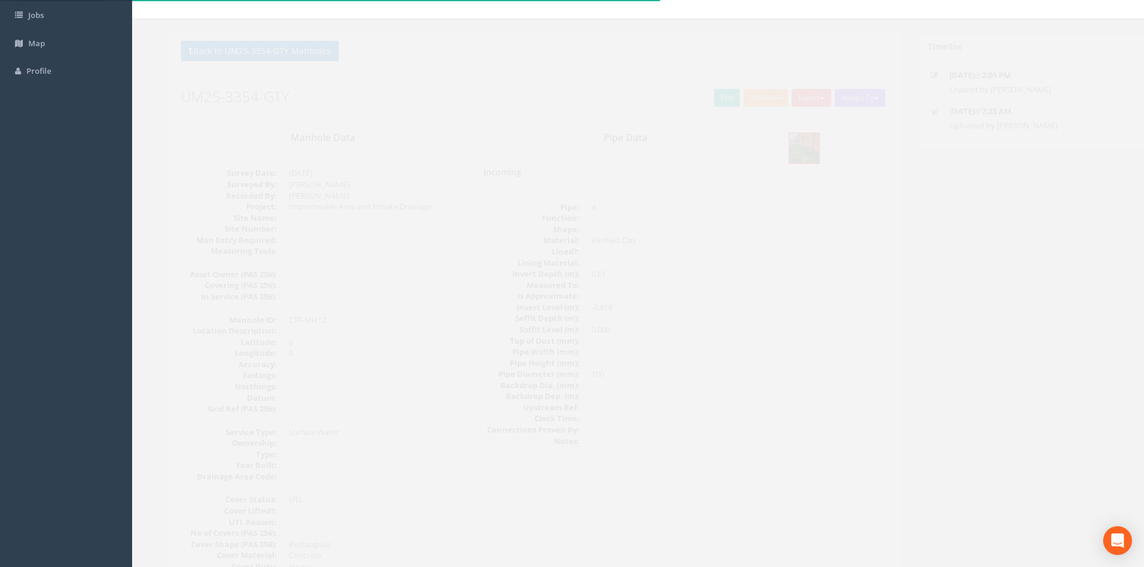
scroll to position [0, 0]
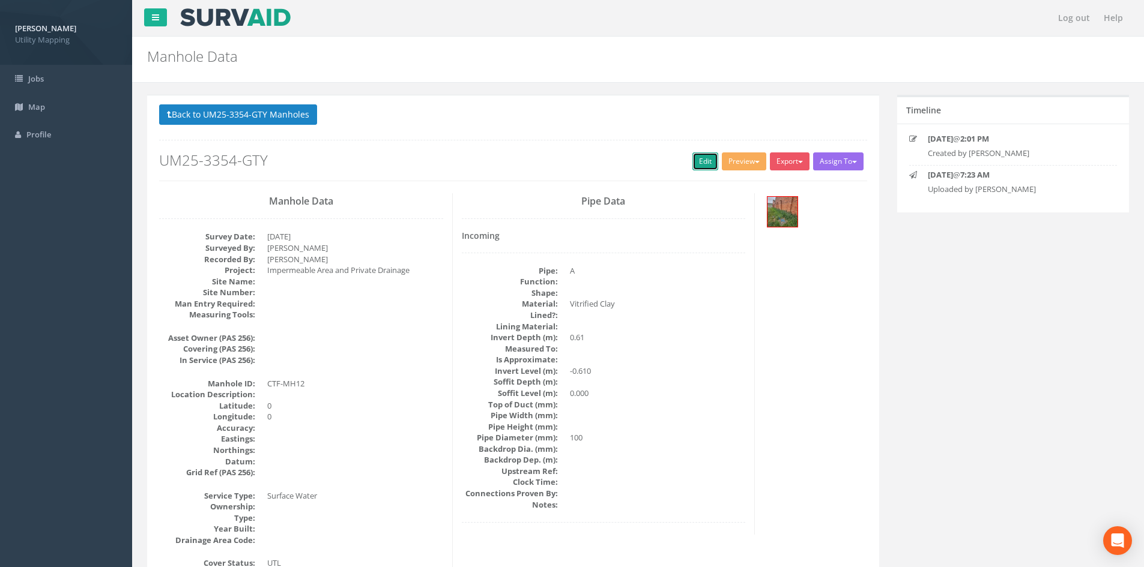
click at [695, 166] on link "Edit" at bounding box center [705, 162] width 26 height 18
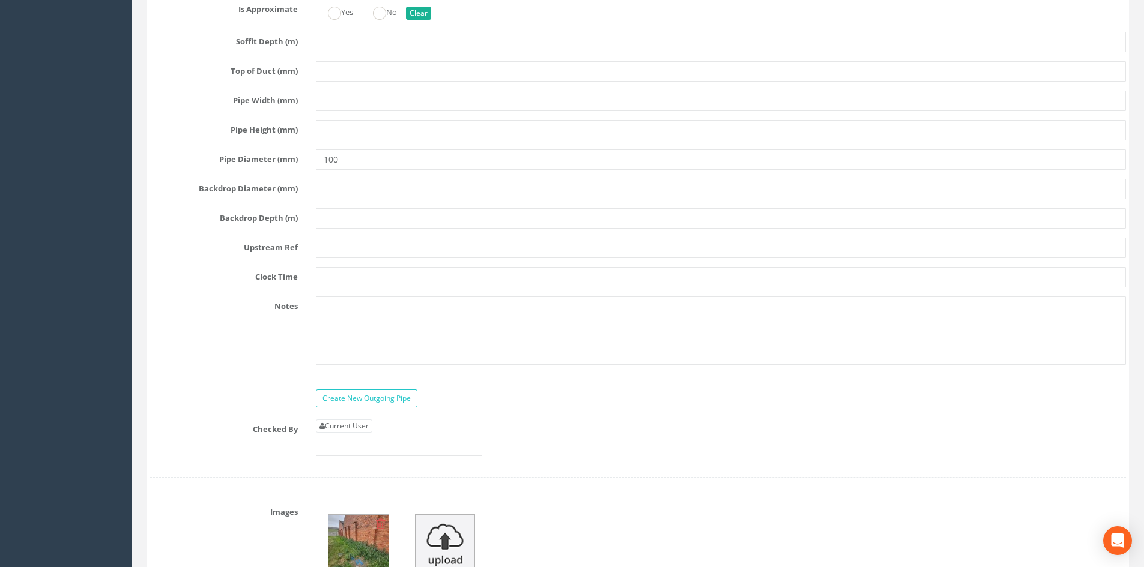
scroll to position [2202, 0]
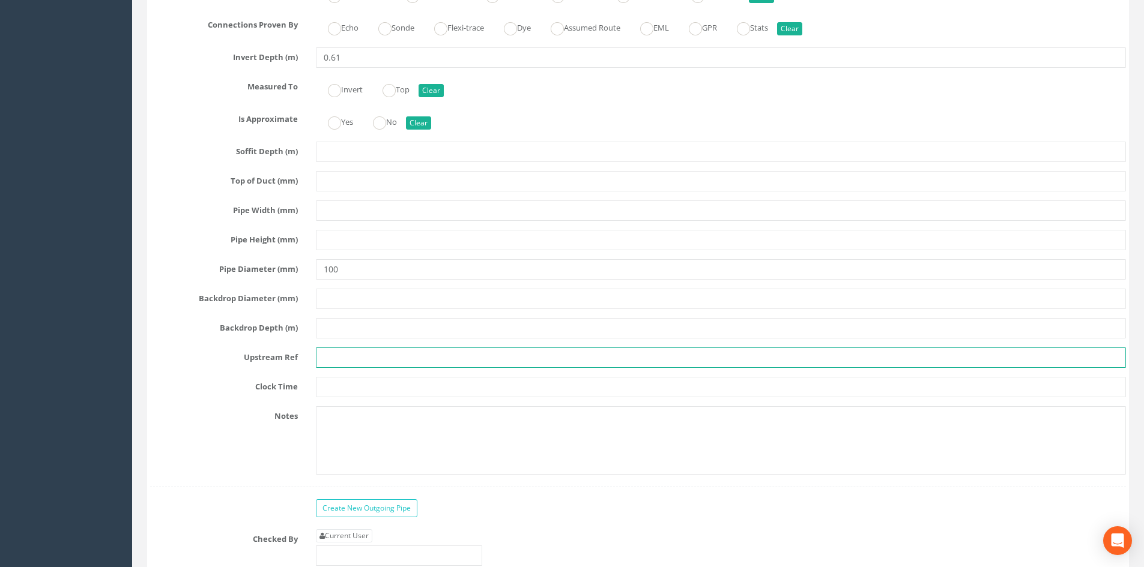
click at [336, 352] on input "text" at bounding box center [721, 358] width 810 height 20
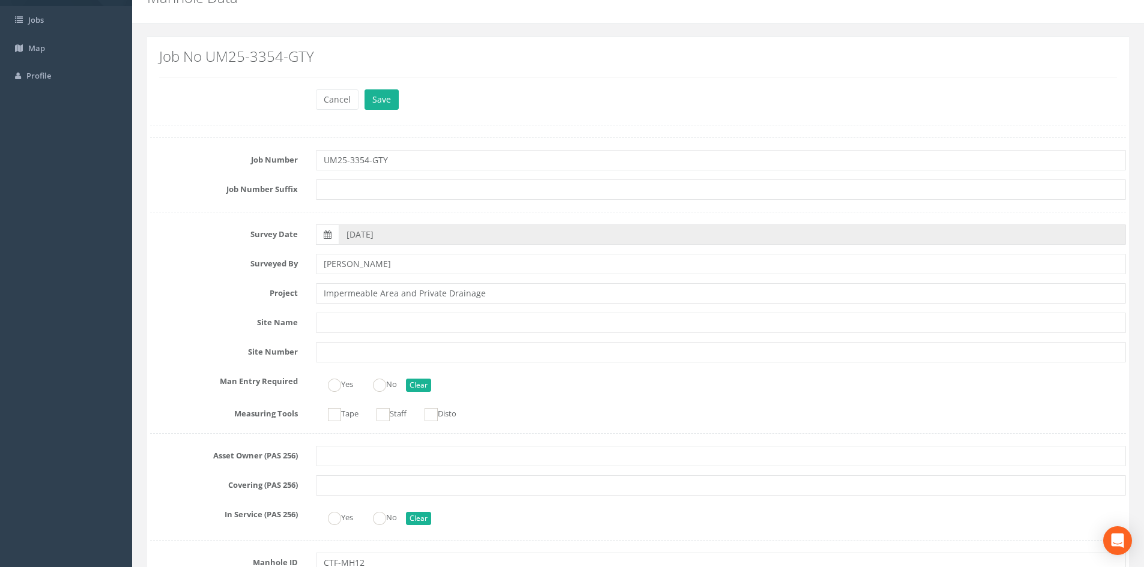
scroll to position [0, 0]
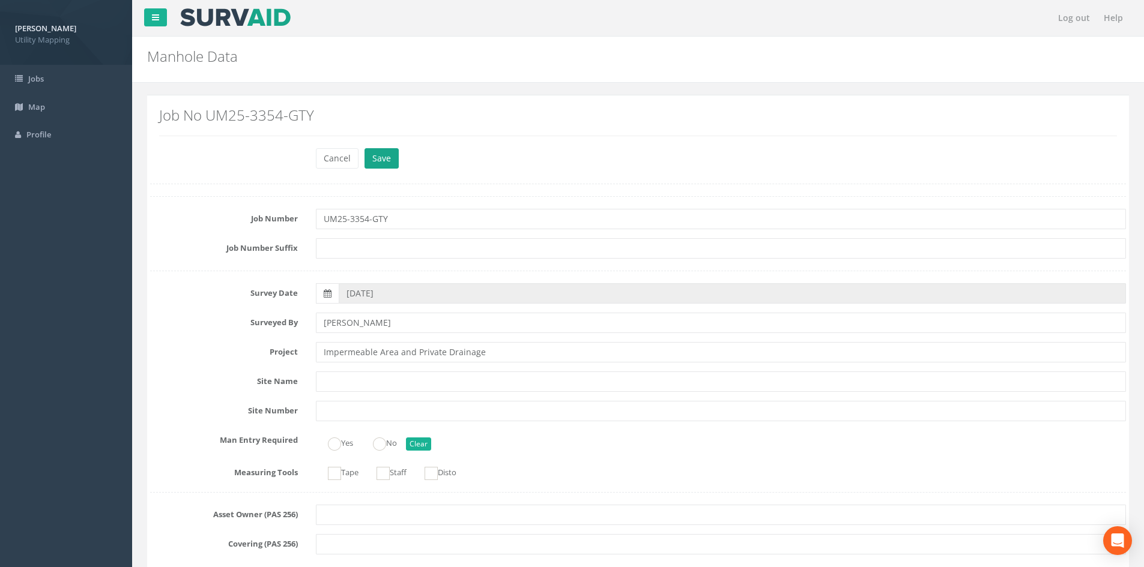
type input "CTF-GY09"
click at [384, 157] on button "Save" at bounding box center [381, 158] width 34 height 20
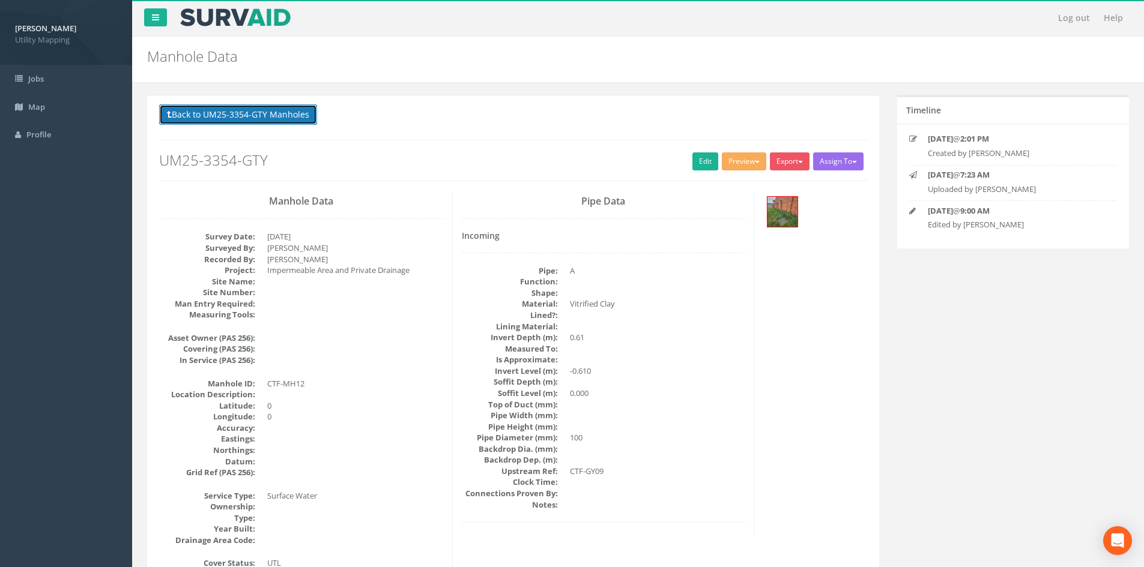
click at [287, 124] on button "Back to UM25-3354-GTY Manholes" at bounding box center [238, 114] width 158 height 20
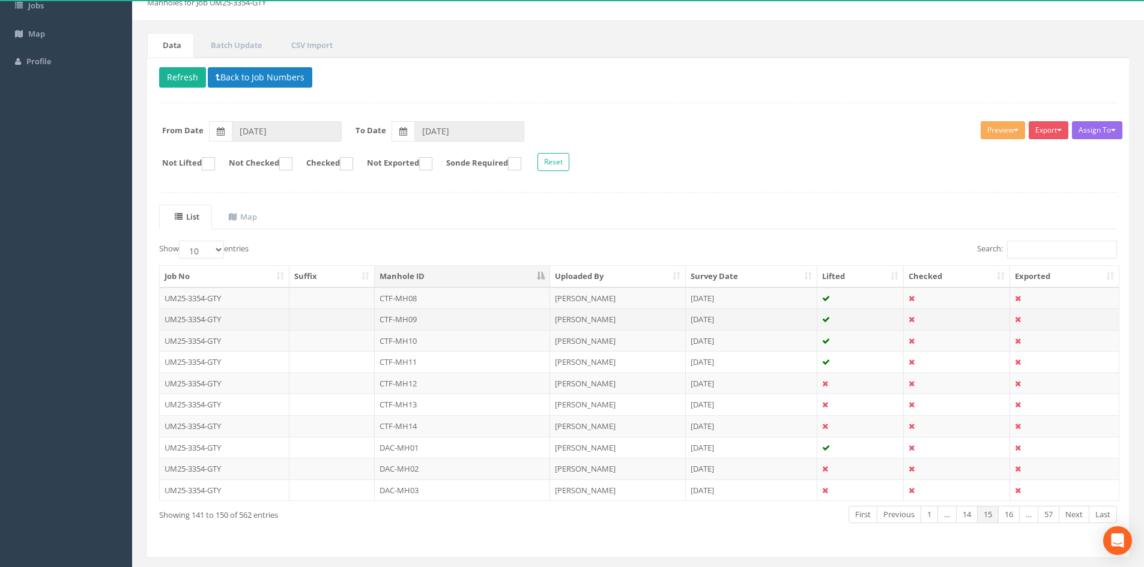
scroll to position [100, 0]
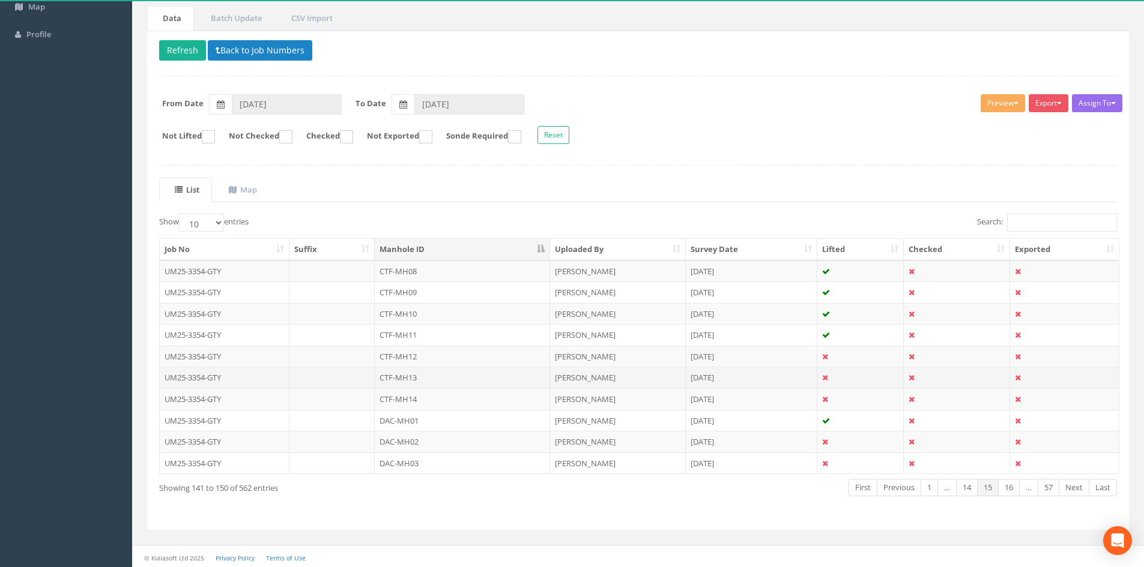
click at [458, 378] on td "CTF-MH13" at bounding box center [462, 378] width 175 height 22
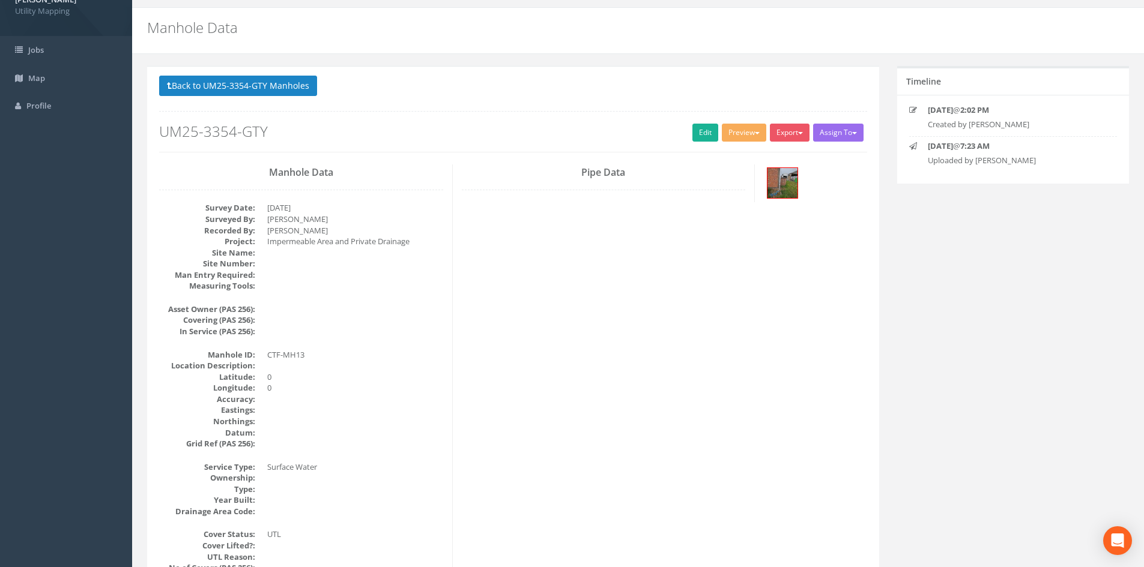
scroll to position [0, 0]
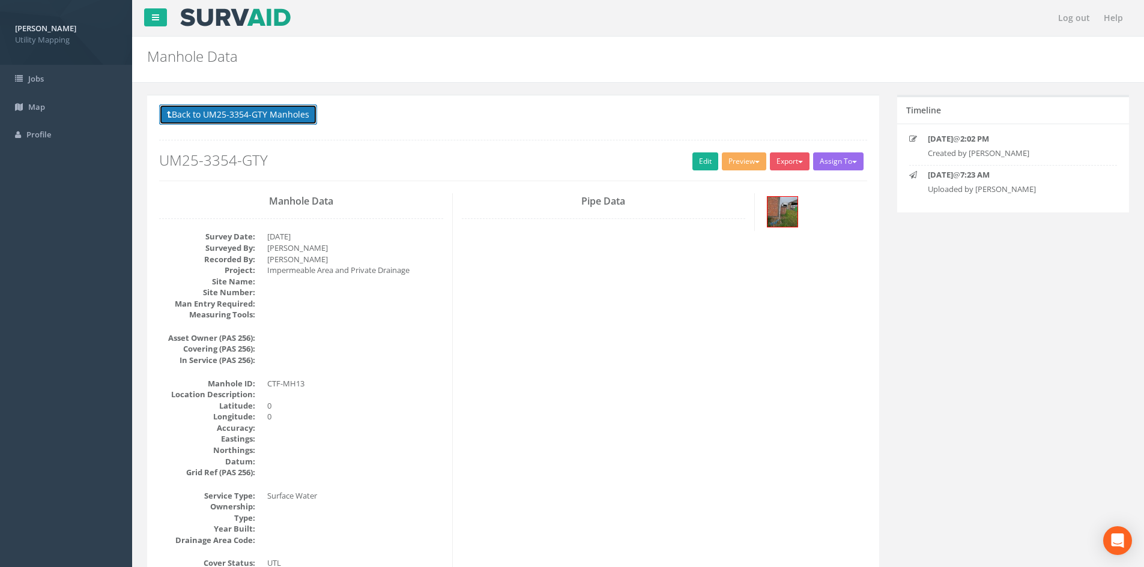
click at [293, 112] on button "Back to UM25-3354-GTY Manholes" at bounding box center [238, 114] width 158 height 20
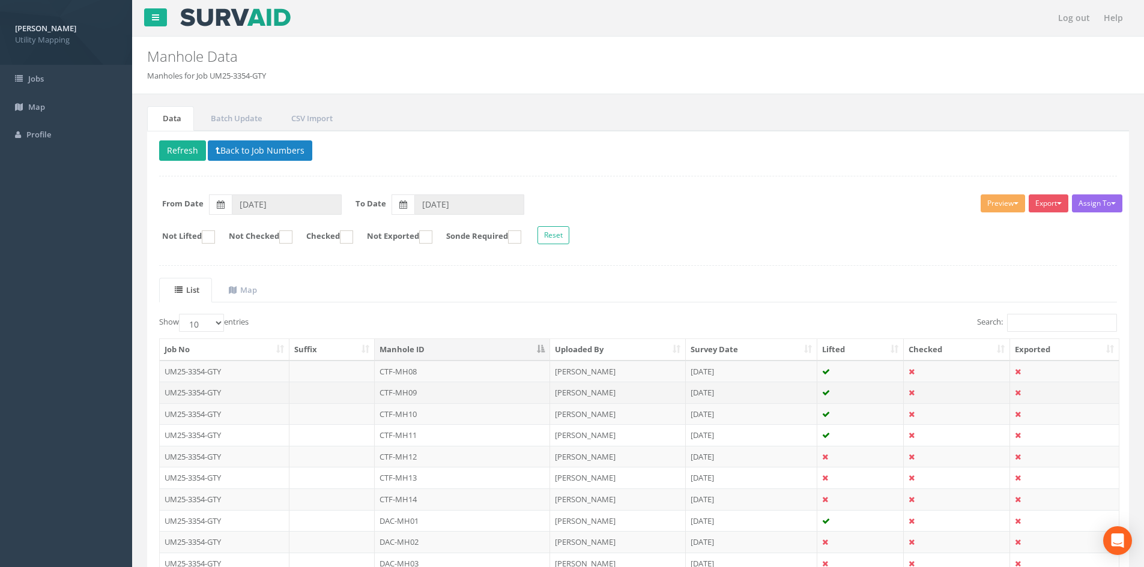
scroll to position [102, 0]
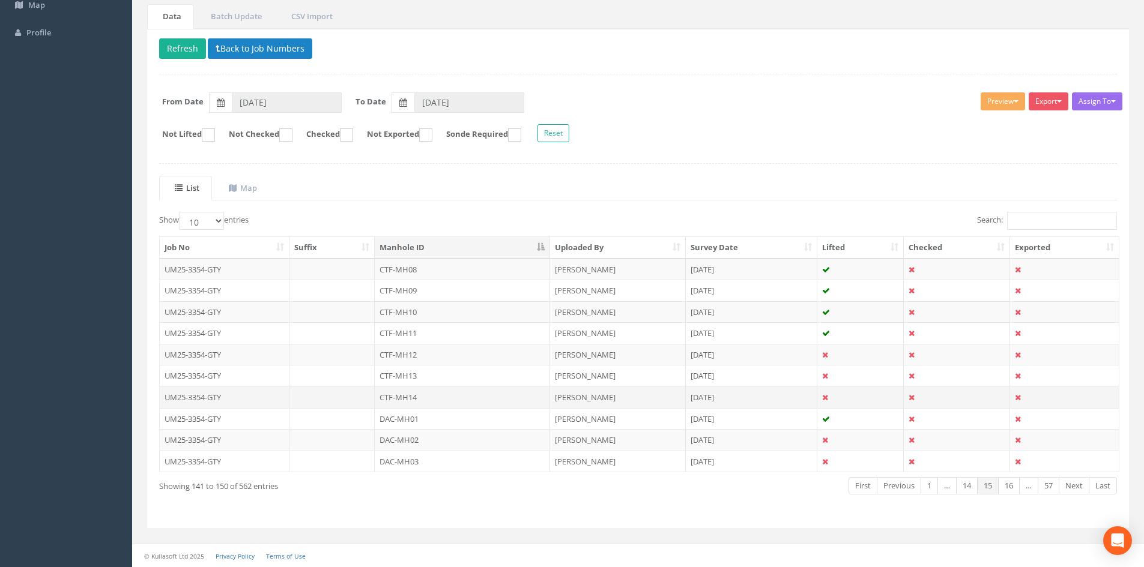
click at [437, 397] on td "CTF-MH14" at bounding box center [462, 398] width 175 height 22
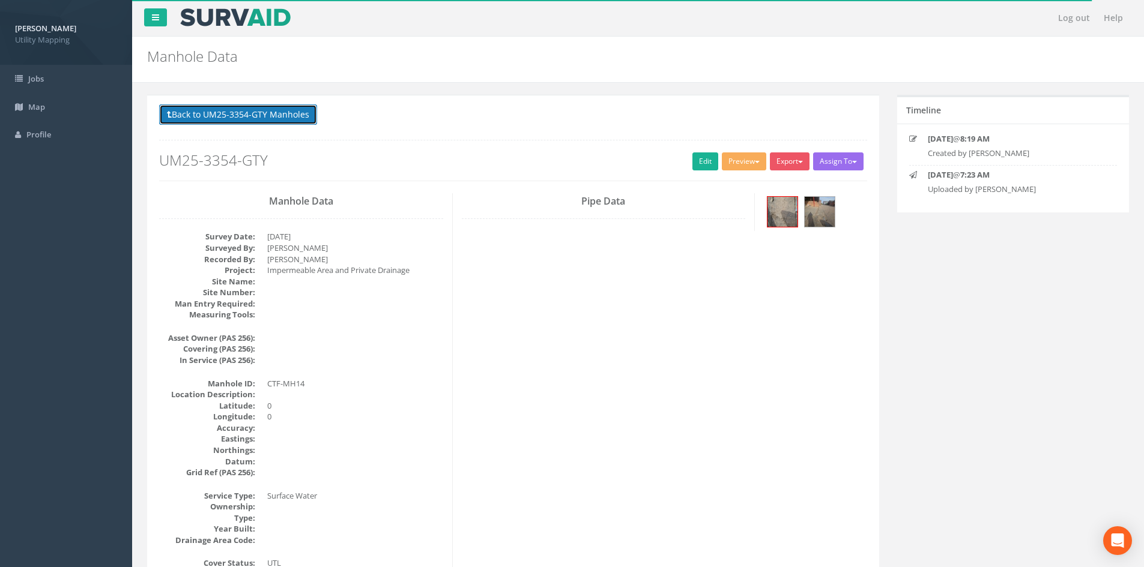
click at [295, 118] on button "Back to UM25-3354-GTY Manholes" at bounding box center [238, 114] width 158 height 20
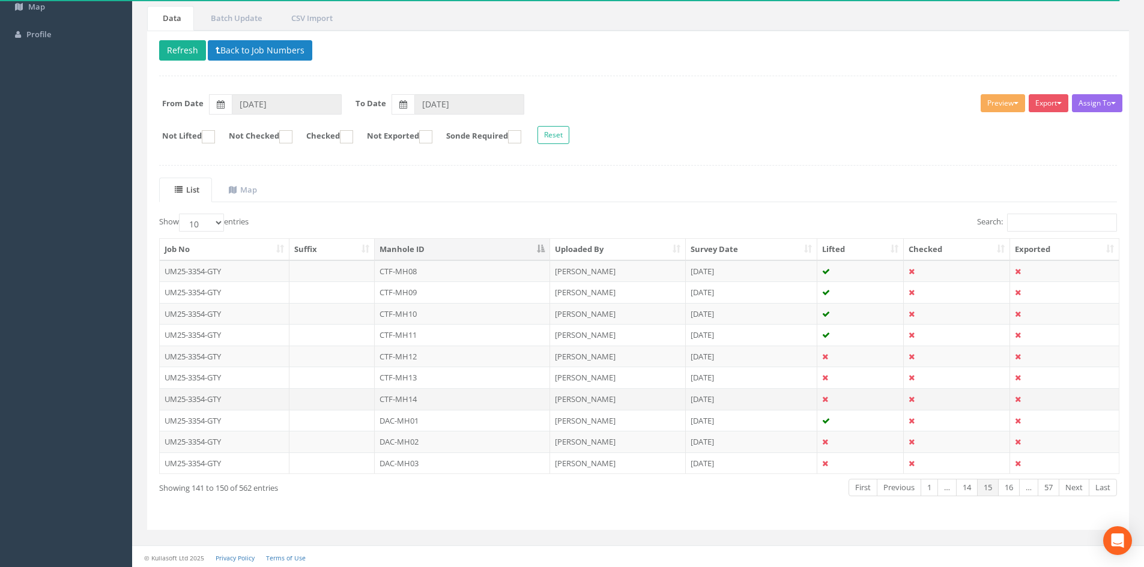
scroll to position [102, 0]
